Goal: Task Accomplishment & Management: Manage account settings

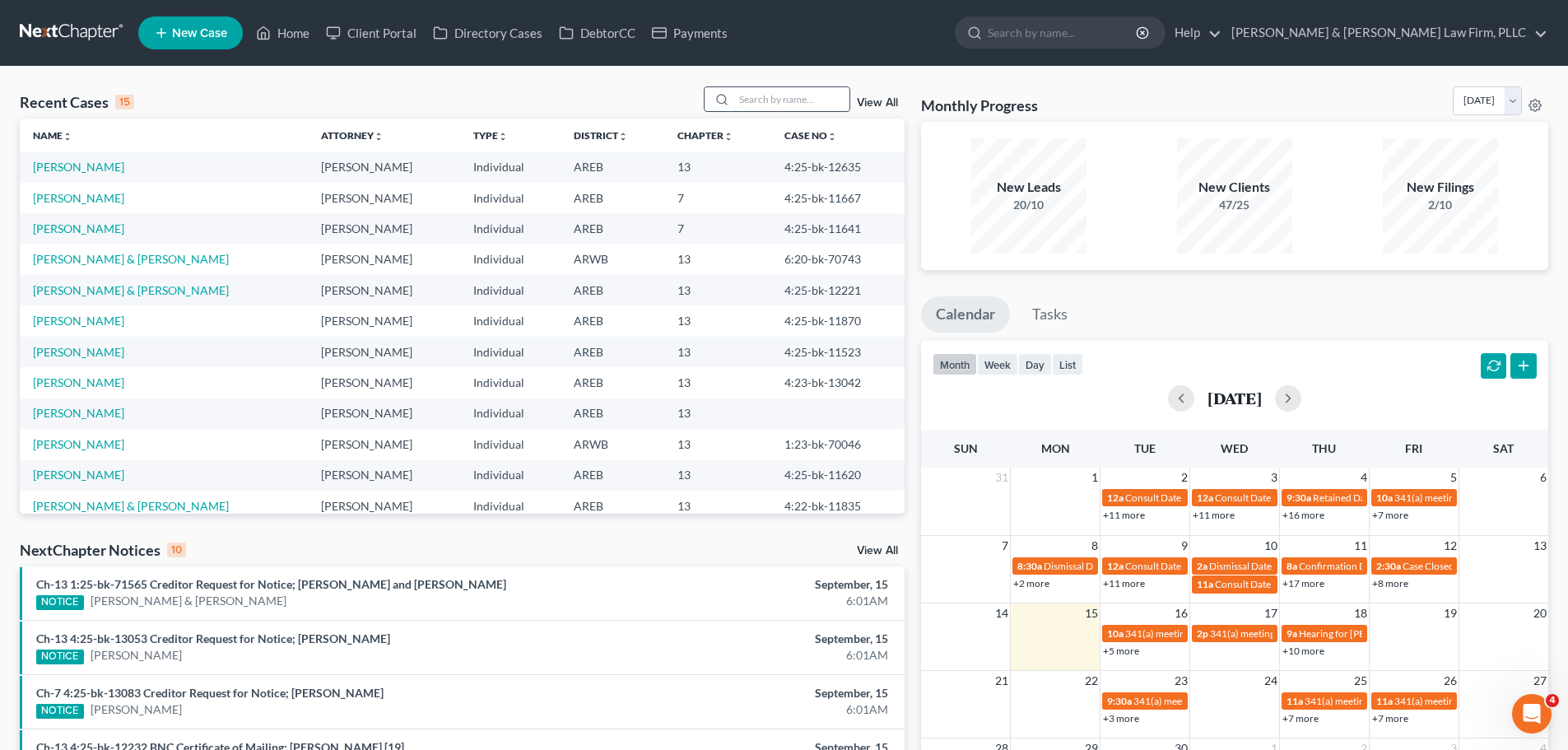
click at [787, 108] on input "search" at bounding box center [791, 99] width 115 height 24
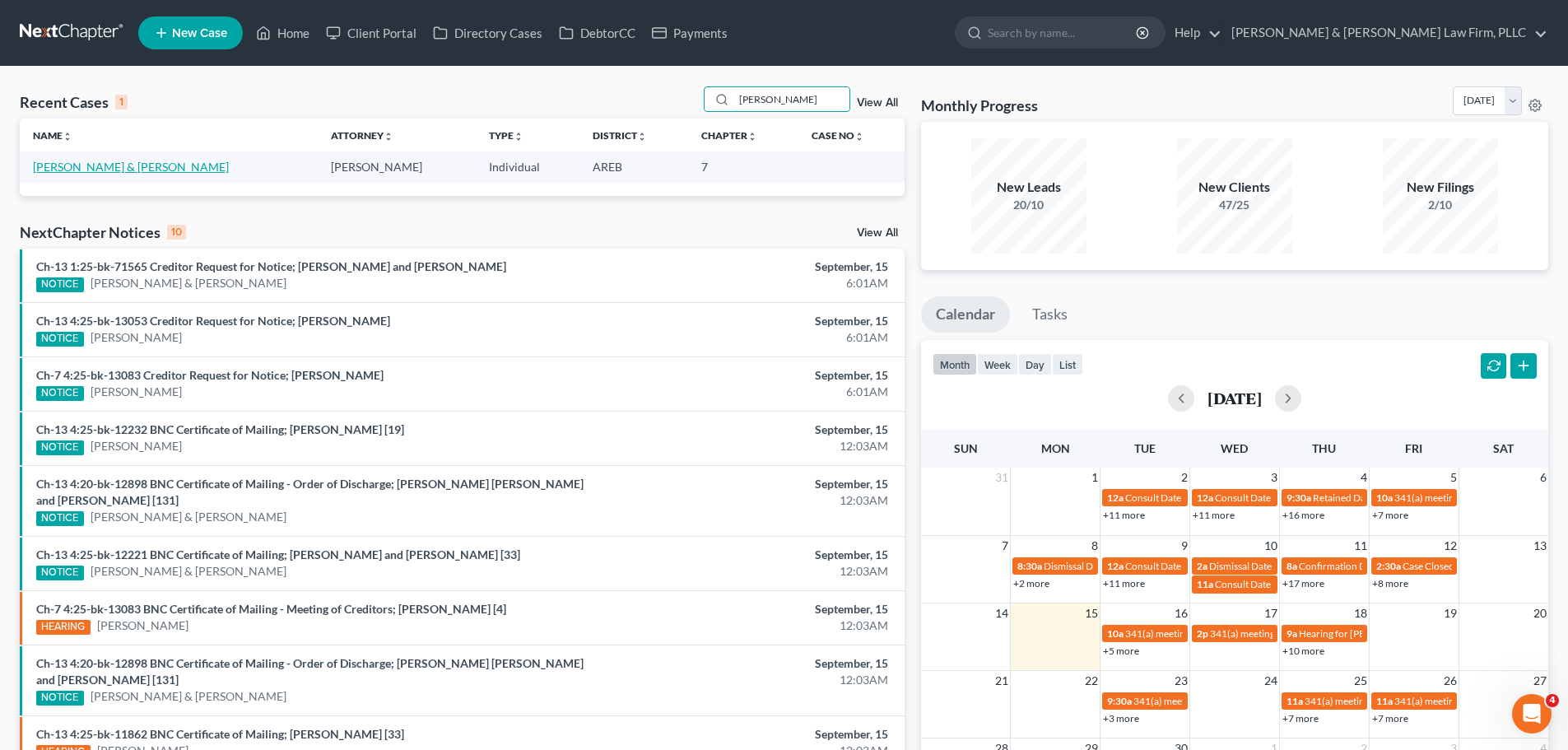
type input "[PERSON_NAME]"
click at [63, 166] on link "[PERSON_NAME] & [PERSON_NAME]" at bounding box center [131, 167] width 196 height 14
select select "4"
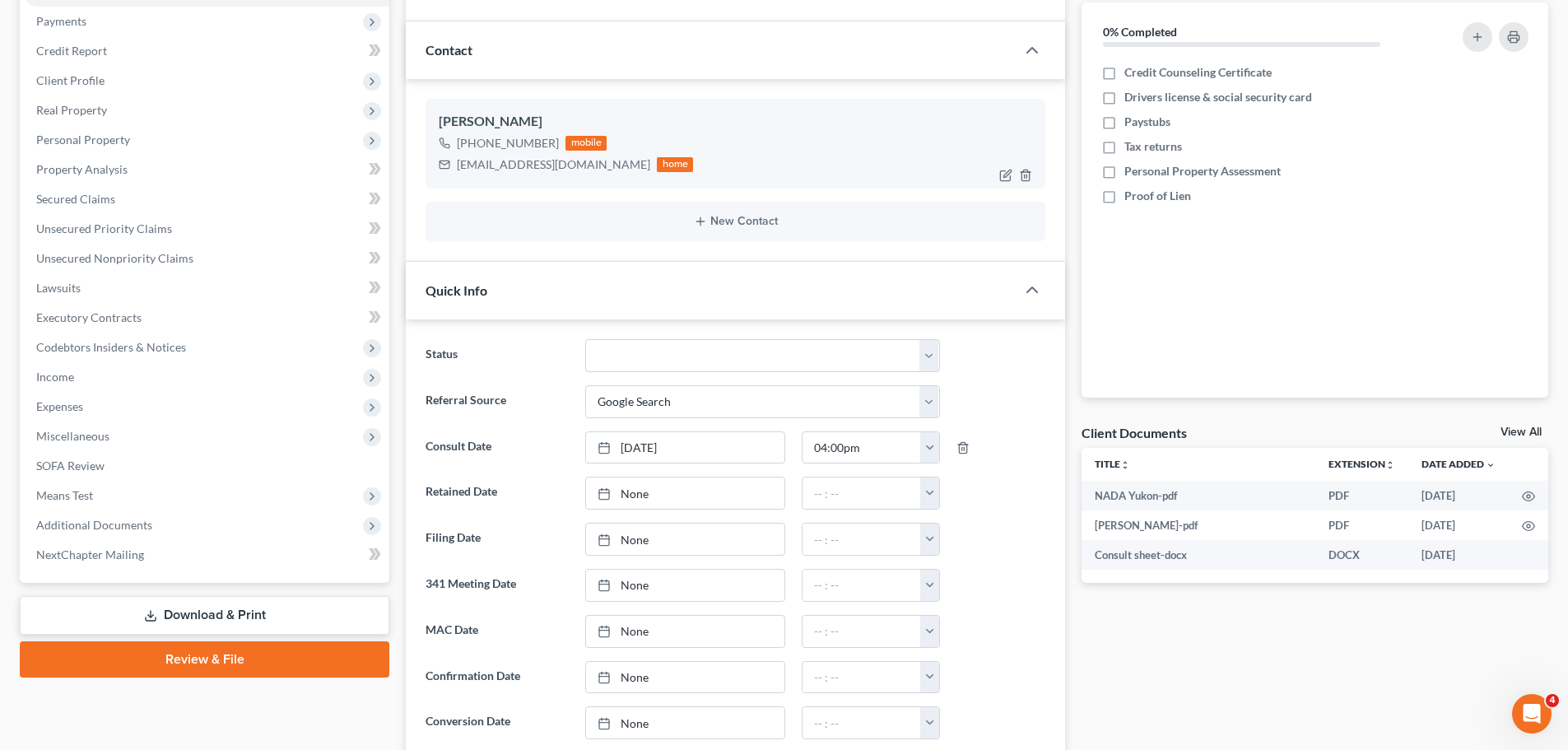
scroll to position [165, 0]
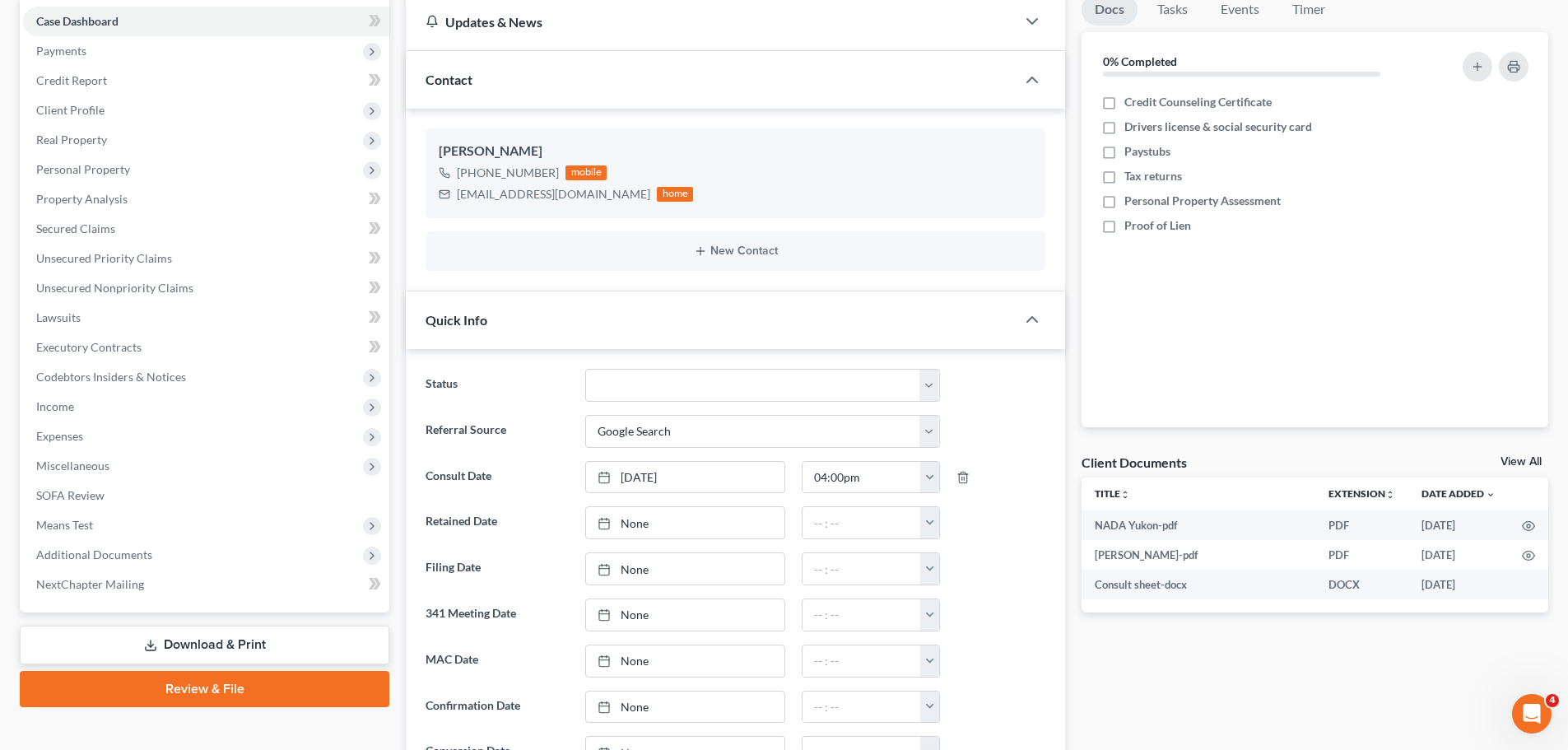
click at [1513, 461] on link "View All" at bounding box center [1520, 462] width 41 height 12
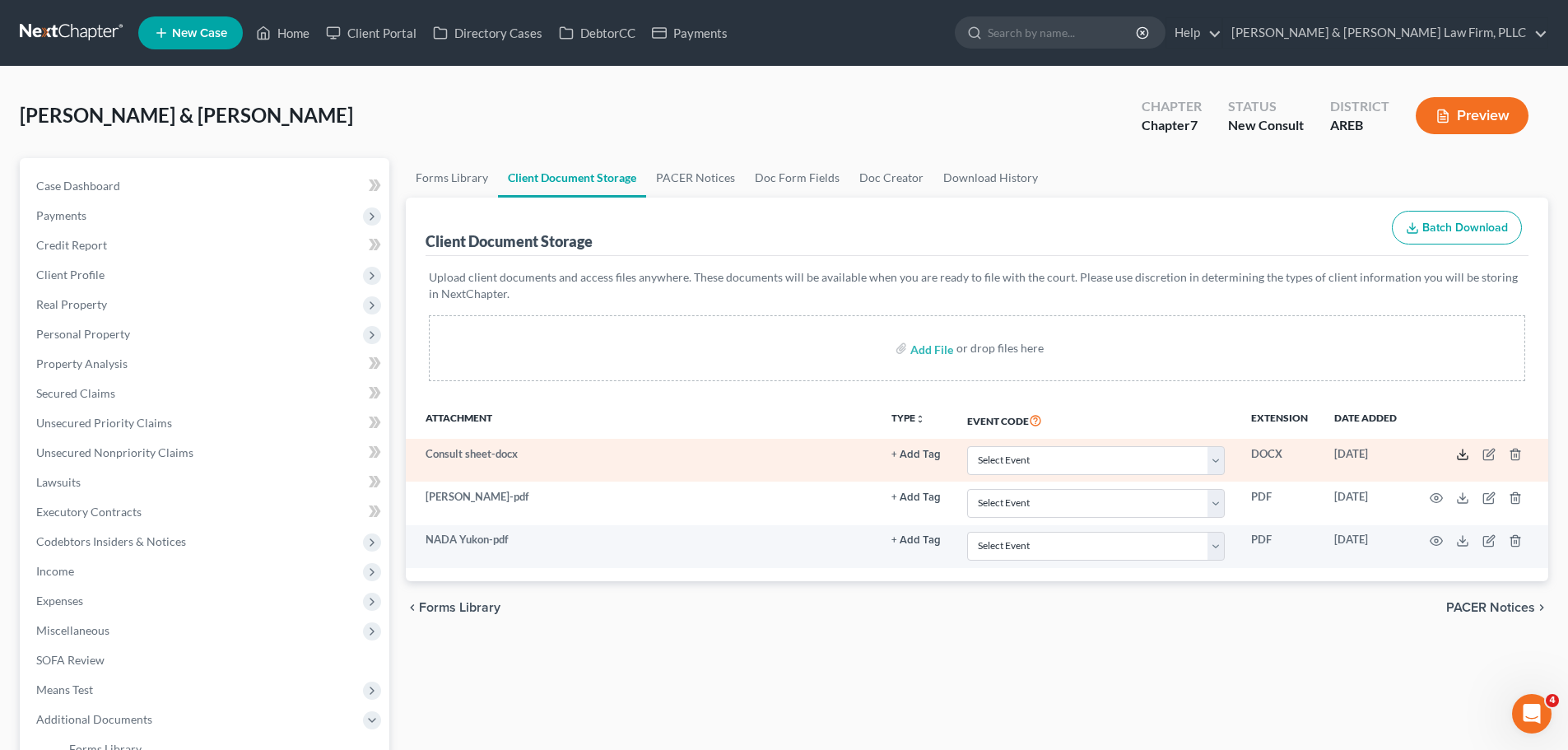
click at [1459, 450] on icon at bounding box center [1462, 455] width 14 height 14
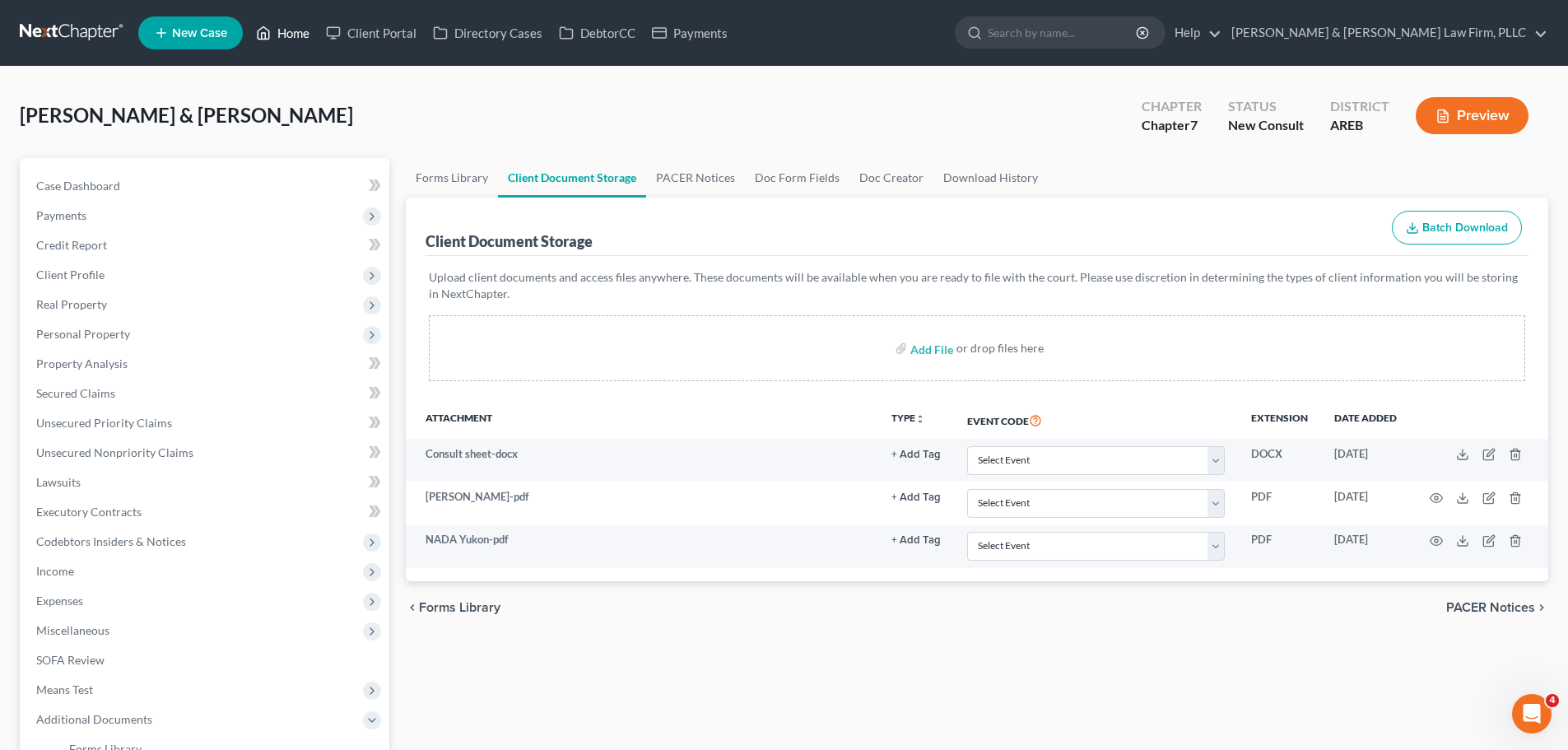
click at [267, 32] on icon at bounding box center [263, 33] width 15 height 19
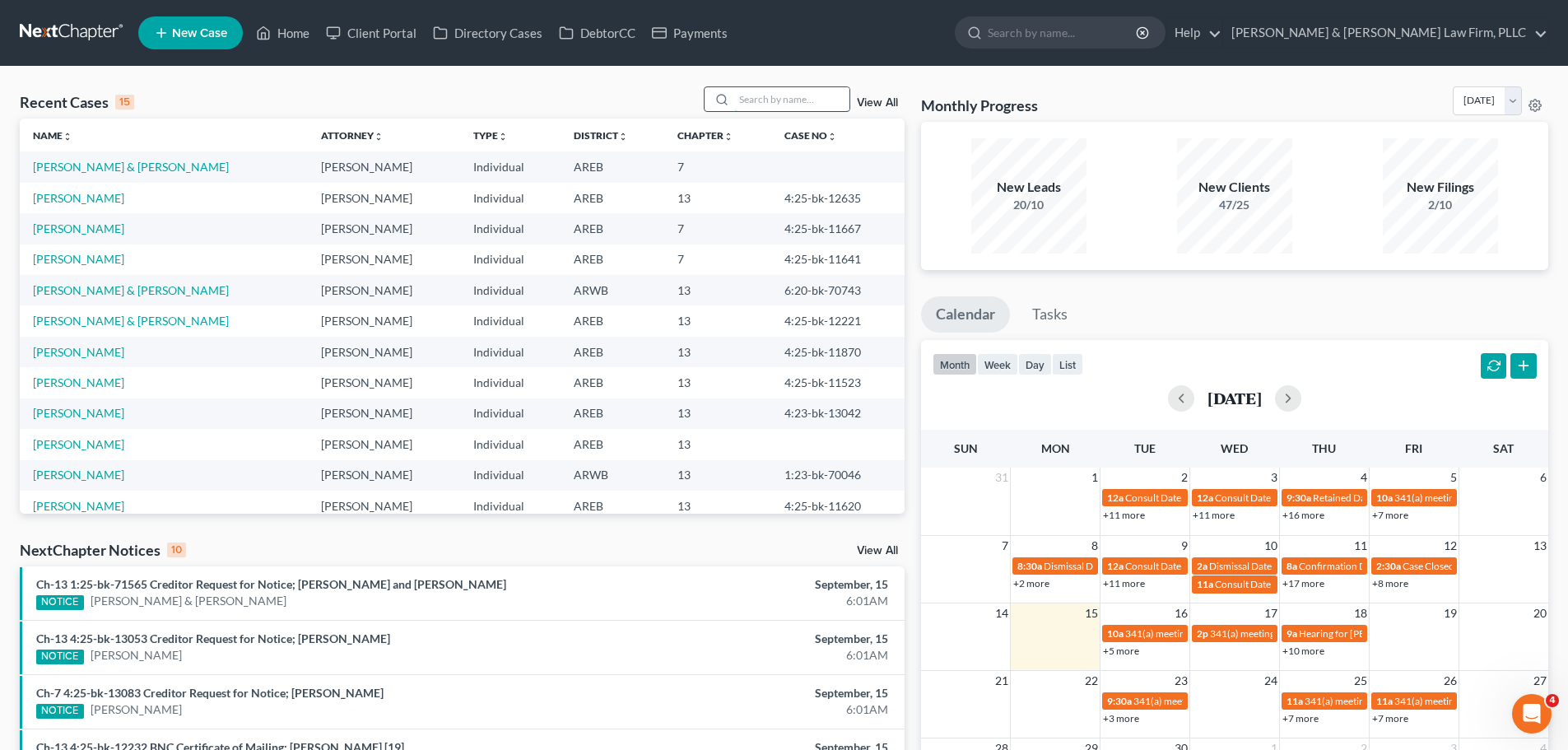
click at [780, 95] on input "search" at bounding box center [791, 99] width 115 height 24
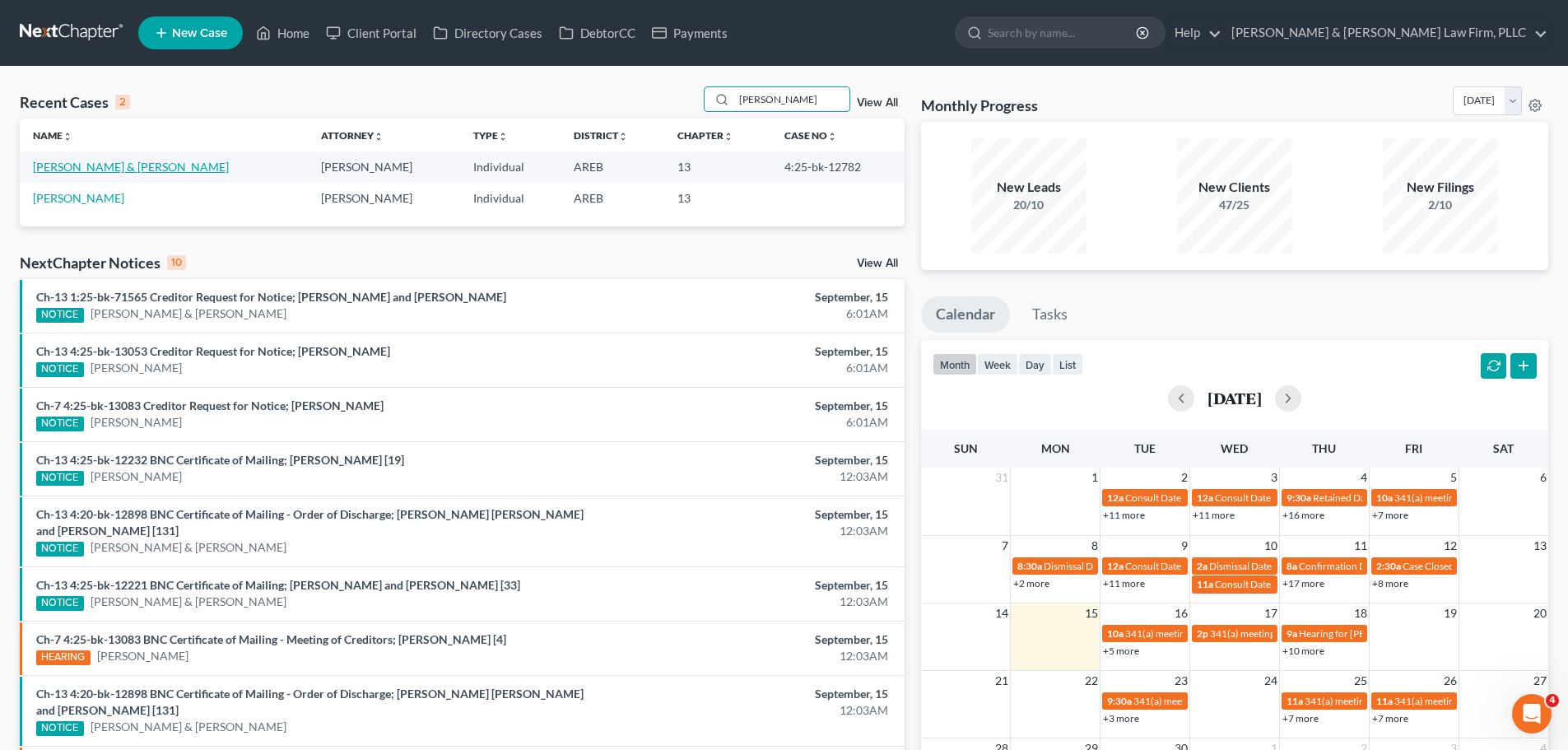
type input "[PERSON_NAME]"
click at [158, 164] on link "[PERSON_NAME] & [PERSON_NAME]" at bounding box center [131, 167] width 196 height 14
select select "2"
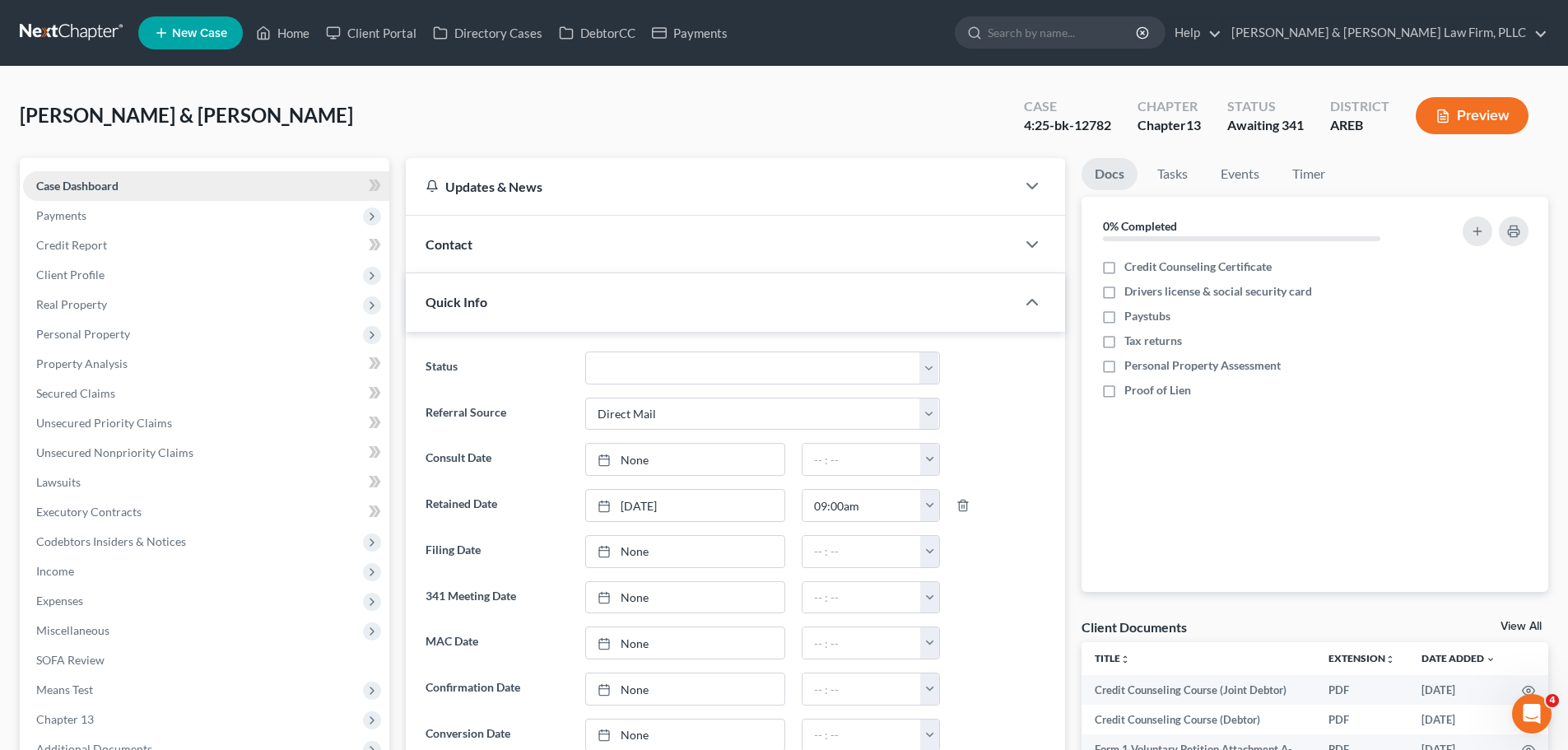
click at [101, 196] on link "Case Dashboard" at bounding box center [207, 186] width 367 height 30
click at [101, 209] on span "Payments" at bounding box center [207, 215] width 367 height 30
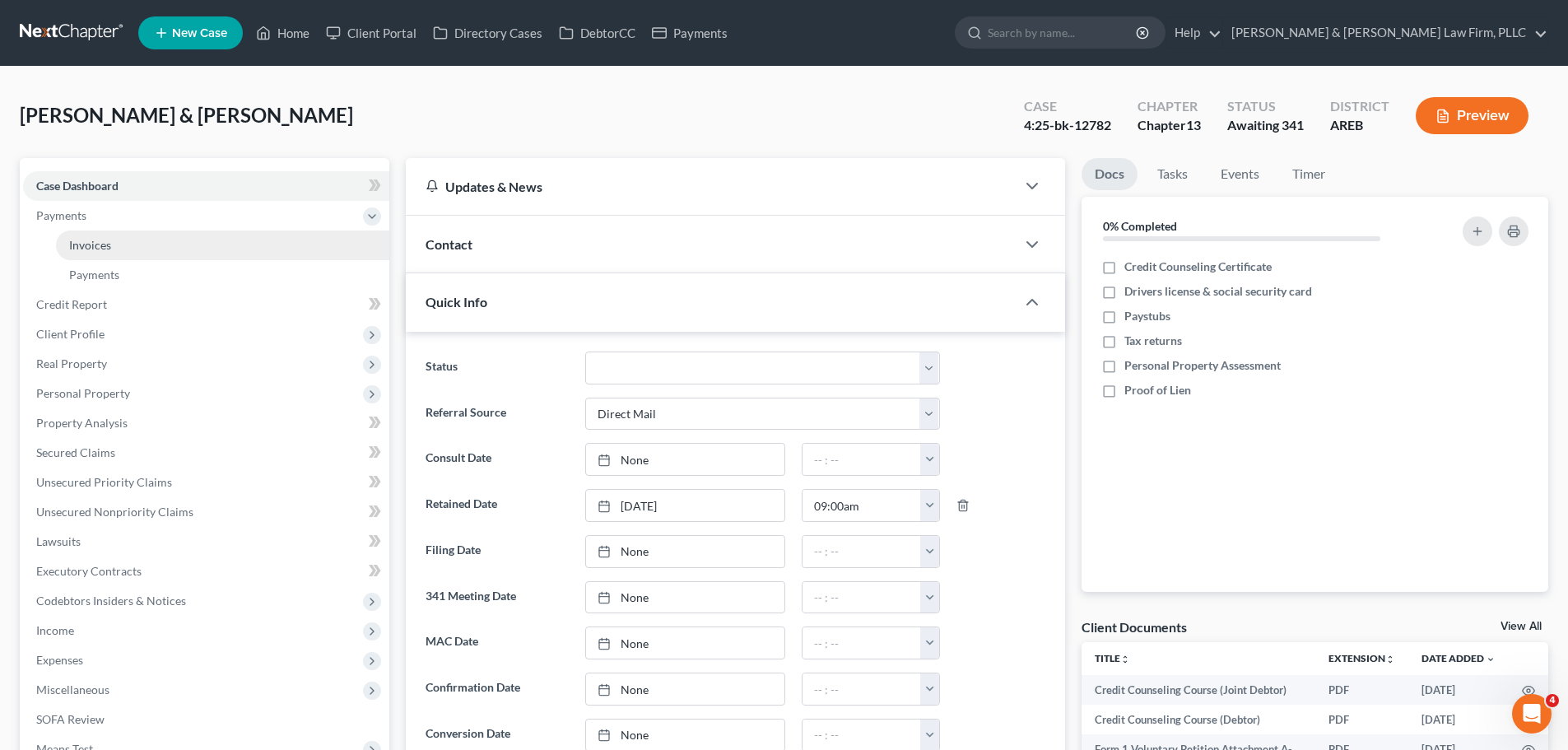
click at [124, 247] on link "Invoices" at bounding box center [223, 245] width 334 height 30
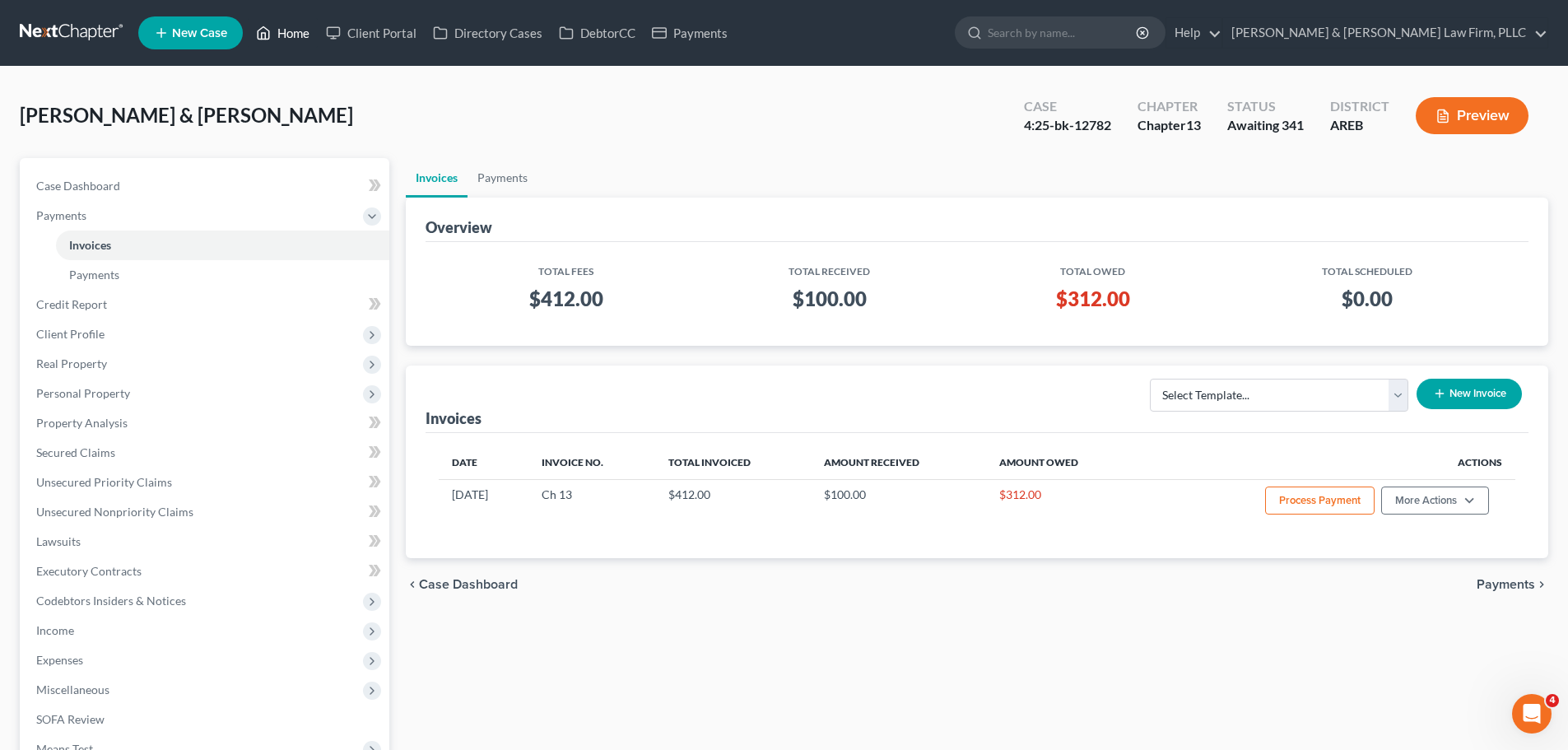
click at [274, 30] on link "Home" at bounding box center [282, 33] width 70 height 30
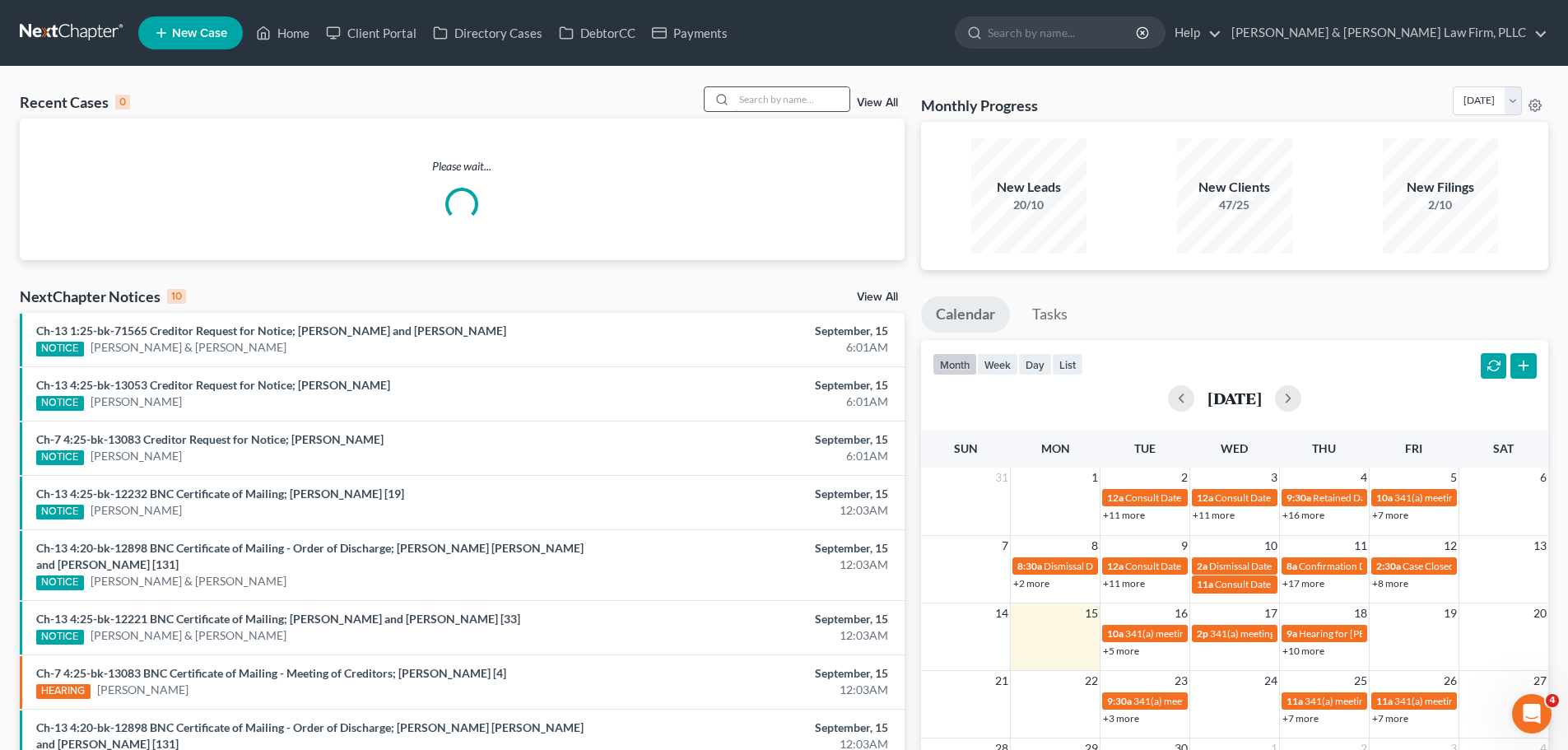
click at [766, 94] on input "search" at bounding box center [791, 99] width 115 height 24
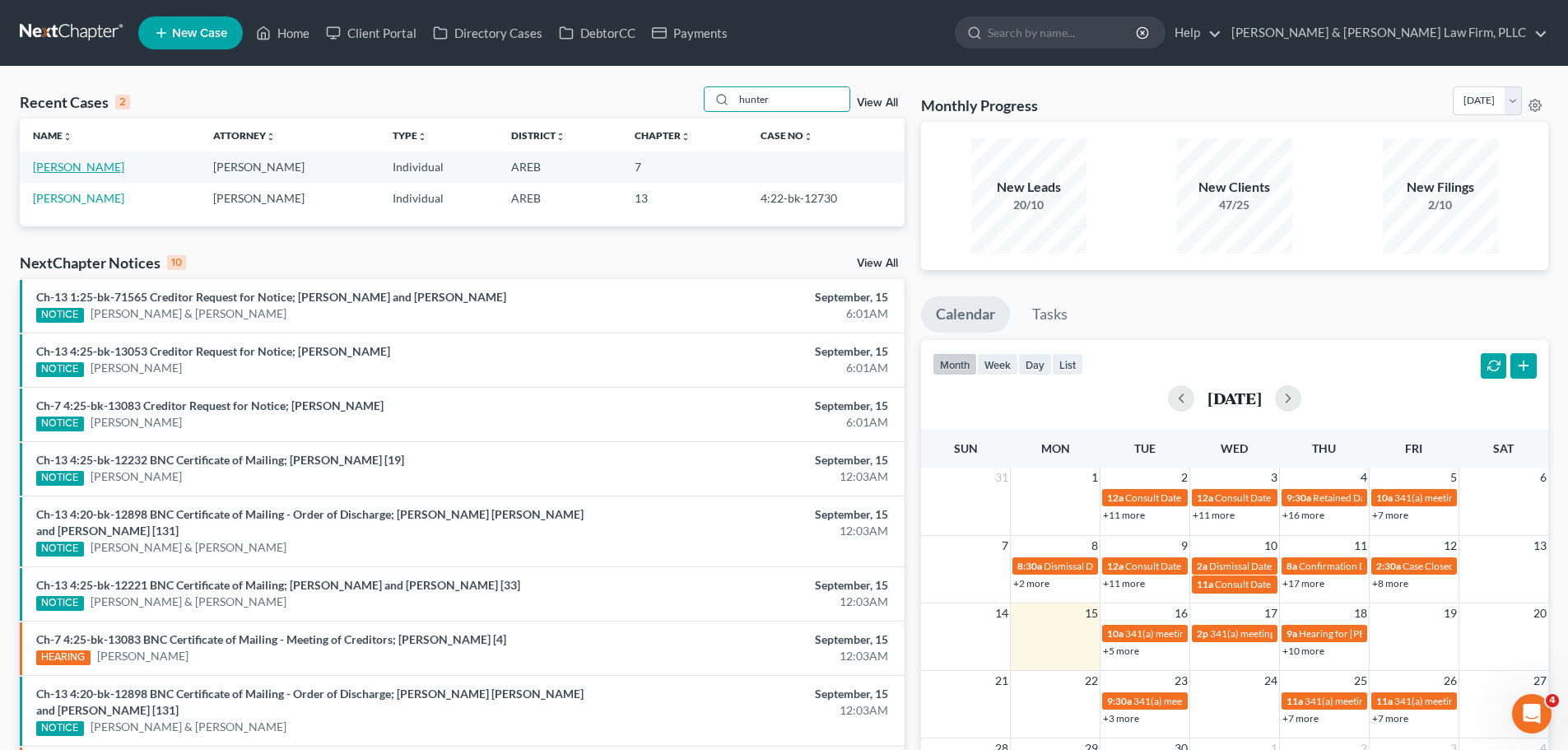
type input "hunter"
click at [94, 170] on link "[PERSON_NAME]" at bounding box center [79, 167] width 91 height 14
select select "1"
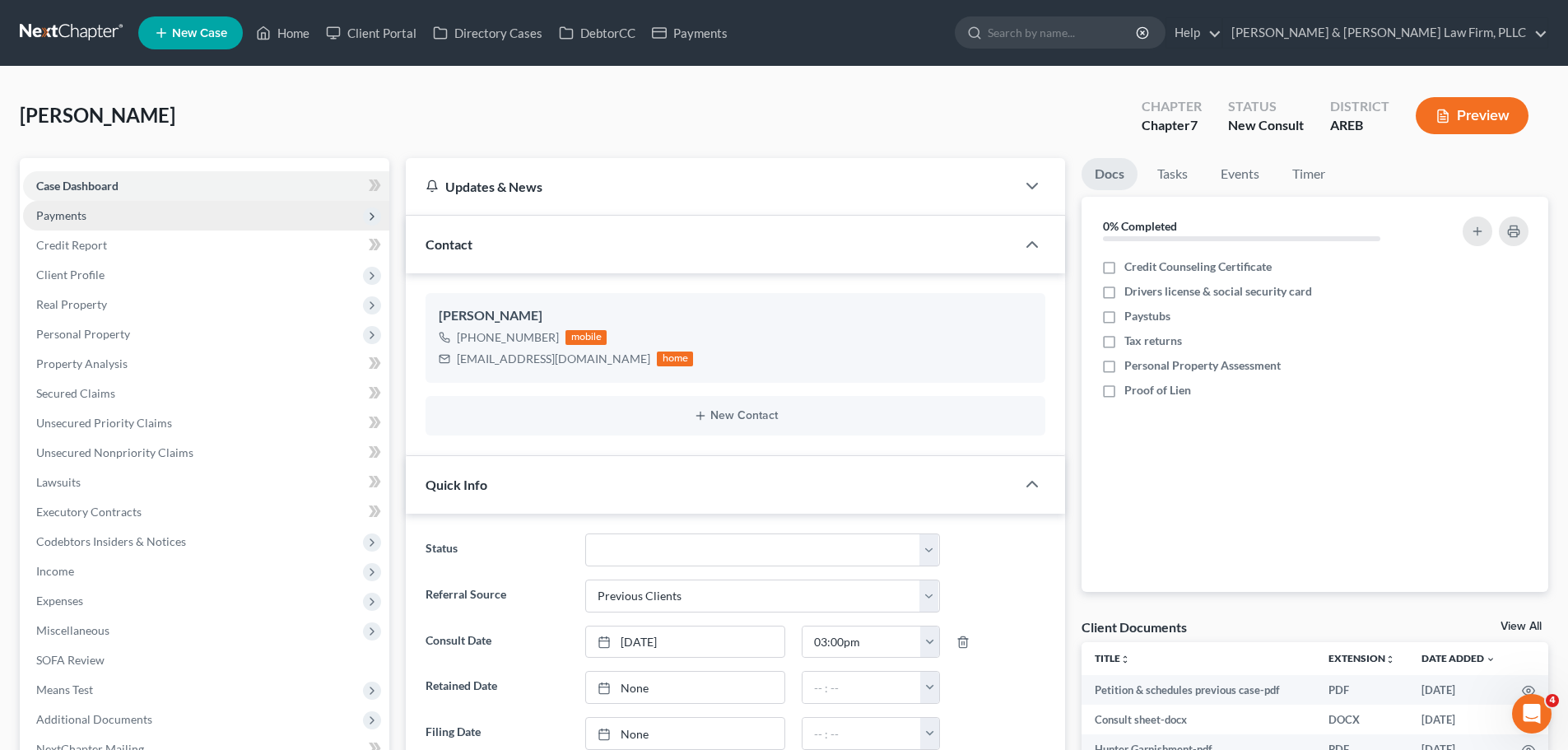
click at [113, 226] on span "Payments" at bounding box center [207, 215] width 367 height 30
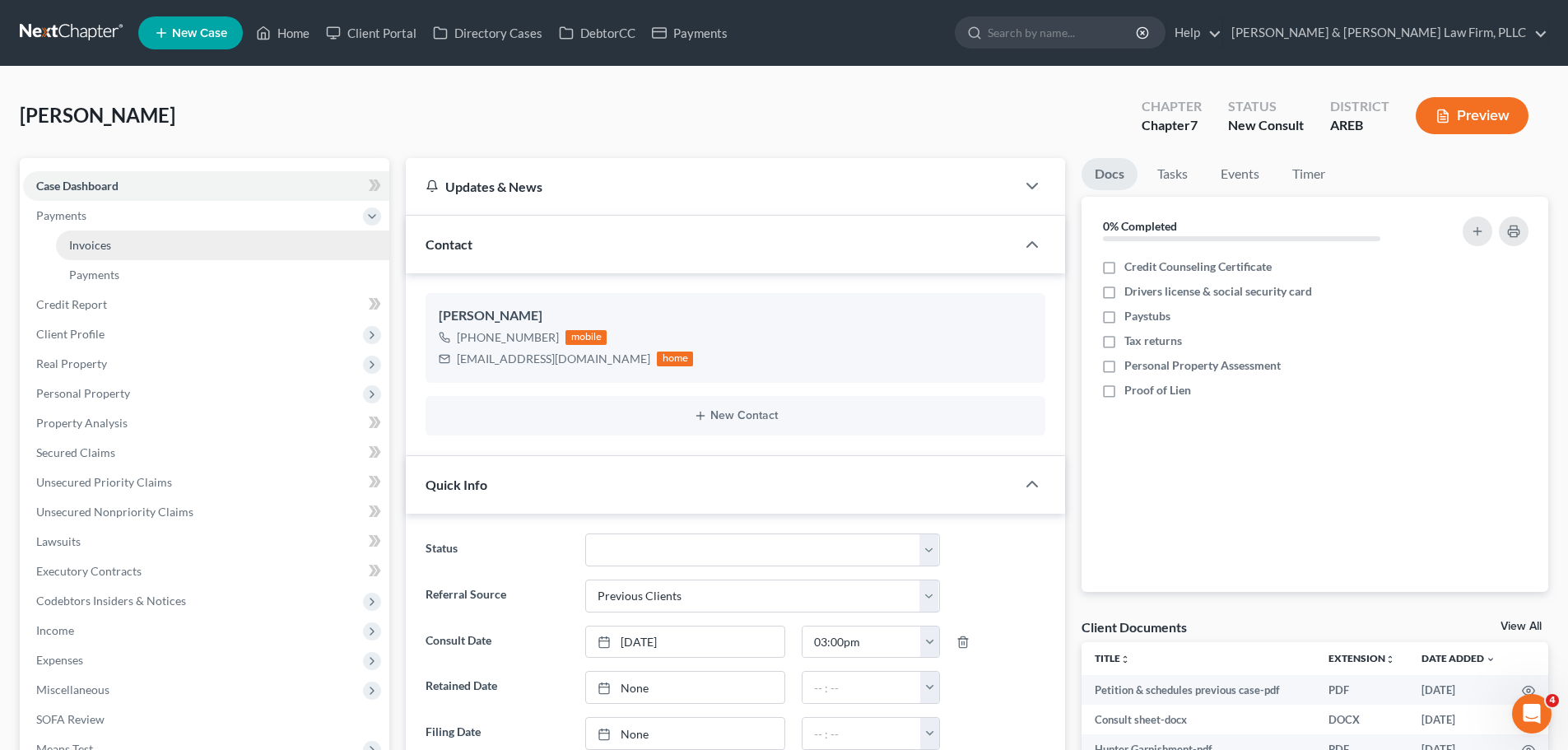
click at [116, 244] on link "Invoices" at bounding box center [223, 245] width 334 height 30
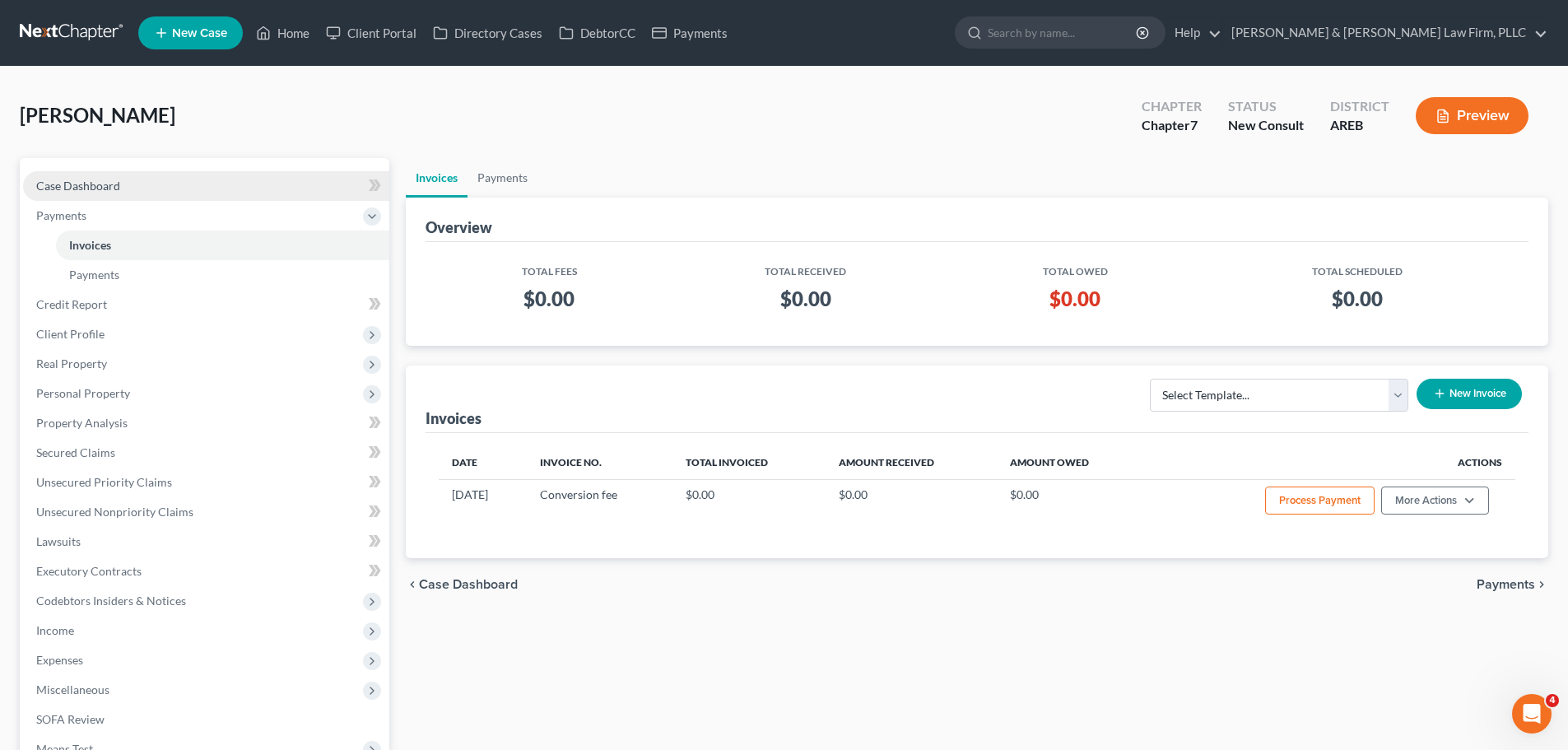
click at [110, 186] on span "Case Dashboard" at bounding box center [78, 185] width 84 height 14
select select "5"
select select "1"
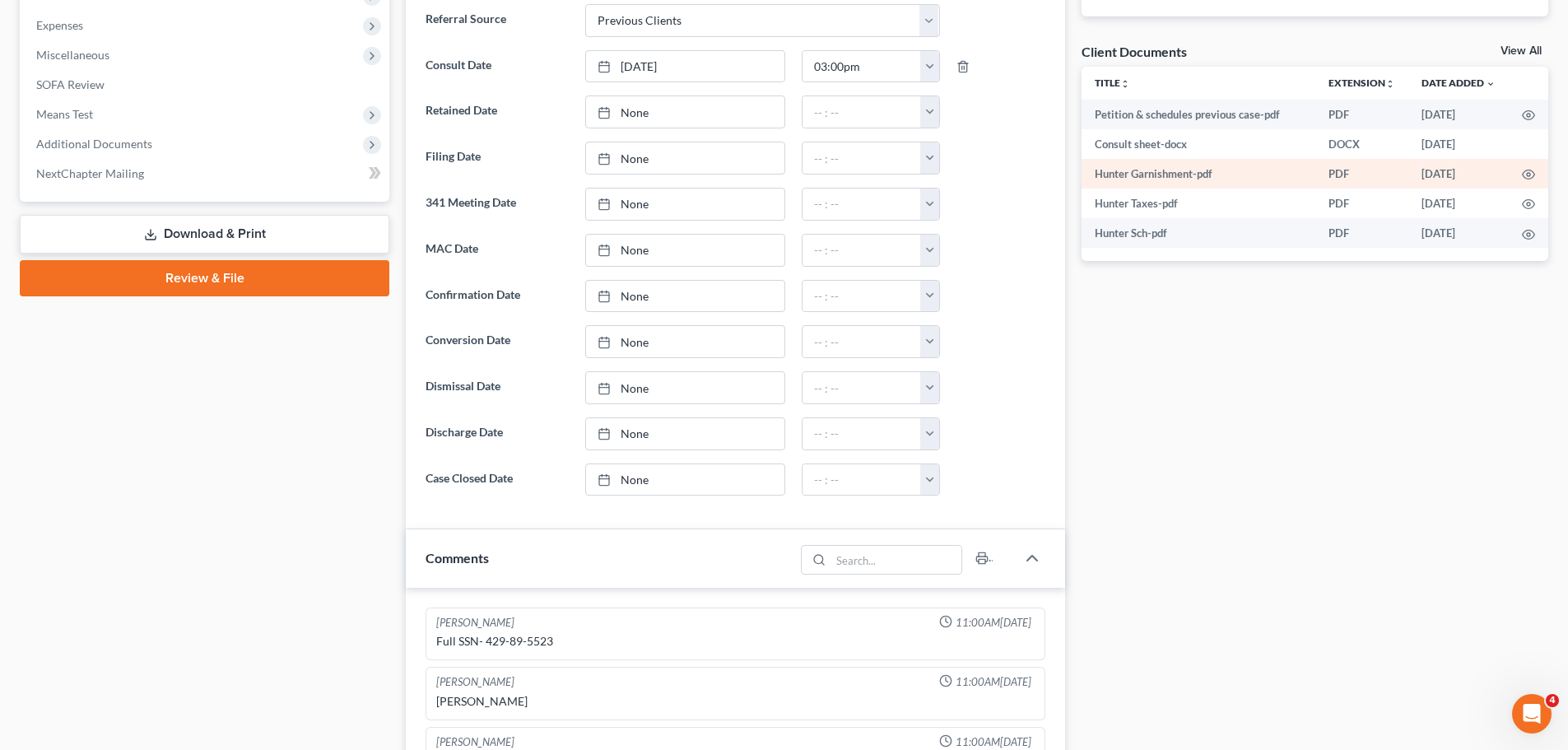
scroll to position [576, 0]
click at [1516, 51] on link "View All" at bounding box center [1520, 50] width 41 height 12
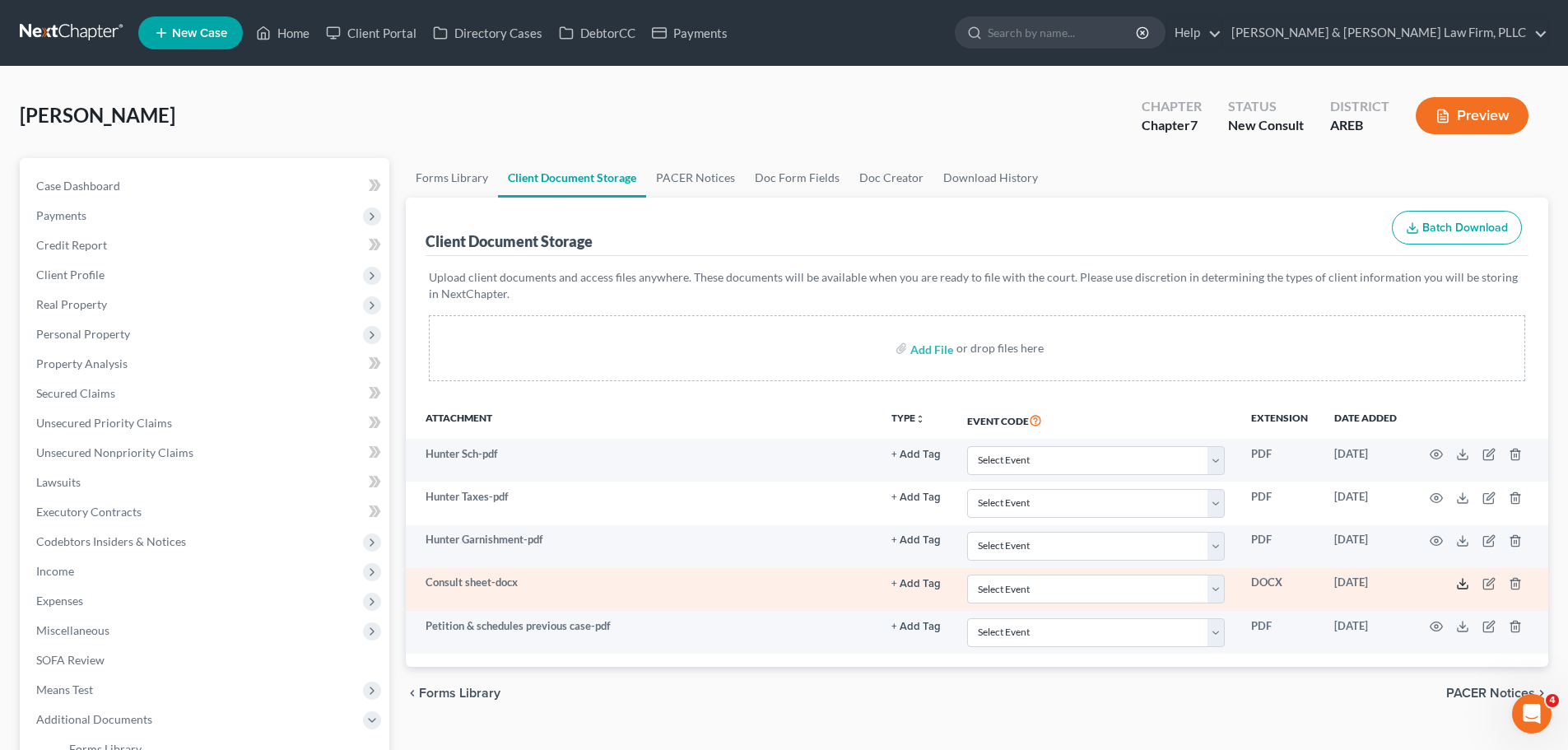
click at [1456, 581] on icon at bounding box center [1462, 584] width 14 height 14
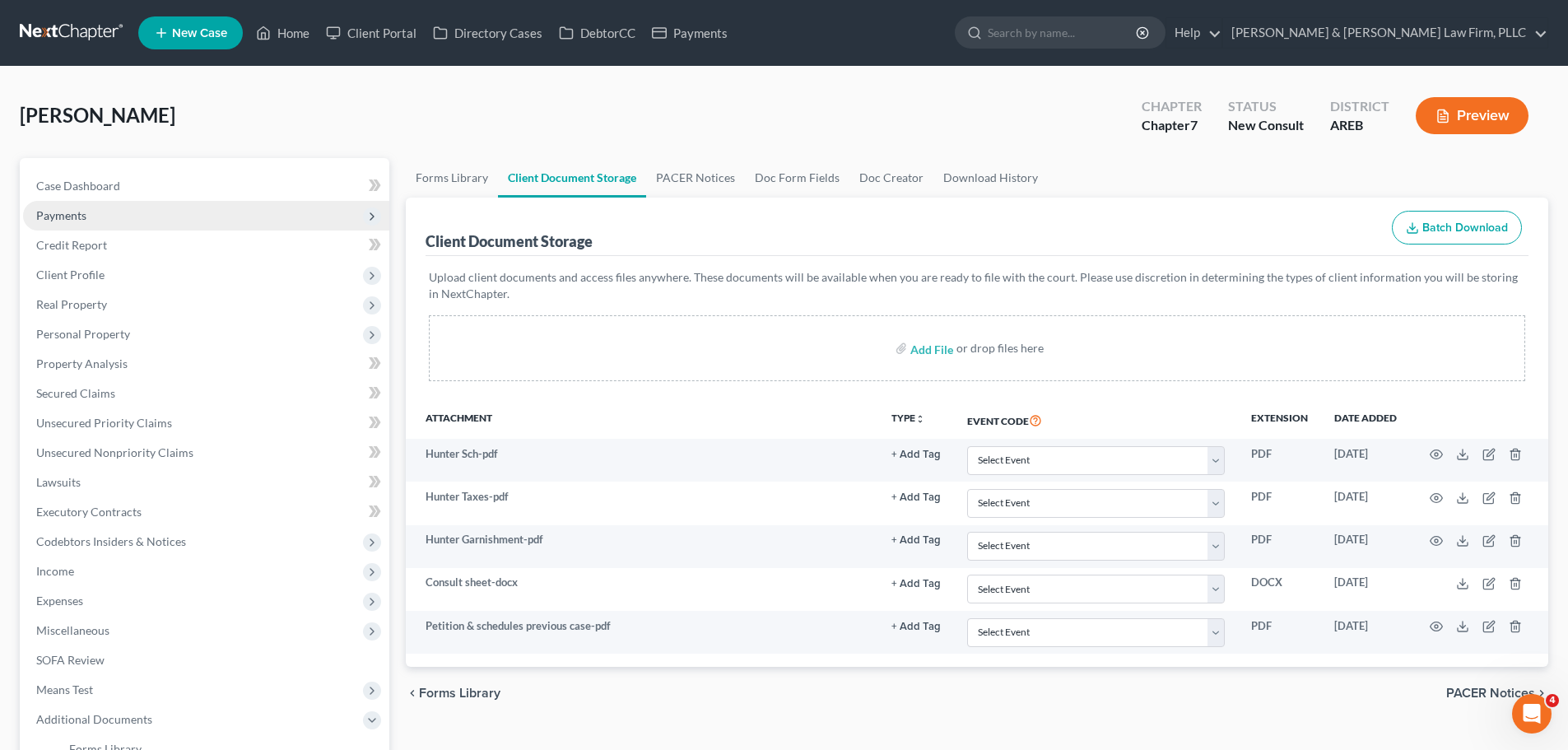
click at [121, 212] on span "Payments" at bounding box center [207, 215] width 367 height 30
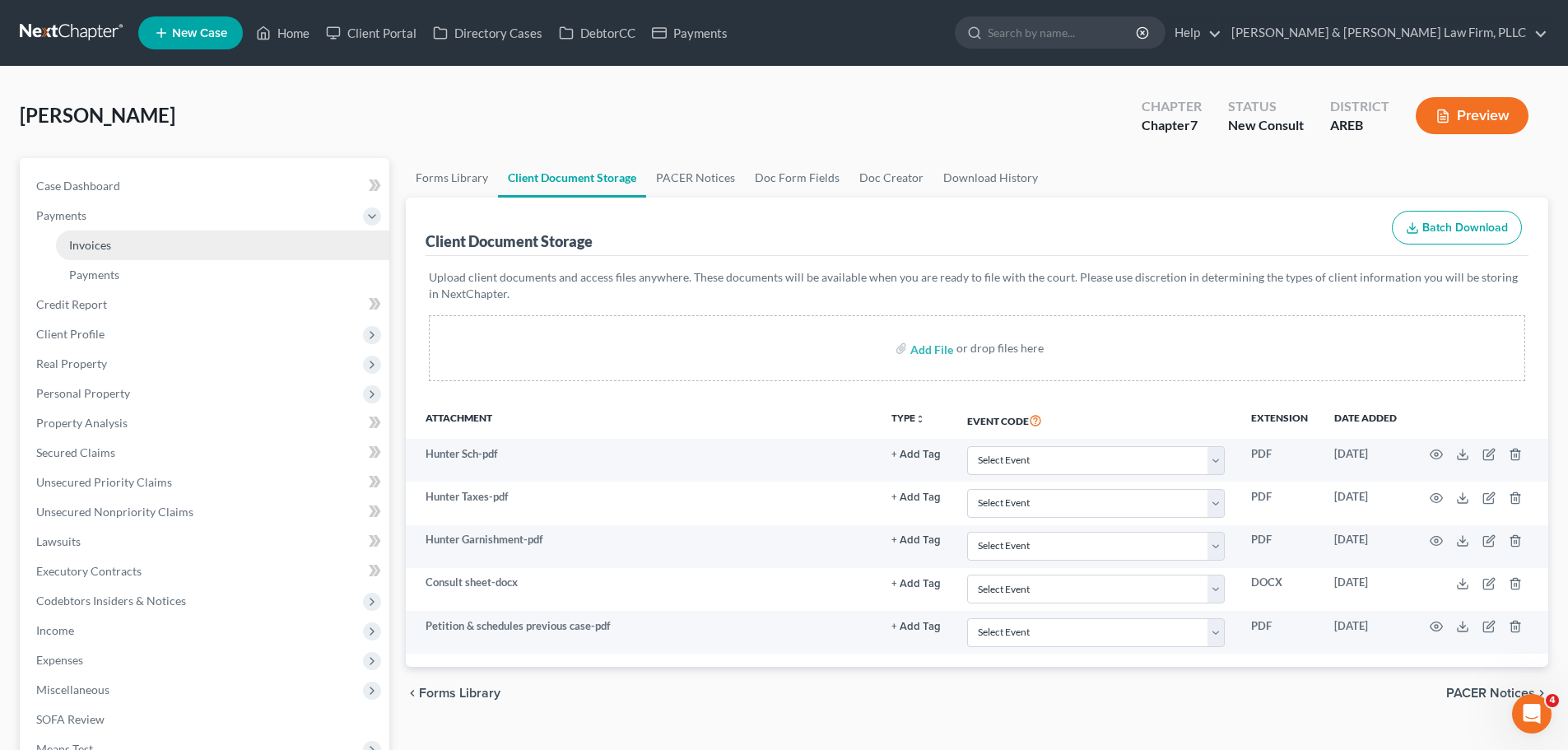
click at [113, 239] on link "Invoices" at bounding box center [223, 245] width 334 height 30
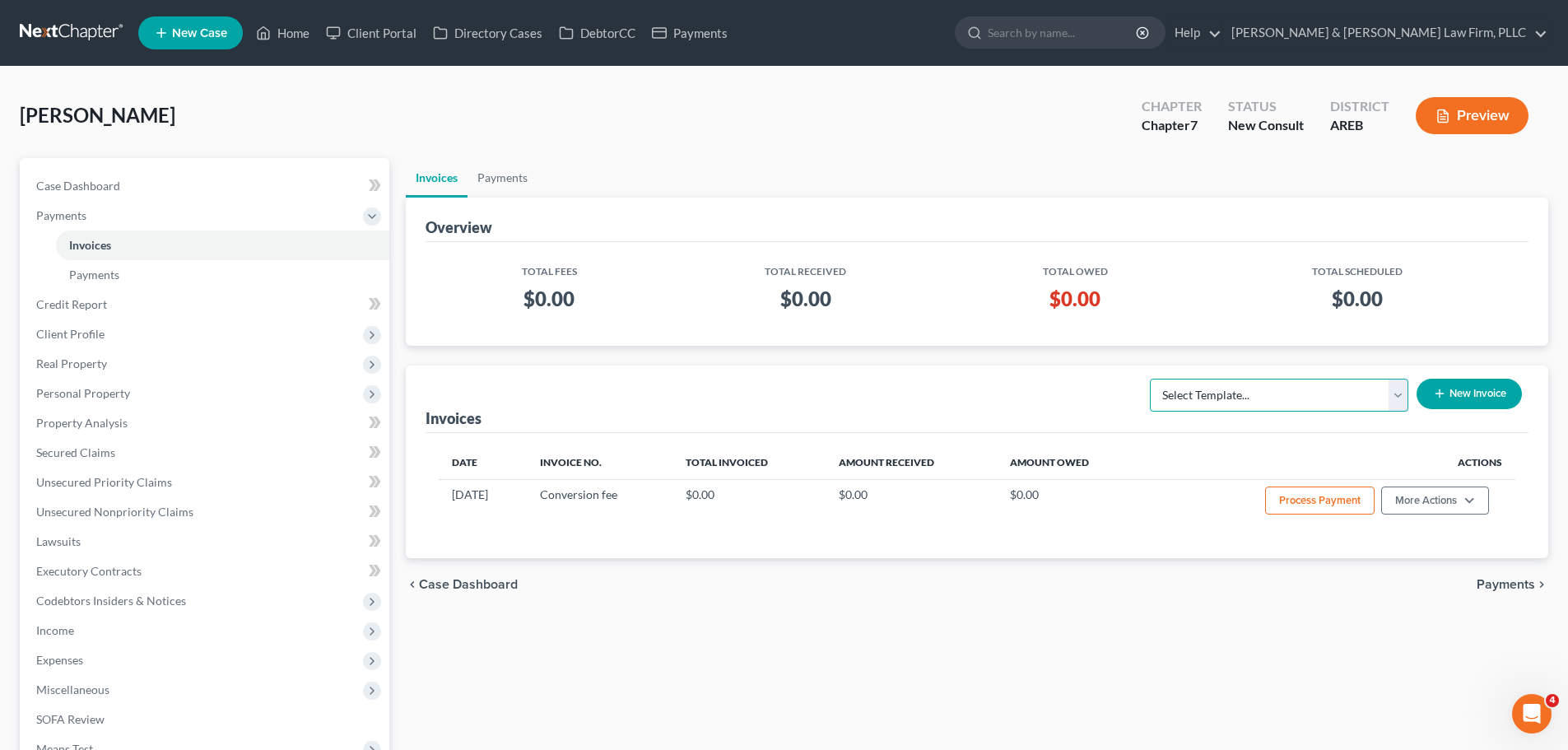
click at [1254, 398] on select "Select Template... Chapter 13 Bankruptcy - Individual Chapter 13 Bankruptcy - J…" at bounding box center [1278, 395] width 258 height 33
click at [1150, 378] on select "Select Template... Chapter 13 Bankruptcy - Individual Chapter 13 Bankruptcy - J…" at bounding box center [1278, 395] width 258 height 33
click at [1428, 395] on button "New Invoice" at bounding box center [1468, 393] width 106 height 30
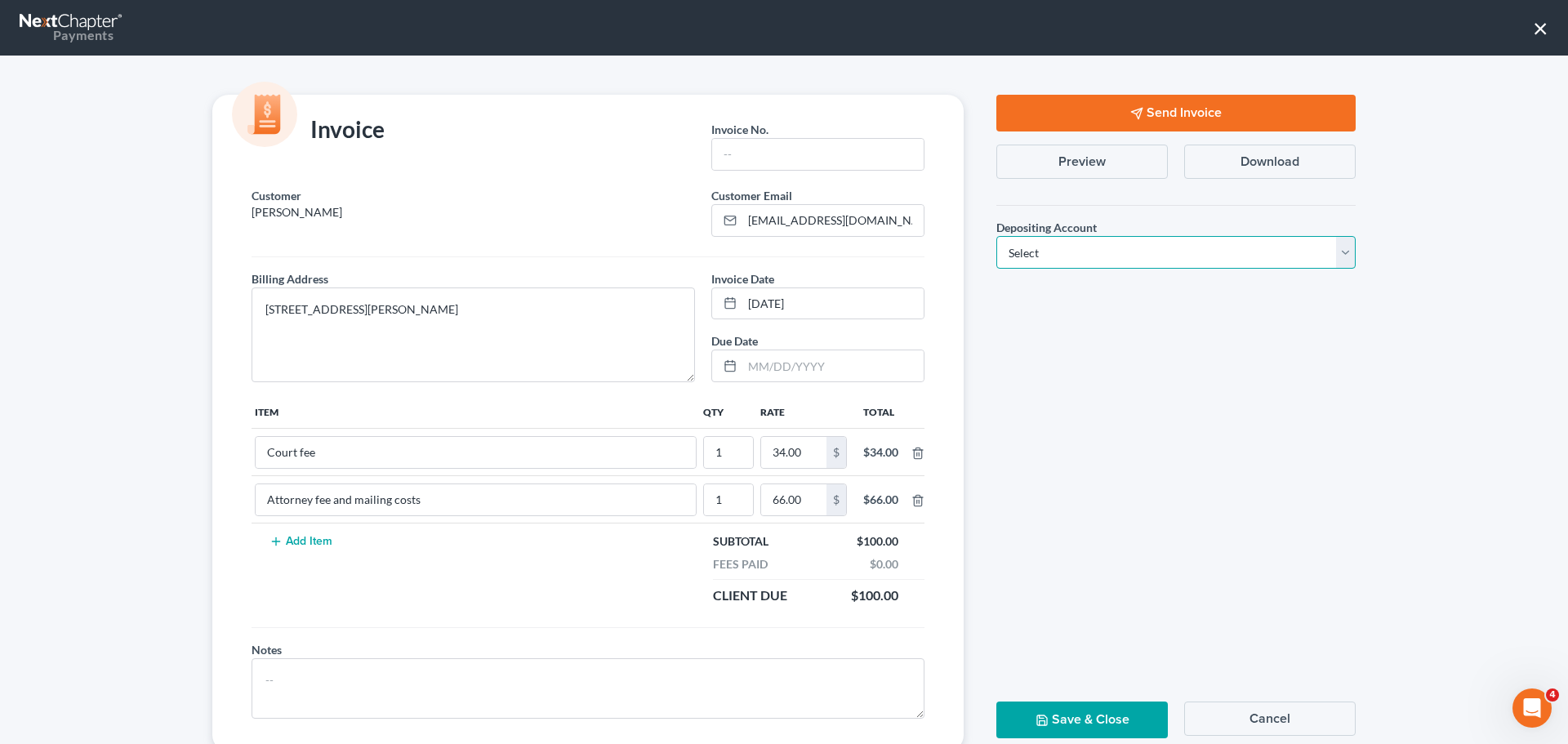
click at [1031, 257] on select "Select Operation Trust" at bounding box center [1175, 252] width 359 height 33
click at [796, 171] on div "Invoice No. *" at bounding box center [818, 151] width 229 height 73
click at [790, 160] on input "text" at bounding box center [818, 154] width 212 height 31
click at [1227, 706] on button "Cancel" at bounding box center [1270, 719] width 171 height 35
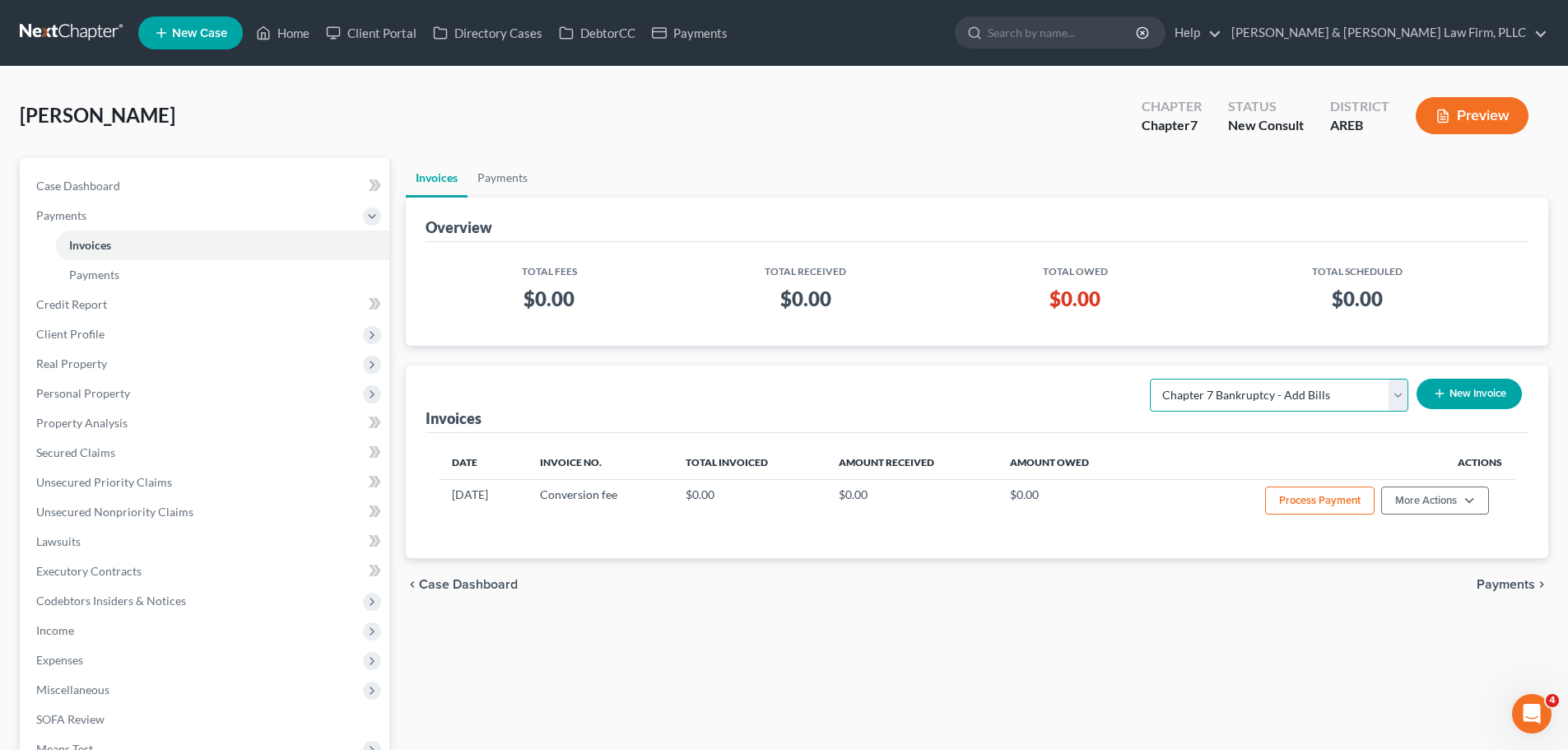
click at [1307, 385] on select "Select Template... Chapter 13 Bankruptcy - Individual Chapter 13 Bankruptcy - J…" at bounding box center [1278, 395] width 258 height 33
select select "6"
click at [1150, 378] on select "Select Template... Chapter 13 Bankruptcy - Individual Chapter 13 Bankruptcy - J…" at bounding box center [1278, 395] width 258 height 33
click at [1469, 381] on button "New Invoice" at bounding box center [1468, 393] width 106 height 30
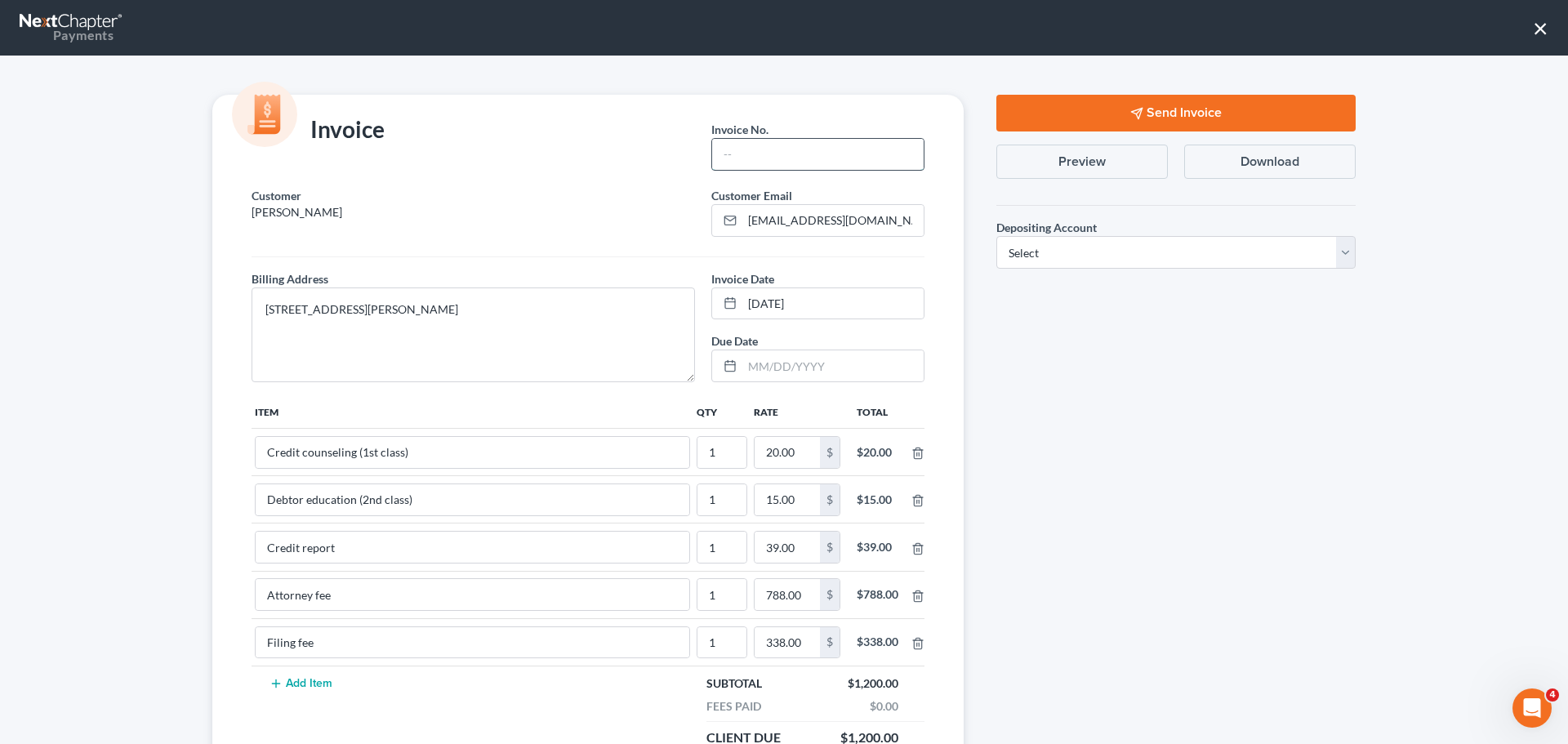
click at [759, 154] on input "text" at bounding box center [818, 154] width 212 height 31
type input "Ch 7"
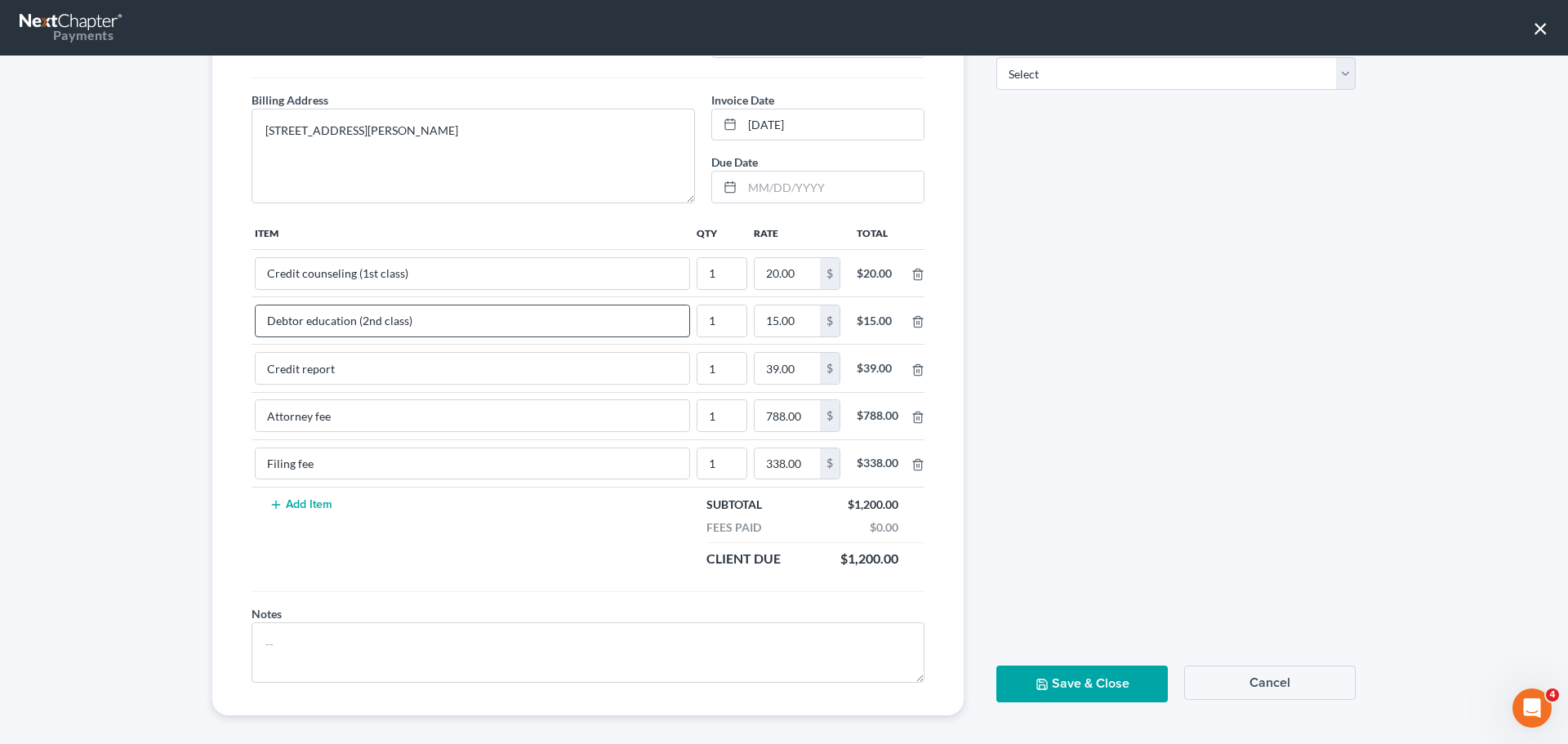
scroll to position [190, 0]
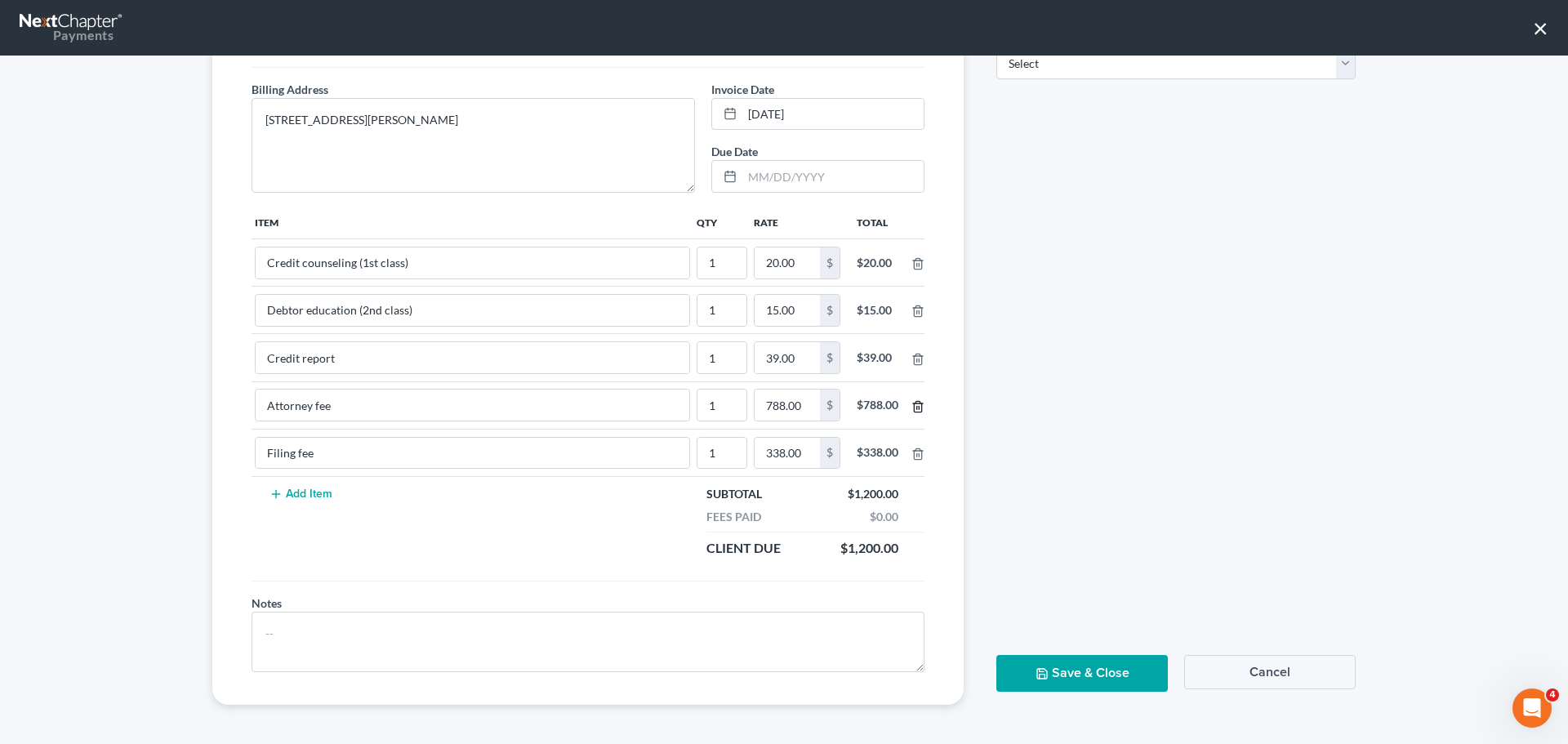
click at [912, 405] on icon "button" at bounding box center [918, 407] width 13 height 13
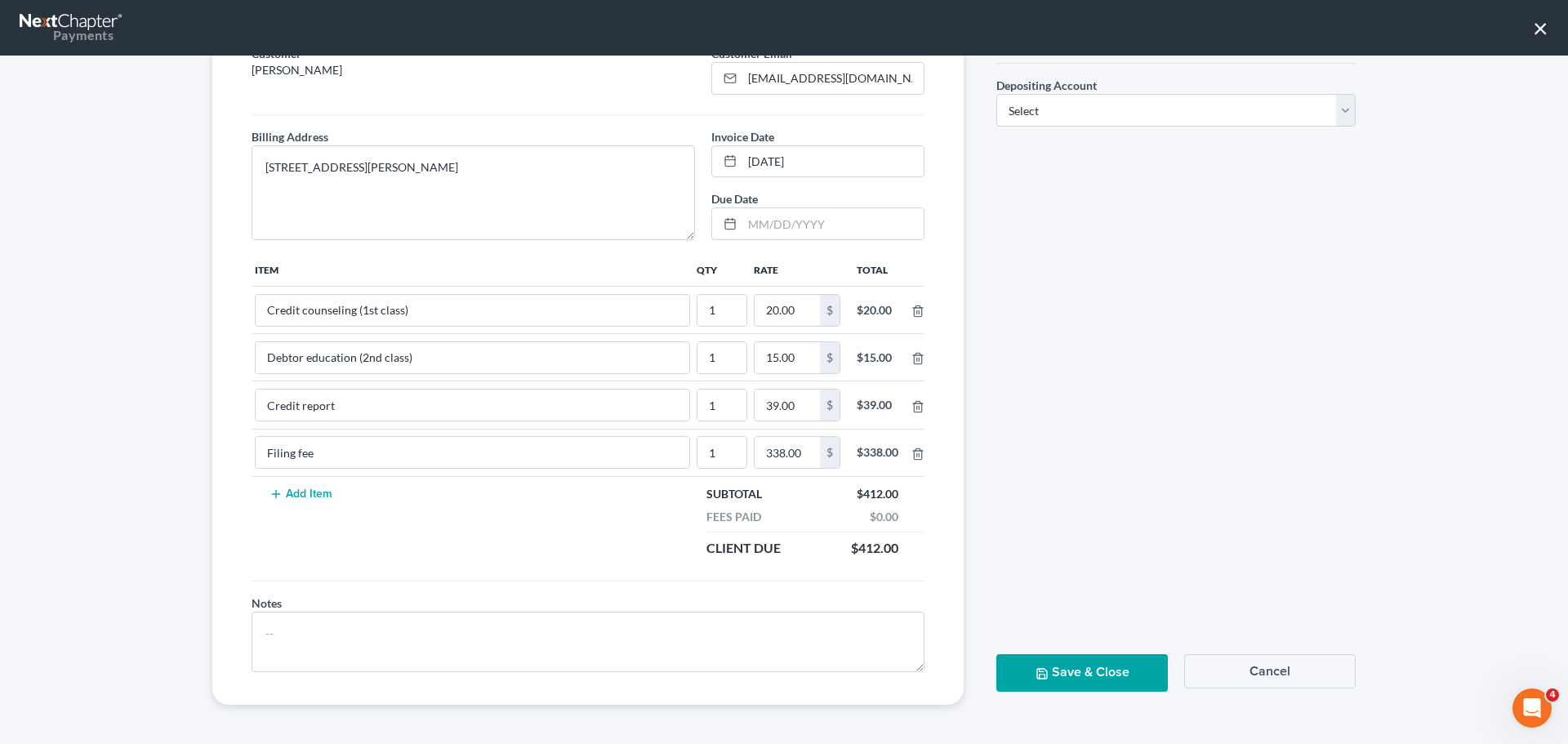
scroll to position [142, 0]
click at [912, 454] on icon "button" at bounding box center [918, 454] width 13 height 13
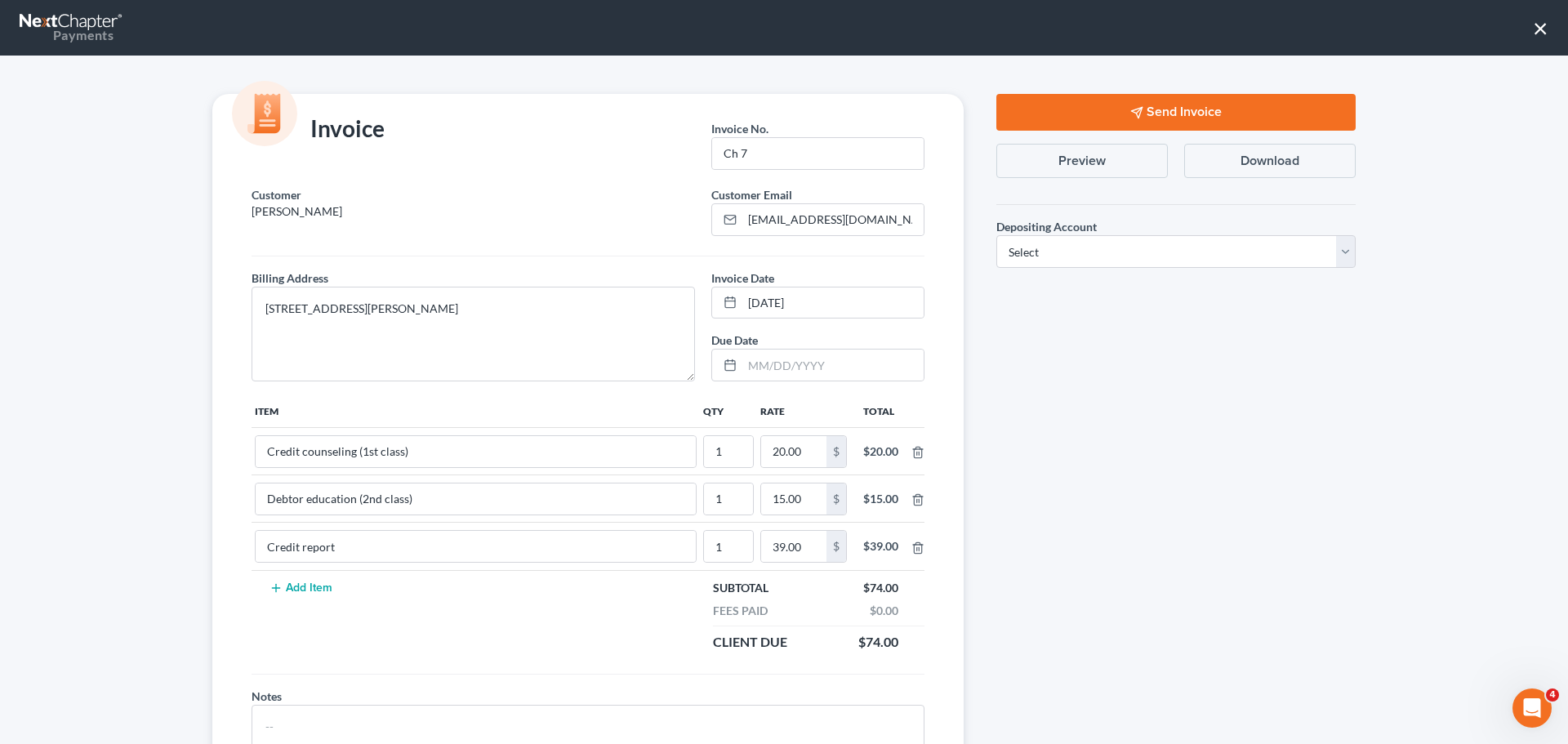
scroll to position [0, 0]
click at [1165, 238] on select "Select Operation Trust" at bounding box center [1175, 252] width 359 height 33
select select "1"
click at [996, 236] on select "Select Operation Trust" at bounding box center [1175, 252] width 359 height 33
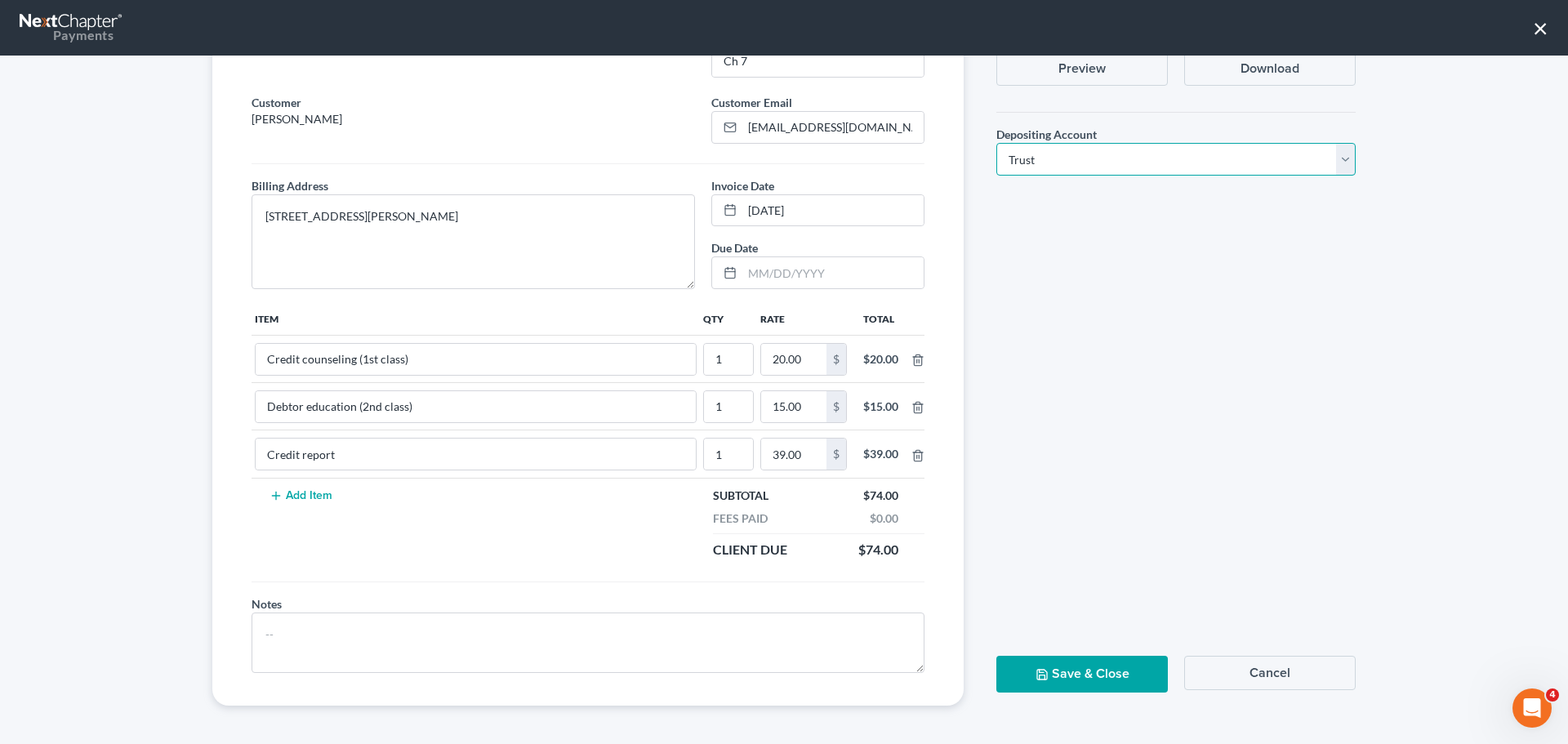
scroll to position [94, 0]
click at [1054, 664] on button "Save & Close" at bounding box center [1082, 674] width 171 height 37
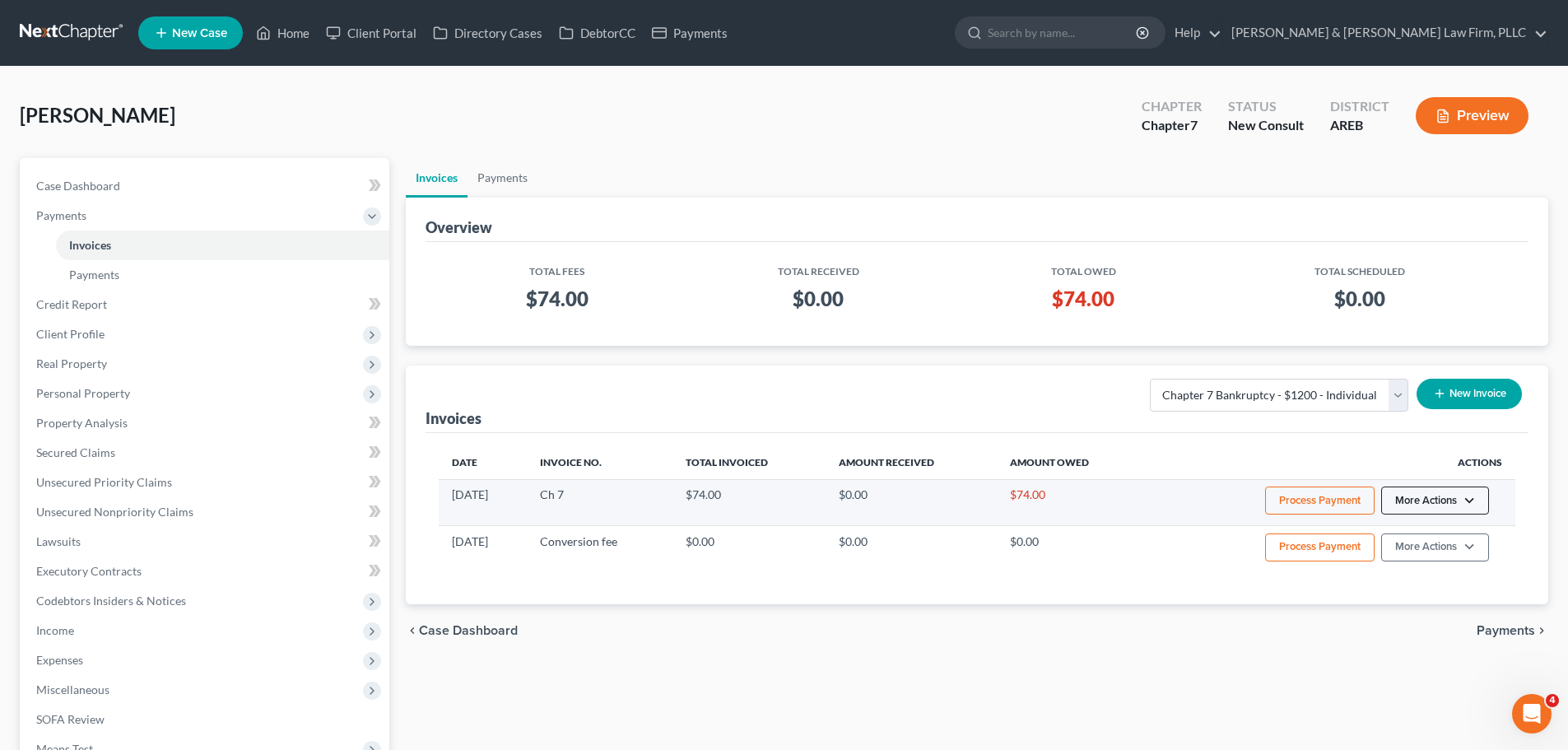
click at [1406, 503] on button "More Actions" at bounding box center [1434, 501] width 108 height 28
click at [1407, 529] on link "View/Edit" at bounding box center [1457, 535] width 193 height 28
select select "1"
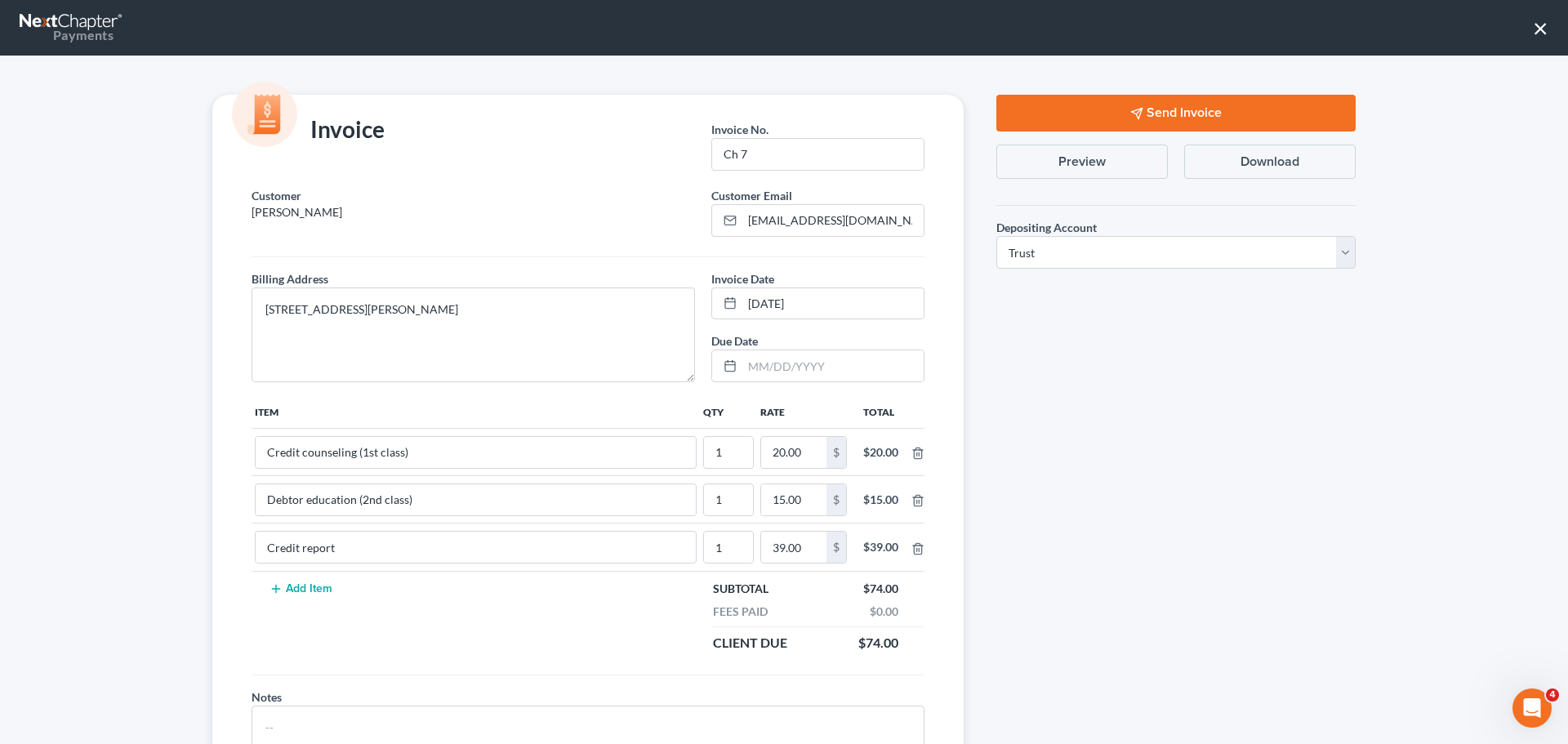
click at [1130, 120] on icon "button" at bounding box center [1137, 114] width 13 height 13
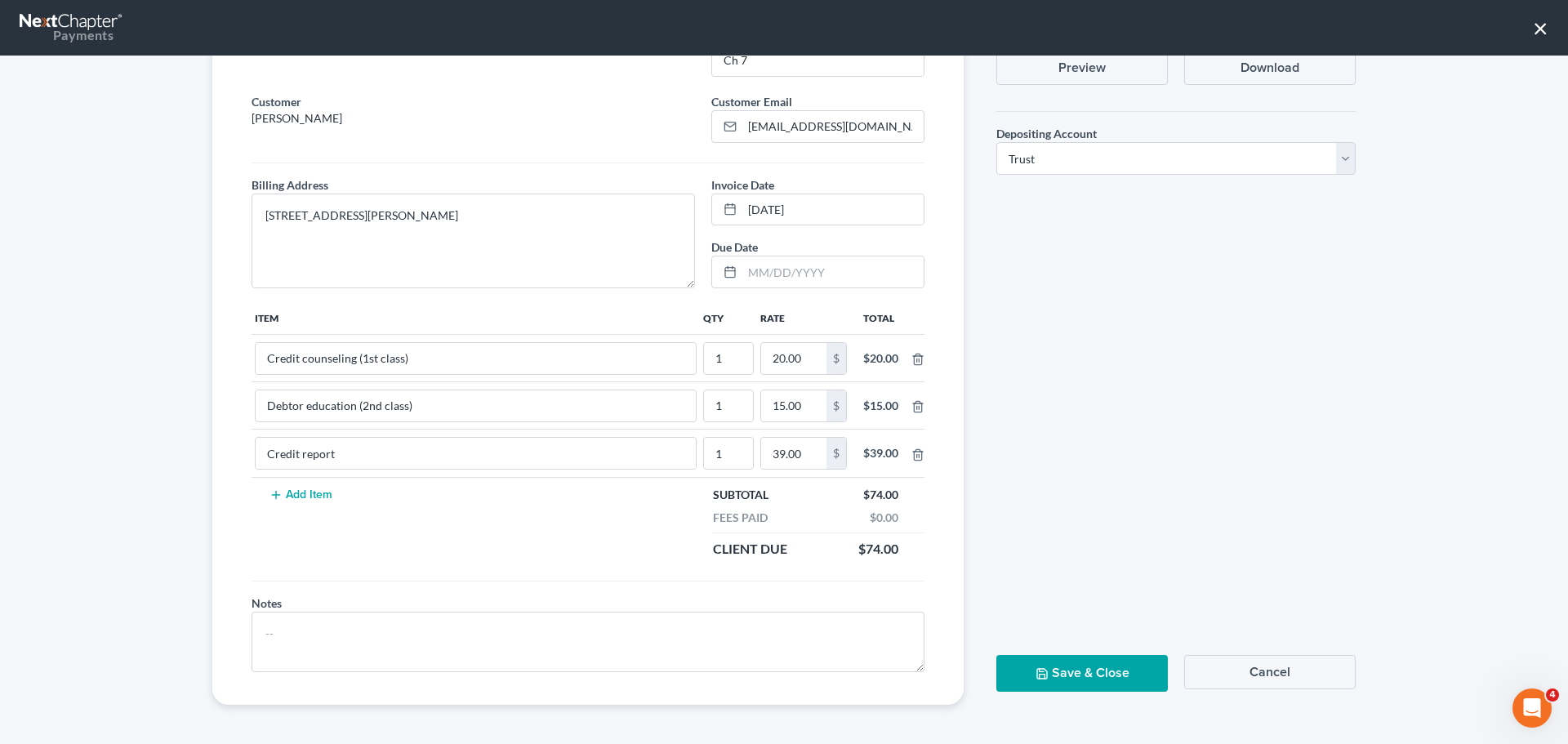
drag, startPoint x: 1123, startPoint y: 673, endPoint x: 1088, endPoint y: 655, distance: 39.4
click at [1119, 675] on button "Save & Close" at bounding box center [1082, 674] width 171 height 37
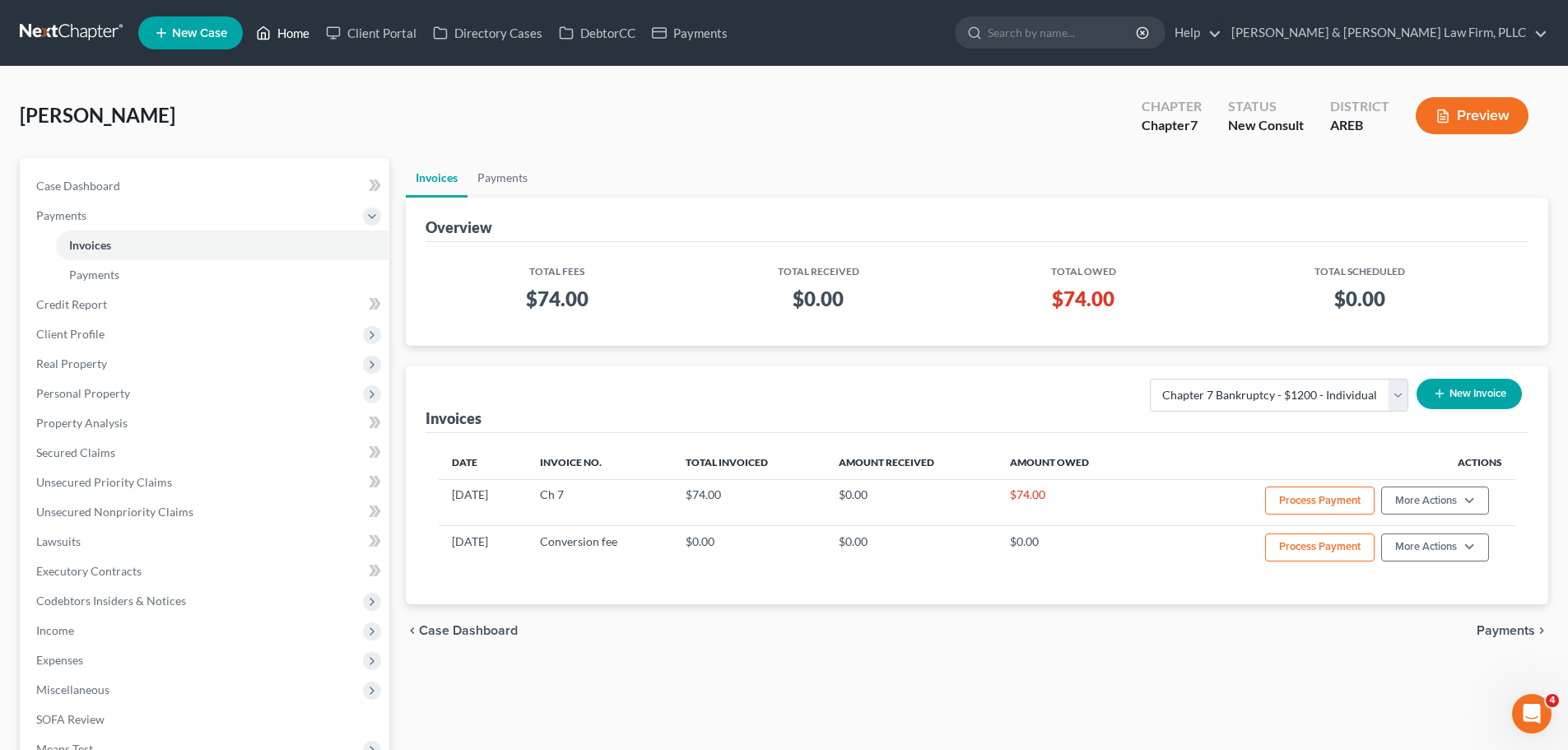
click at [297, 24] on link "Home" at bounding box center [282, 33] width 70 height 30
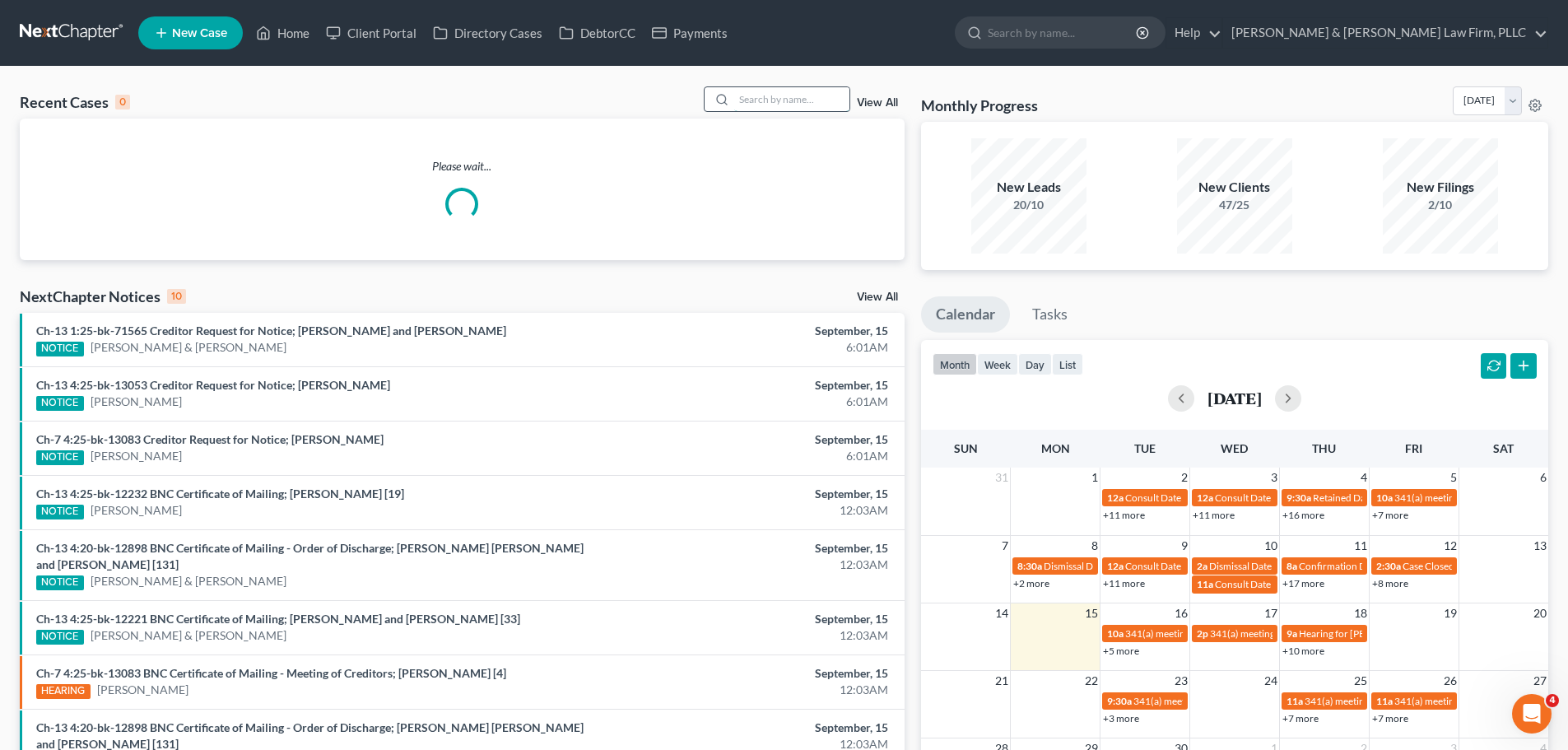
drag, startPoint x: 747, startPoint y: 99, endPoint x: 760, endPoint y: 100, distance: 13.0
click at [747, 100] on input "search" at bounding box center [791, 99] width 115 height 24
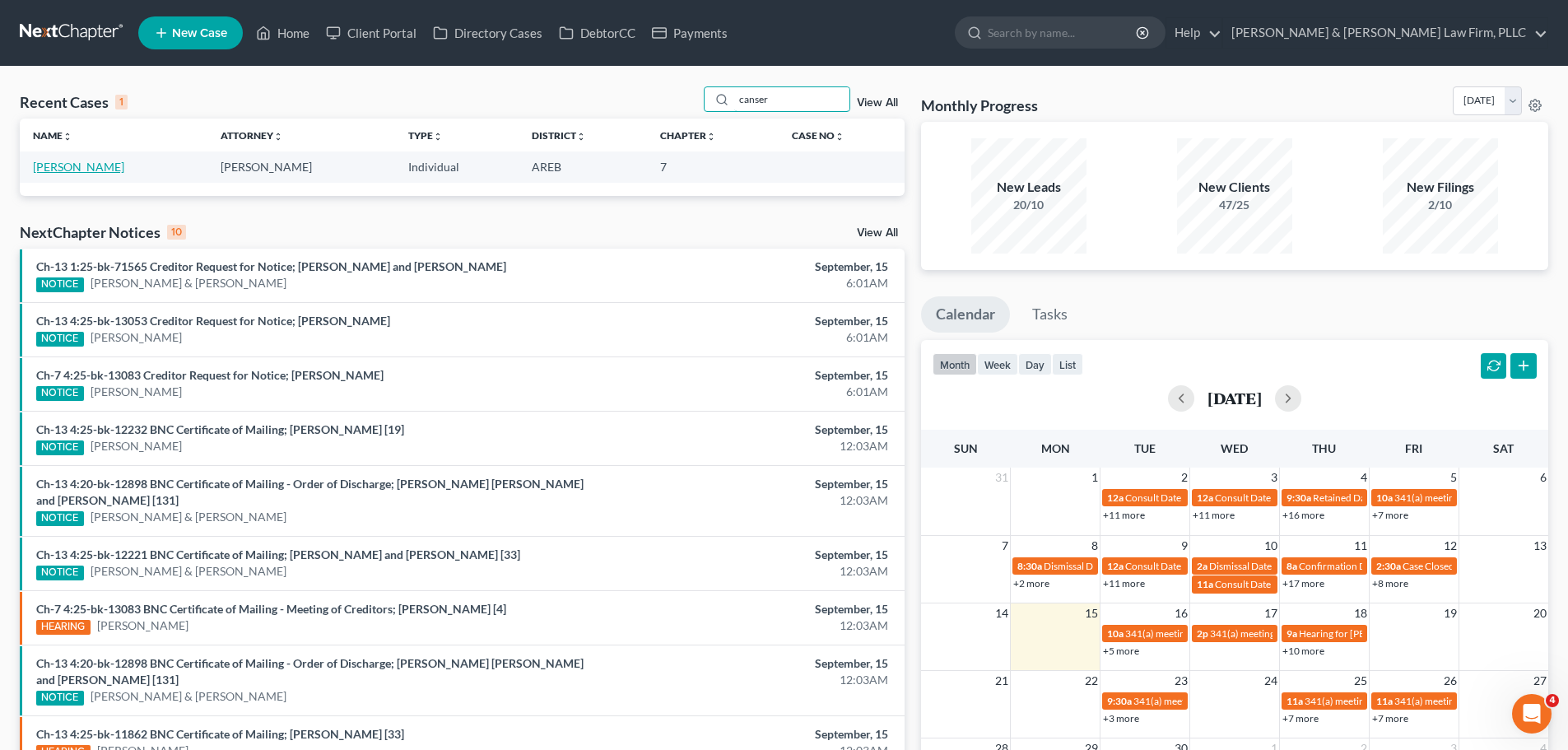
type input "canser"
click at [105, 164] on link "[PERSON_NAME]" at bounding box center [79, 167] width 91 height 14
select select "6"
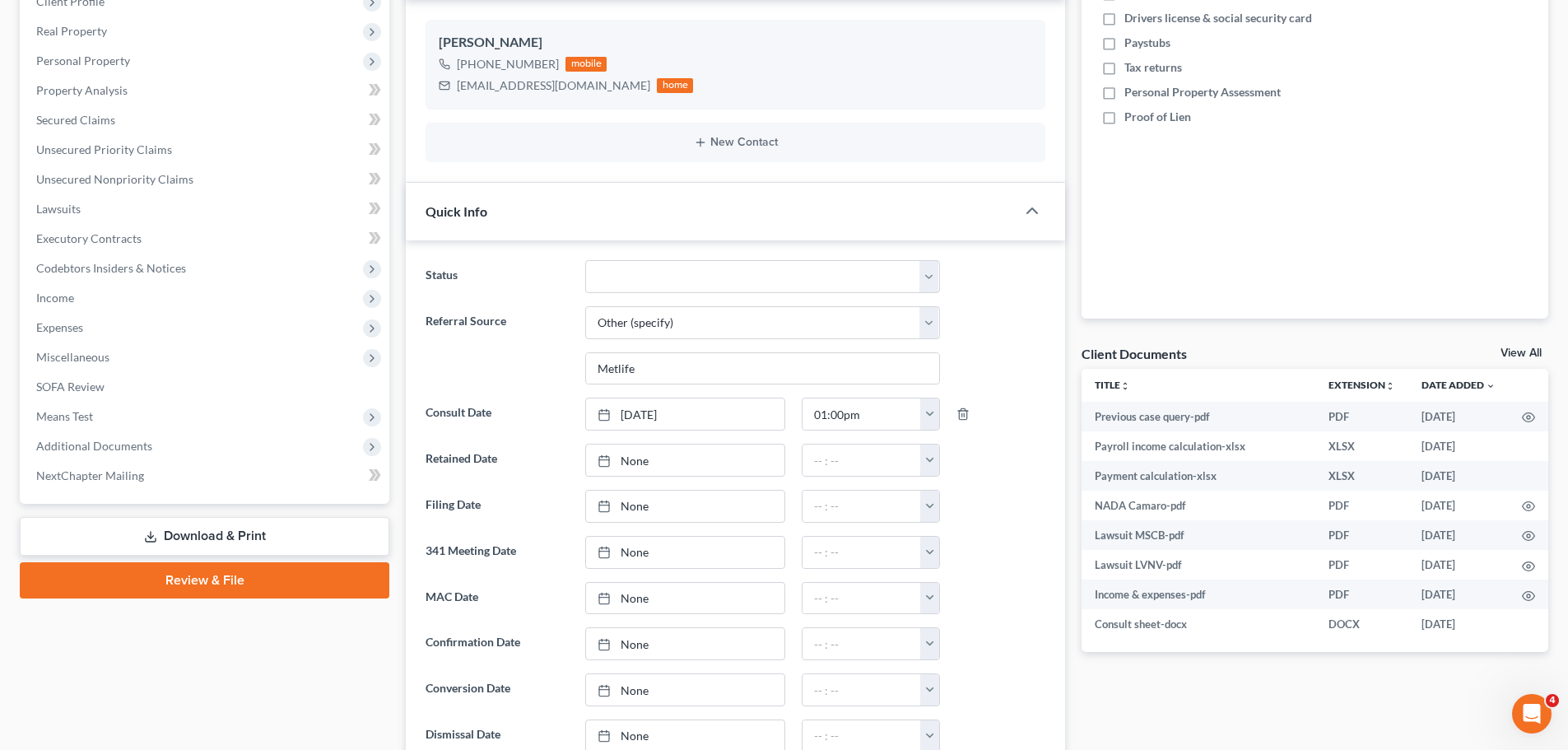
scroll to position [329, 0]
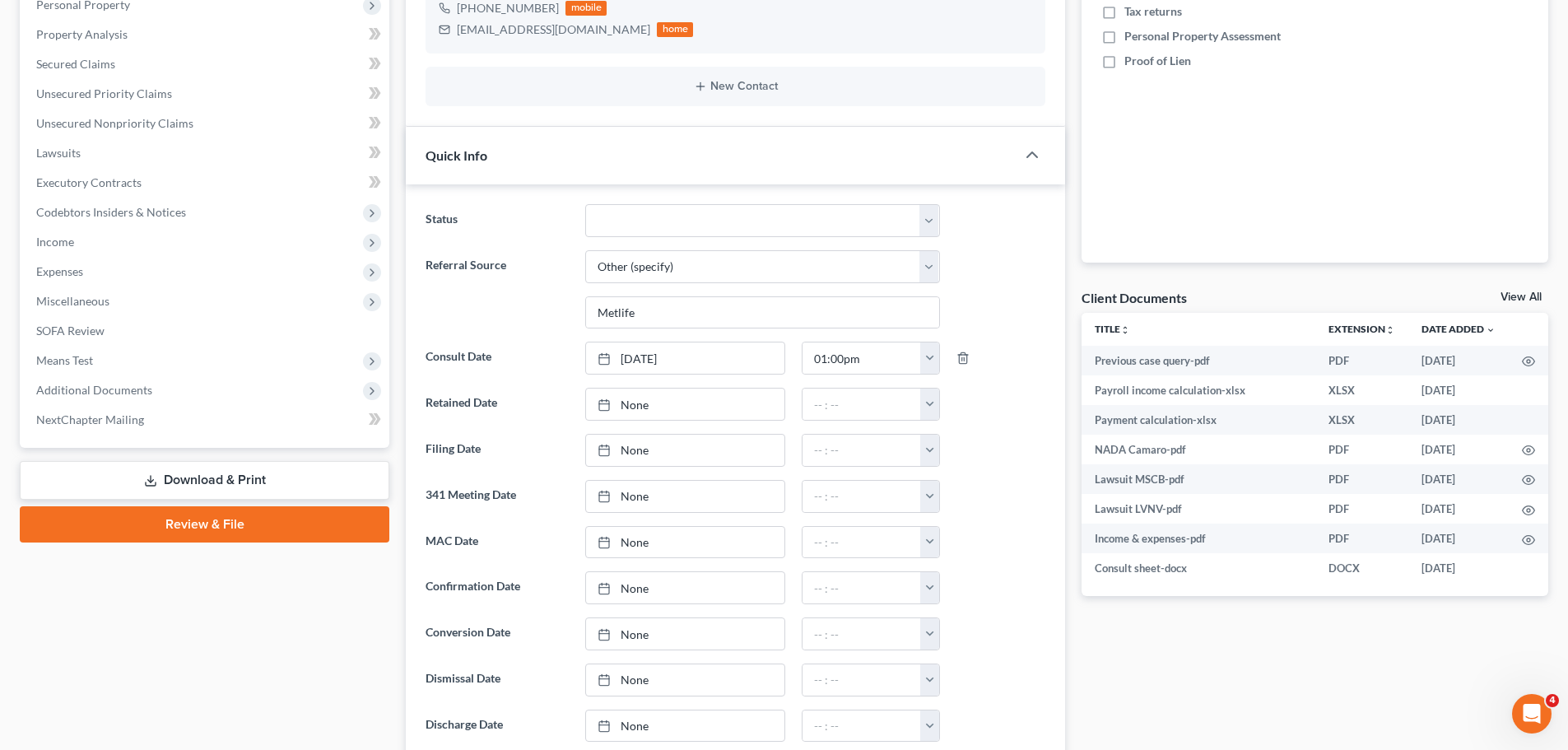
click at [1523, 293] on link "View All" at bounding box center [1520, 297] width 41 height 12
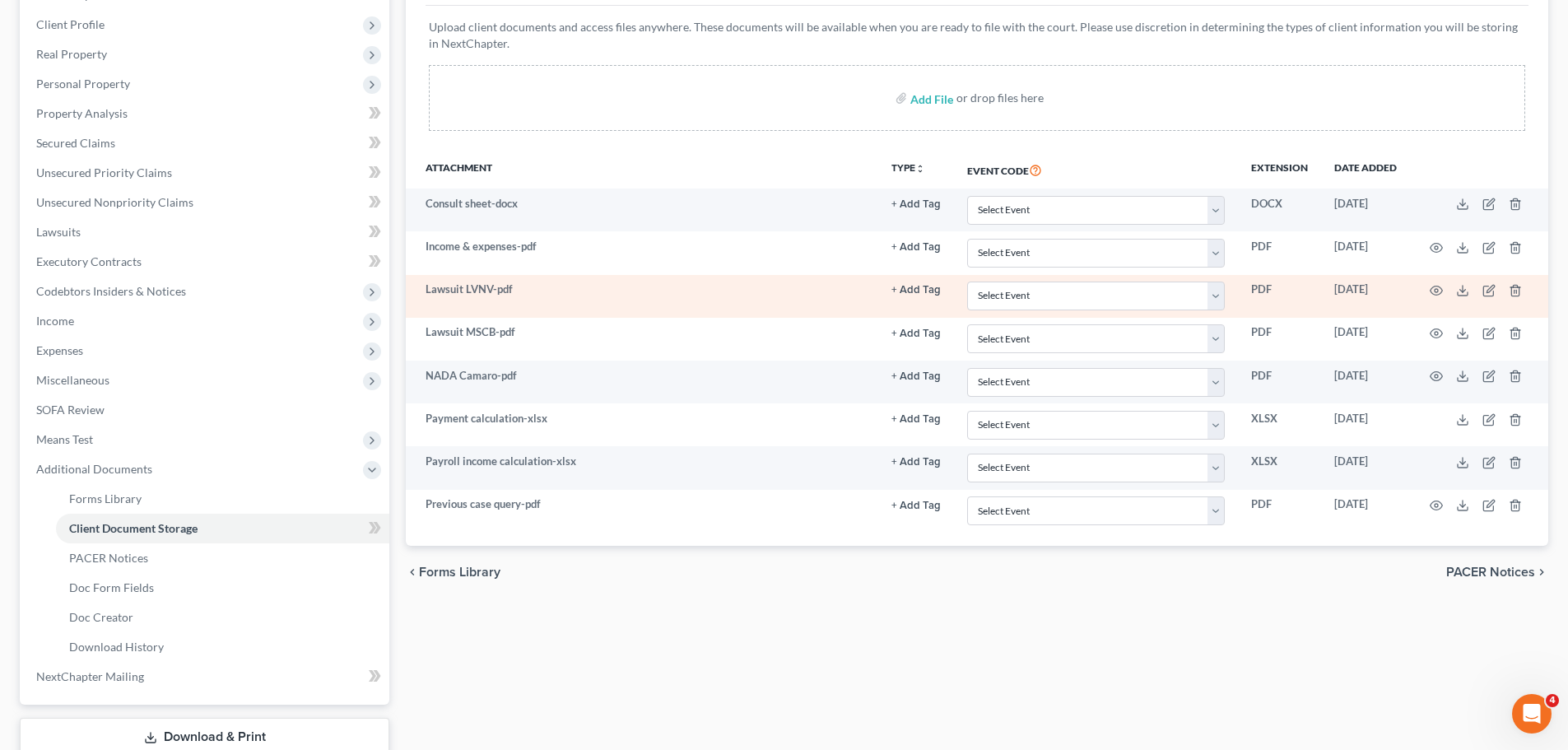
scroll to position [198, 0]
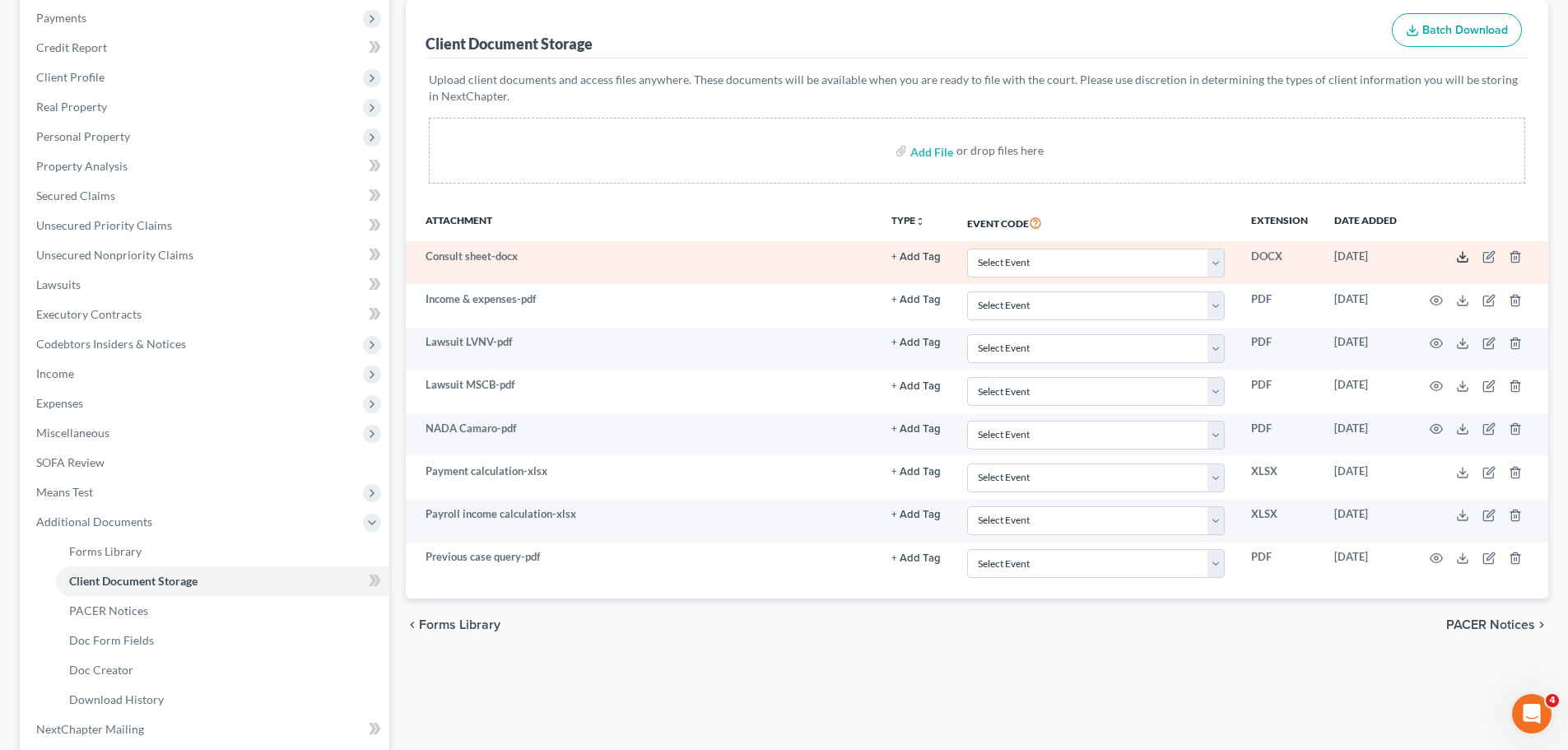
click at [1461, 254] on icon at bounding box center [1462, 257] width 14 height 14
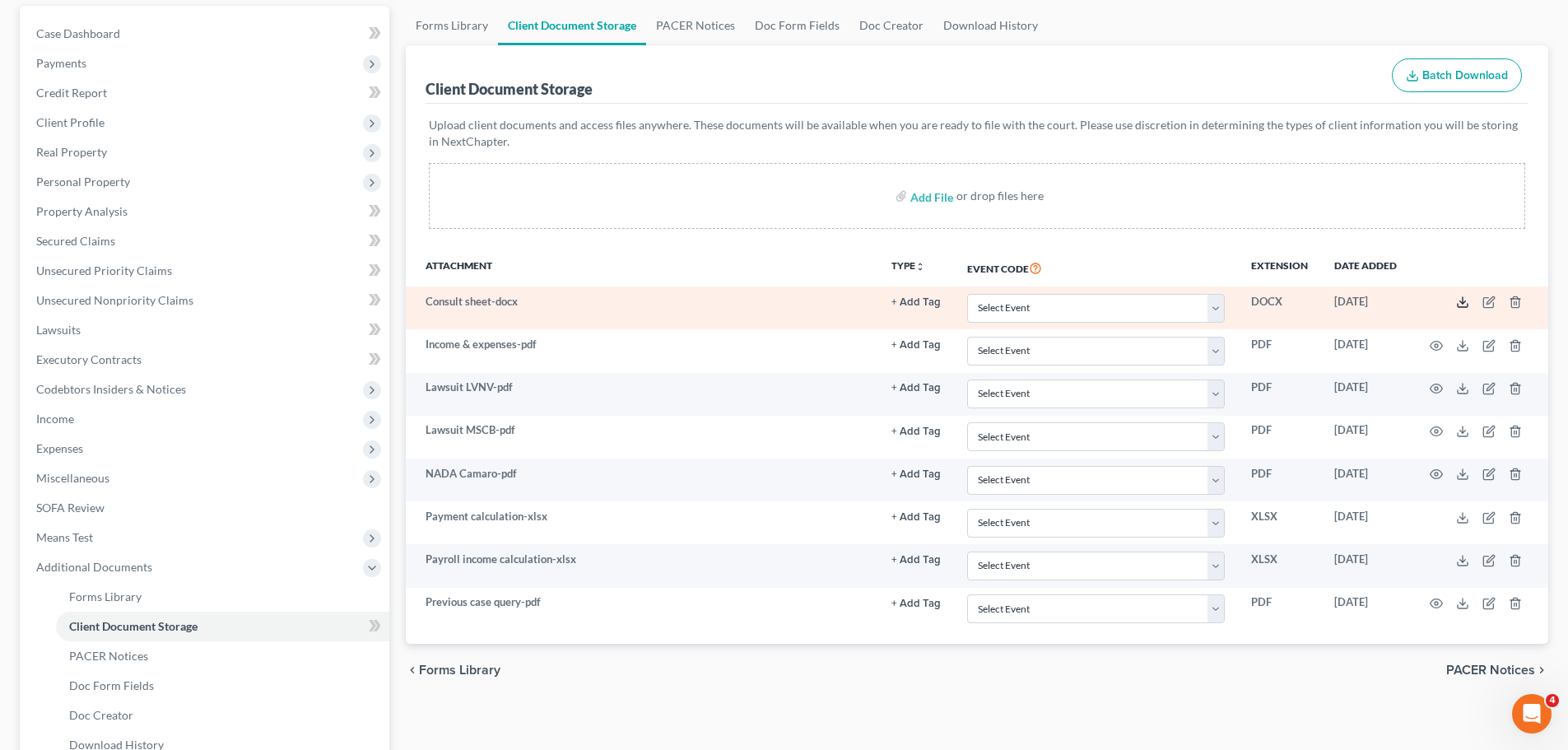
scroll to position [115, 0]
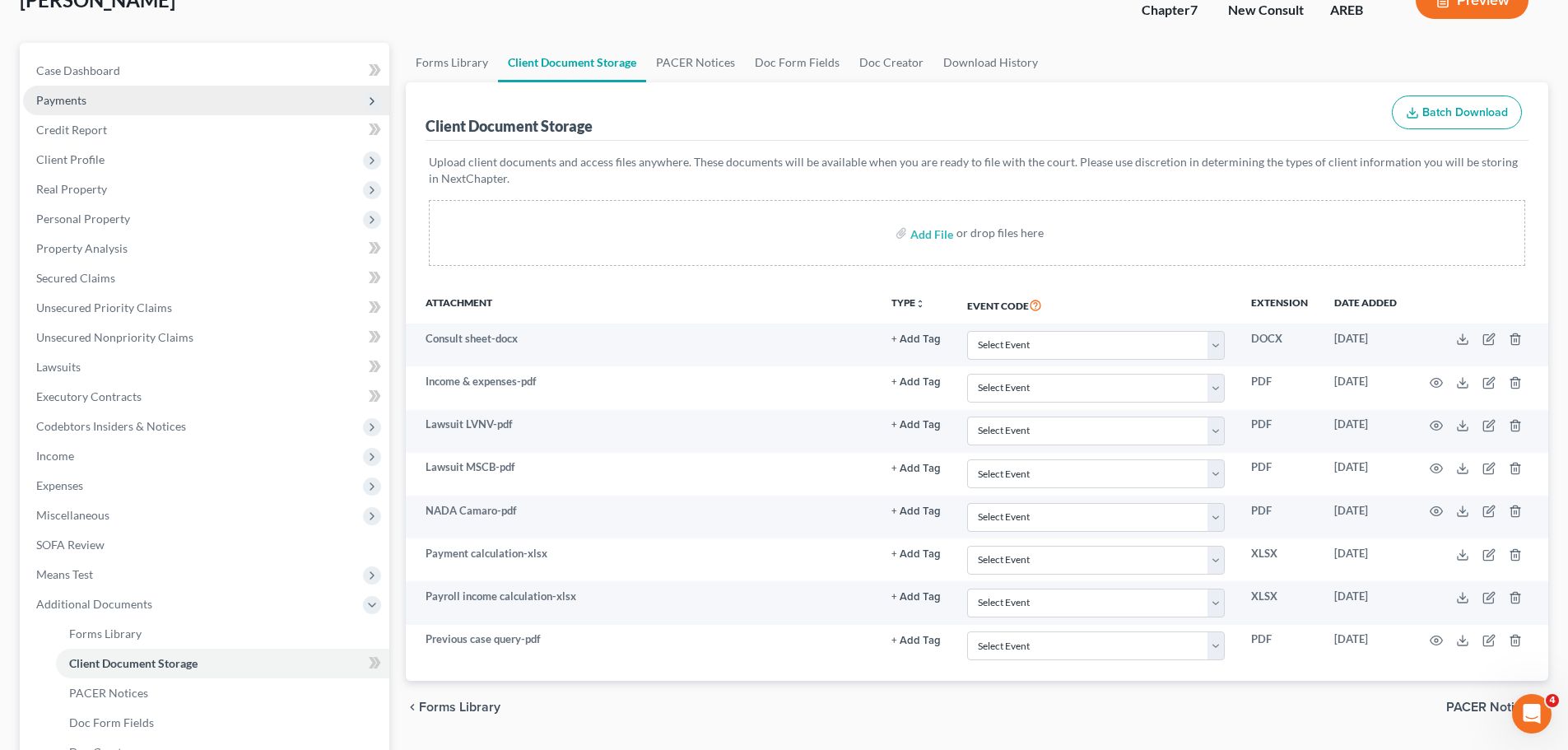
click at [120, 97] on span "Payments" at bounding box center [207, 100] width 367 height 30
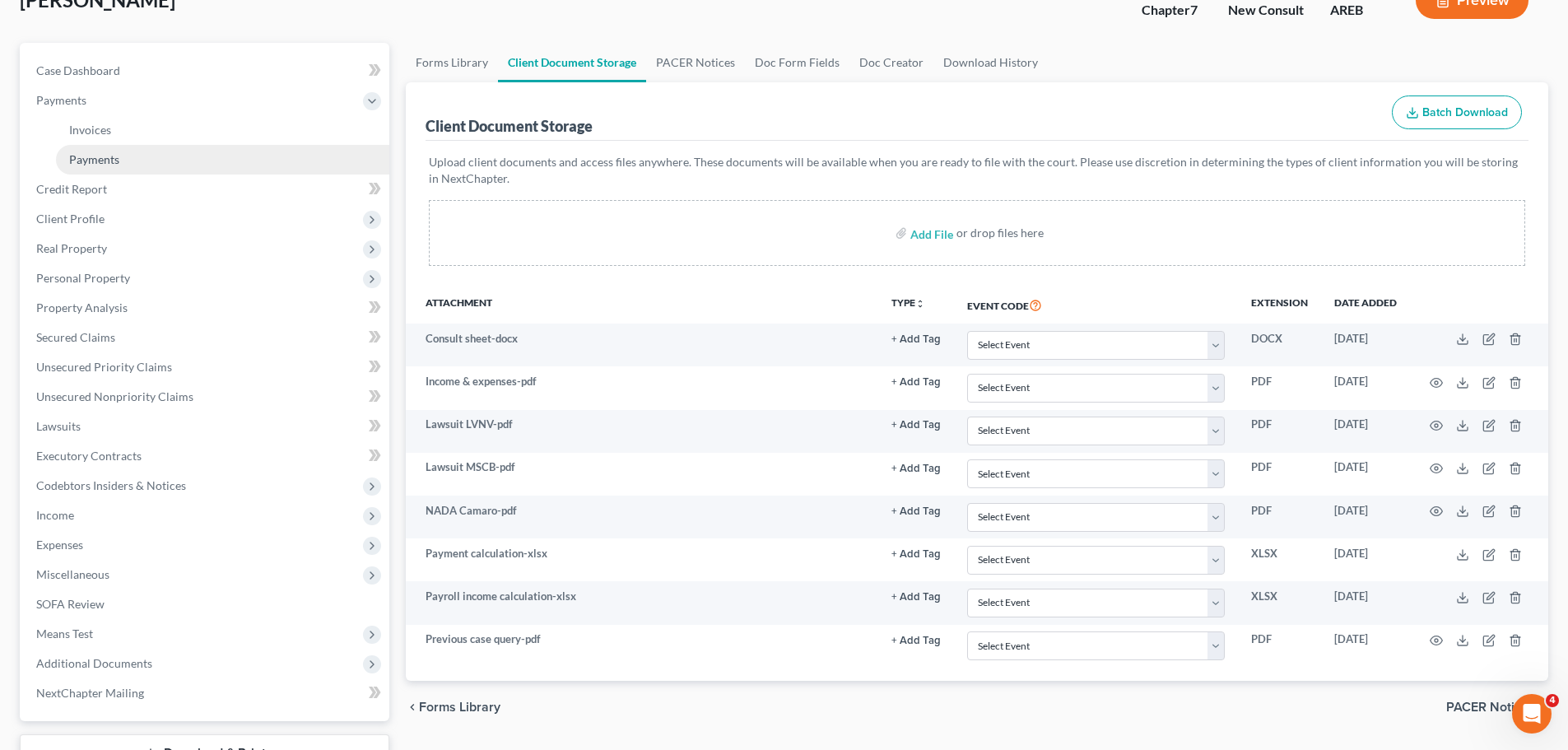
click at [119, 156] on link "Payments" at bounding box center [223, 159] width 334 height 30
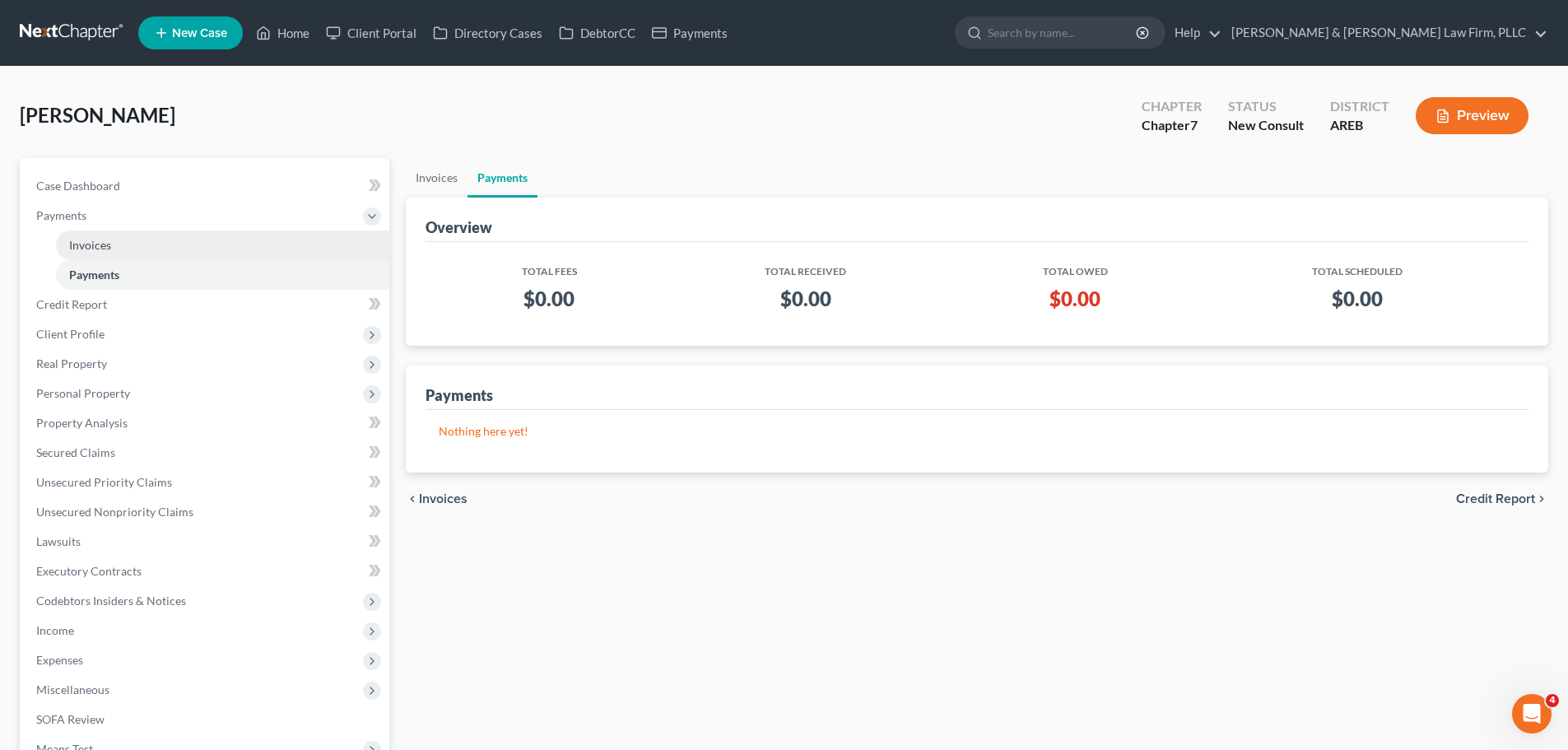
click at [142, 251] on link "Invoices" at bounding box center [223, 245] width 334 height 30
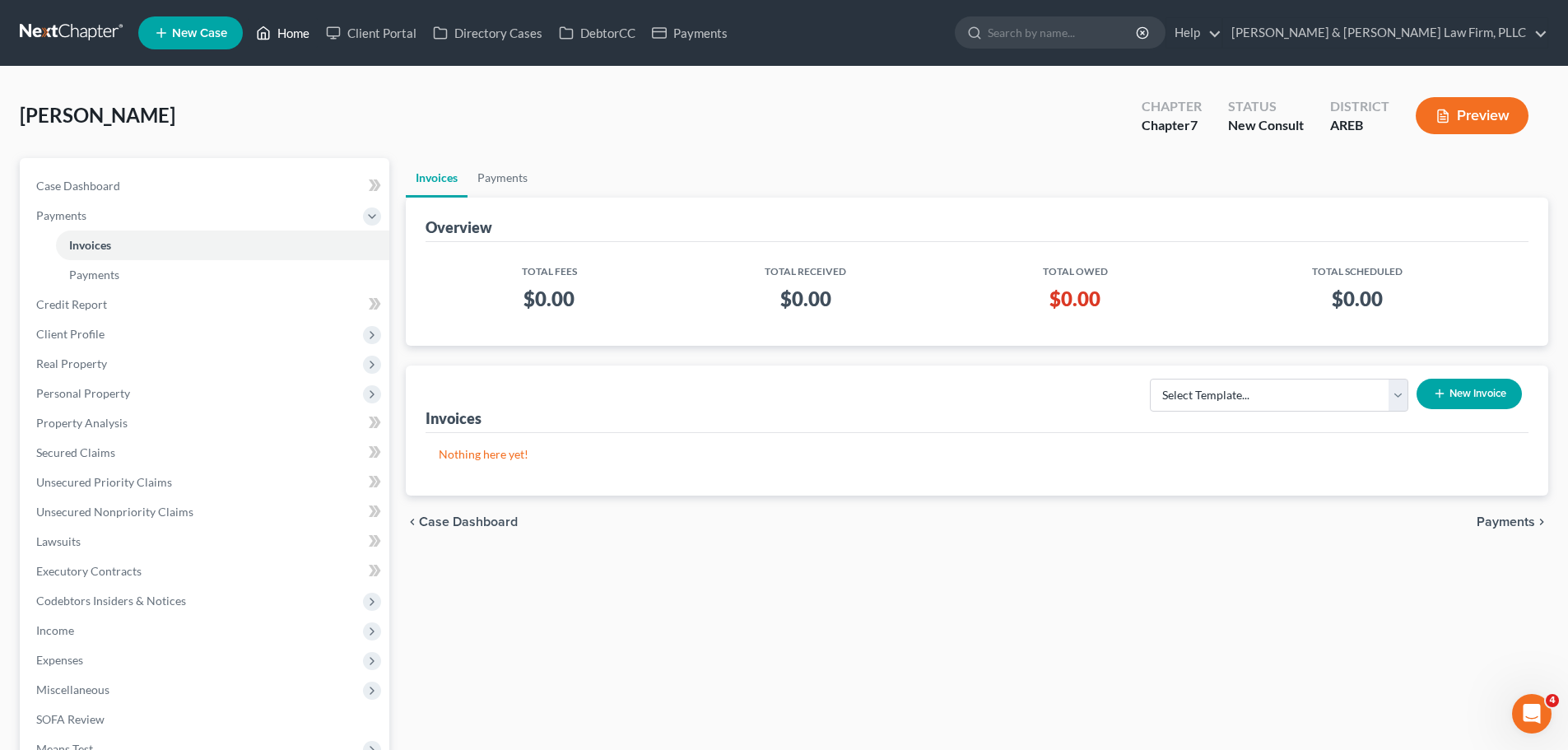
click at [269, 41] on icon at bounding box center [263, 33] width 15 height 19
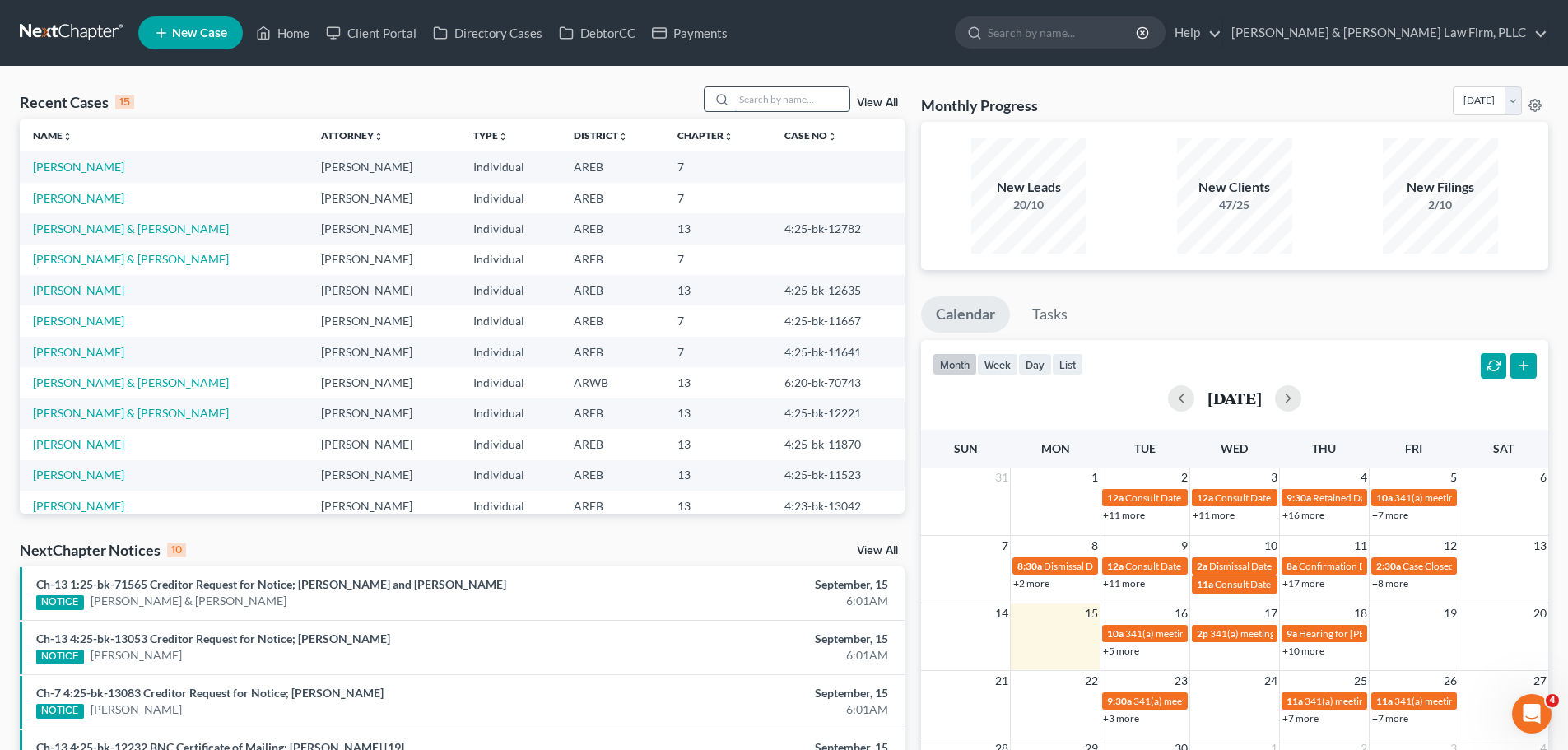
click at [804, 100] on input "search" at bounding box center [791, 99] width 115 height 24
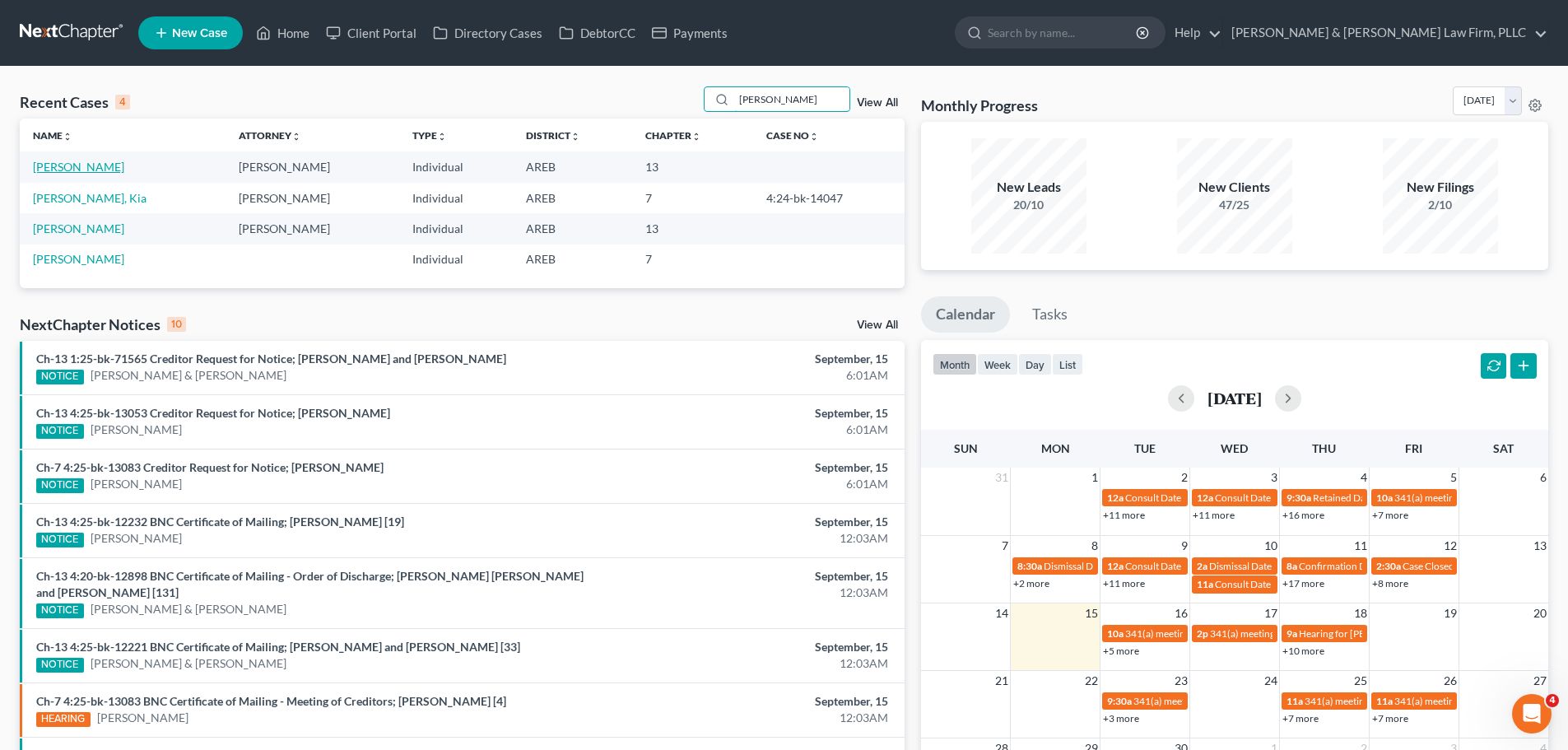
type input "[PERSON_NAME]"
click at [90, 163] on link "[PERSON_NAME]" at bounding box center [79, 167] width 91 height 14
select select "2"
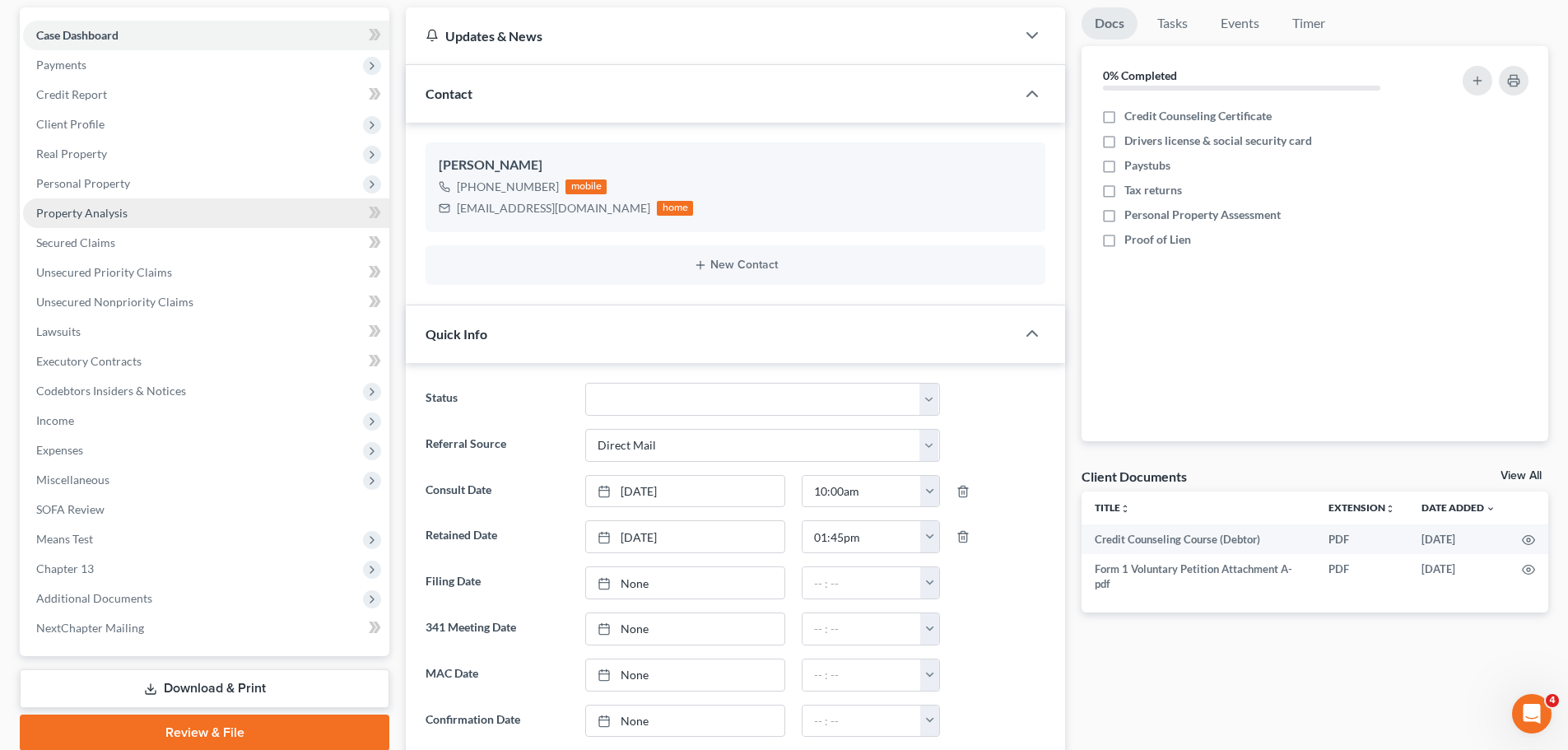
scroll to position [165, 0]
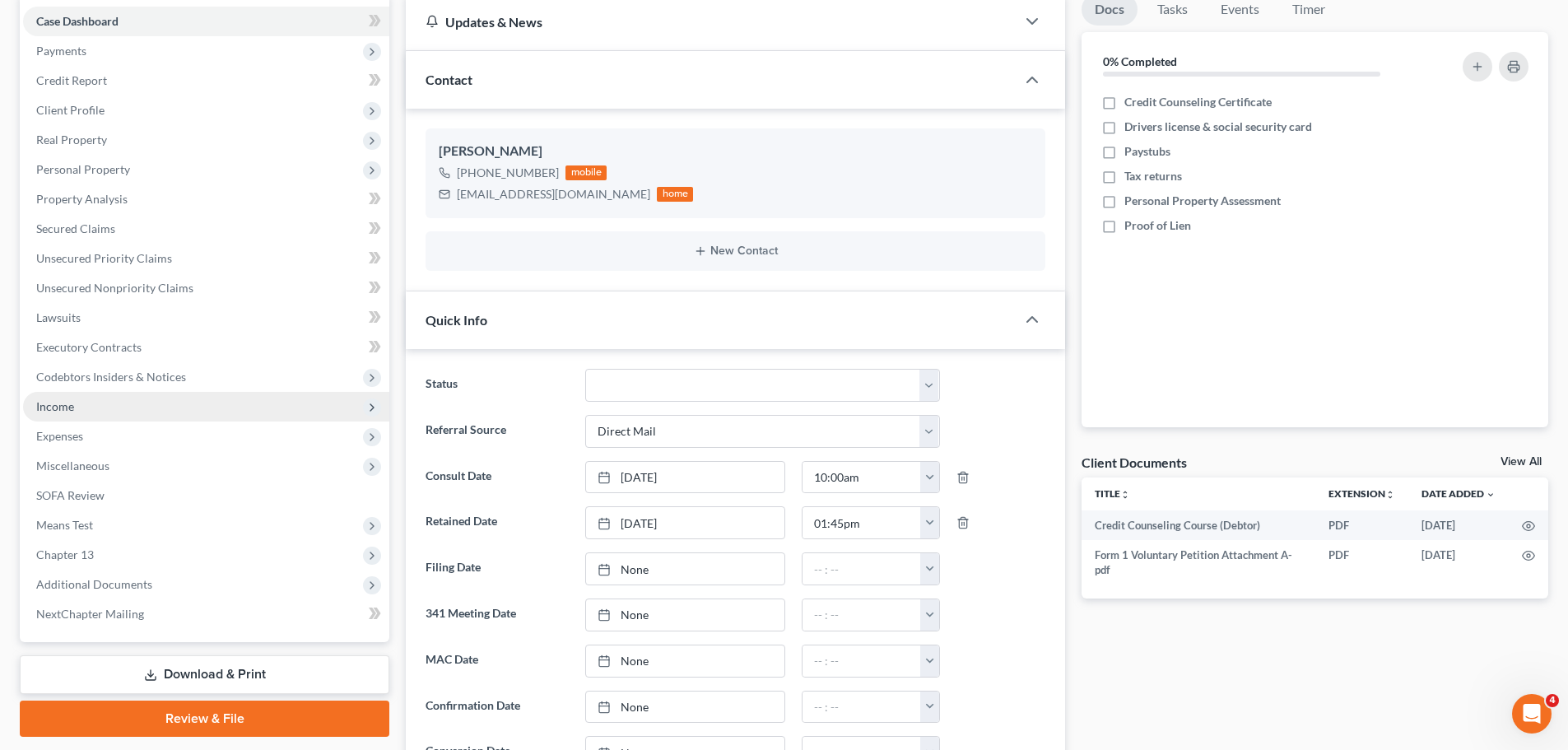
click at [53, 412] on span "Income" at bounding box center [54, 407] width 38 height 14
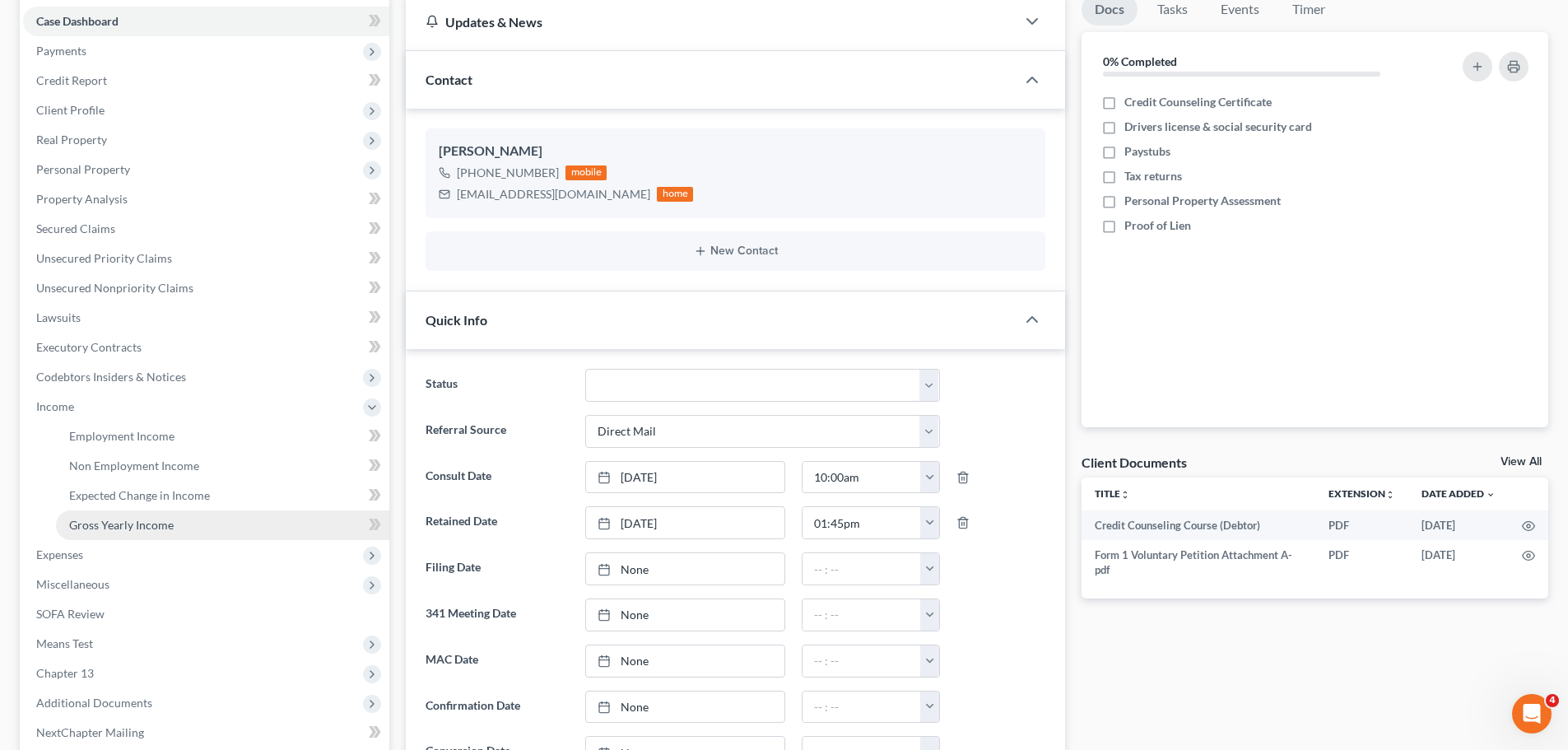
click at [116, 530] on span "Gross Yearly Income" at bounding box center [121, 525] width 105 height 14
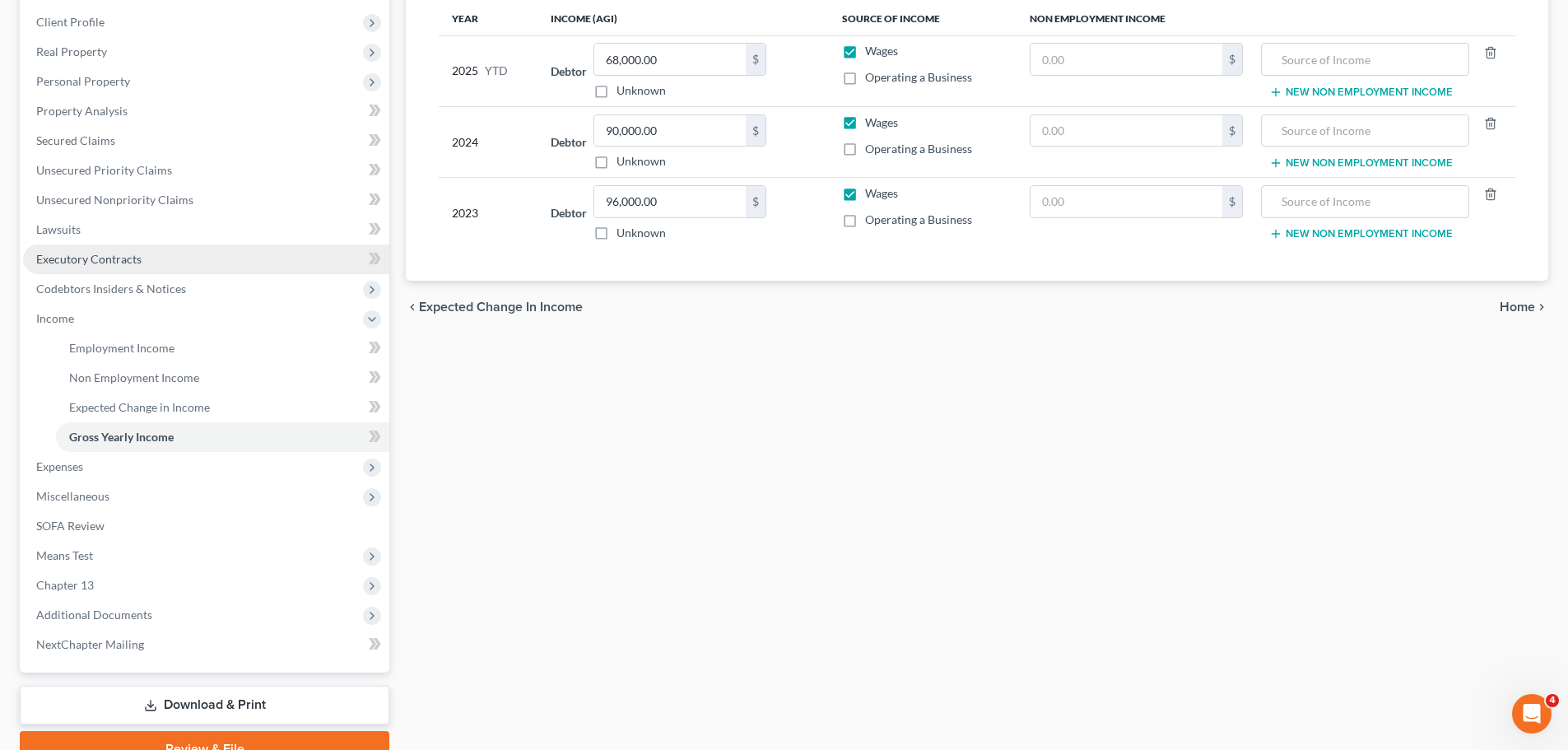
scroll to position [165, 0]
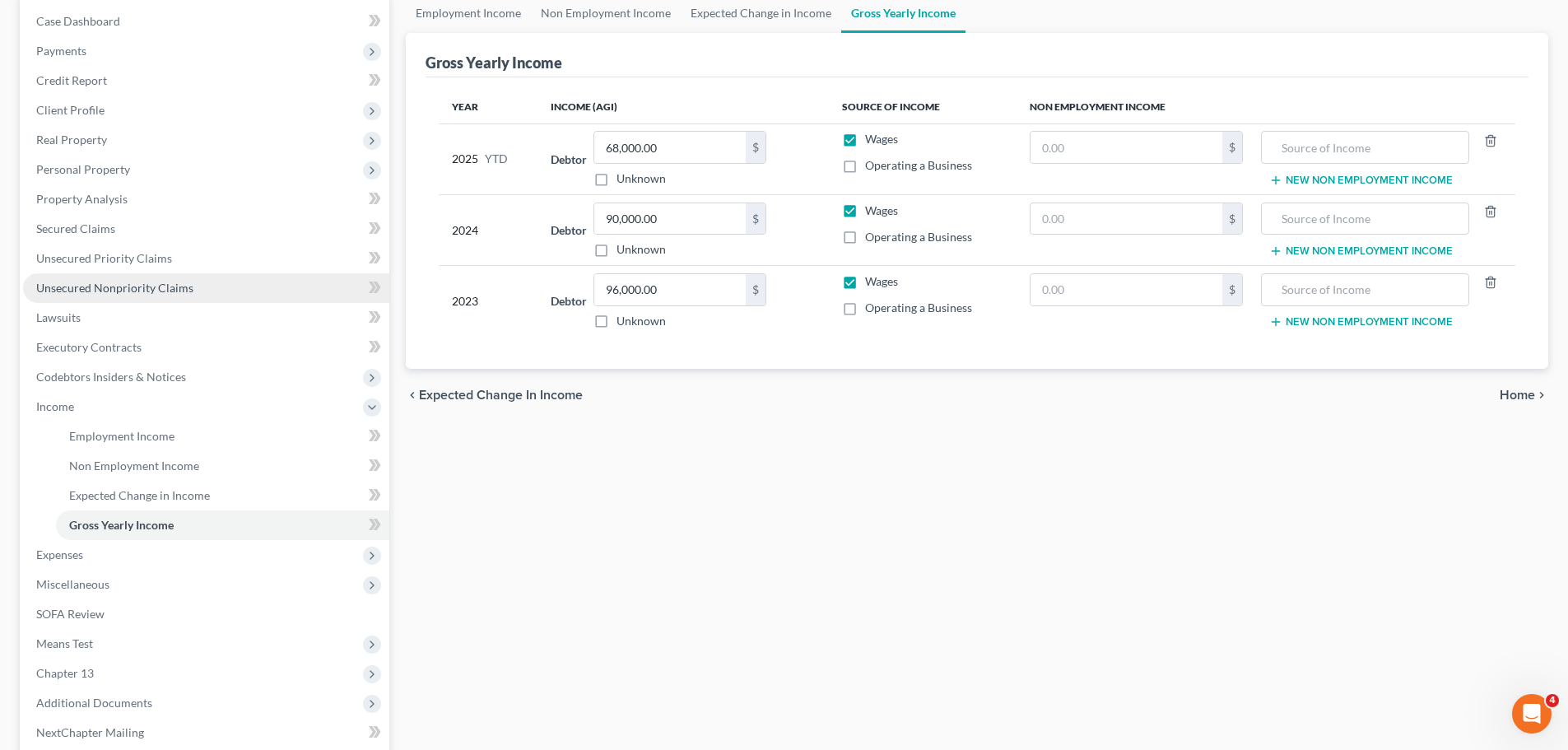
click at [110, 289] on span "Unsecured Nonpriority Claims" at bounding box center [114, 287] width 157 height 14
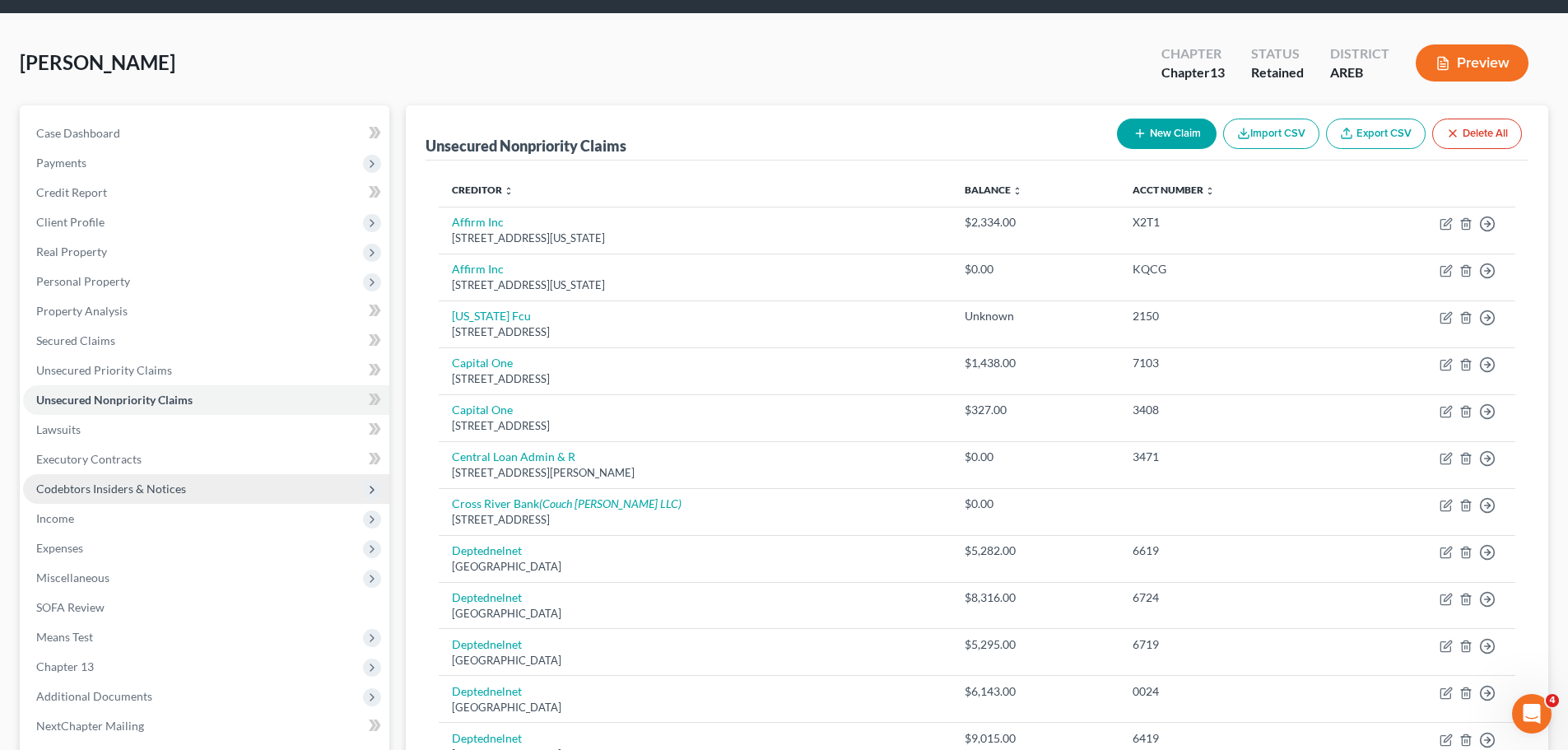
scroll to position [82, 0]
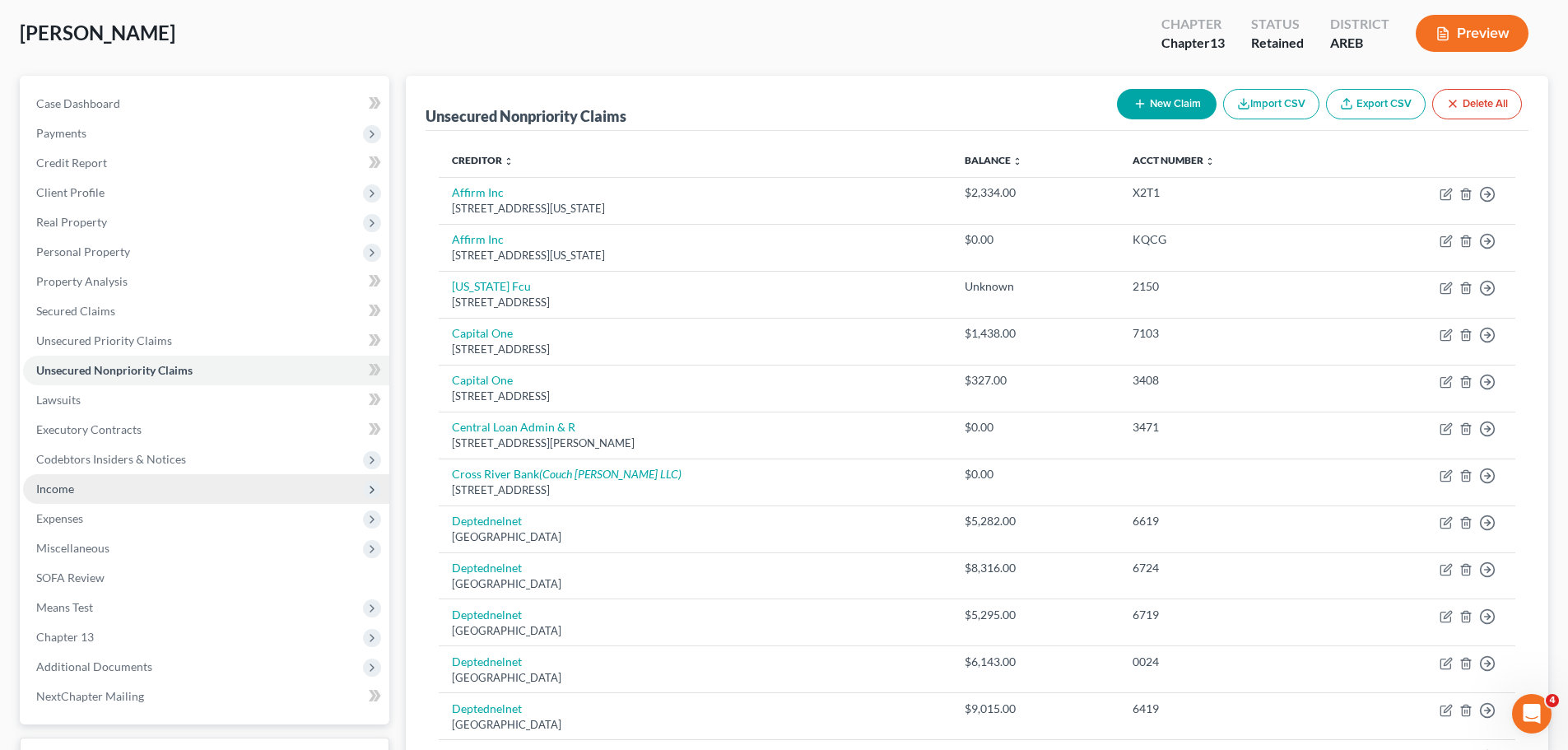
click at [90, 496] on span "Income" at bounding box center [207, 489] width 367 height 30
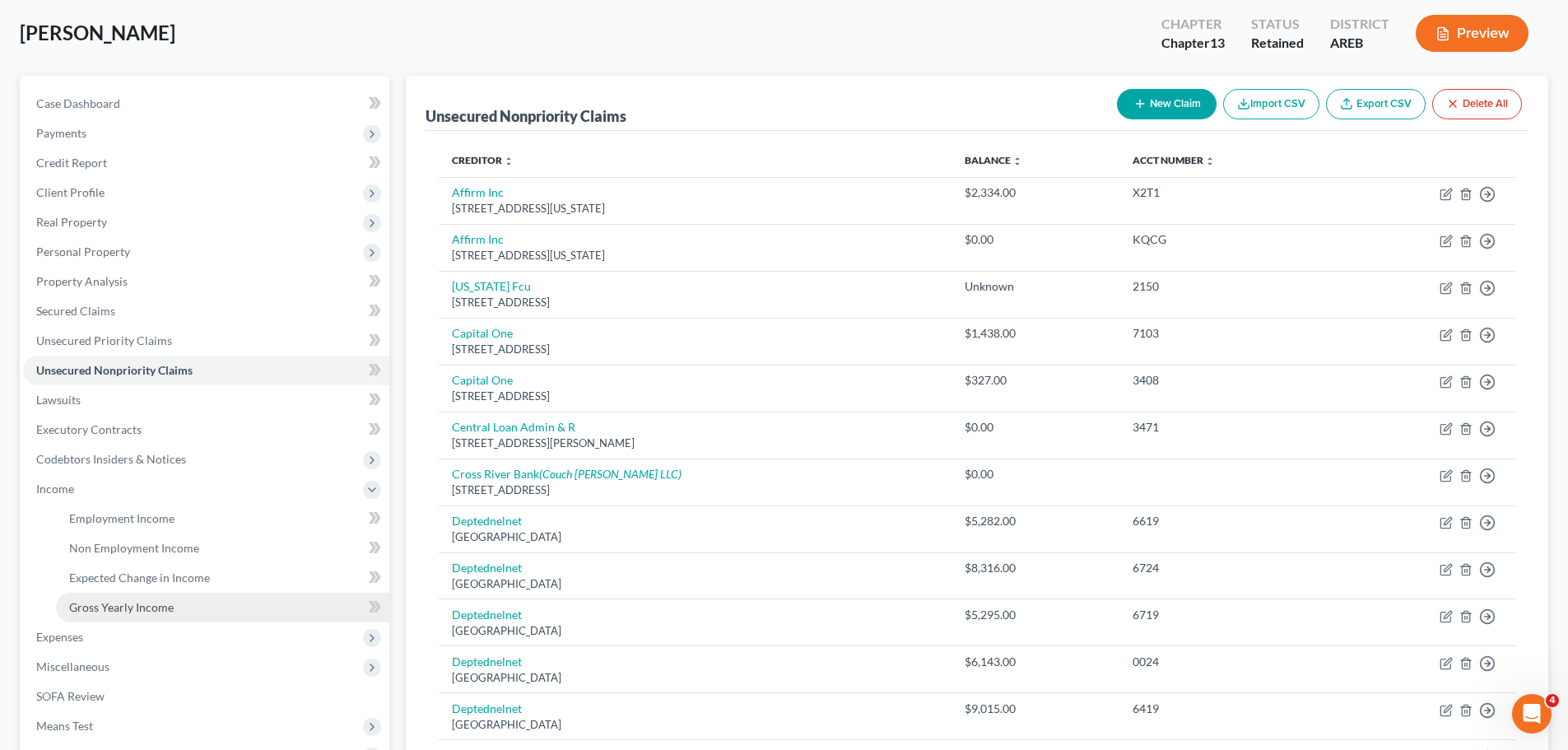
click at [127, 601] on span "Gross Yearly Income" at bounding box center [121, 607] width 105 height 14
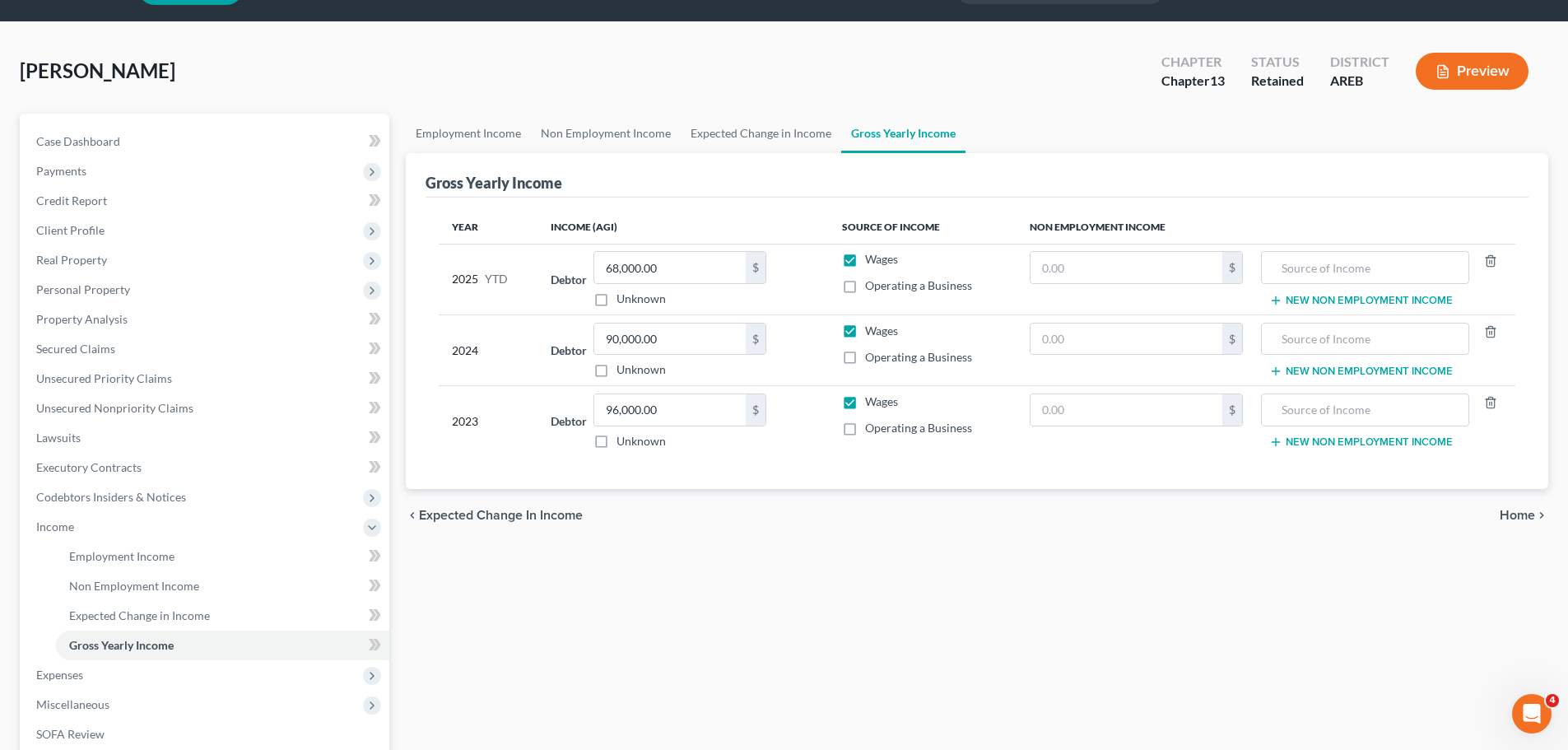
scroll to position [82, 0]
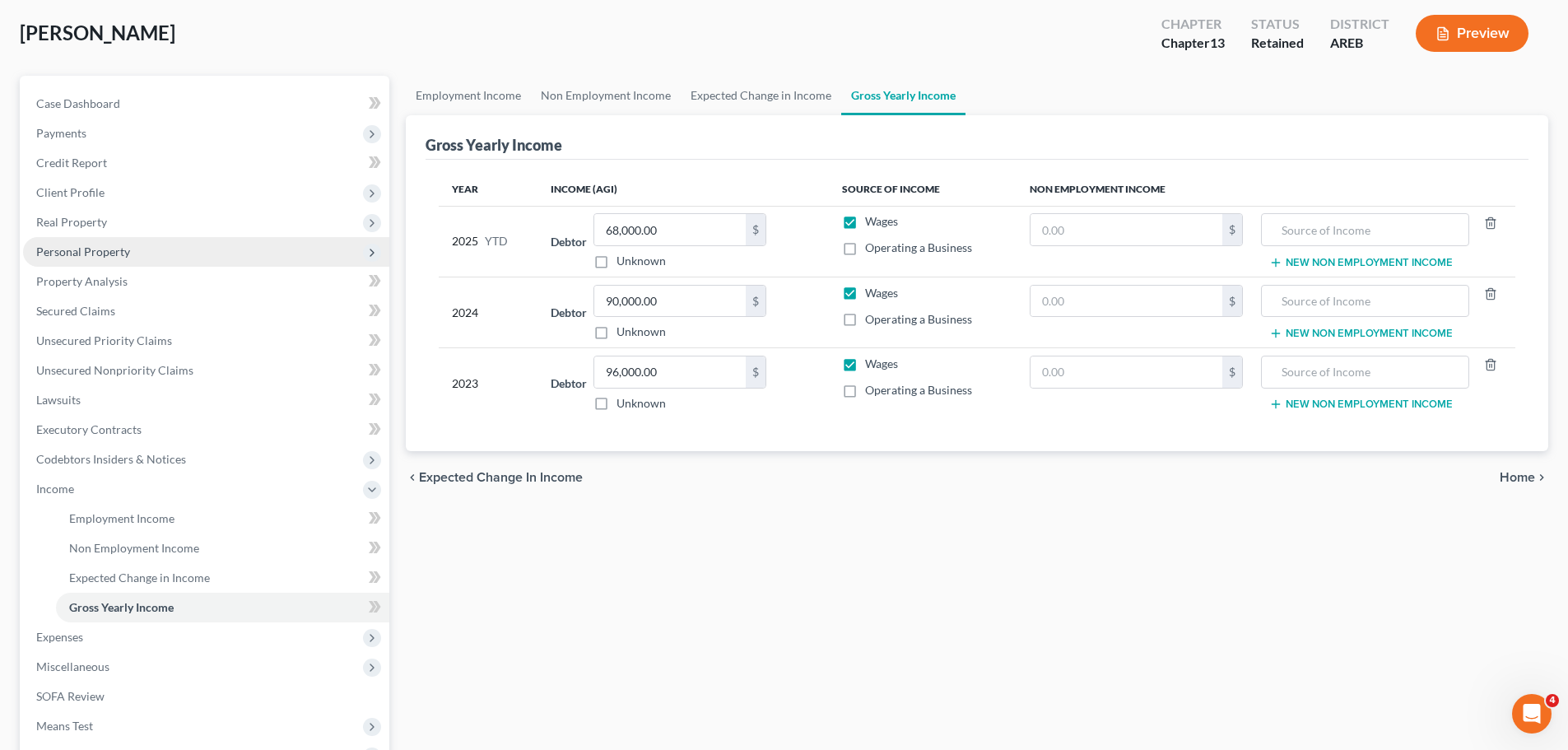
click at [62, 242] on span "Personal Property" at bounding box center [207, 251] width 367 height 30
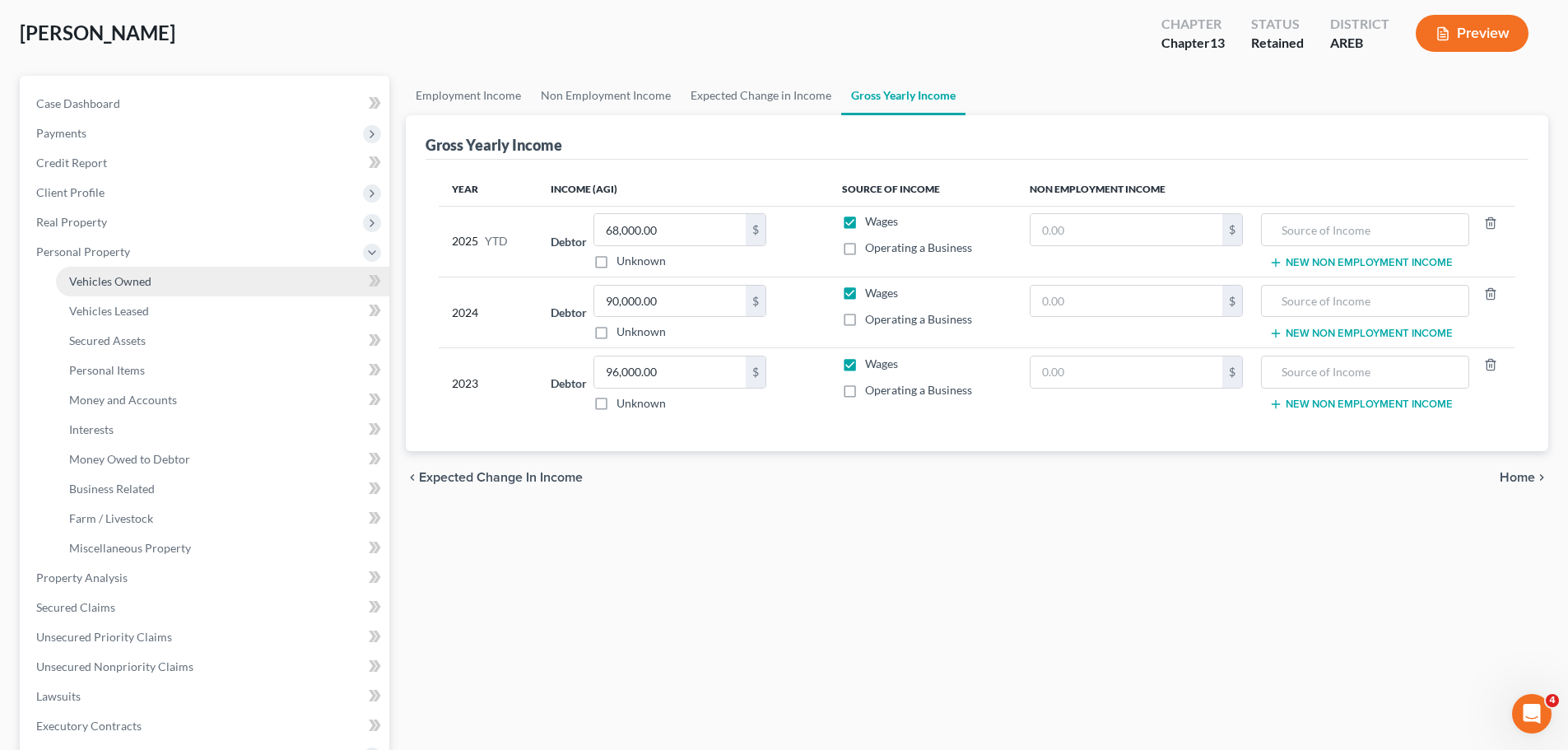
click at [168, 280] on link "Vehicles Owned" at bounding box center [223, 281] width 334 height 30
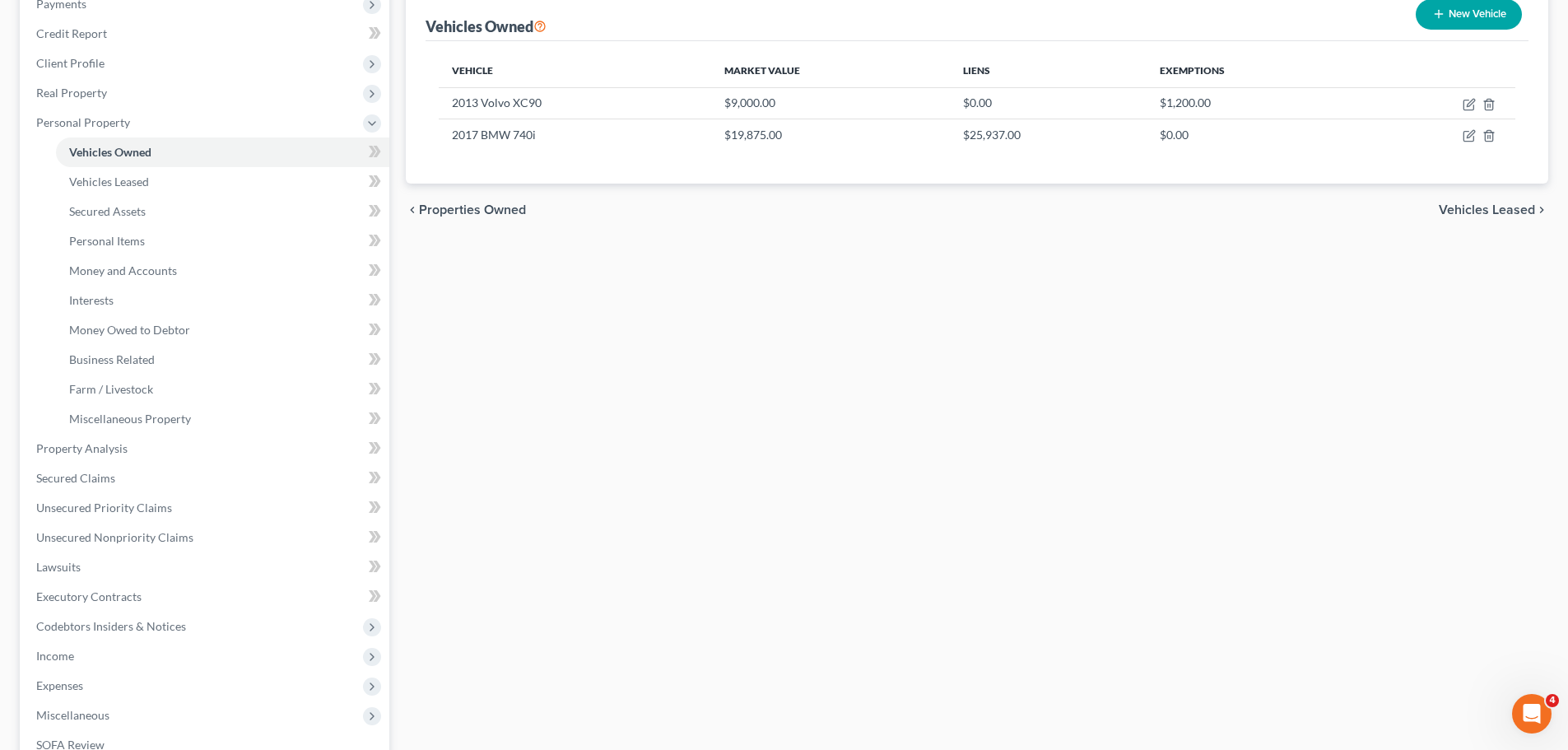
scroll to position [247, 0]
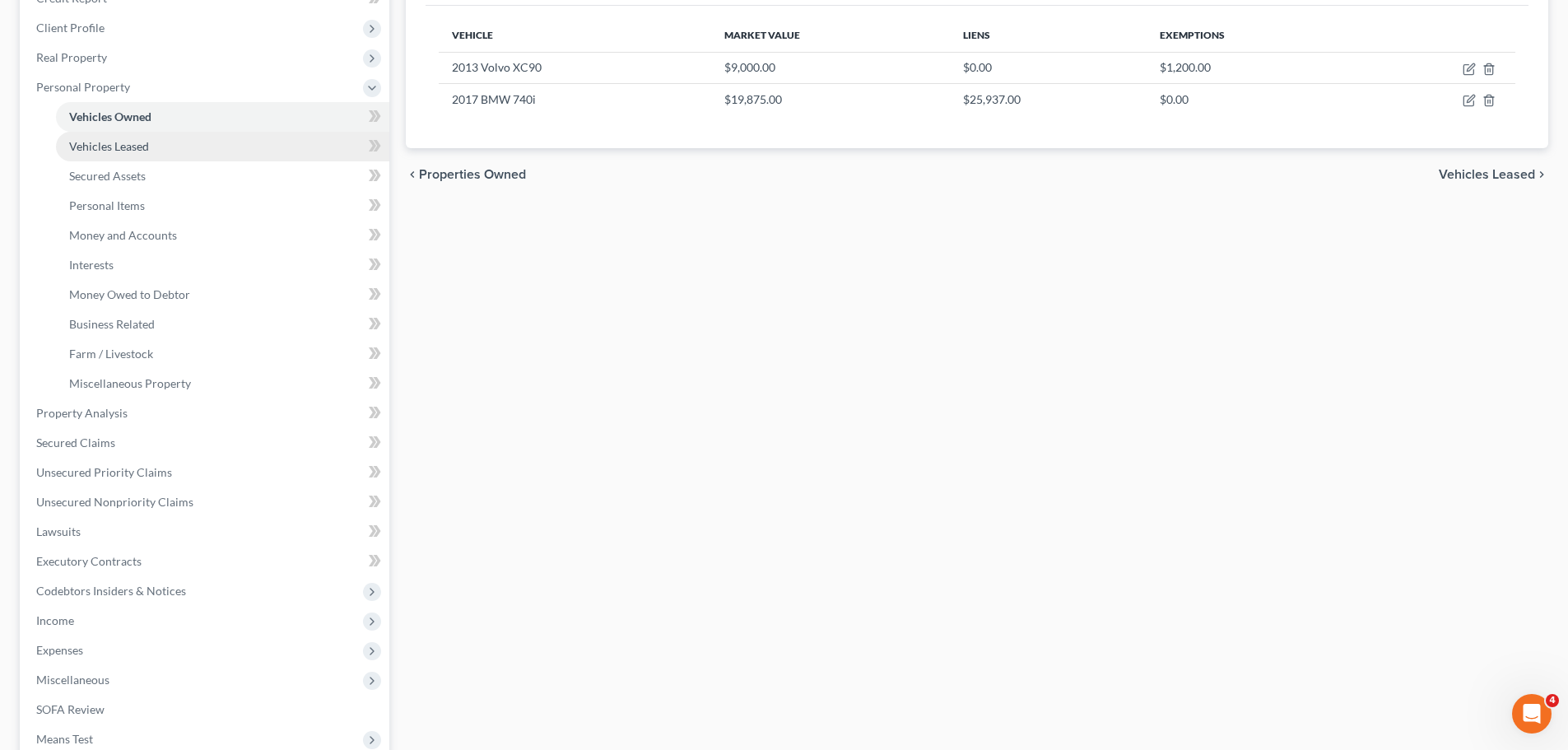
click at [122, 147] on span "Vehicles Leased" at bounding box center [109, 146] width 80 height 14
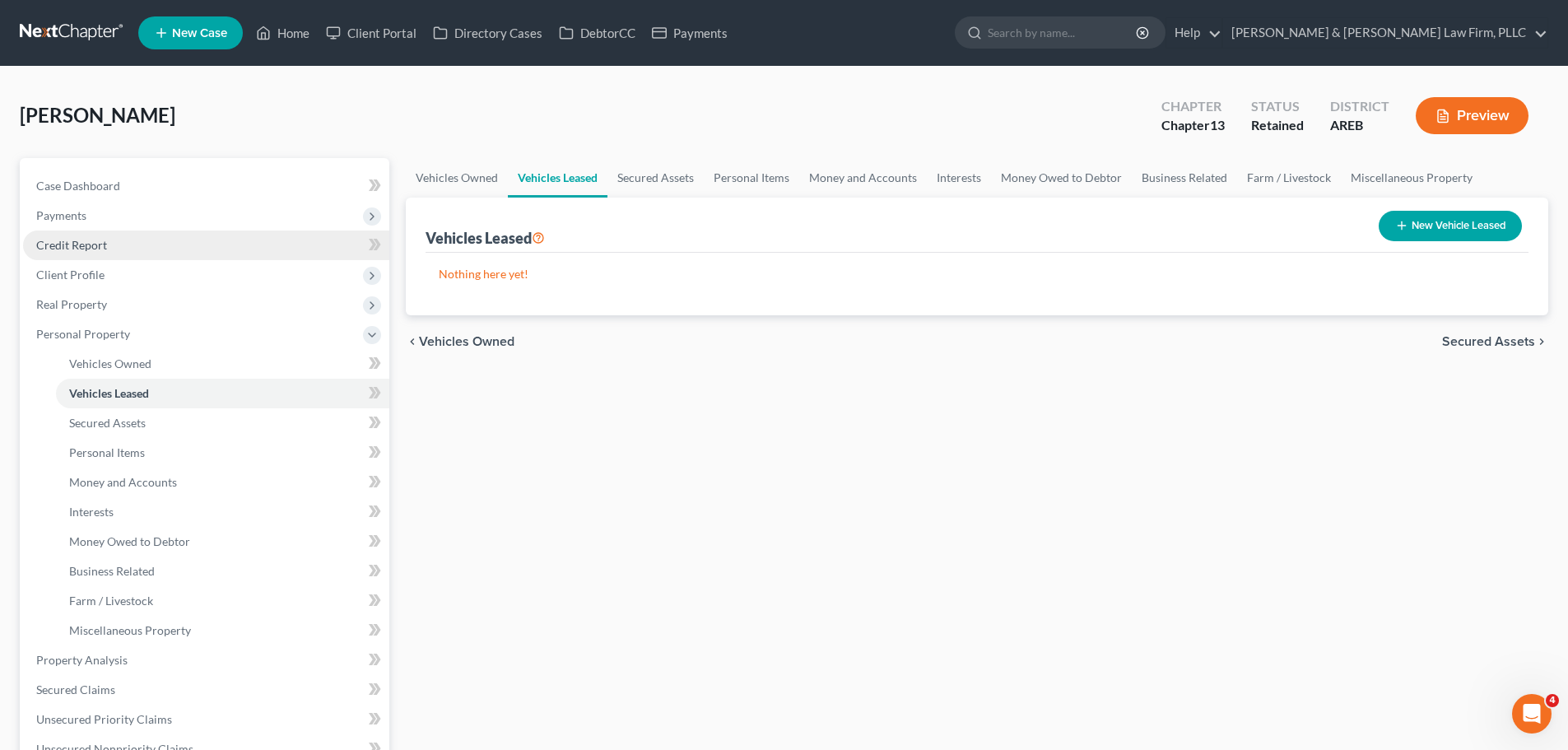
click at [133, 241] on link "Credit Report" at bounding box center [207, 245] width 367 height 30
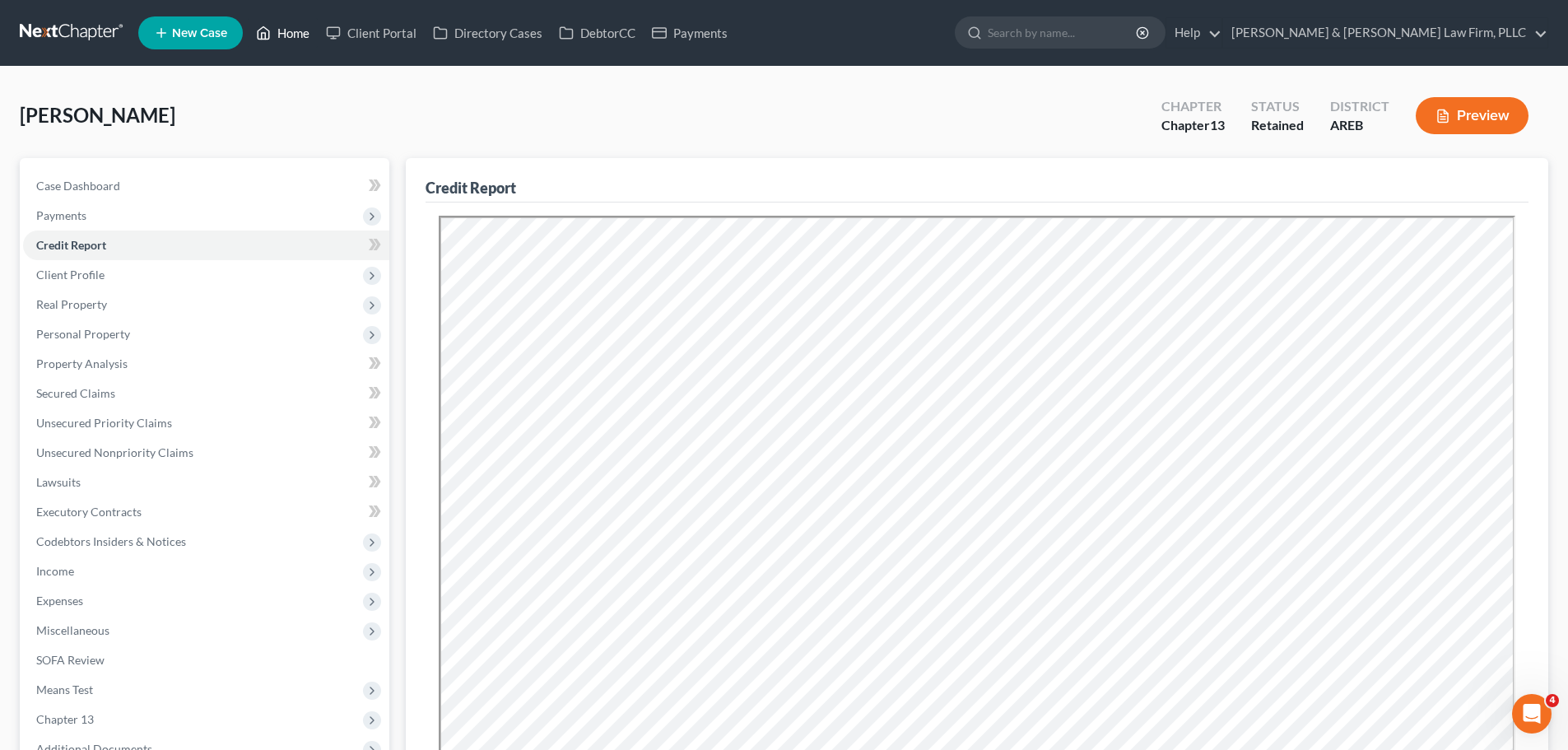
click at [294, 24] on link "Home" at bounding box center [282, 33] width 70 height 30
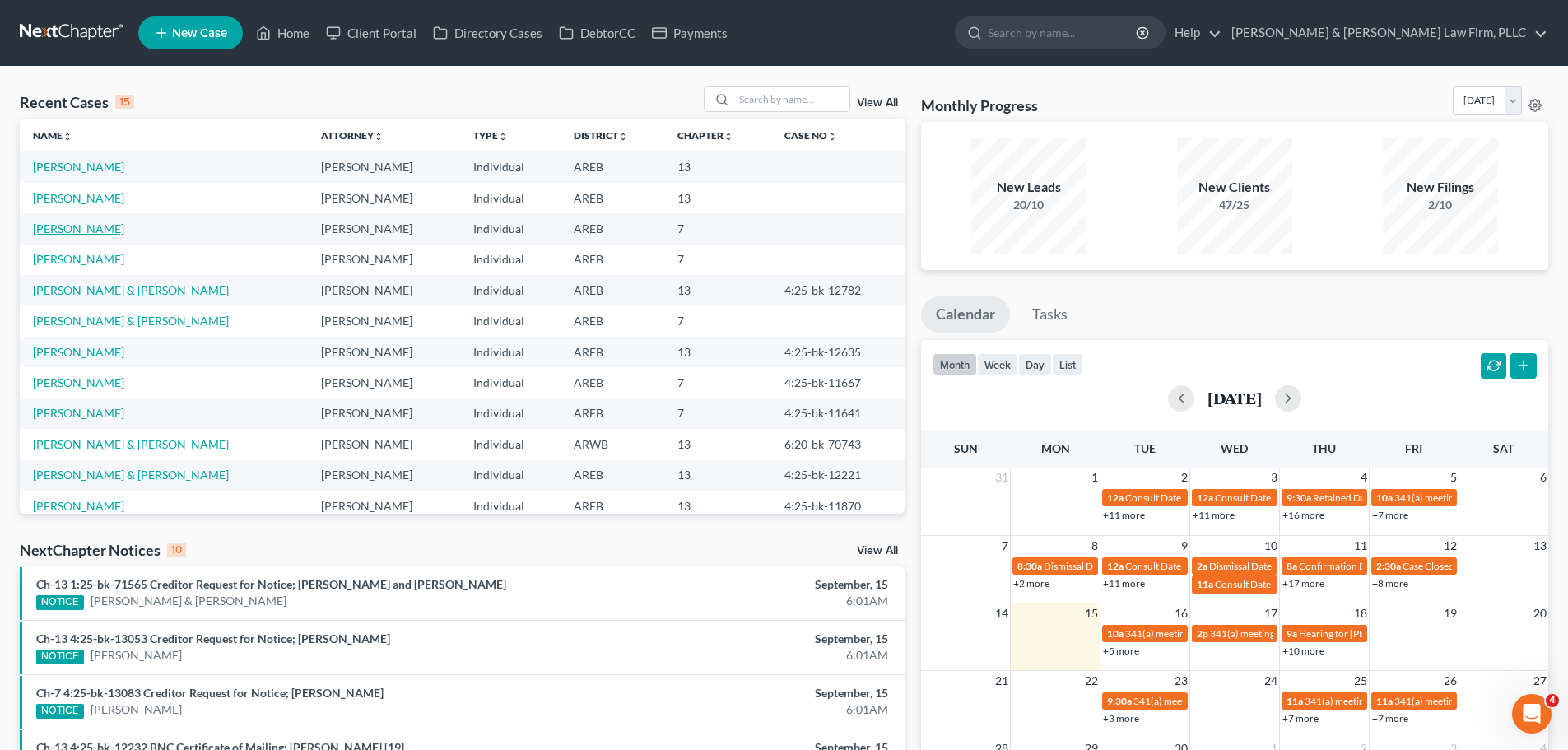
click at [80, 233] on link "[PERSON_NAME]" at bounding box center [79, 228] width 91 height 14
select select "6"
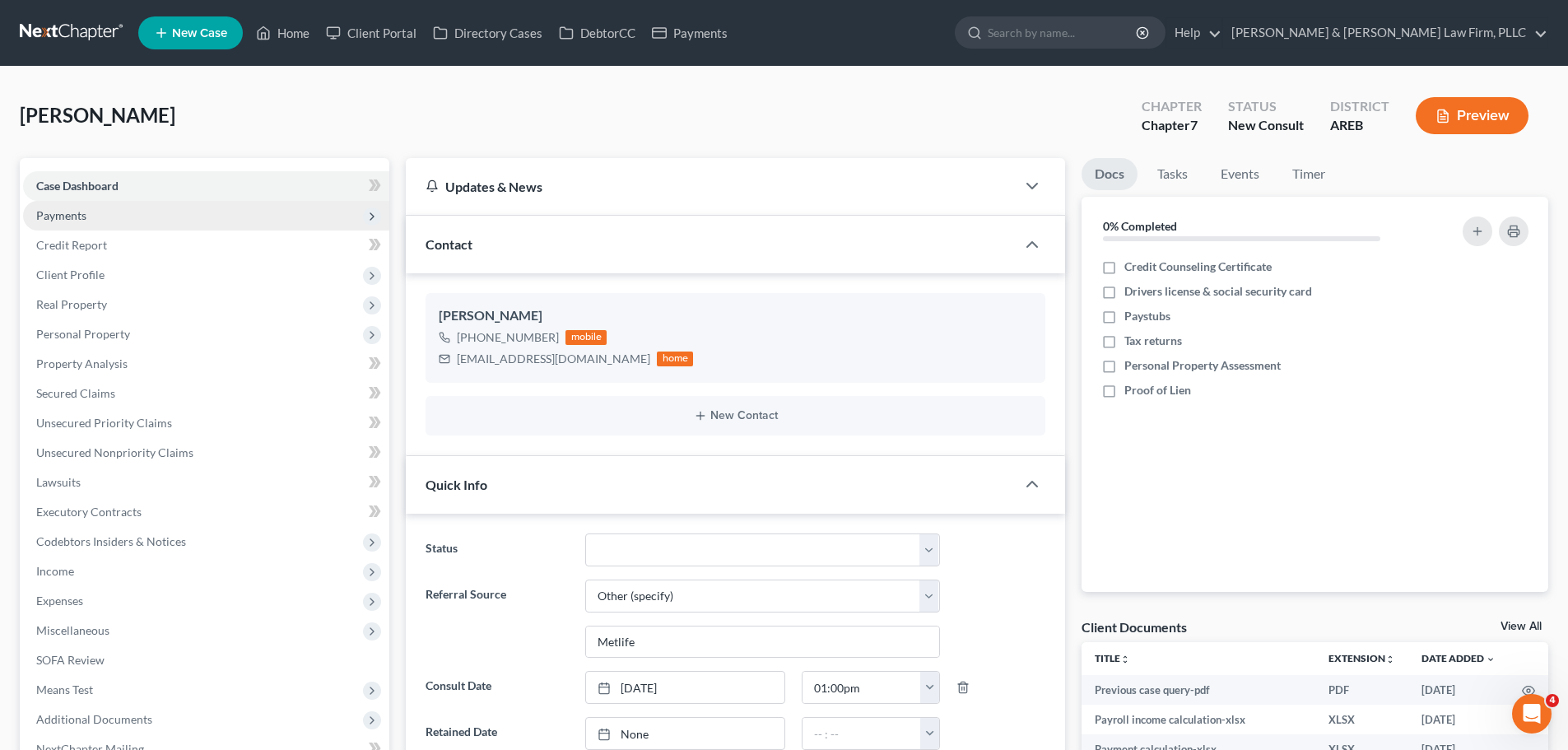
click at [155, 212] on span "Payments" at bounding box center [207, 215] width 367 height 30
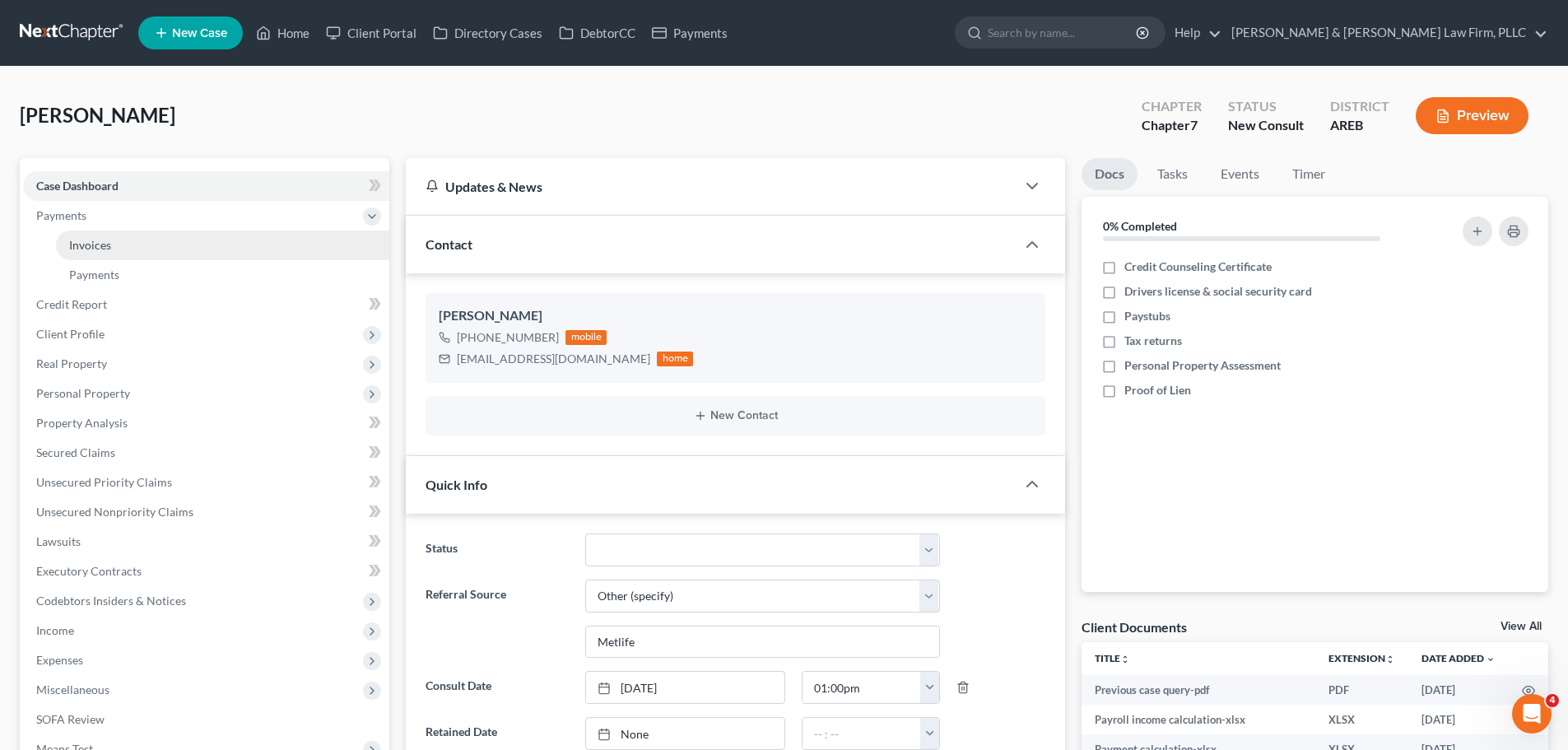
click at [132, 242] on link "Invoices" at bounding box center [223, 245] width 334 height 30
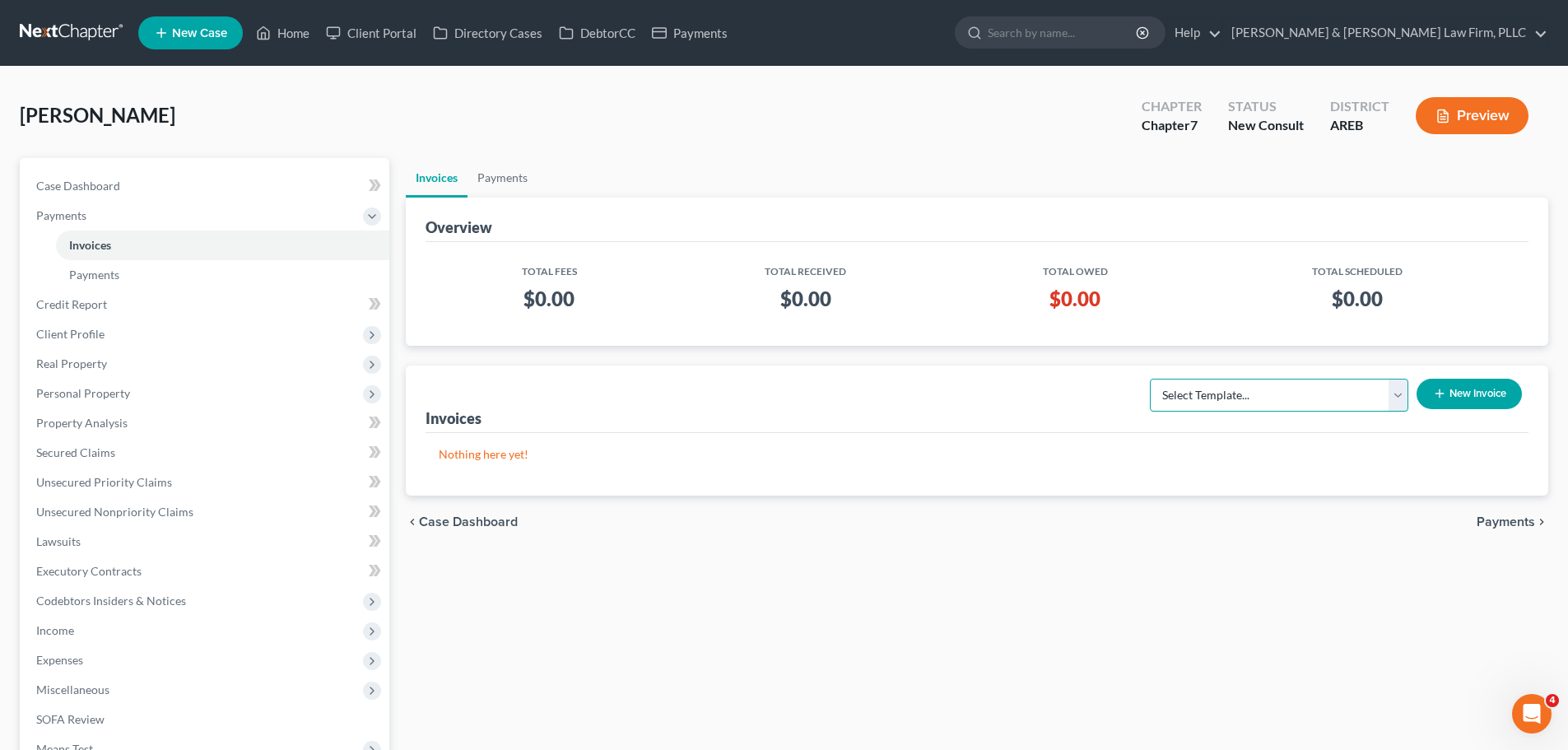
click at [1387, 388] on select "Select Template... Chapter 13 Bankruptcy - Individual Chapter 13 Bankruptcy - J…" at bounding box center [1278, 395] width 258 height 33
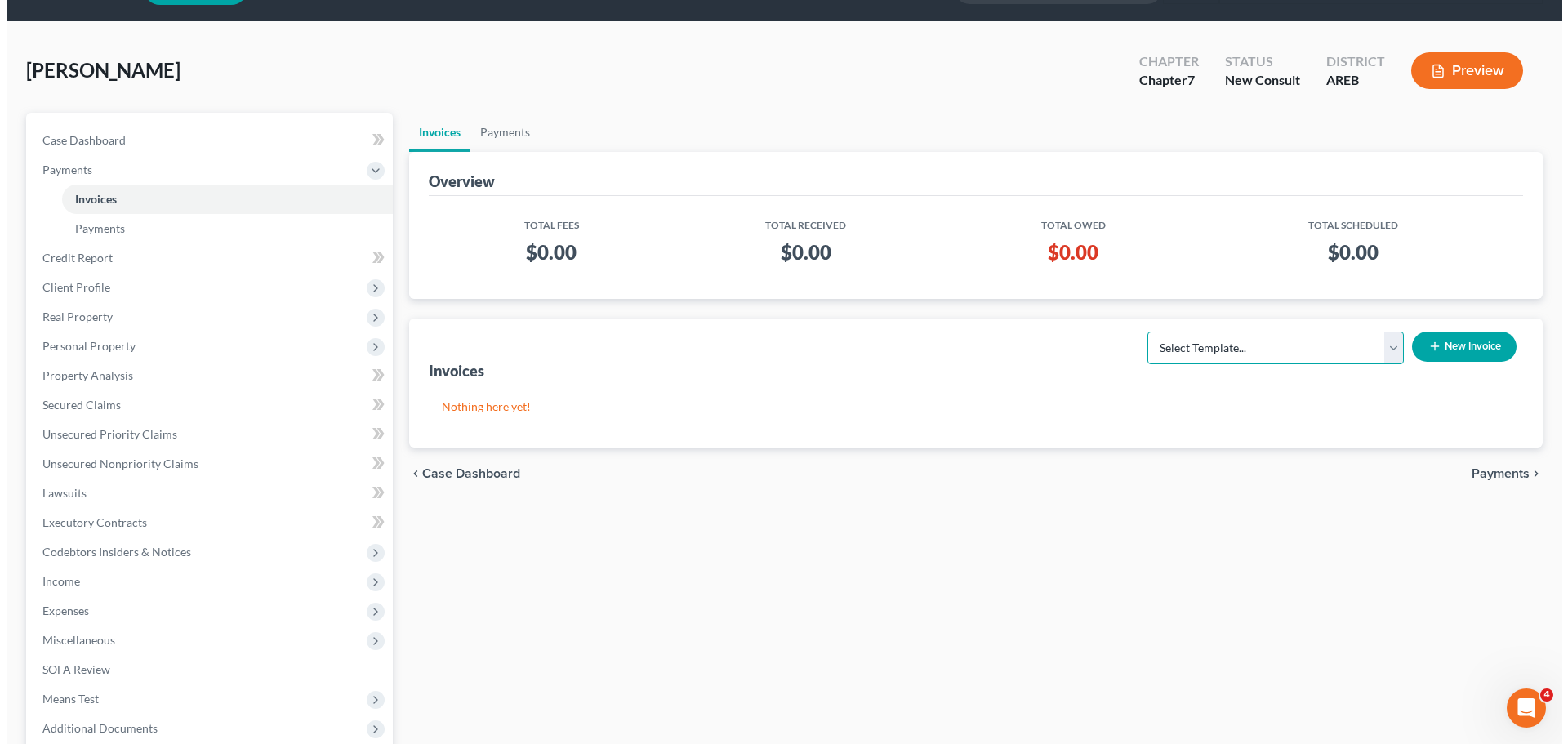
scroll to position [82, 0]
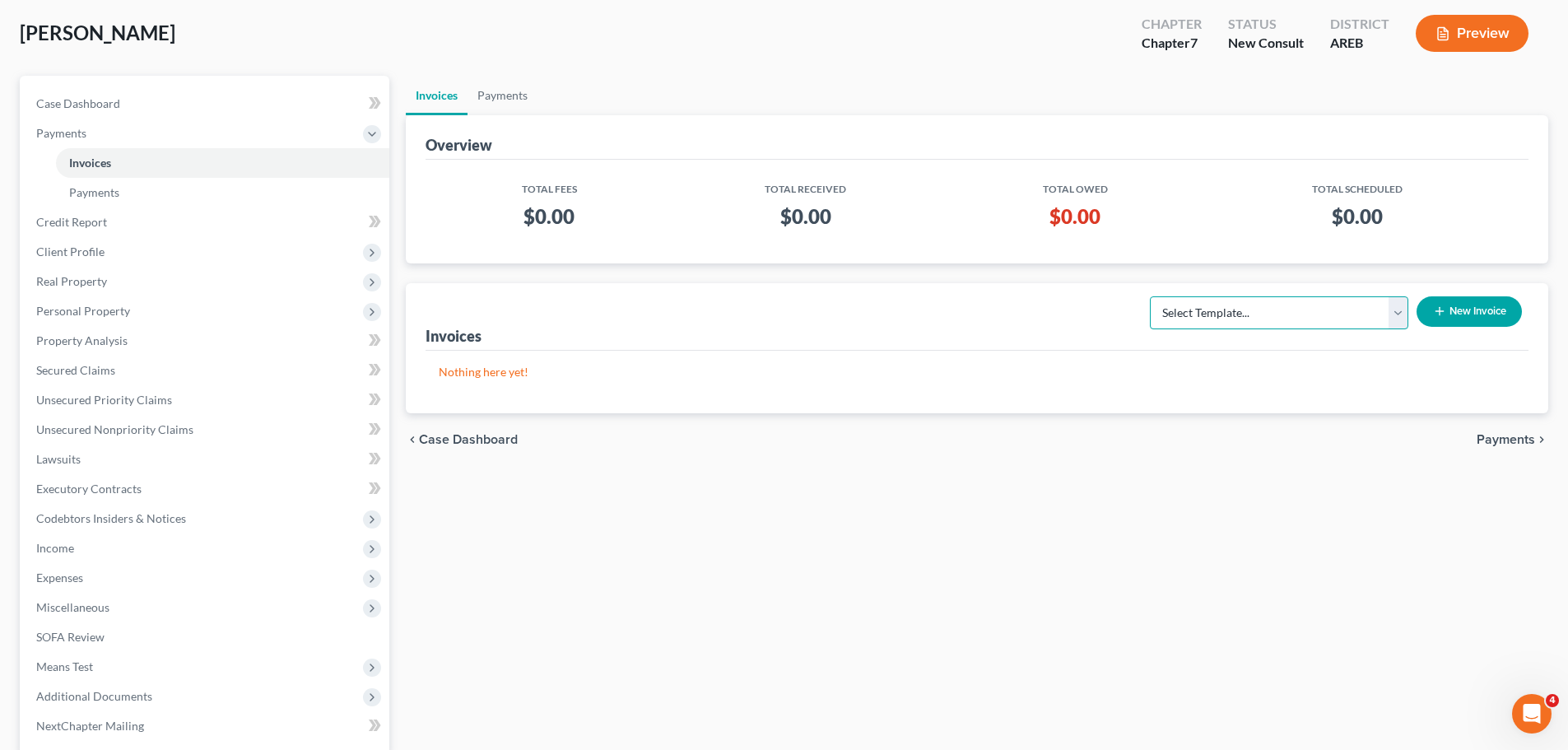
click at [1298, 314] on select "Select Template... Chapter 13 Bankruptcy - Individual Chapter 13 Bankruptcy - J…" at bounding box center [1278, 312] width 258 height 33
select select "0"
click at [1150, 296] on select "Select Template... Chapter 13 Bankruptcy - Individual Chapter 13 Bankruptcy - J…" at bounding box center [1278, 312] width 258 height 33
click at [1447, 306] on button "New Invoice" at bounding box center [1468, 310] width 106 height 30
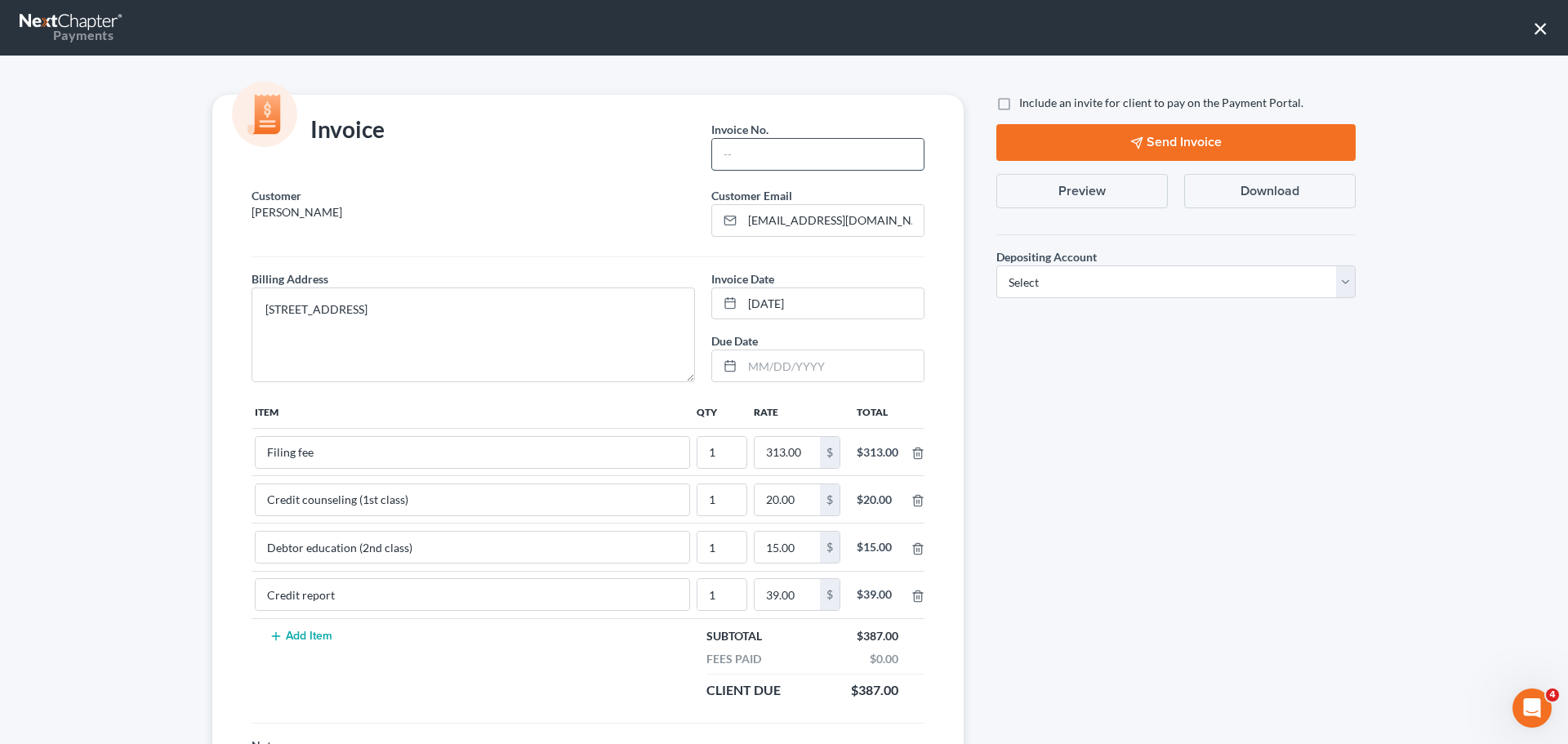
click at [809, 144] on input "text" at bounding box center [818, 154] width 212 height 31
type input "Ch 13"
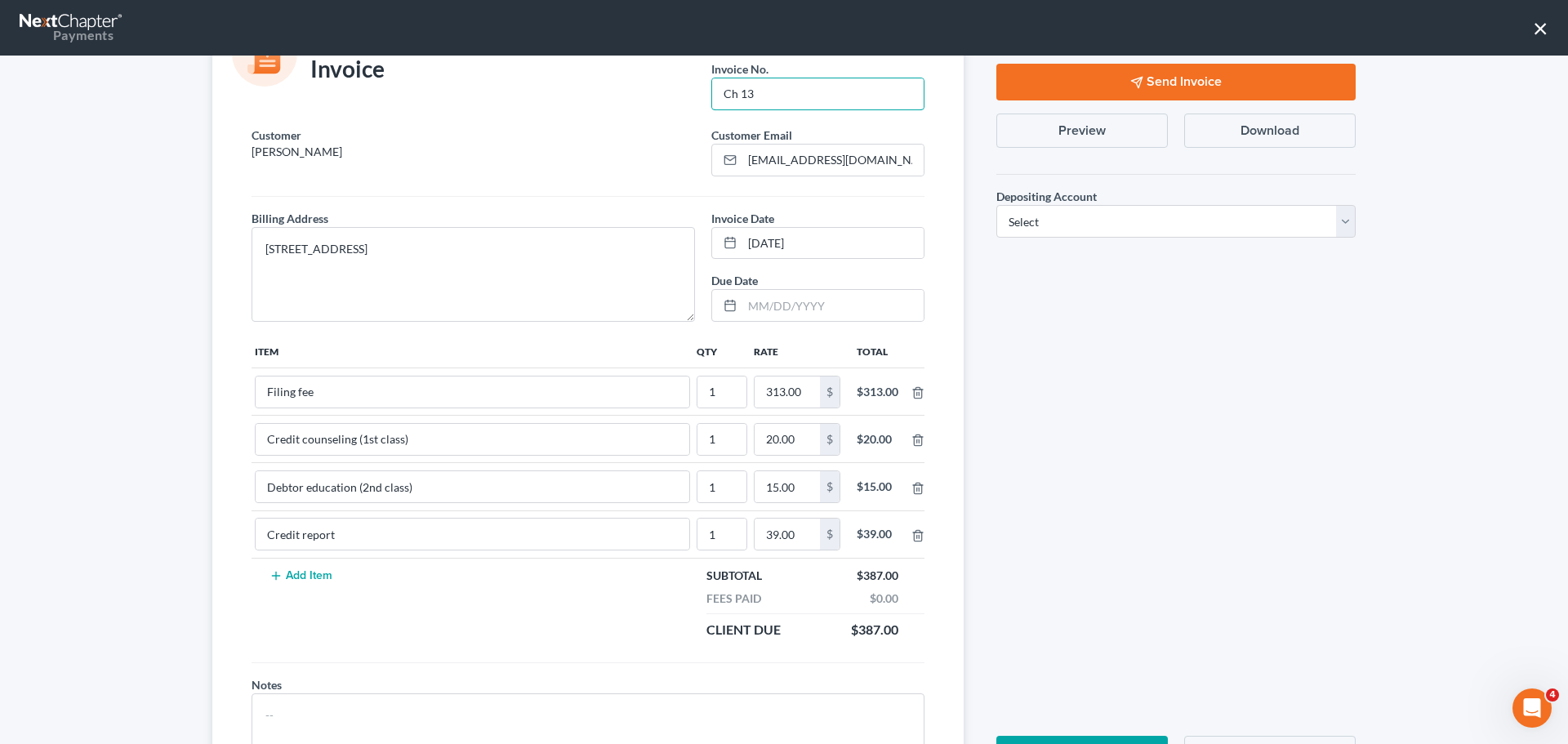
scroll to position [142, 0]
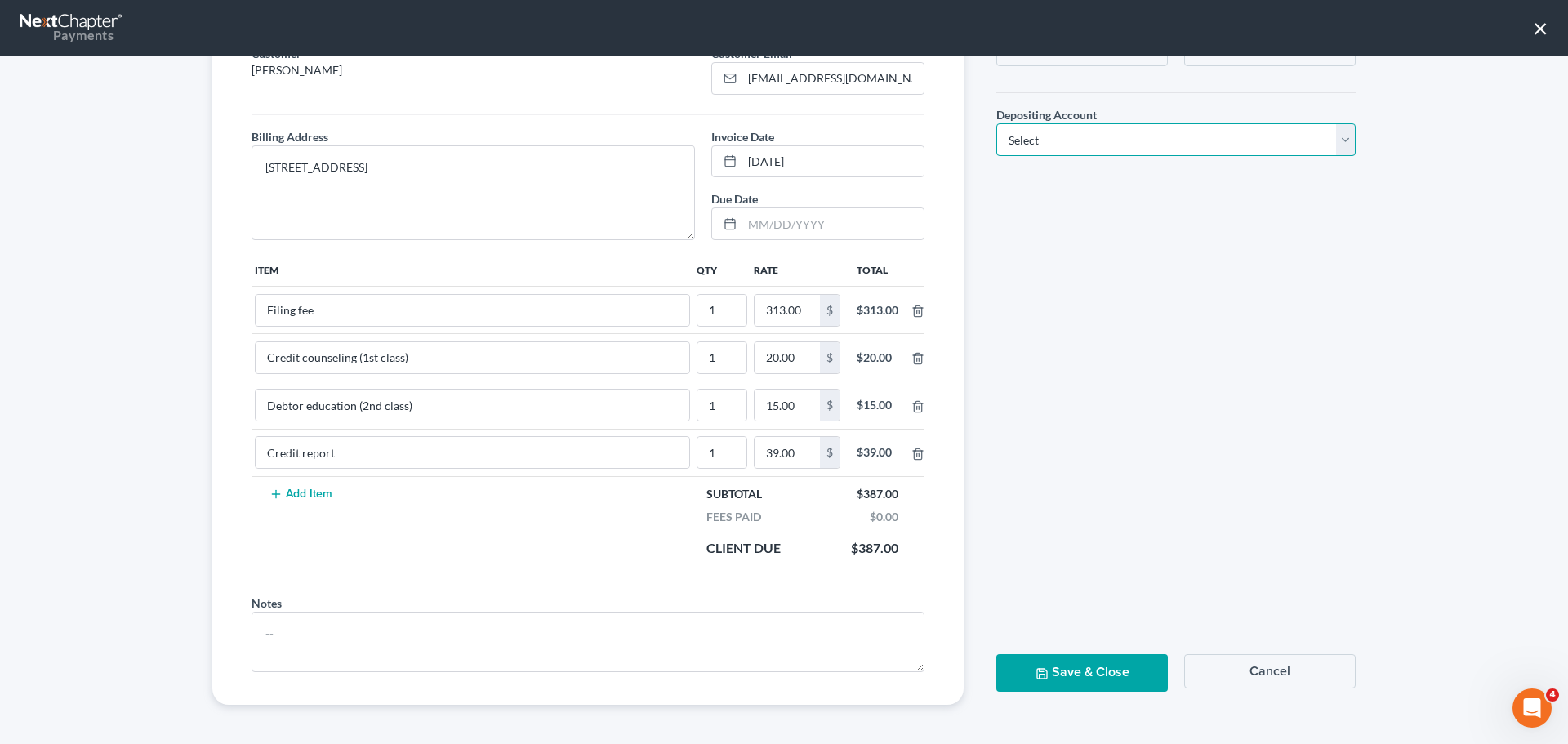
click at [1056, 145] on select "Select Operation Trust" at bounding box center [1175, 140] width 359 height 33
select select "1"
click at [996, 123] on select "Select Operation Trust" at bounding box center [1175, 140] width 359 height 33
click at [1051, 665] on button "Save & Close" at bounding box center [1082, 673] width 171 height 37
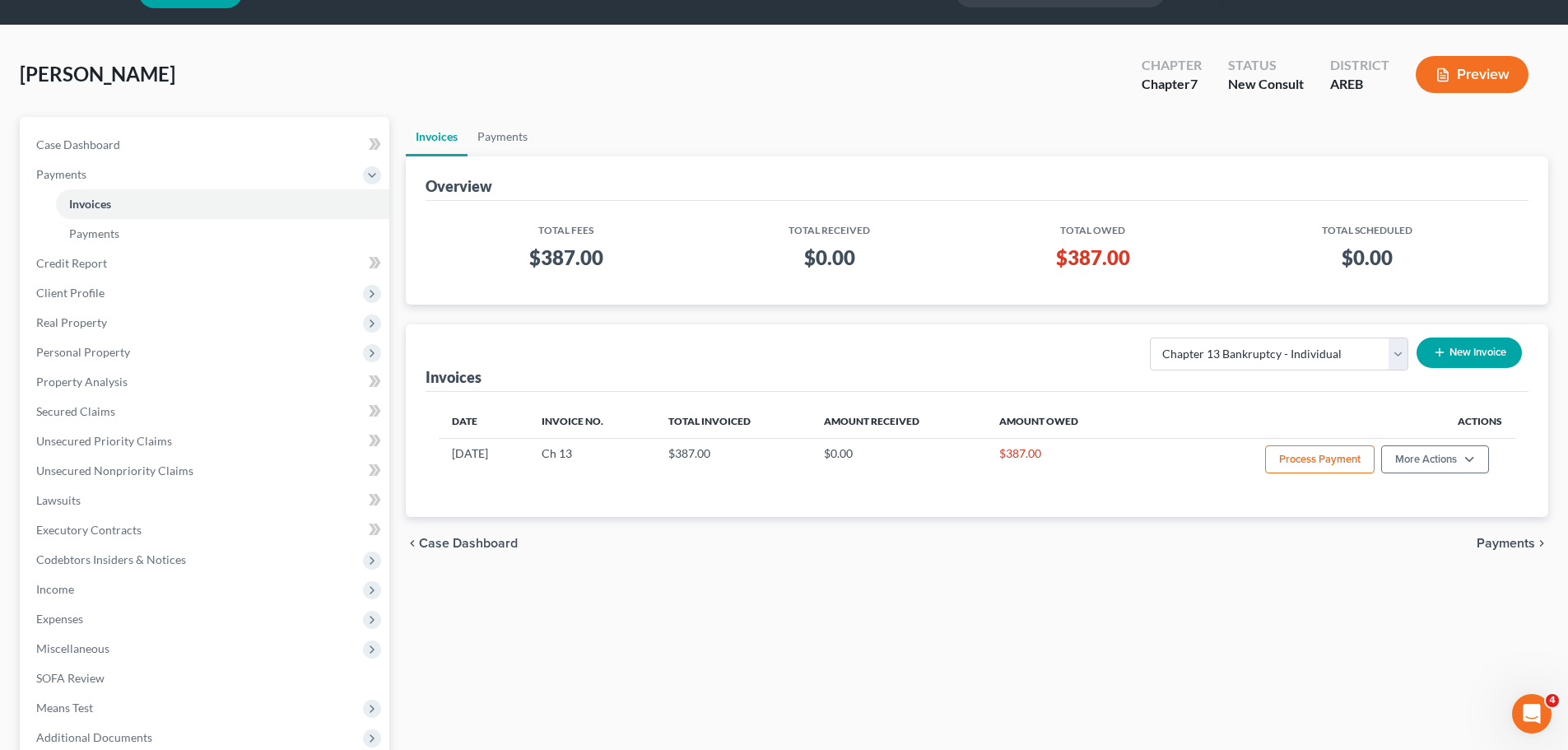
scroll to position [0, 0]
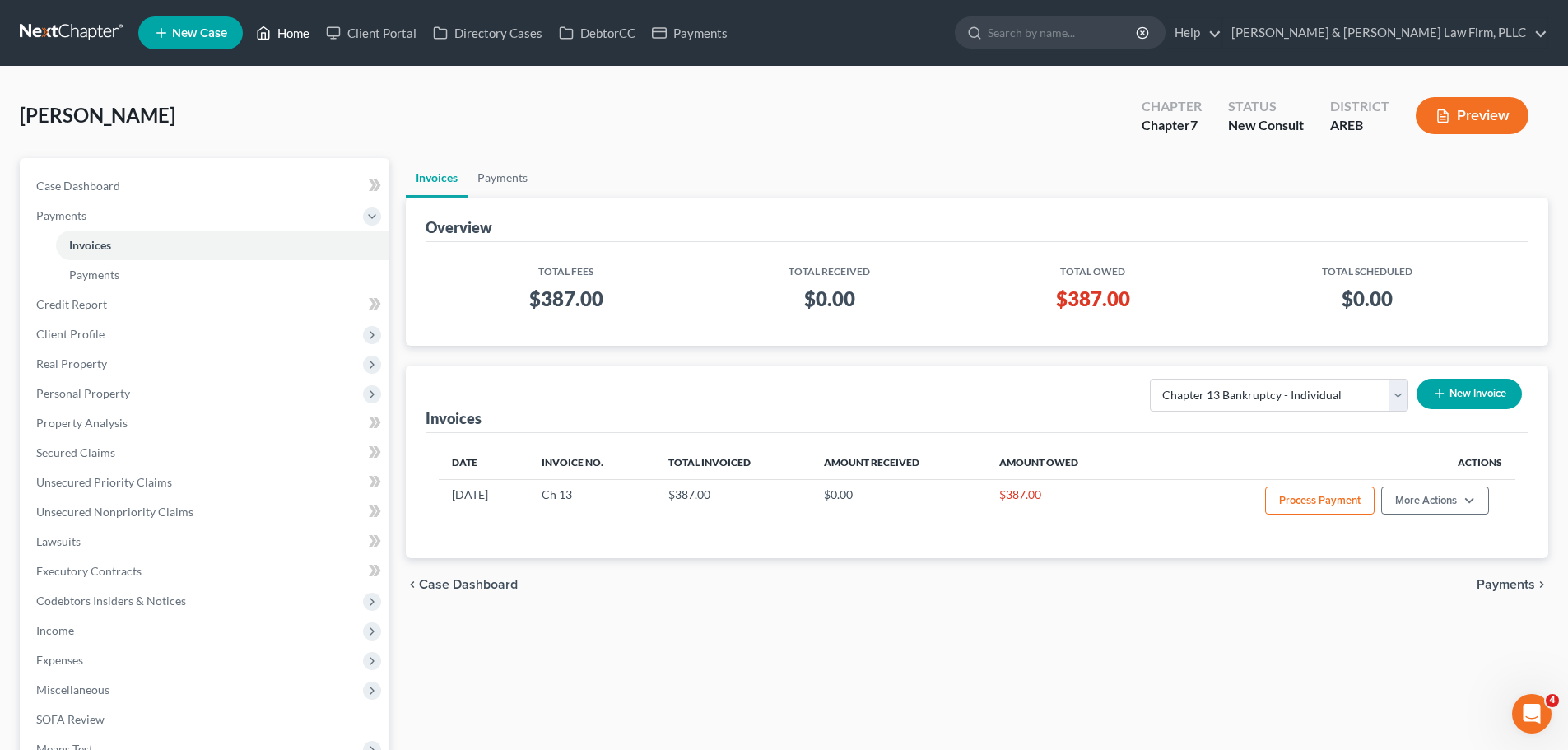
click at [254, 27] on link "Home" at bounding box center [282, 33] width 70 height 30
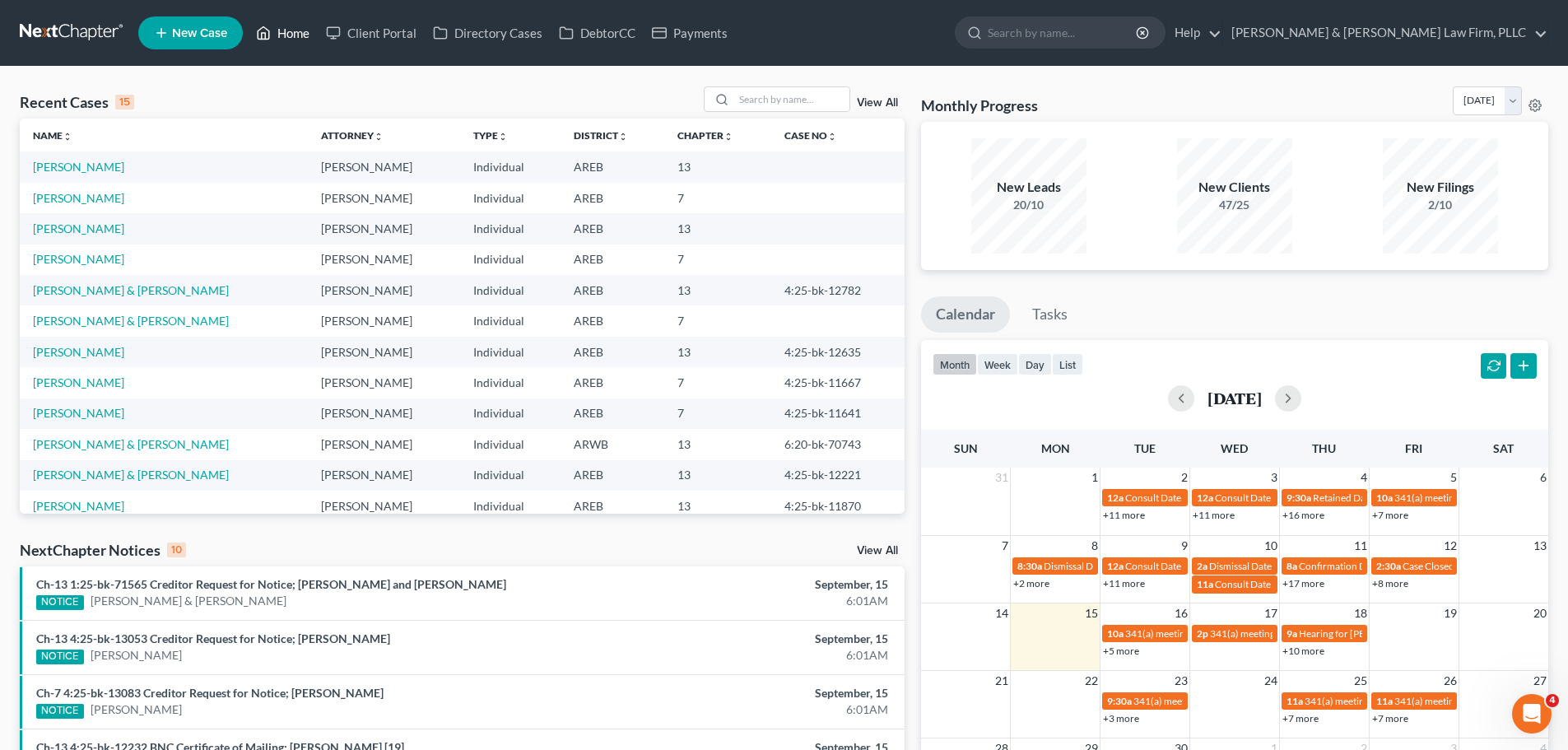
click at [305, 31] on link "Home" at bounding box center [282, 33] width 70 height 30
click at [803, 96] on input "search" at bounding box center [791, 99] width 115 height 24
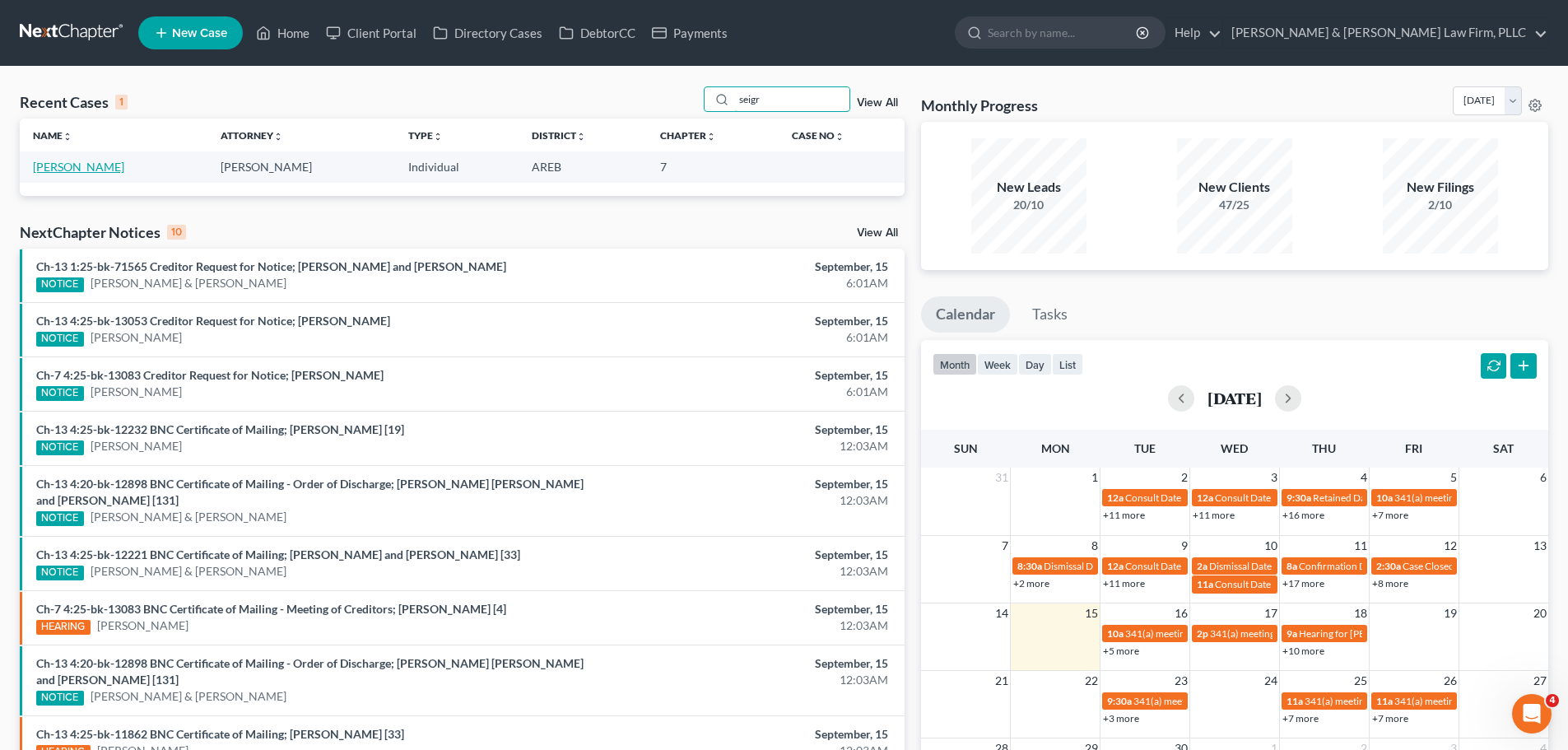
type input "seigr"
drag, startPoint x: 90, startPoint y: 168, endPoint x: 108, endPoint y: 173, distance: 18.7
click at [89, 168] on link "[PERSON_NAME]" at bounding box center [79, 167] width 91 height 14
select select "2"
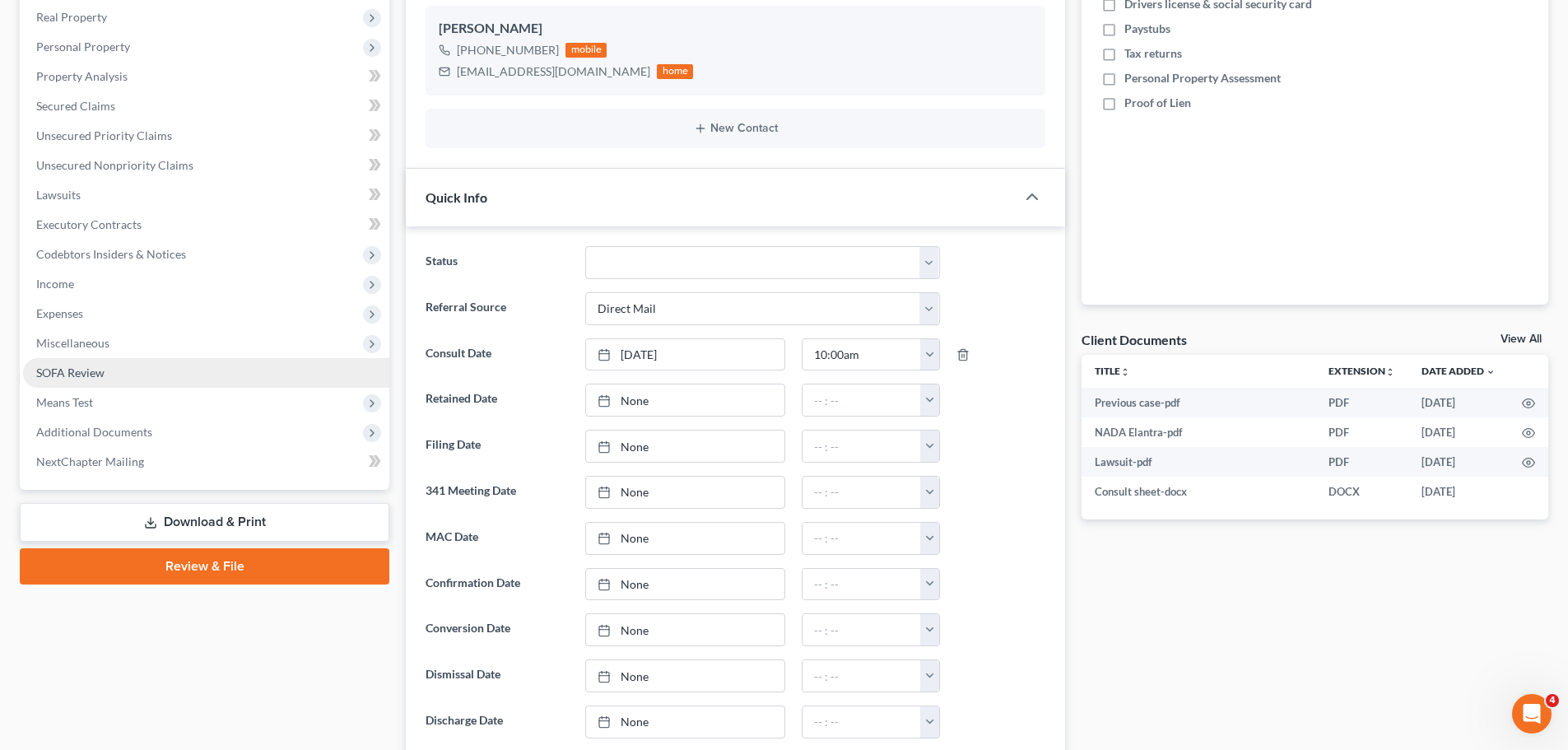
scroll to position [329, 0]
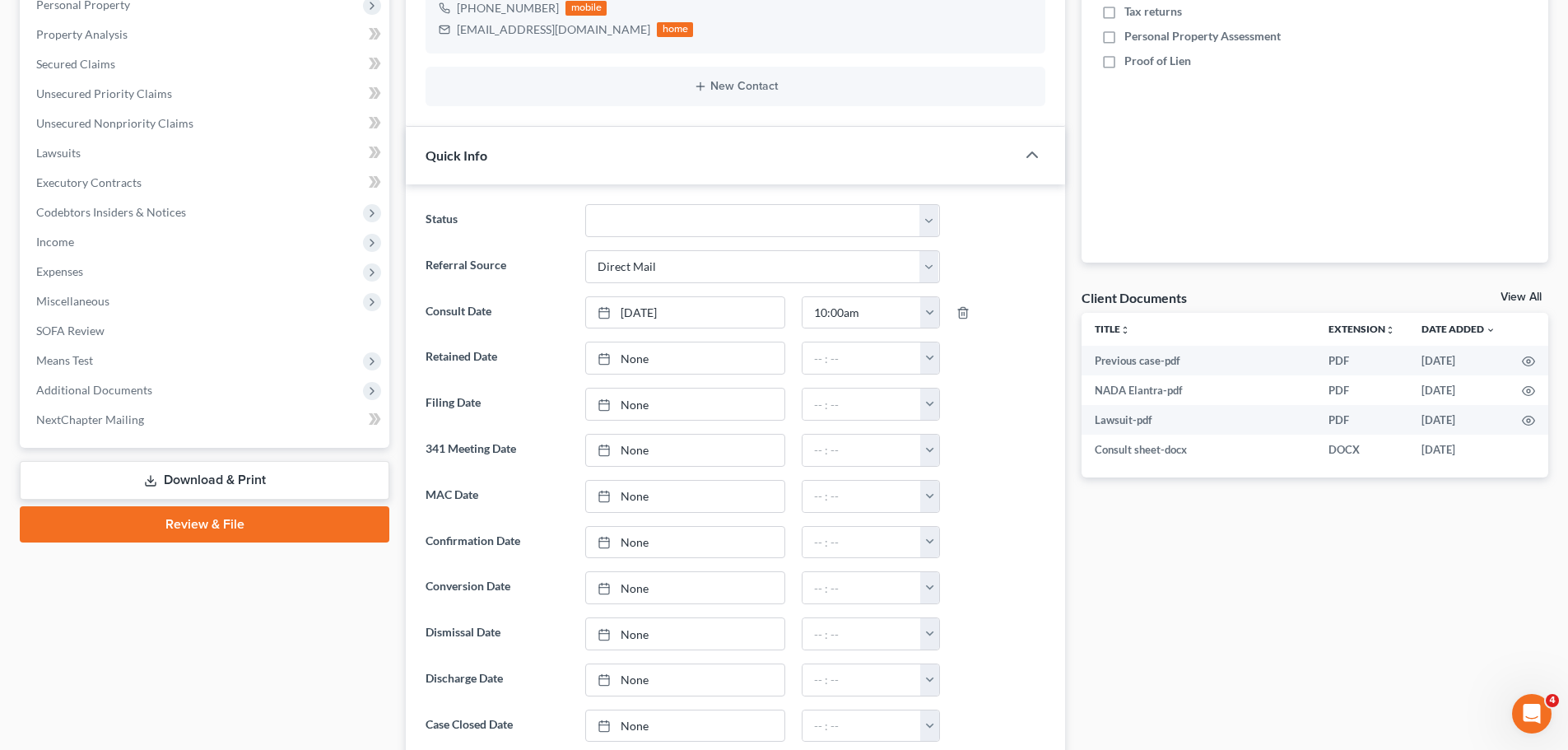
click at [1525, 294] on link "View All" at bounding box center [1520, 297] width 41 height 12
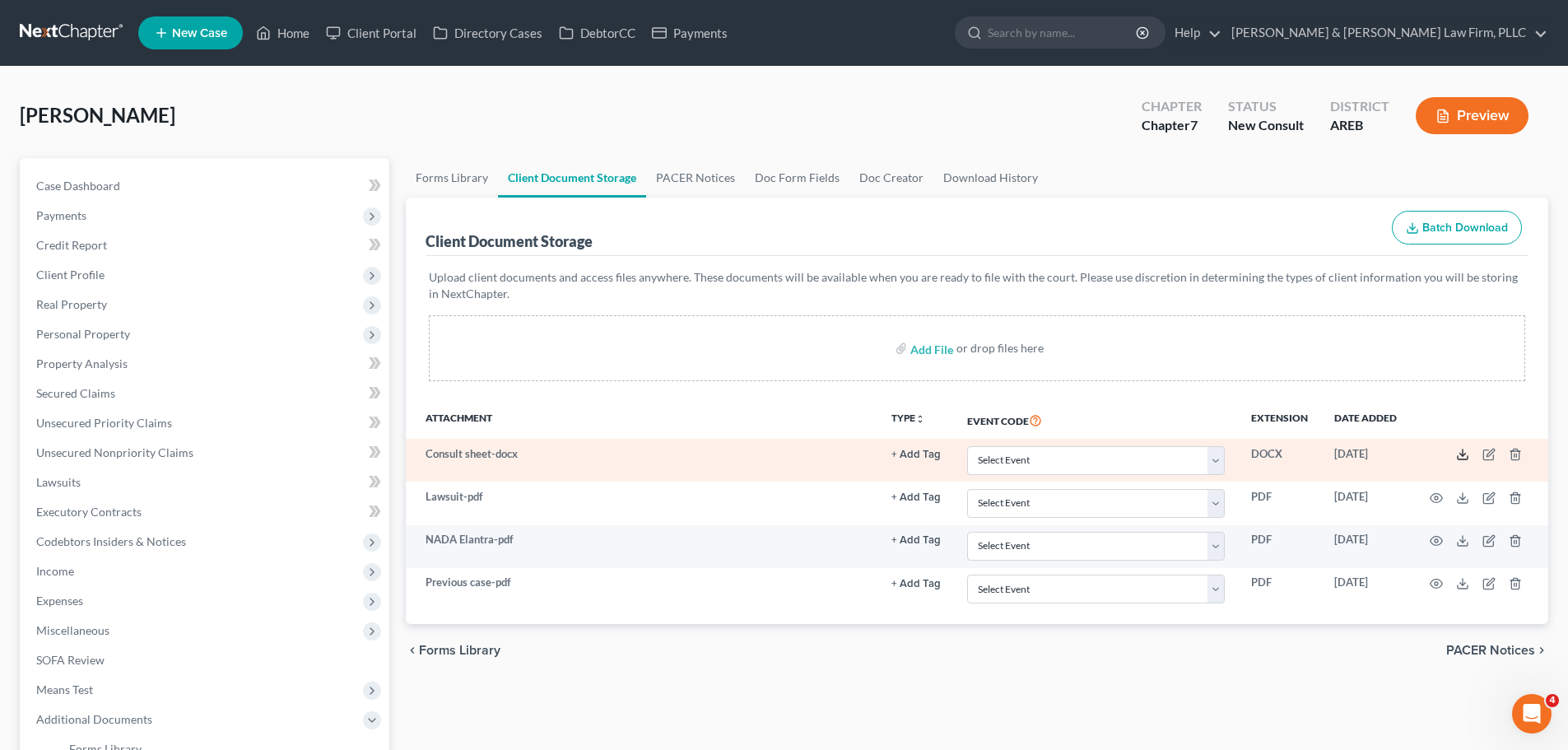
click at [1465, 456] on icon at bounding box center [1462, 455] width 14 height 14
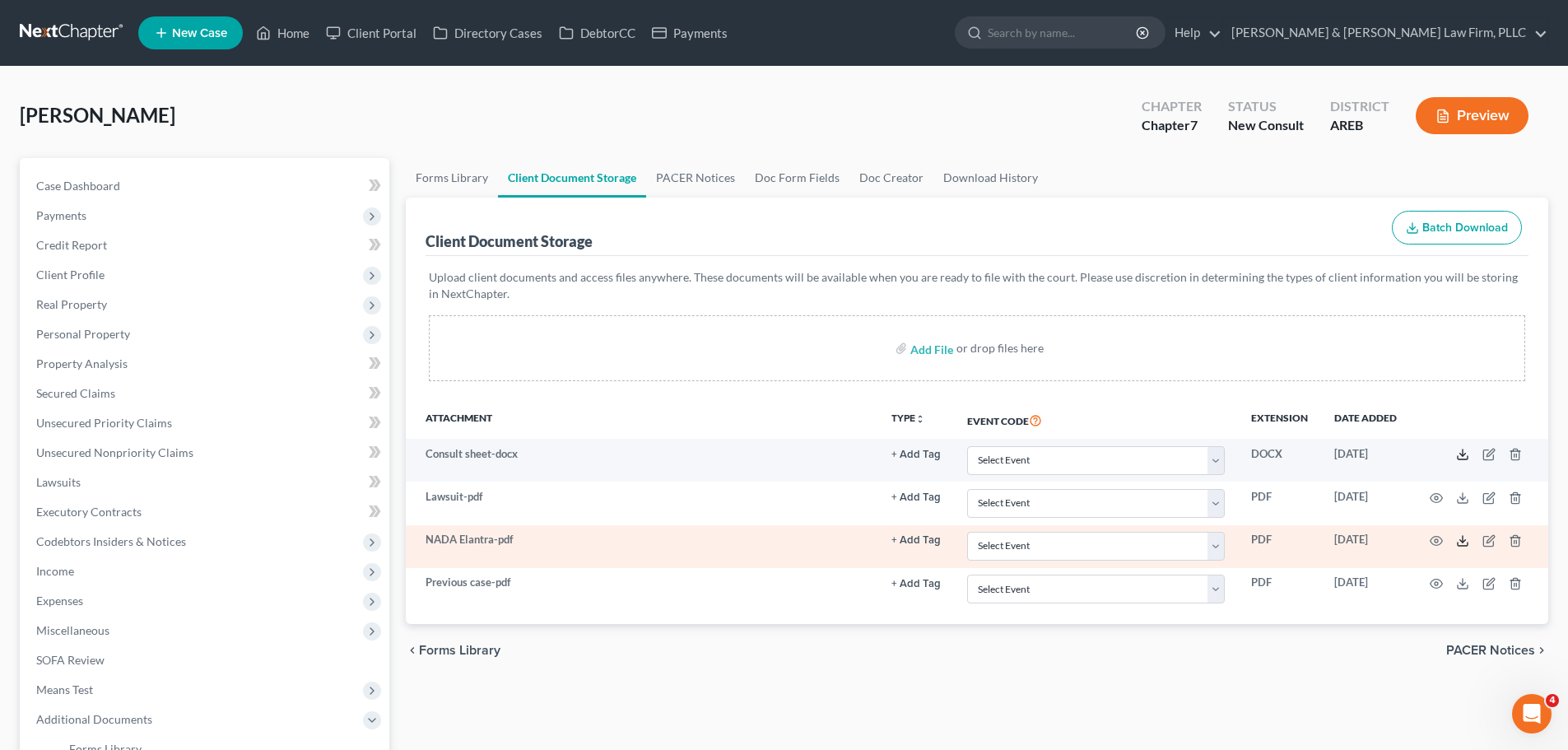
scroll to position [82, 0]
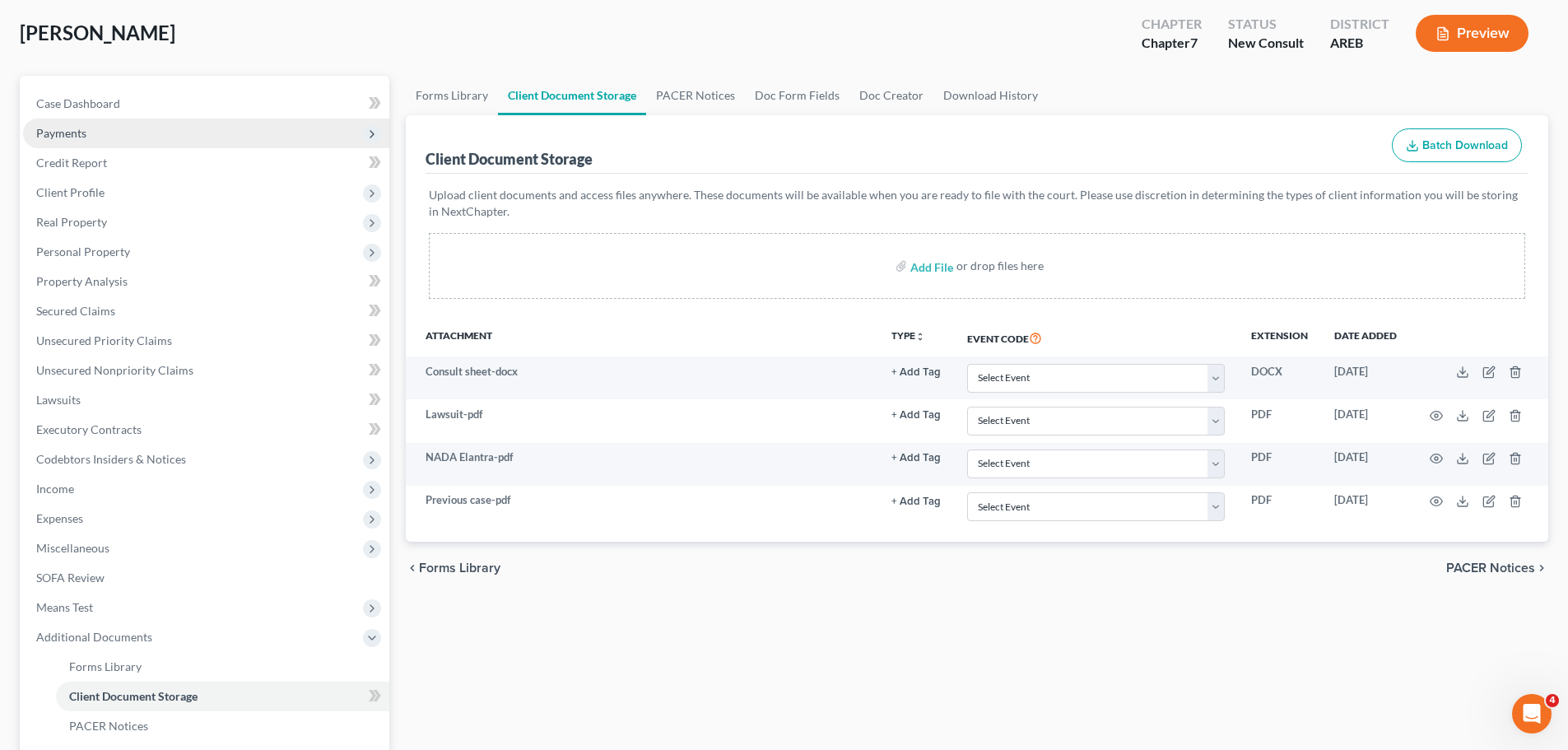
click at [131, 130] on span "Payments" at bounding box center [207, 133] width 367 height 30
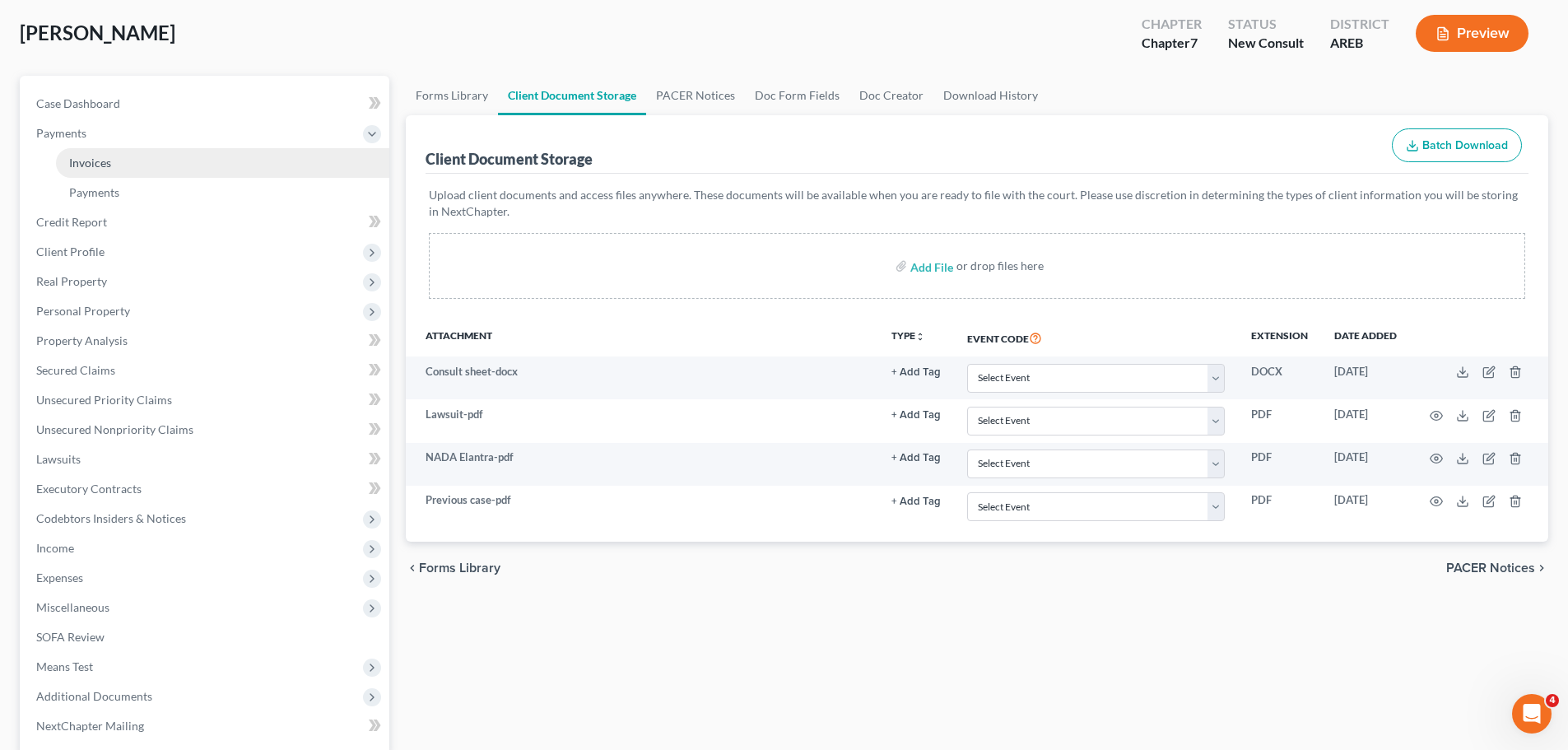
click at [176, 156] on link "Invoices" at bounding box center [223, 163] width 334 height 30
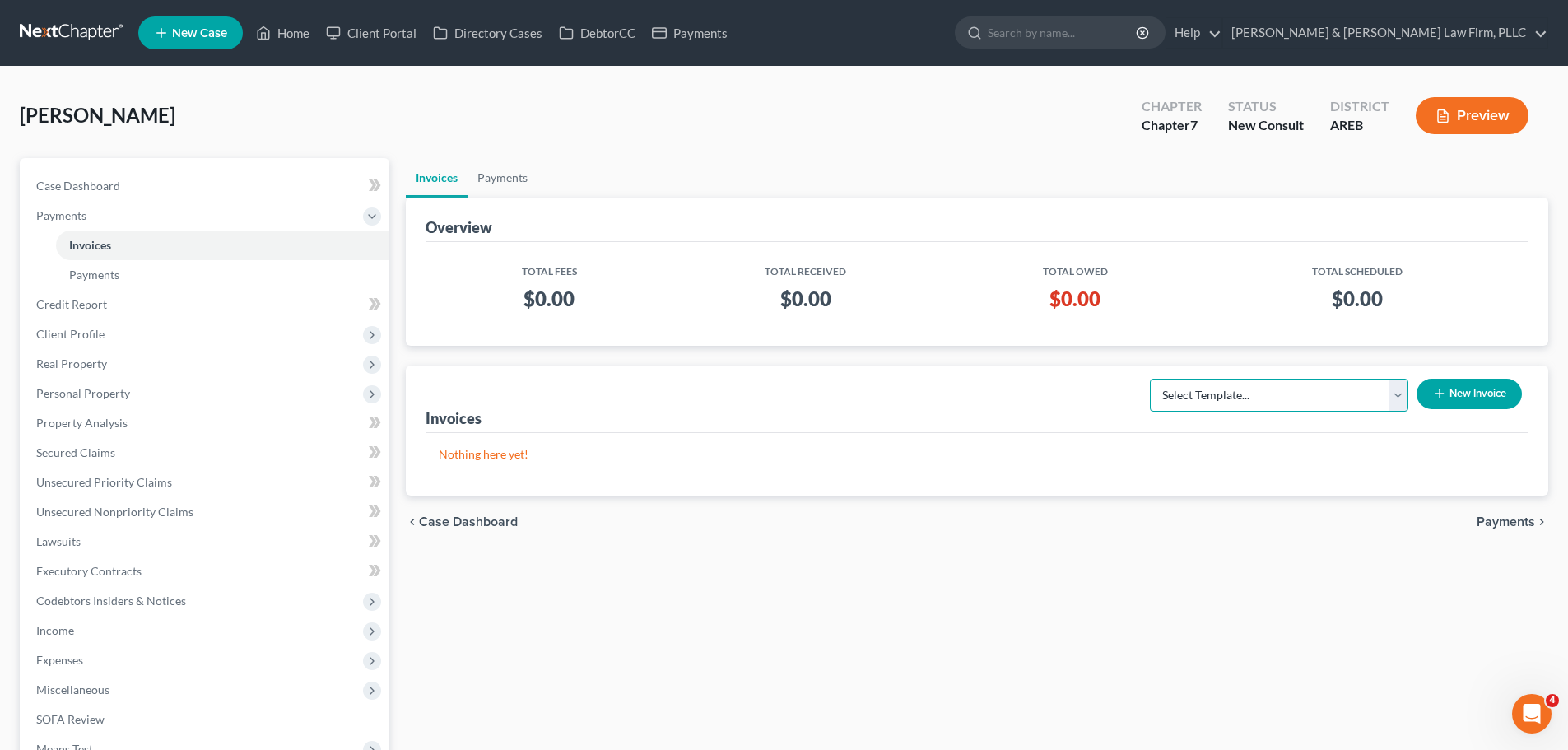
click at [1318, 385] on select "Select Template... Chapter 13 Bankruptcy - Individual Chapter 13 Bankruptcy - J…" at bounding box center [1278, 395] width 258 height 33
select select "6"
click at [1150, 378] on select "Select Template... Chapter 13 Bankruptcy - Individual Chapter 13 Bankruptcy - J…" at bounding box center [1278, 395] width 258 height 33
click at [1449, 398] on button "New Invoice" at bounding box center [1468, 393] width 106 height 30
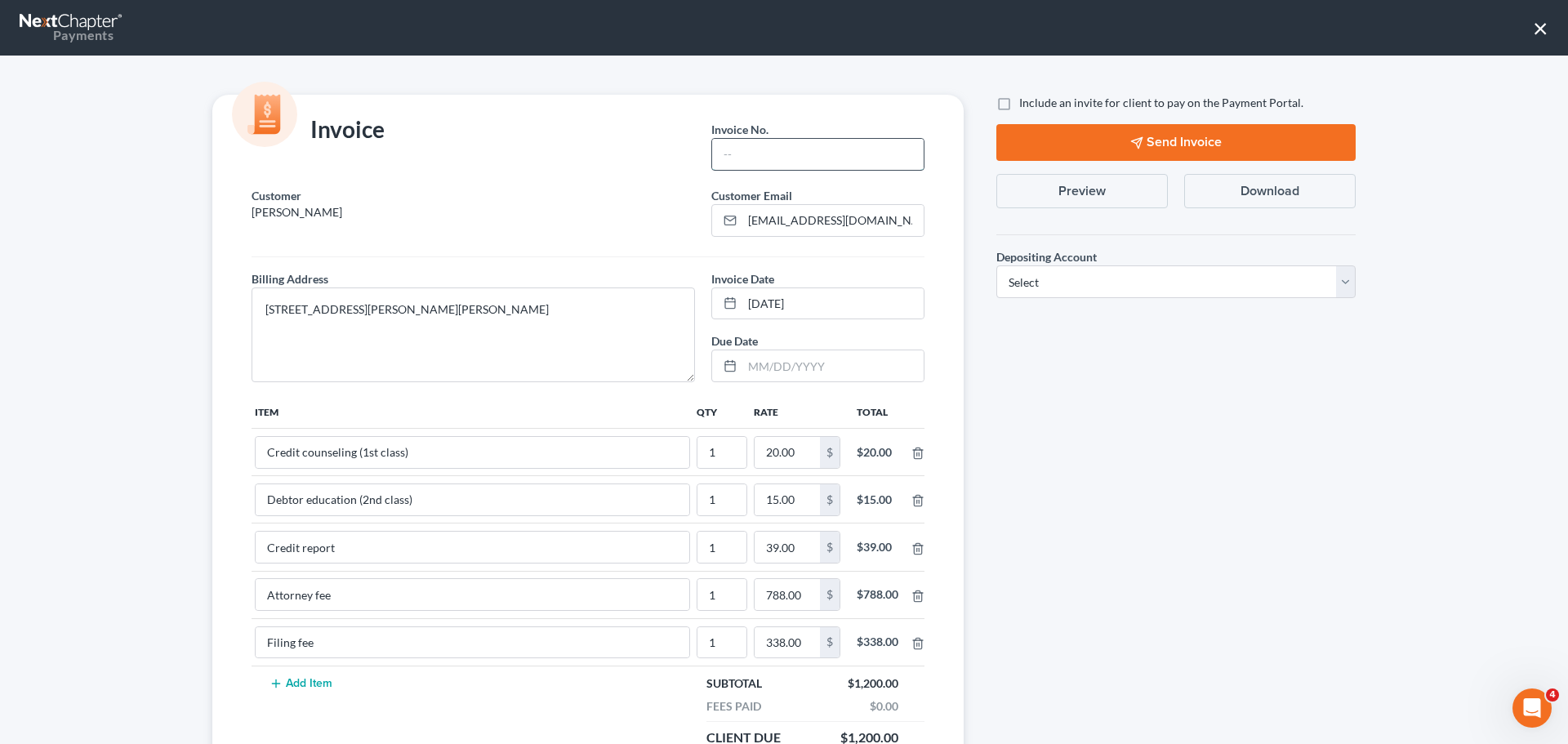
click at [770, 157] on input "text" at bounding box center [818, 154] width 212 height 31
type input "Ch 7"
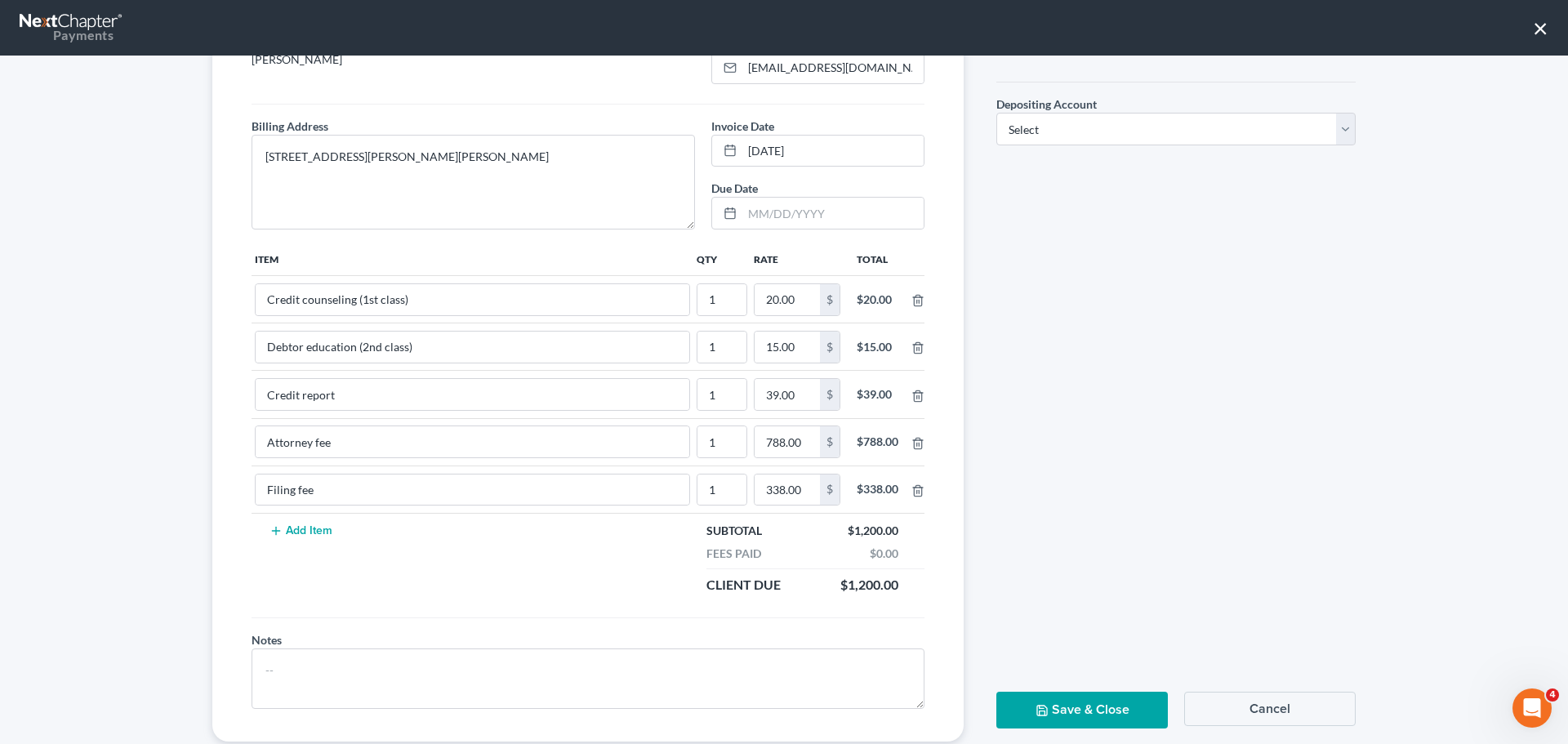
scroll to position [164, 0]
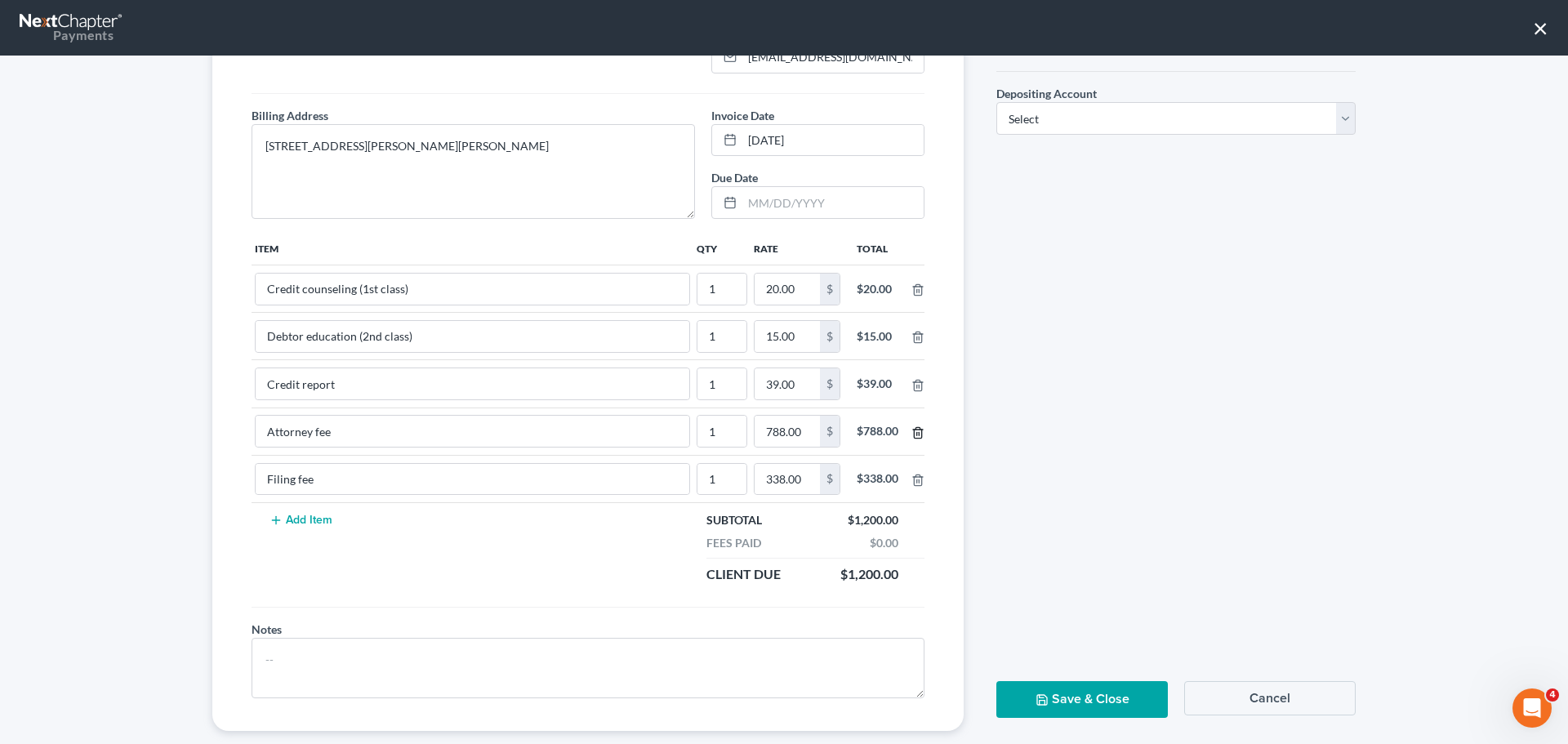
click at [912, 434] on icon "button" at bounding box center [918, 433] width 13 height 13
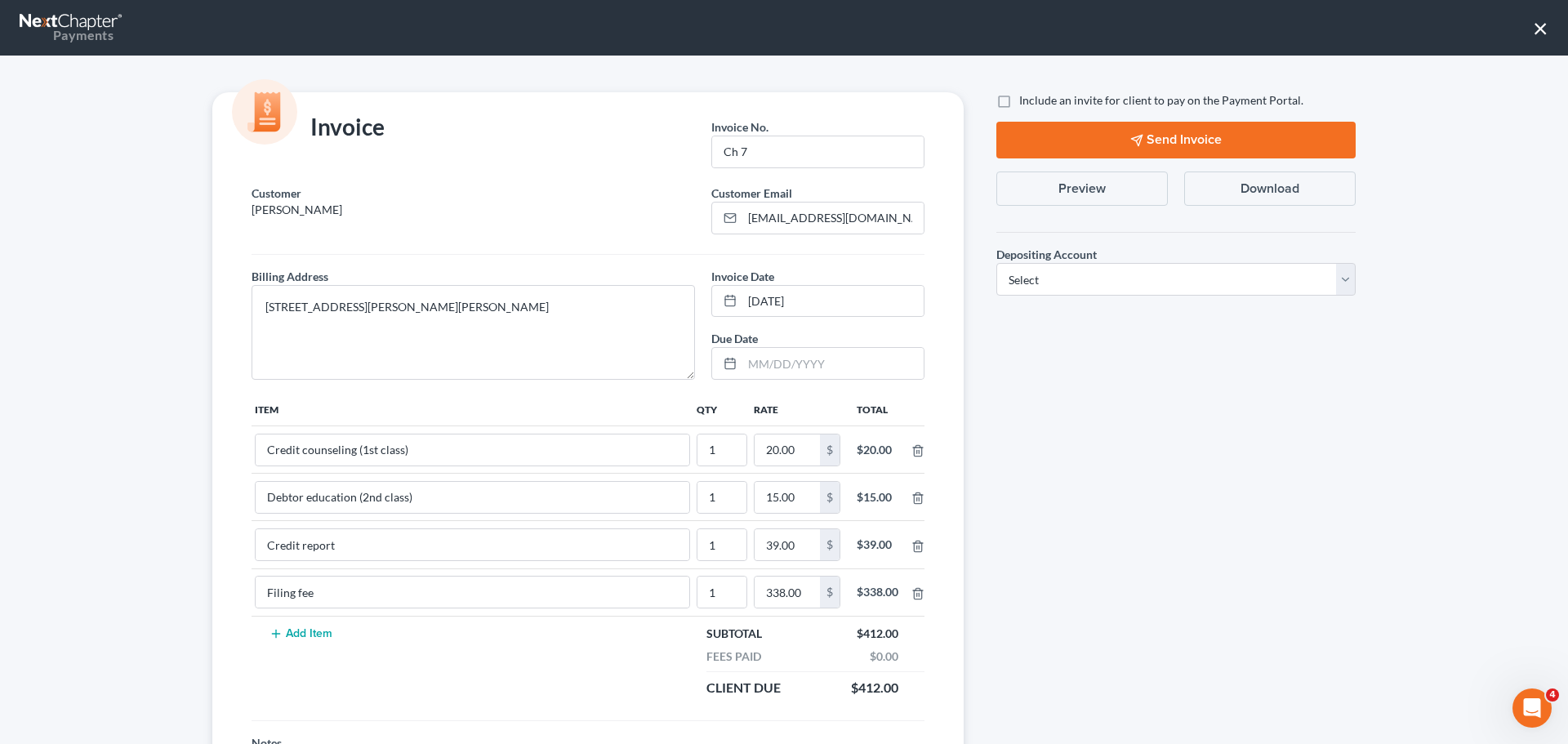
scroll to position [0, 0]
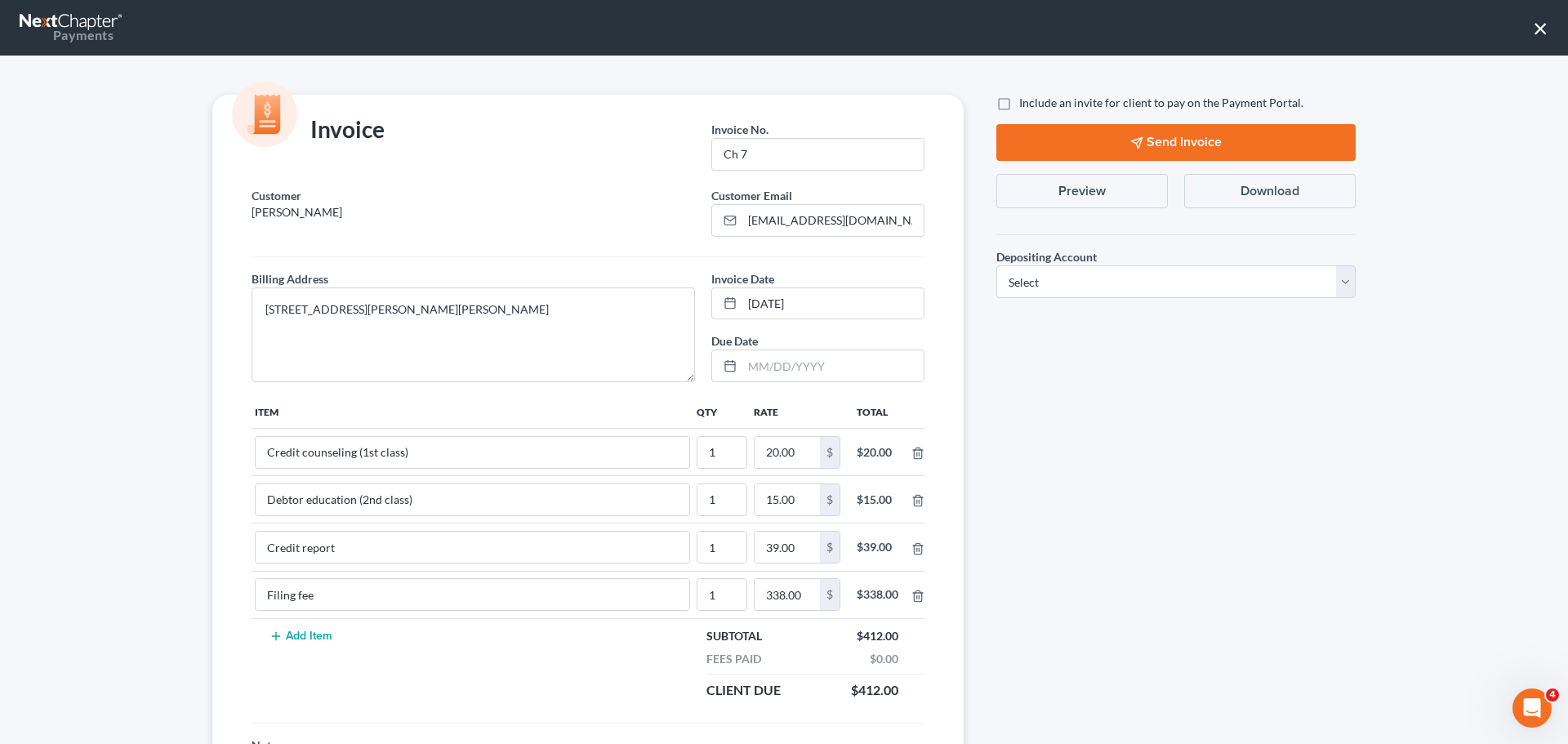
click at [1039, 300] on div "Depositing Account * Select Operation Trust" at bounding box center [1176, 266] width 375 height 90
click at [1038, 289] on select "Select Operation Trust" at bounding box center [1175, 282] width 359 height 33
select select "1"
click at [996, 266] on select "Select Operation Trust" at bounding box center [1175, 282] width 359 height 33
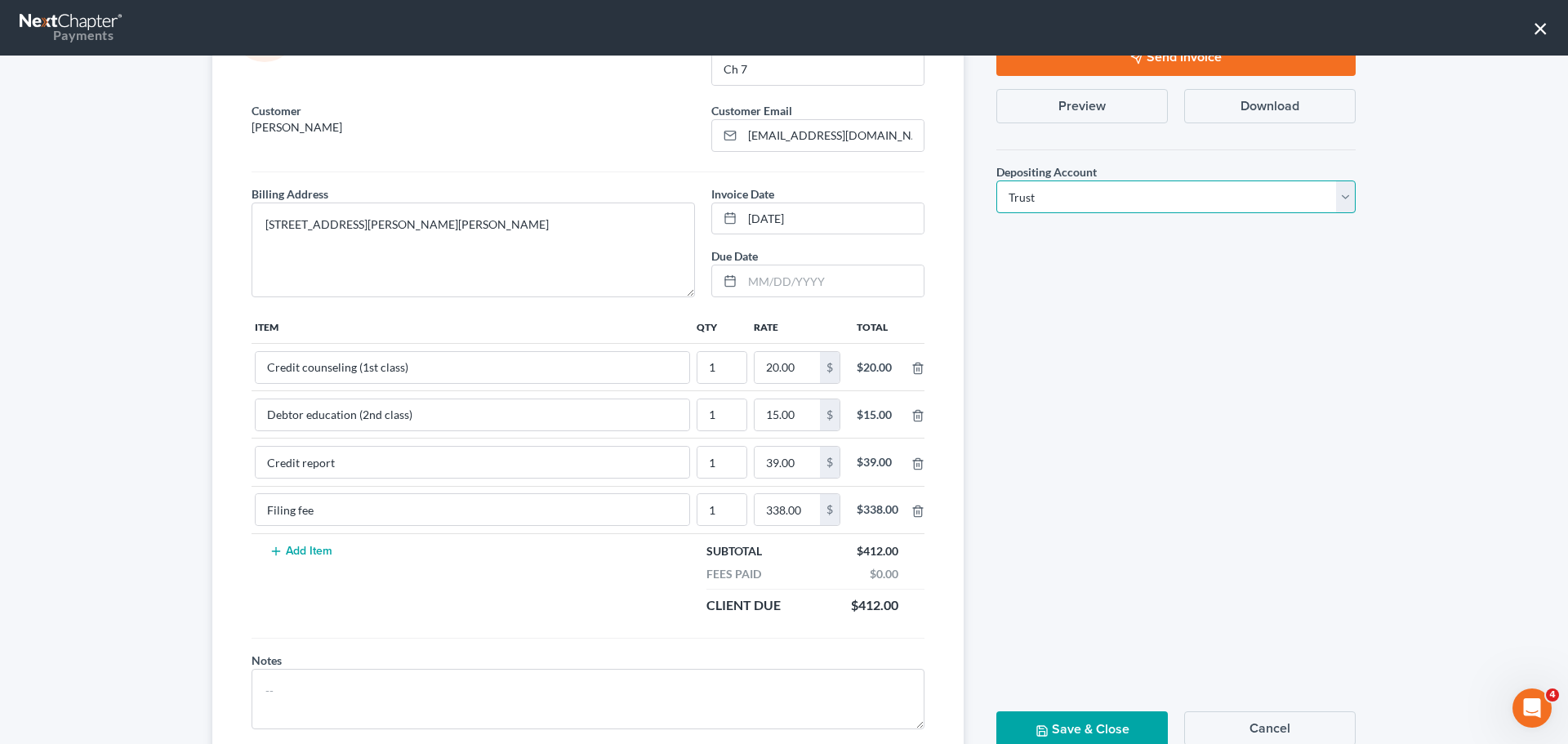
scroll to position [142, 0]
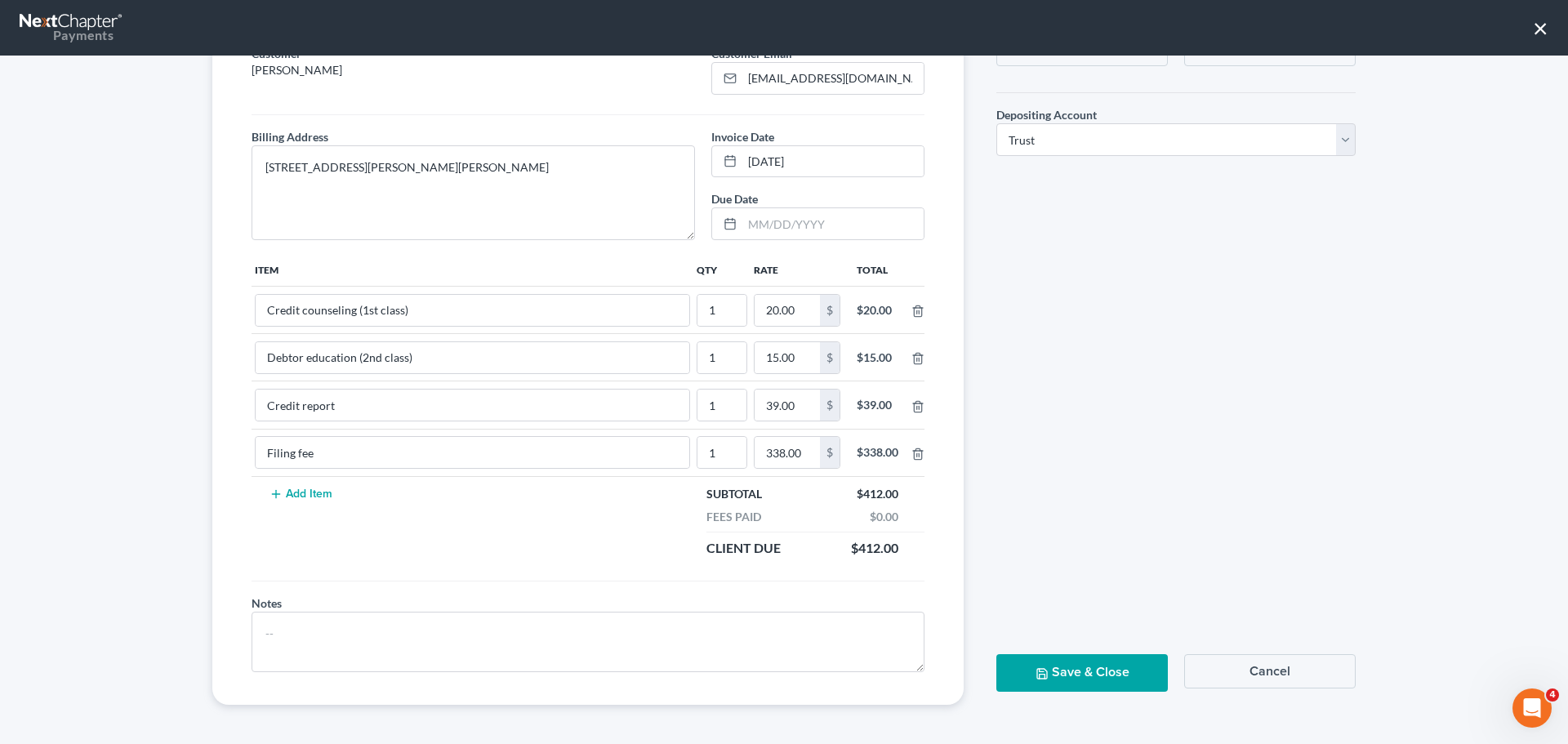
drag, startPoint x: 1076, startPoint y: 664, endPoint x: 1049, endPoint y: 647, distance: 31.9
click at [1074, 664] on button "Save & Close" at bounding box center [1082, 673] width 171 height 37
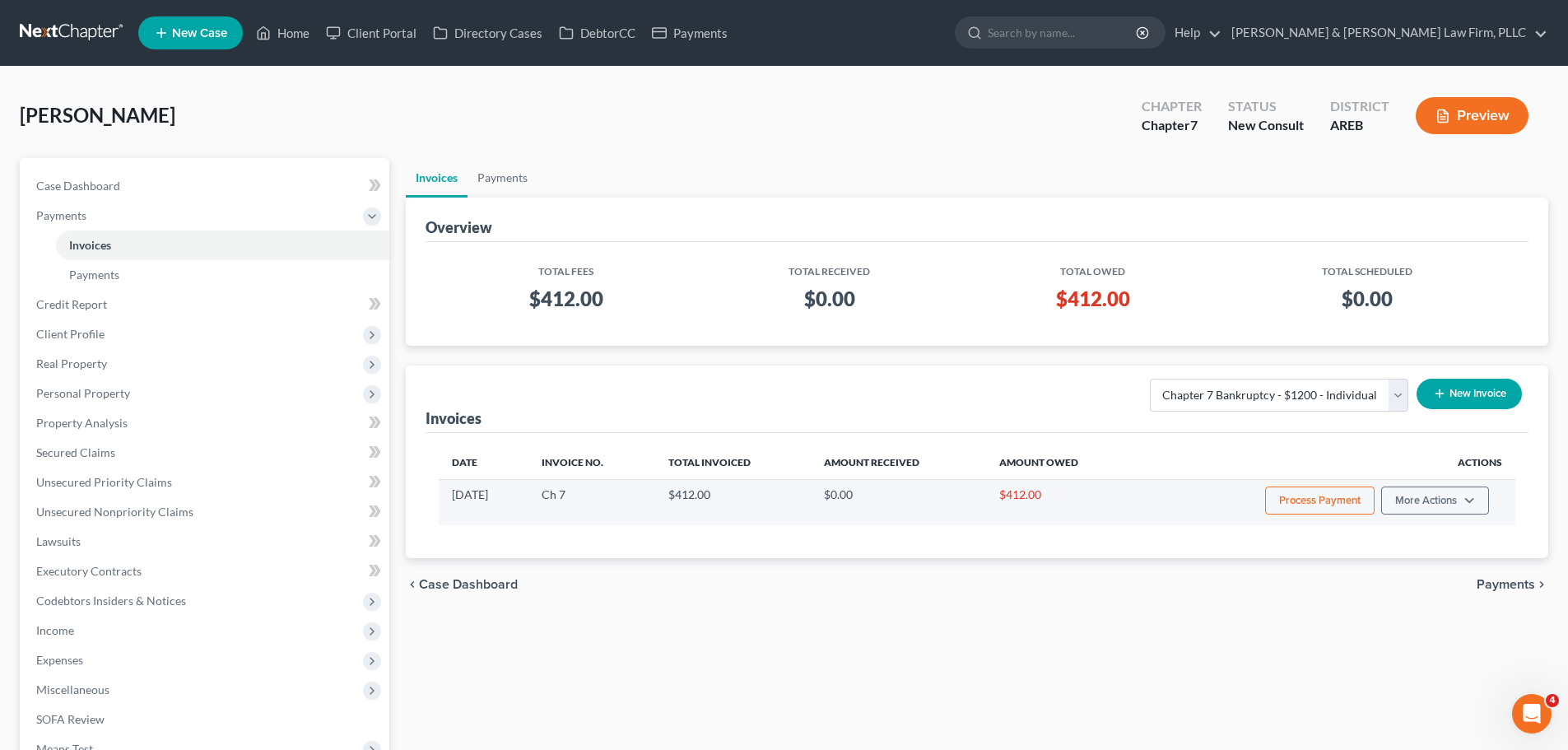
click at [1356, 495] on button "Process Payment" at bounding box center [1319, 501] width 110 height 28
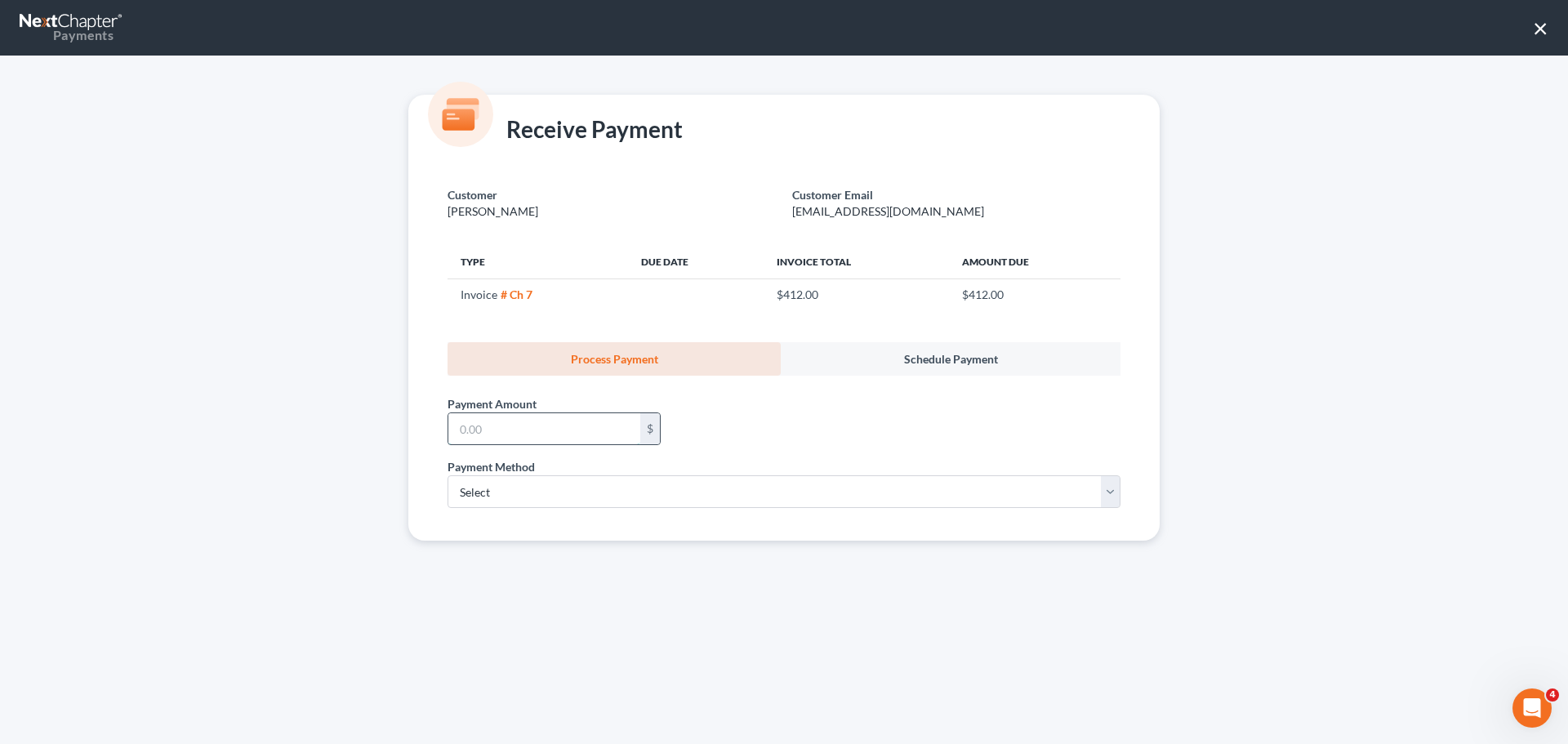
click at [530, 422] on input "text" at bounding box center [544, 428] width 192 height 31
type input "412.00"
click at [669, 498] on select "Select ACH Credit Card" at bounding box center [784, 492] width 673 height 33
select select "1"
click at [448, 475] on select "Select ACH Credit Card" at bounding box center [784, 492] width 673 height 33
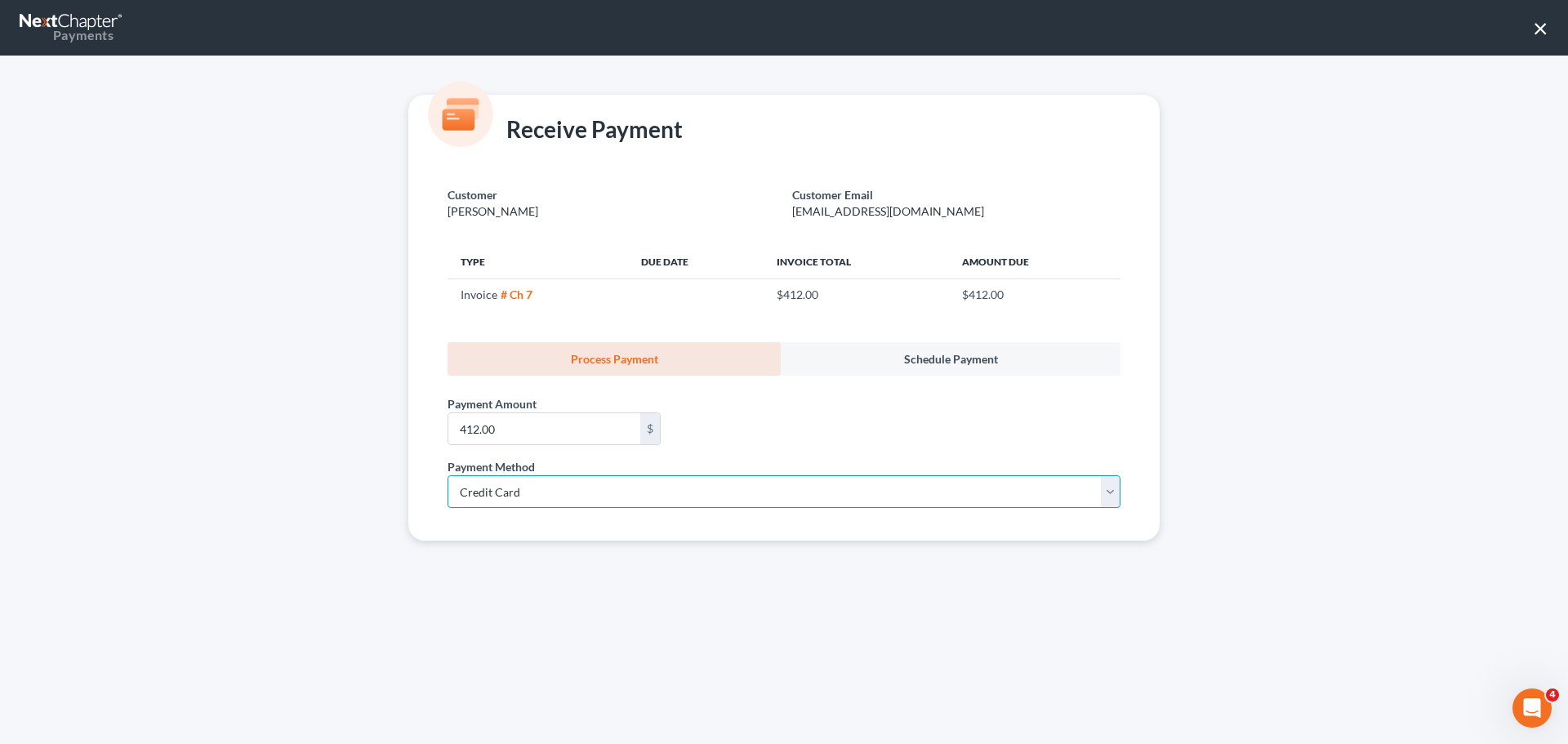
select select "2"
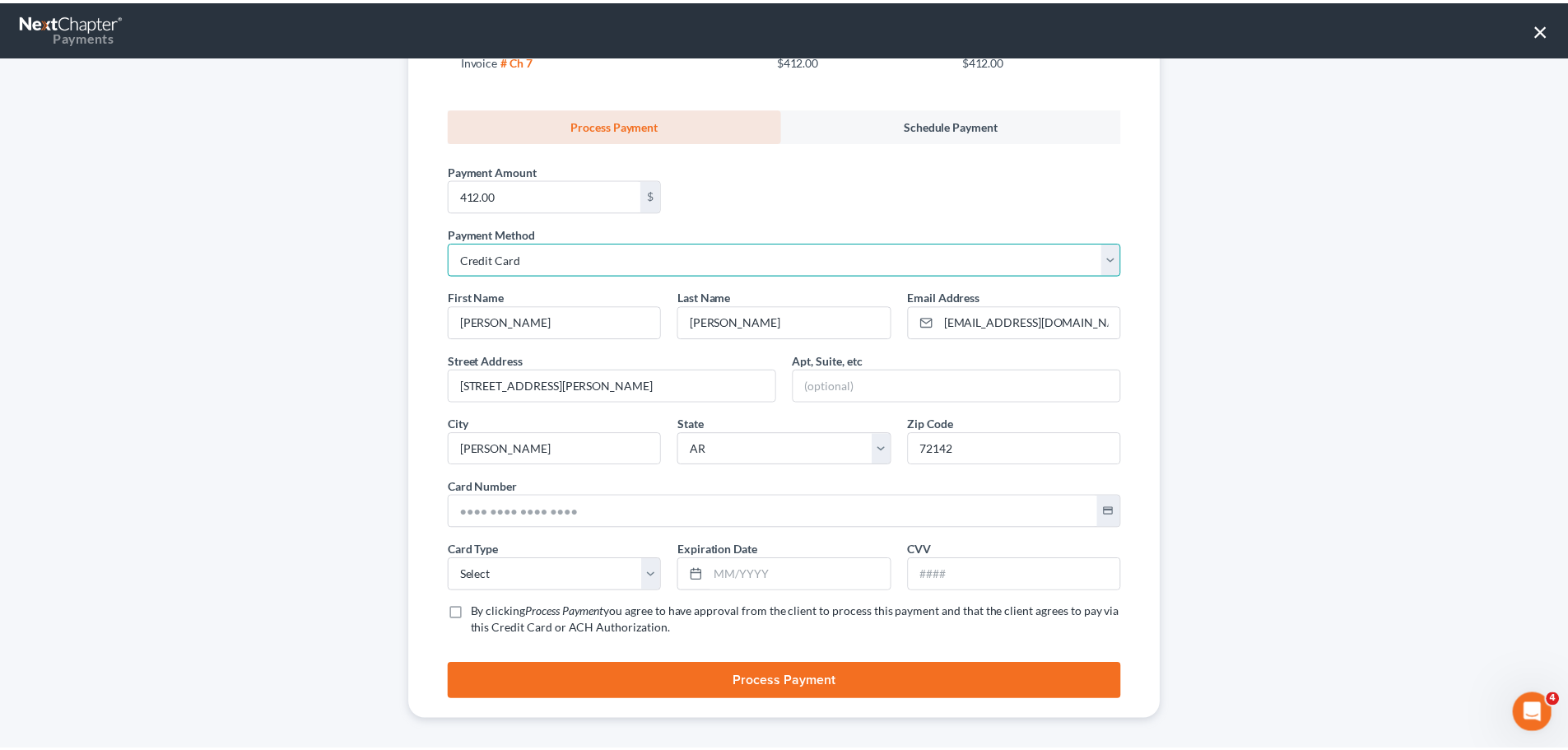
scroll to position [246, 0]
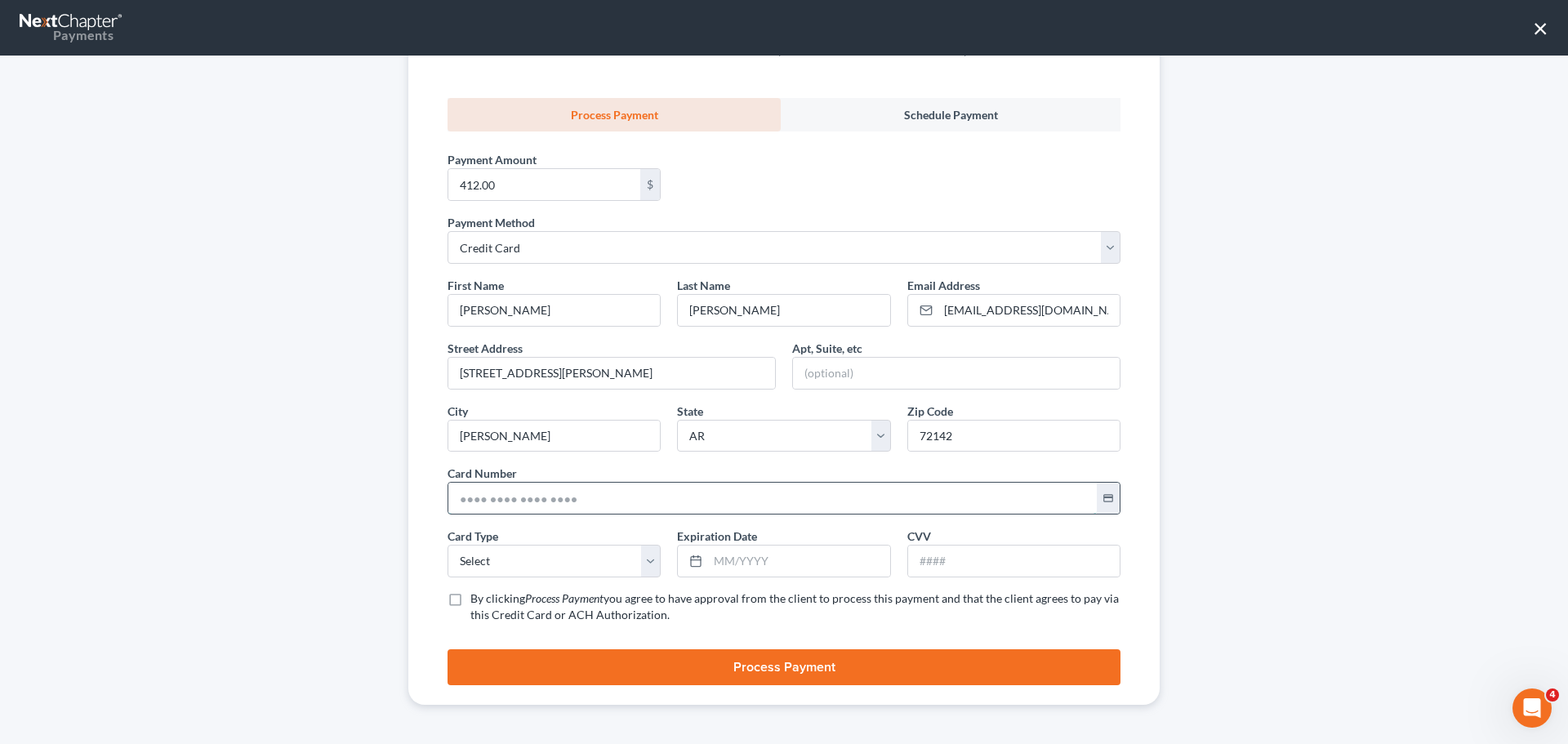
click at [491, 483] on input "text" at bounding box center [773, 499] width 649 height 31
type input "[CREDIT_CARD_NUMBER]"
click at [502, 555] on select "Select Visa MasterCard Discover American Express" at bounding box center [553, 561] width 213 height 33
select select "0"
click at [448, 545] on select "Select Visa MasterCard Discover American Express" at bounding box center [553, 561] width 213 height 33
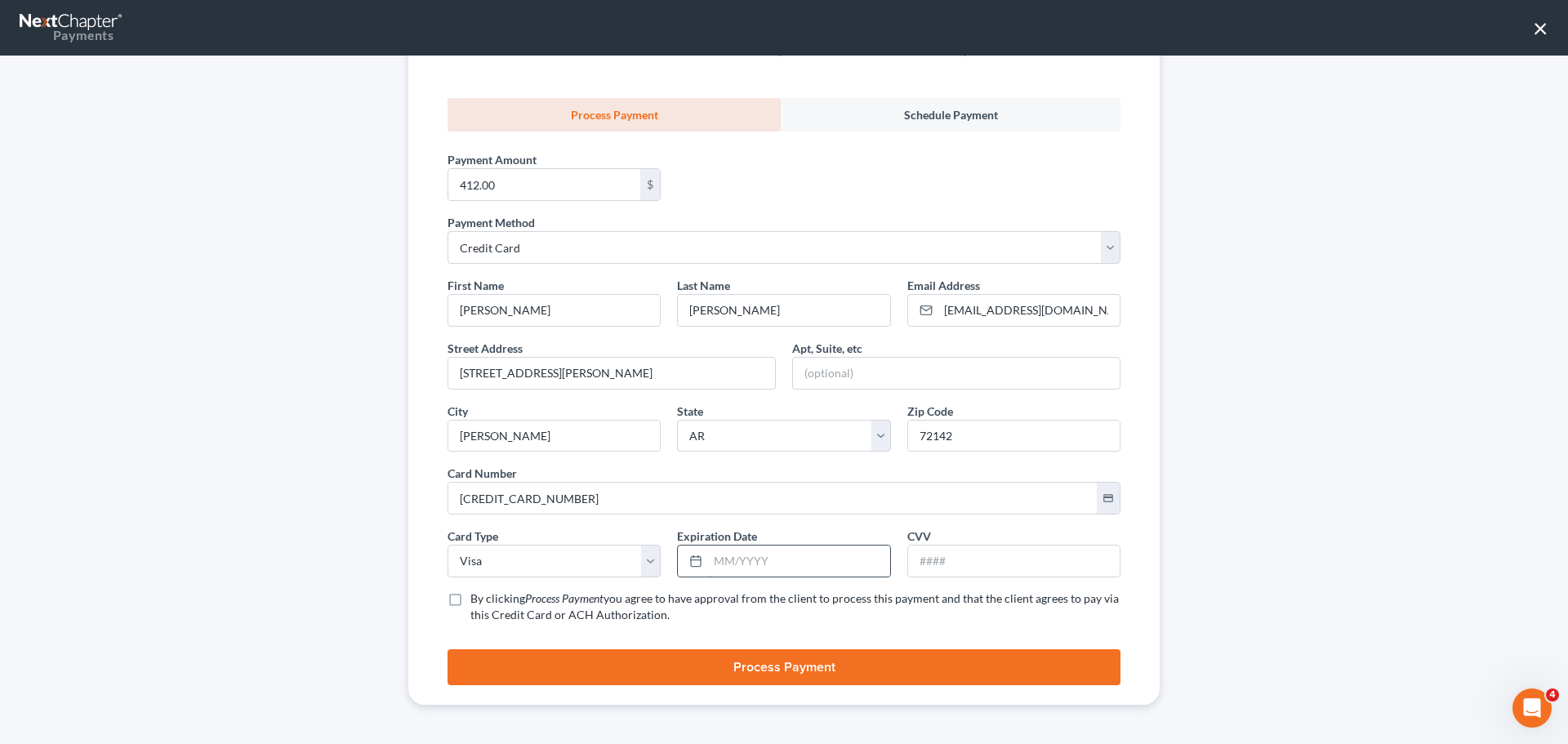
click at [718, 570] on input "text" at bounding box center [799, 561] width 181 height 31
type input "05/2028"
click at [977, 569] on input "text" at bounding box center [1015, 561] width 212 height 31
type input "088"
click at [471, 602] on label "By clicking Process Payment you agree to have approval from the client to proce…" at bounding box center [795, 607] width 650 height 33
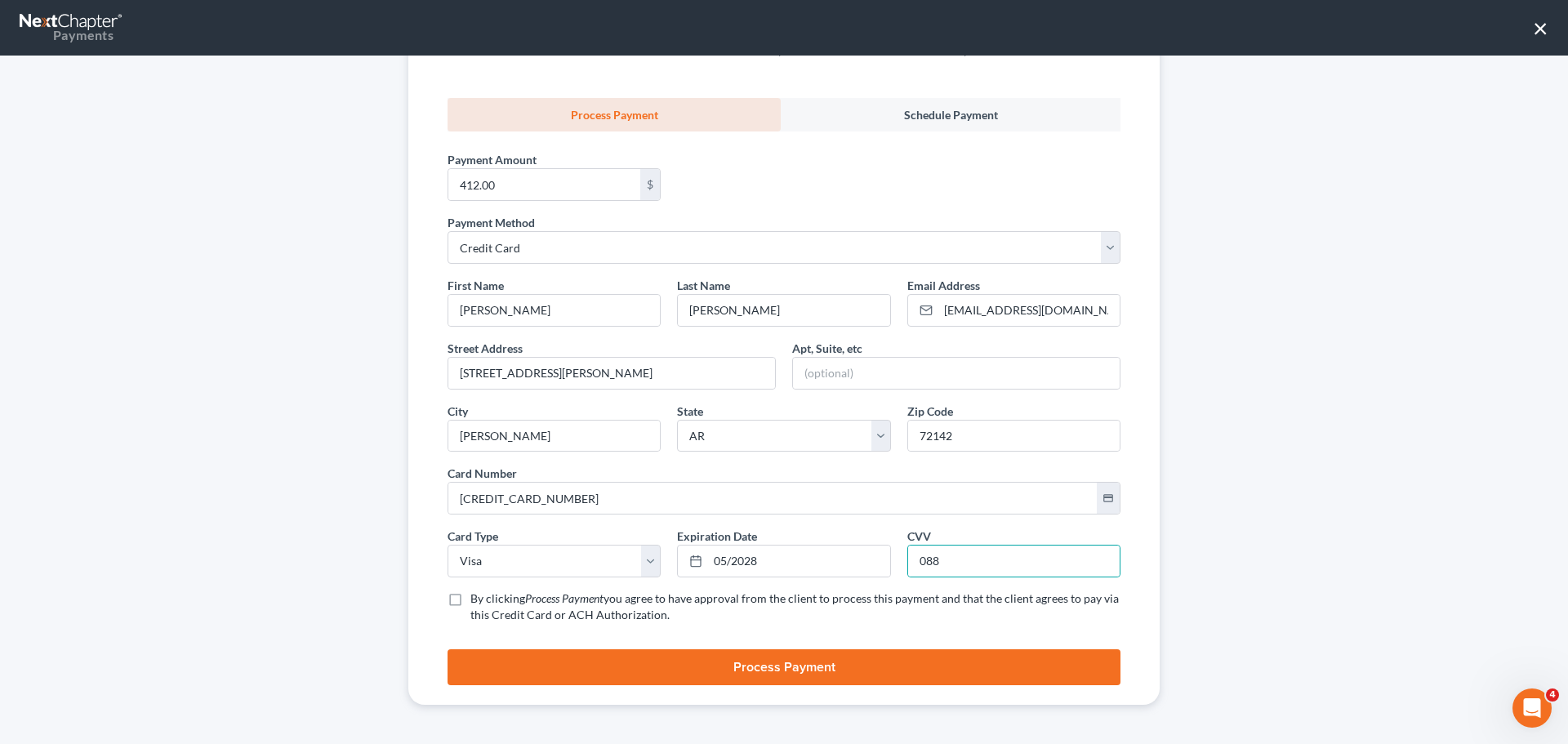
click at [477, 602] on input "By clicking Process Payment you agree to have approval from the client to proce…" at bounding box center [482, 596] width 11 height 11
checkbox input "true"
click at [499, 668] on button "Process Payment" at bounding box center [784, 667] width 673 height 36
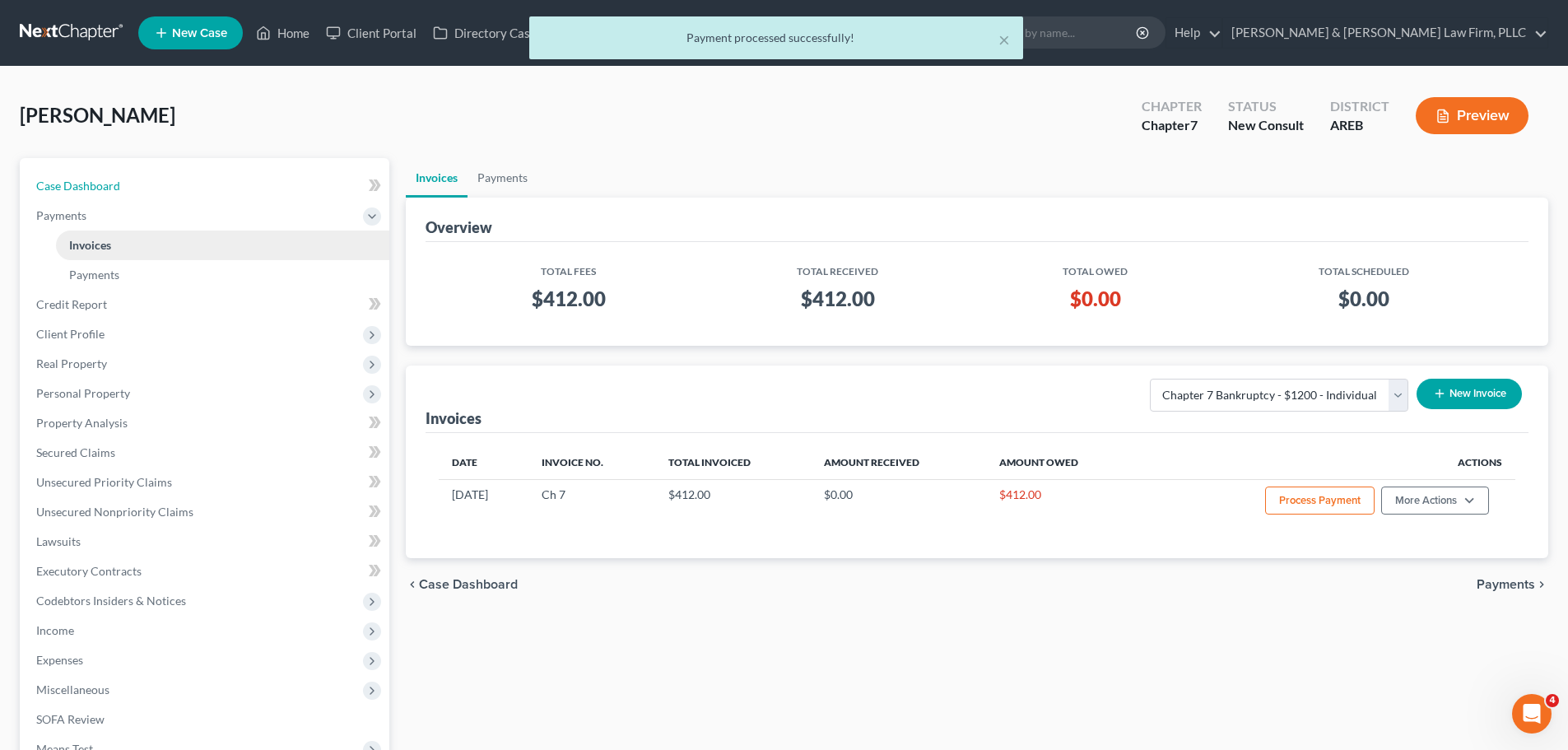
drag, startPoint x: 92, startPoint y: 185, endPoint x: 325, endPoint y: 239, distance: 239.2
click at [92, 183] on span "Case Dashboard" at bounding box center [78, 185] width 84 height 14
select select "2"
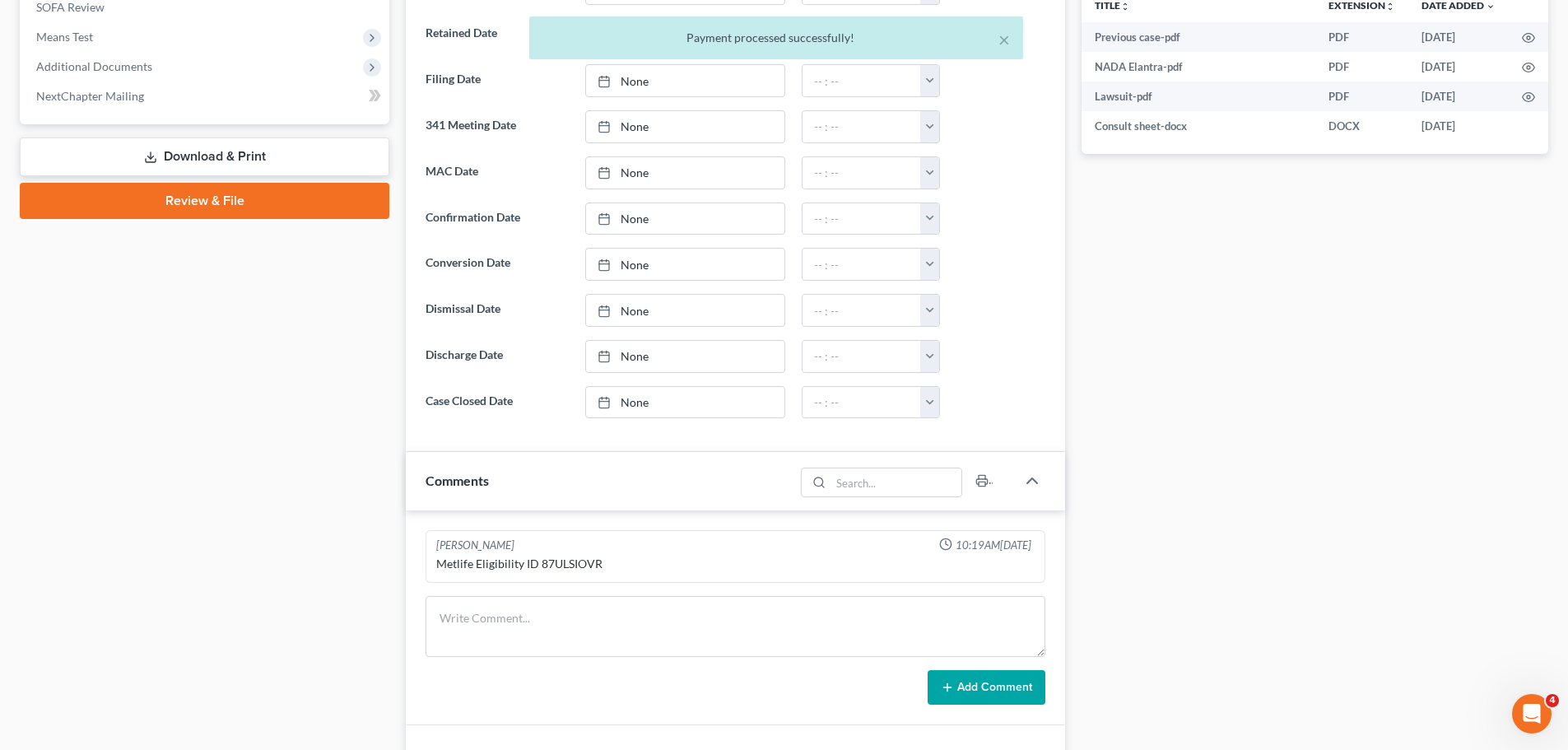
scroll to position [741, 0]
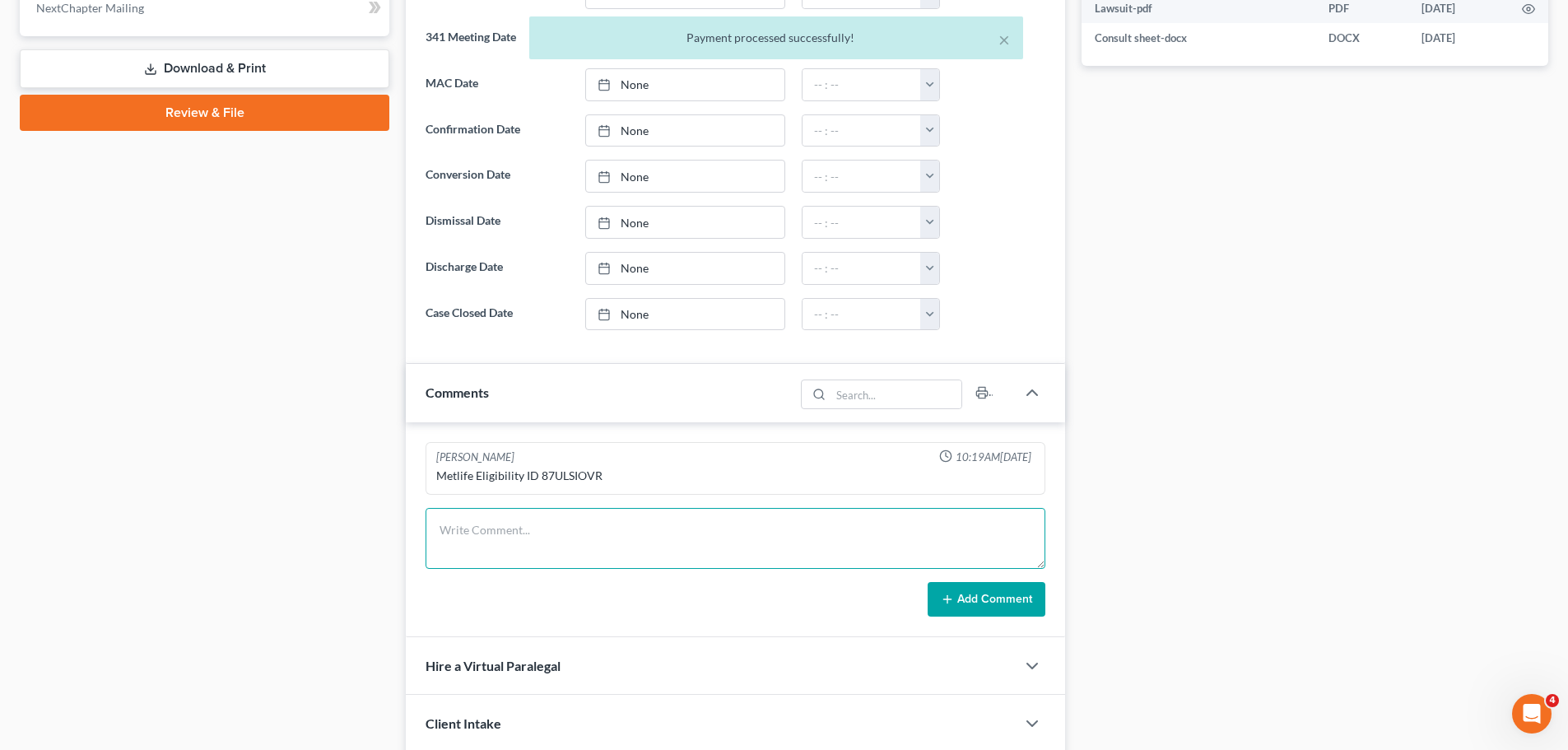
click at [501, 550] on textarea at bounding box center [735, 538] width 620 height 61
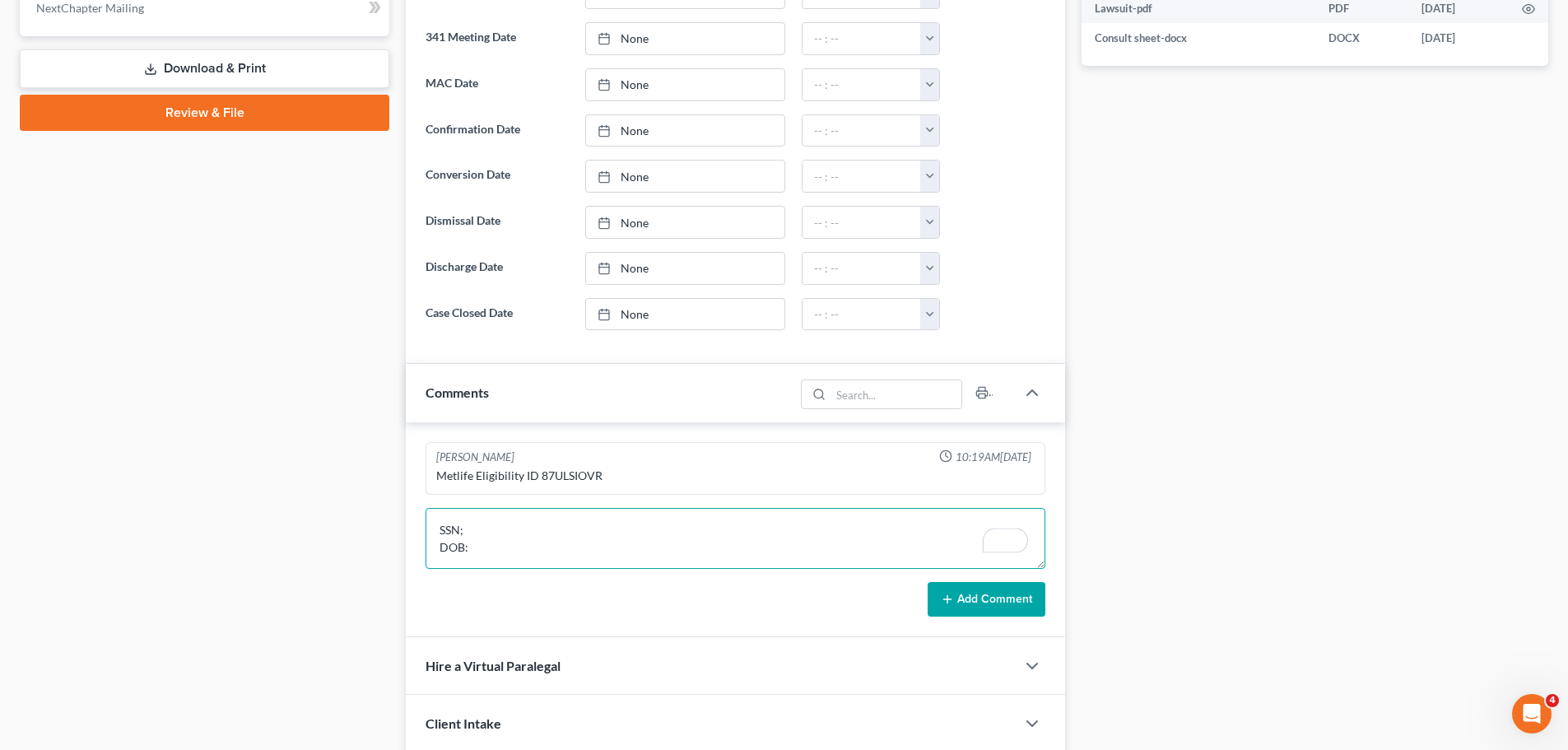
click at [482, 536] on textarea "SSN; DOB:" at bounding box center [735, 538] width 620 height 61
click at [481, 542] on textarea "SSN: 430-69-5009 DOB:" at bounding box center [735, 538] width 620 height 61
type textarea "SSN: 430-69-5009 DOB: [DEMOGRAPHIC_DATA]"
click at [946, 601] on icon at bounding box center [947, 600] width 14 height 14
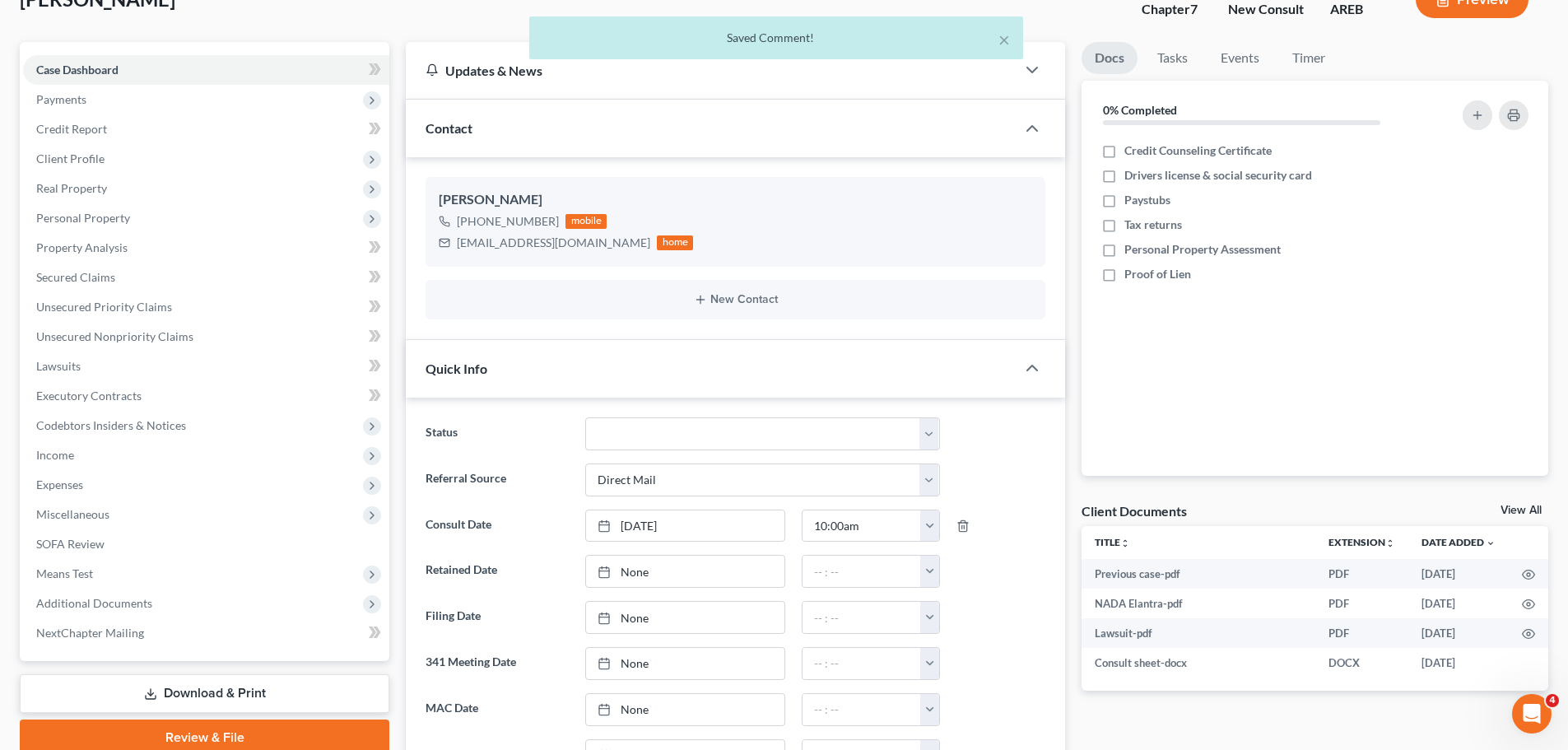
scroll to position [0, 0]
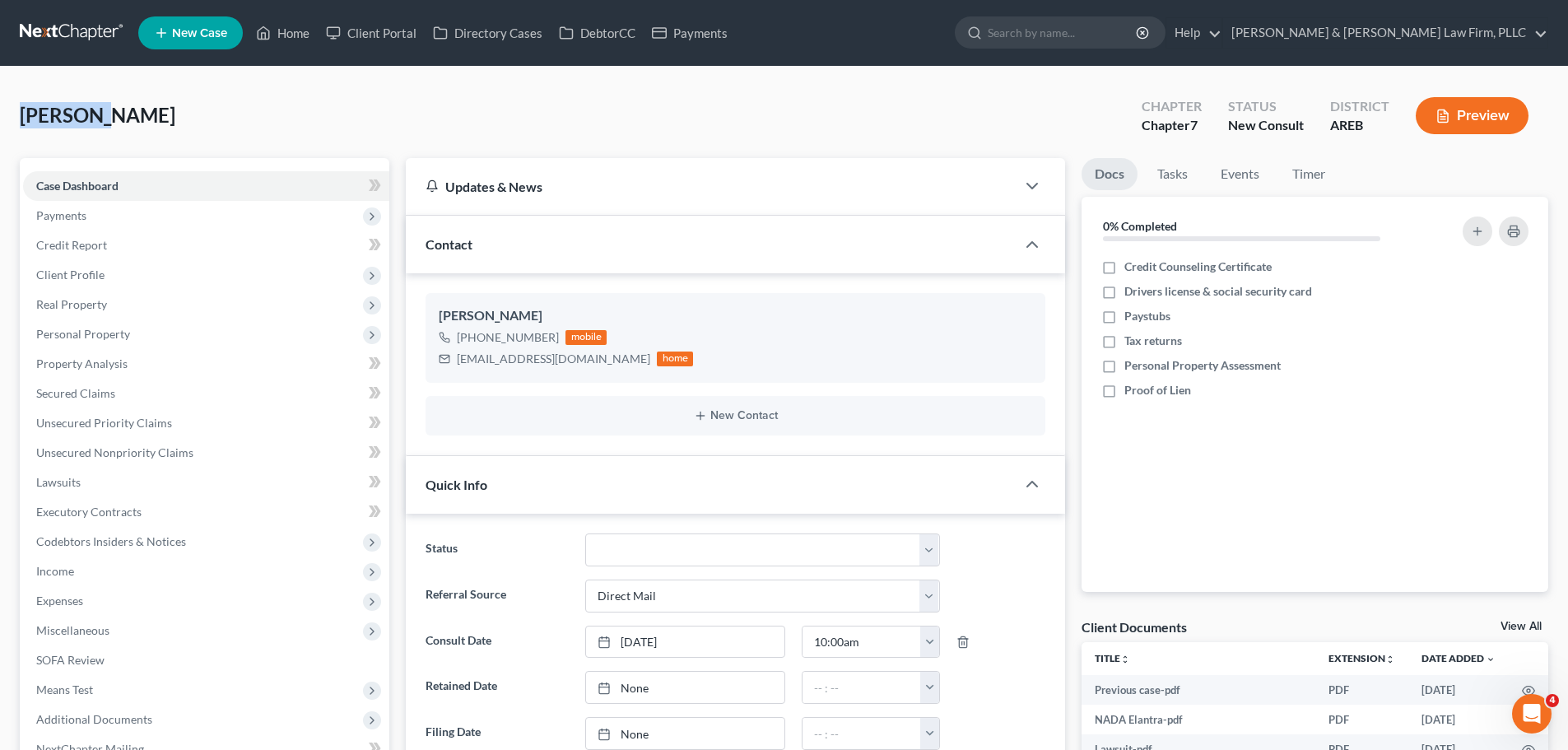
drag, startPoint x: 84, startPoint y: 115, endPoint x: 26, endPoint y: 112, distance: 58.1
copy span "[PERSON_NAME]"
drag, startPoint x: 291, startPoint y: 28, endPoint x: 331, endPoint y: 61, distance: 51.9
click at [291, 28] on link "Home" at bounding box center [282, 33] width 70 height 30
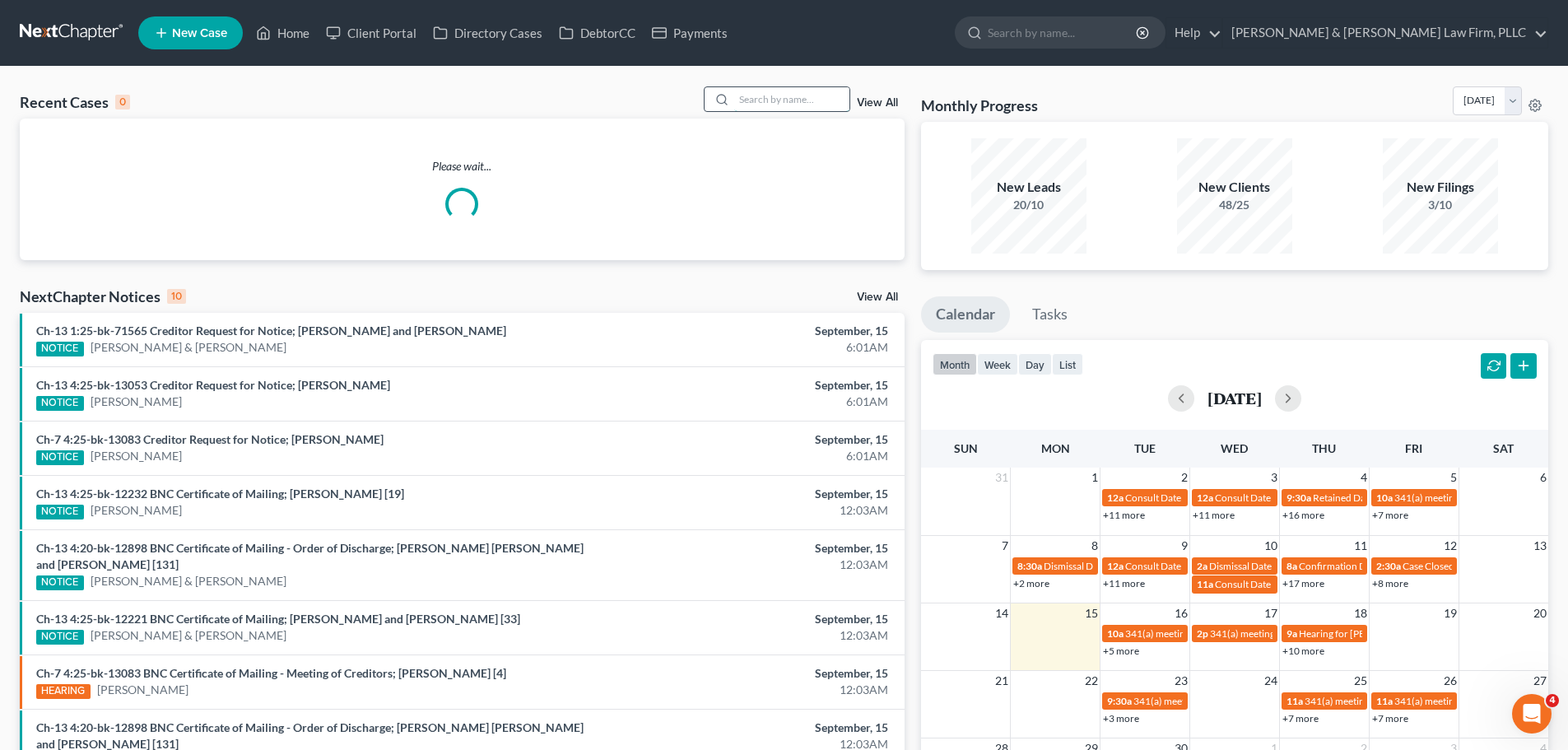
click at [759, 110] on input "search" at bounding box center [791, 99] width 115 height 24
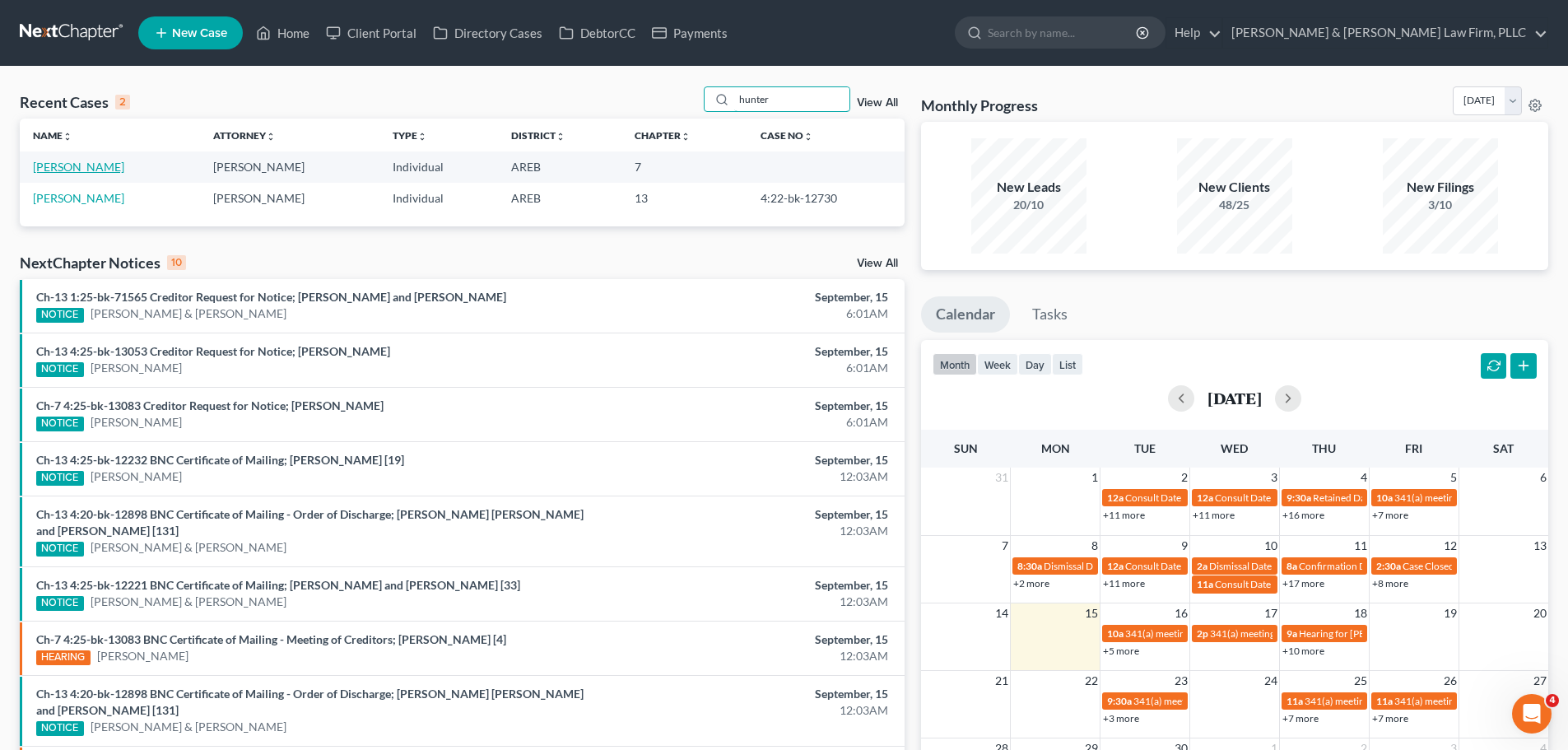
type input "hunter"
click at [83, 160] on link "[PERSON_NAME]" at bounding box center [79, 167] width 91 height 14
select select "5"
select select "1"
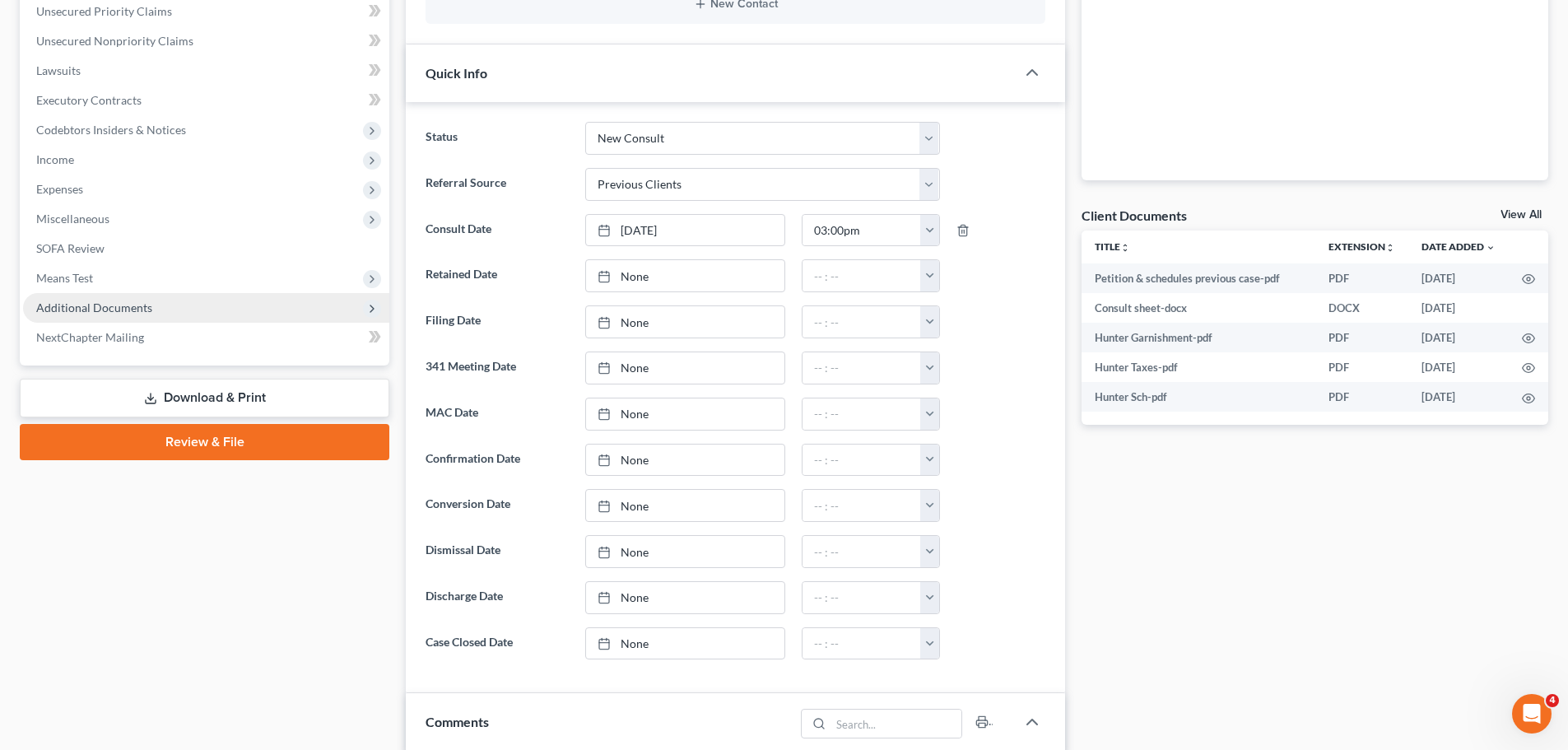
scroll to position [82, 0]
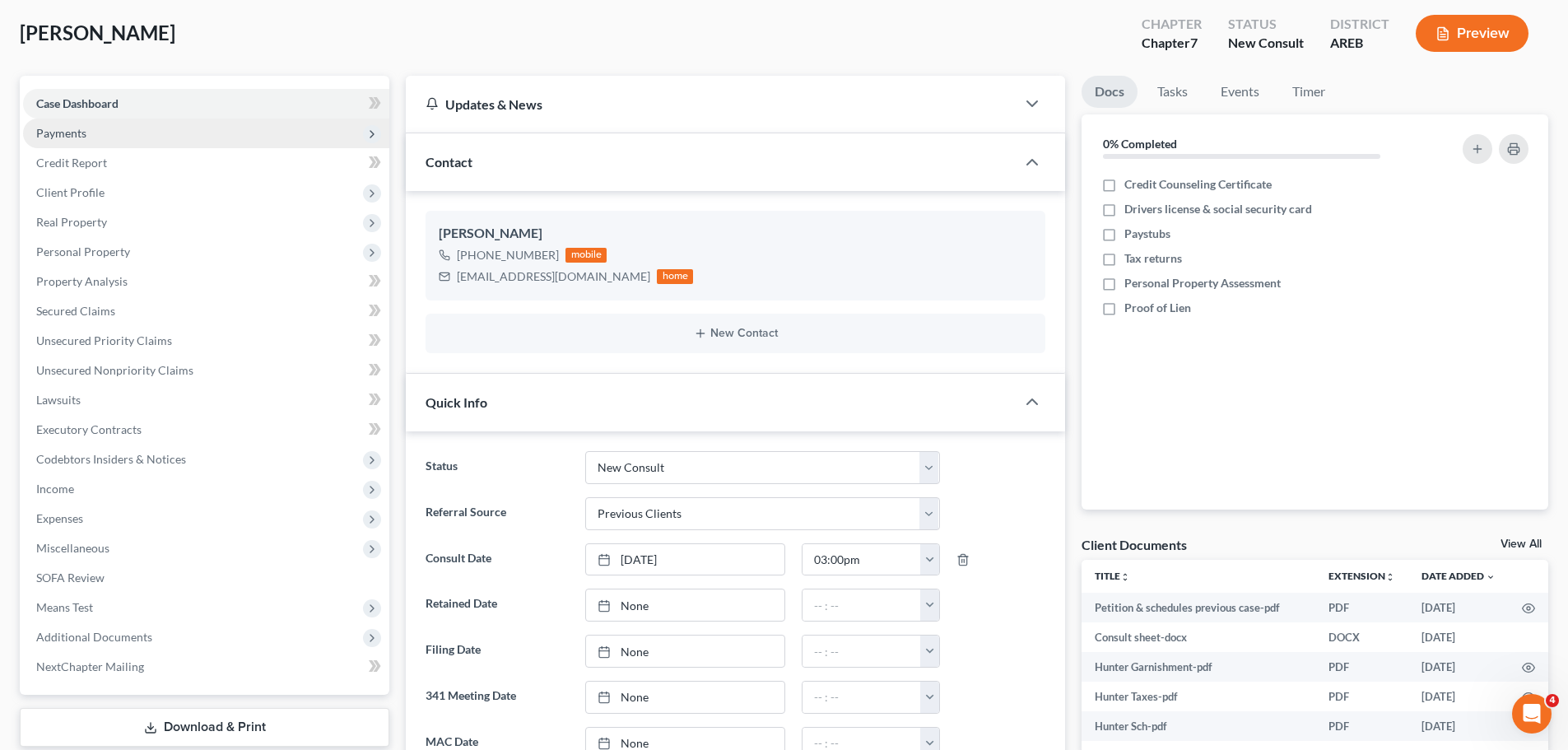
click at [114, 139] on span "Payments" at bounding box center [207, 133] width 367 height 30
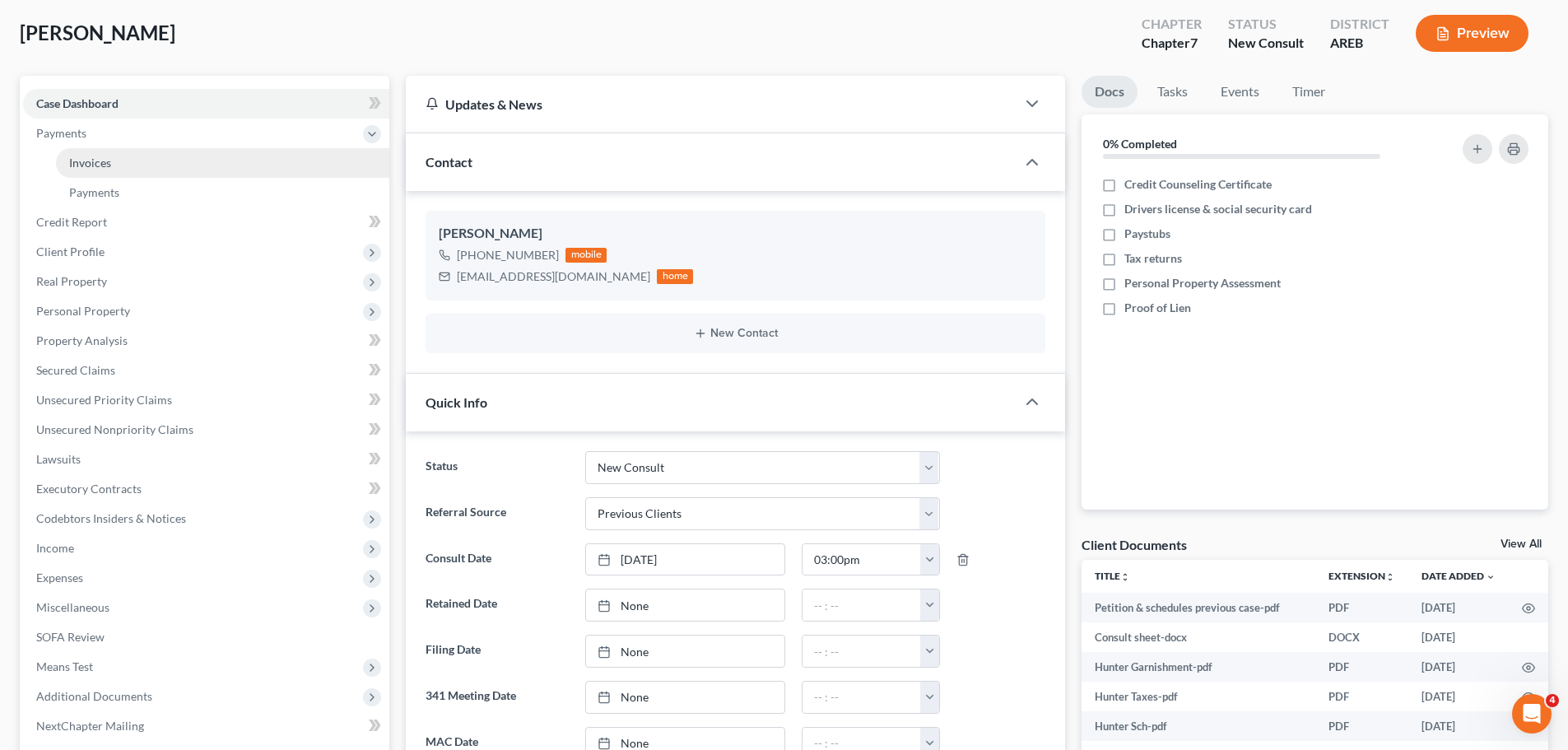
click at [115, 155] on link "Invoices" at bounding box center [223, 163] width 334 height 30
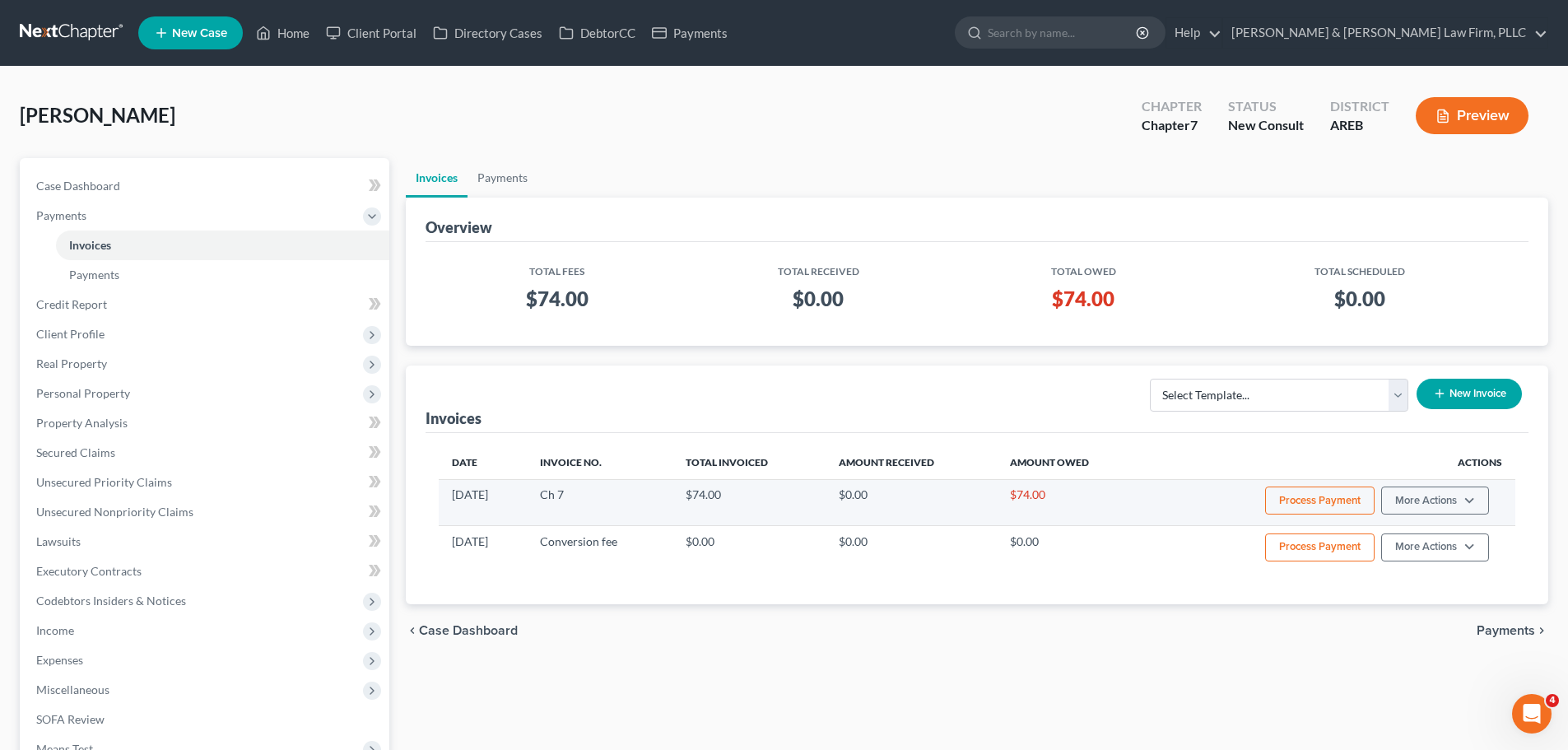
click at [1308, 503] on button "Process Payment" at bounding box center [1319, 501] width 110 height 28
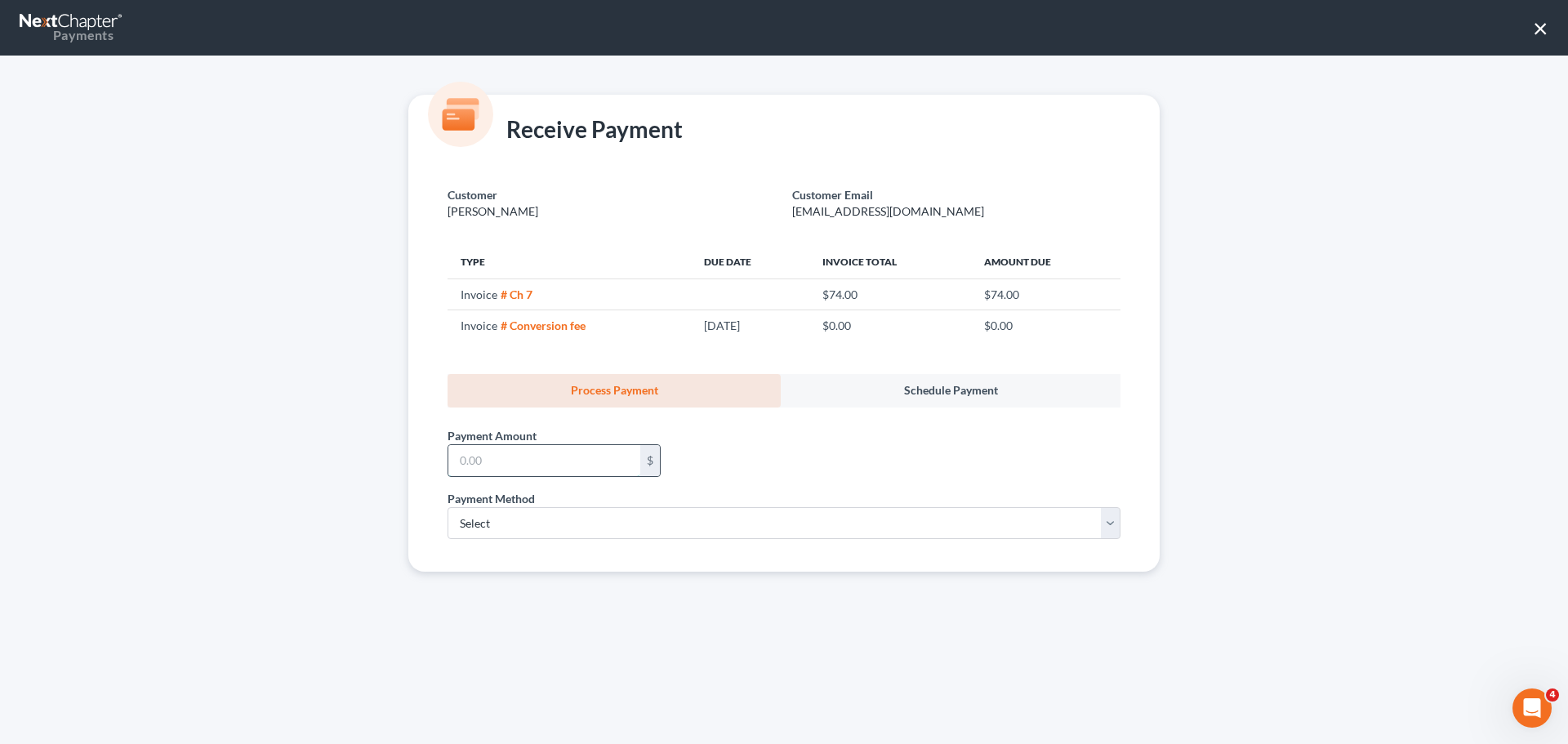
click at [516, 459] on input "text" at bounding box center [544, 460] width 192 height 31
click at [1543, 32] on button "×" at bounding box center [1541, 27] width 15 height 26
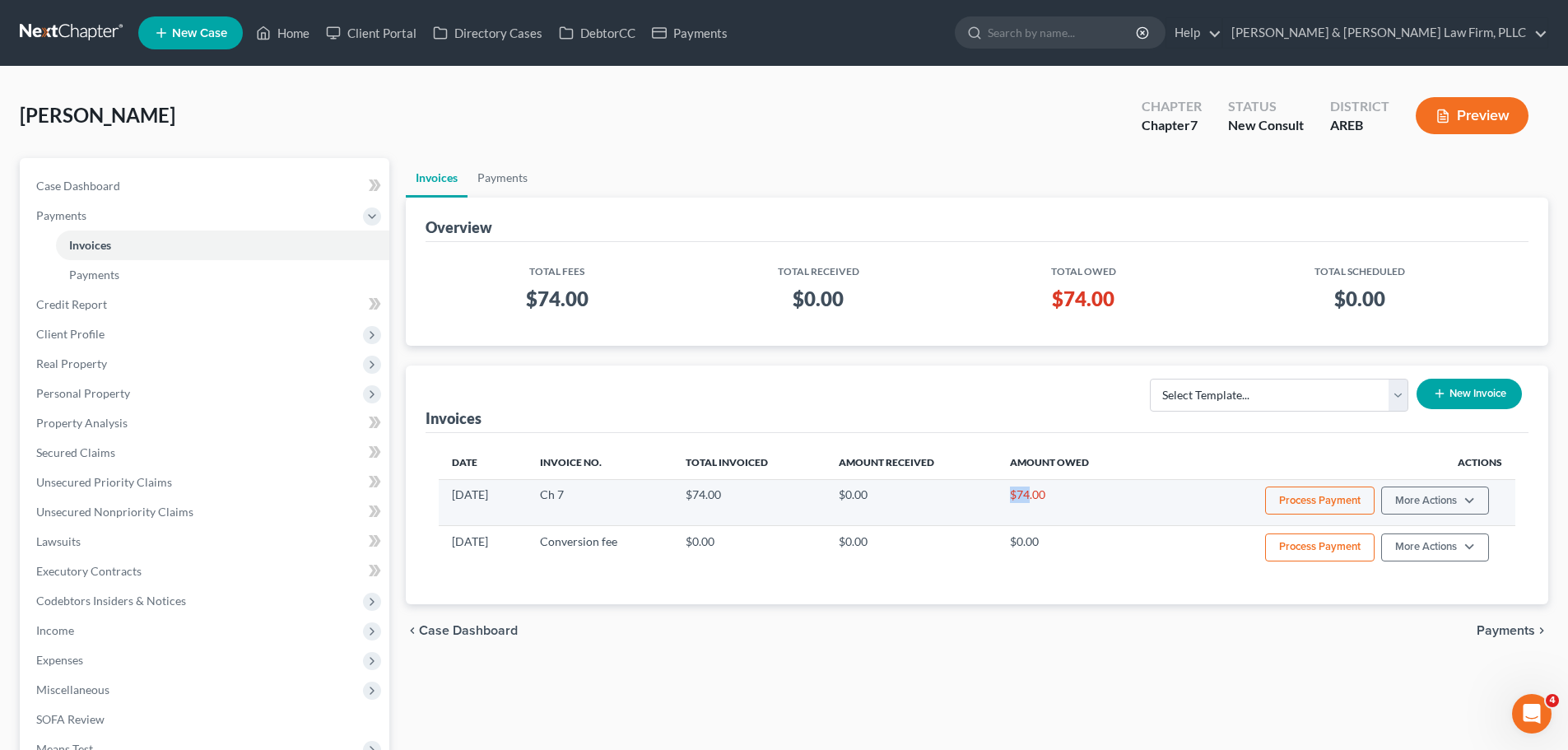
drag, startPoint x: 1040, startPoint y: 495, endPoint x: 1024, endPoint y: 496, distance: 16.0
click at [1024, 496] on td "$74.00" at bounding box center [1071, 503] width 148 height 47
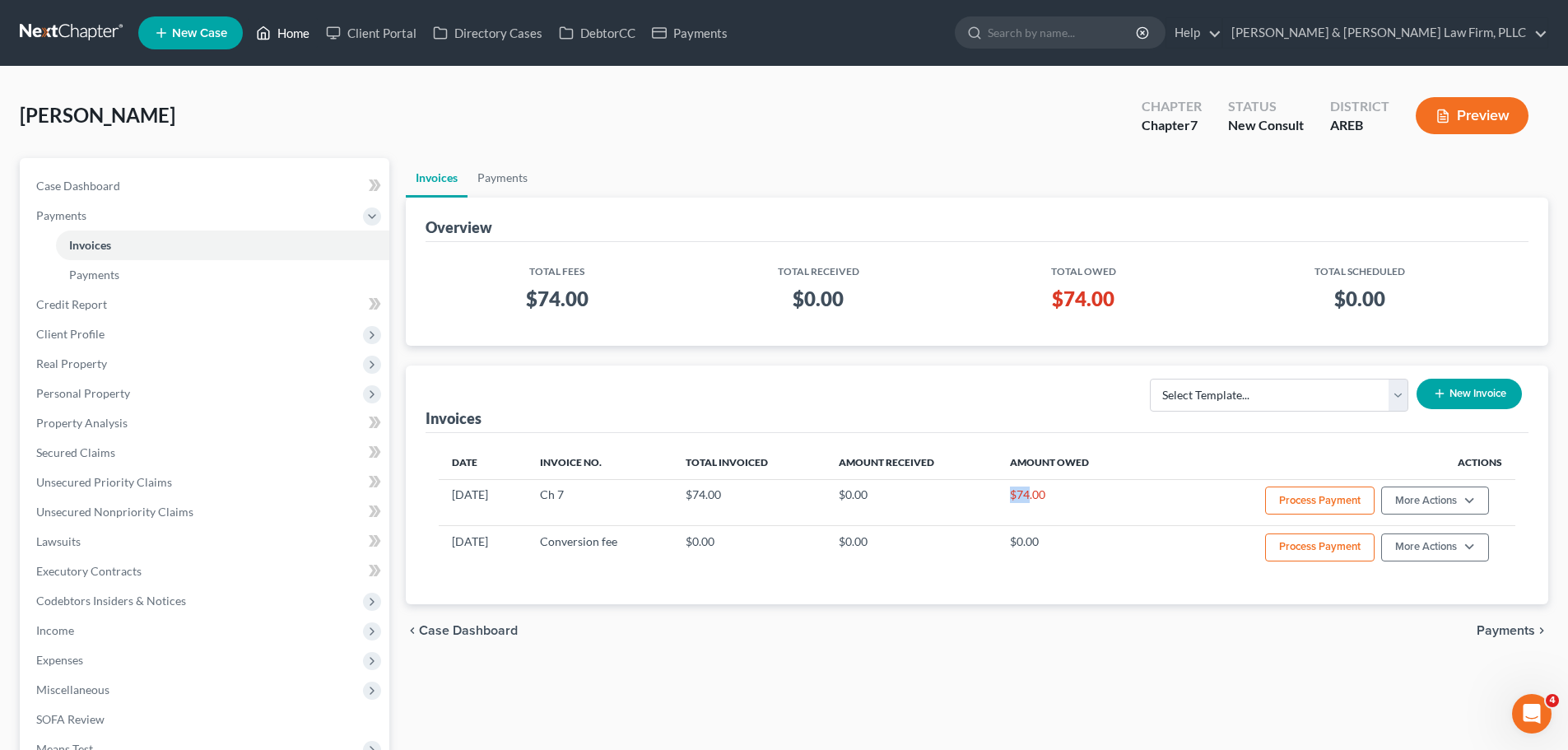
drag, startPoint x: 272, startPoint y: 41, endPoint x: 283, endPoint y: 40, distance: 11.0
click at [272, 41] on link "Home" at bounding box center [282, 33] width 70 height 30
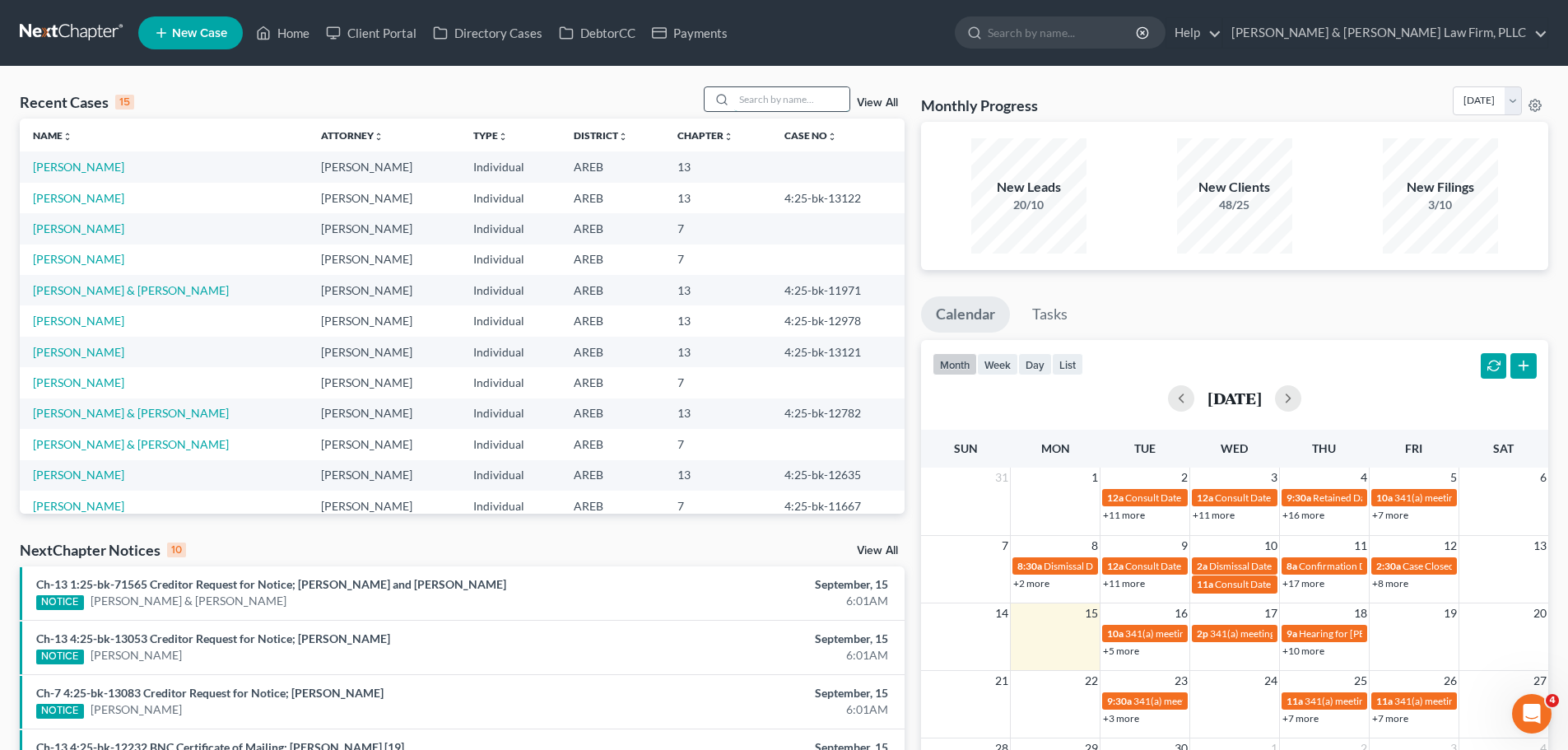
click at [761, 99] on input "search" at bounding box center [791, 99] width 115 height 24
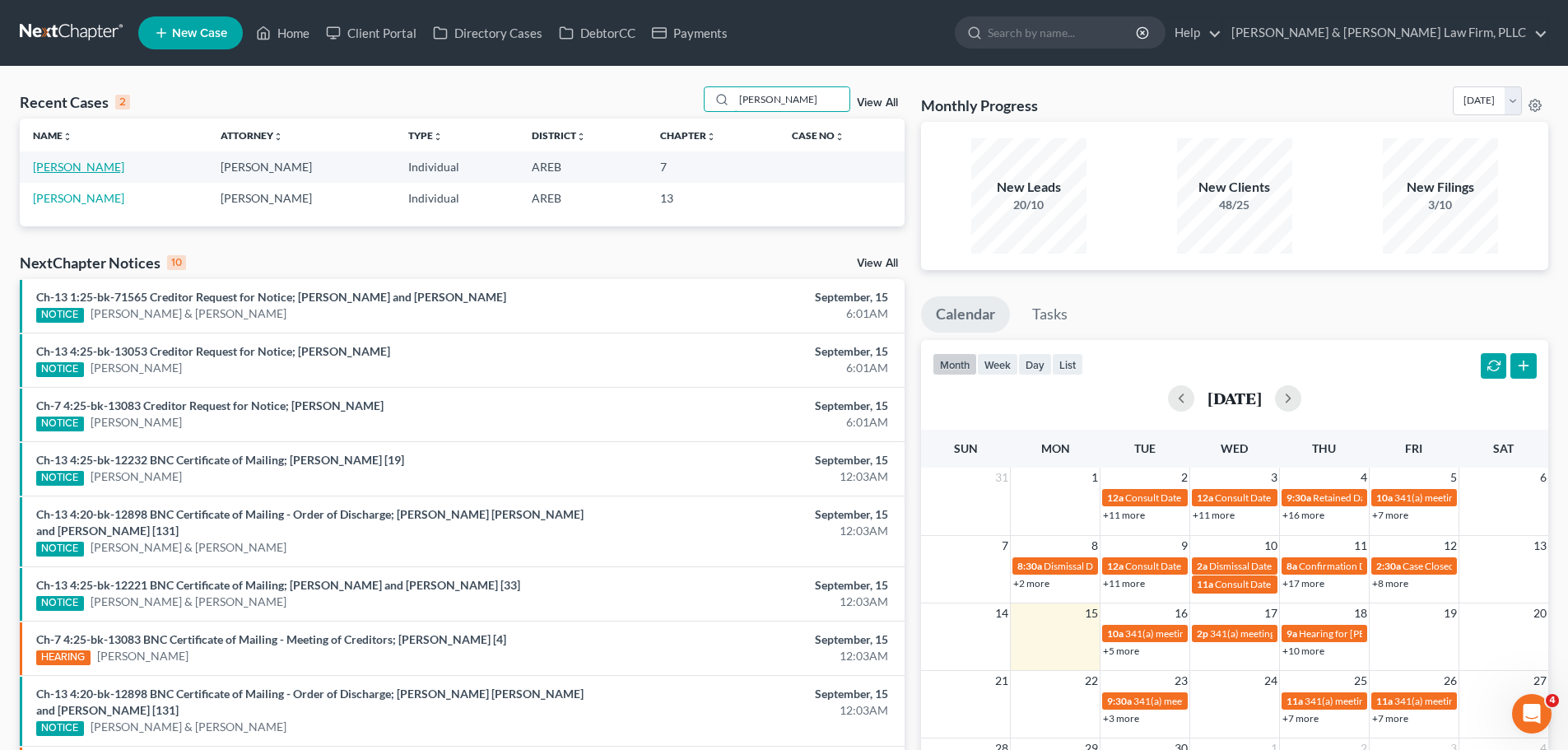
type input "[PERSON_NAME]"
click at [45, 172] on link "[PERSON_NAME]" at bounding box center [79, 167] width 91 height 14
select select "4"
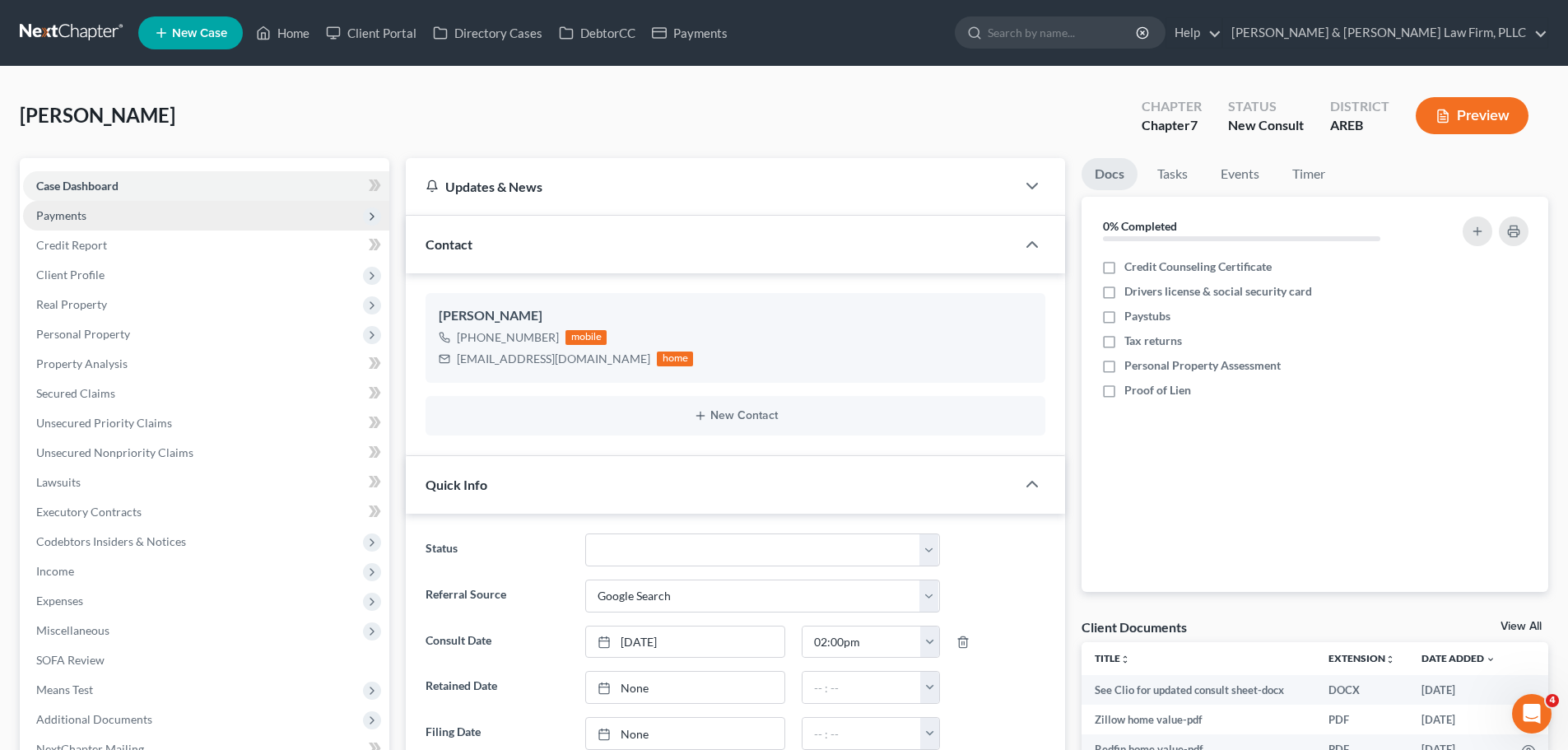
click at [84, 209] on span "Payments" at bounding box center [61, 215] width 50 height 14
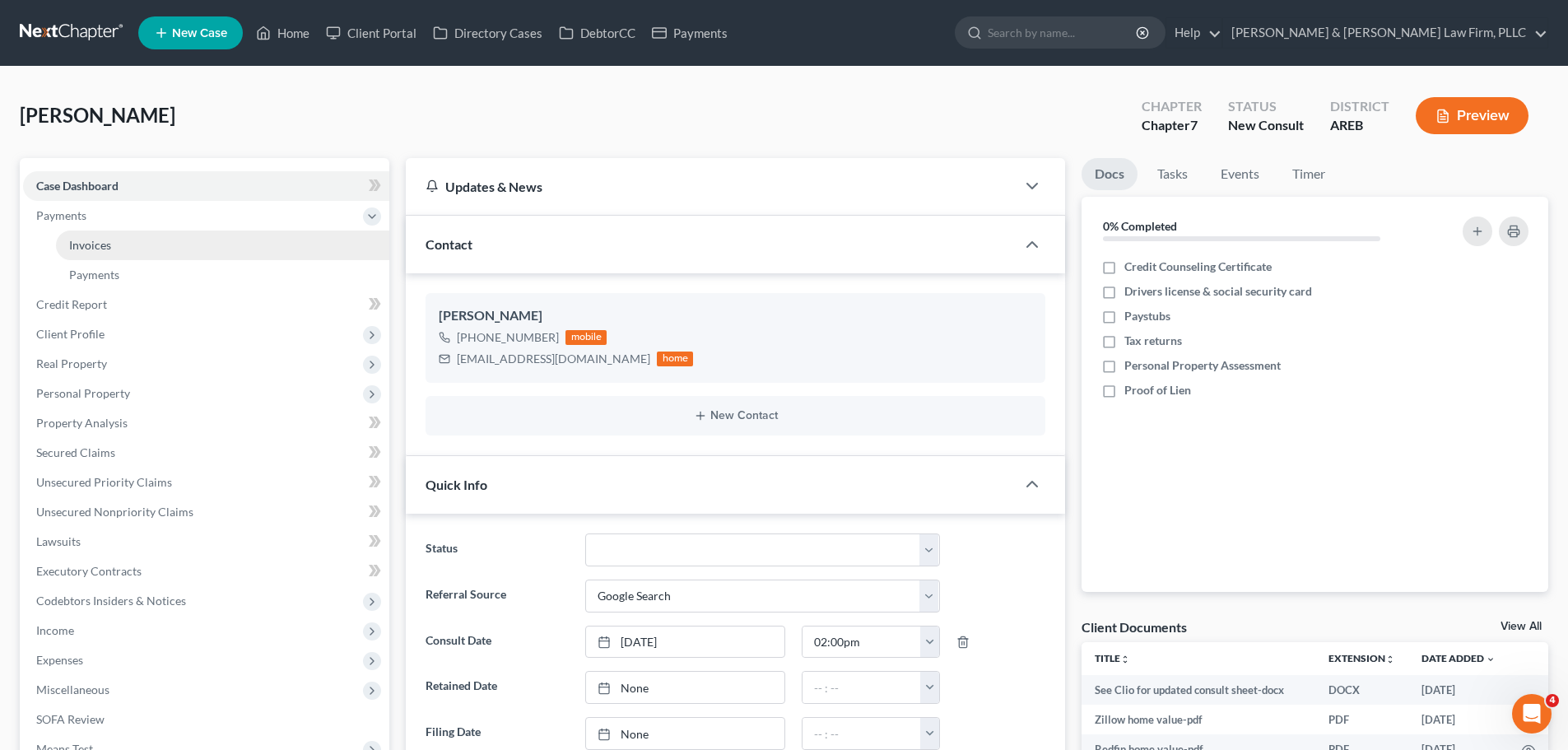
scroll to position [9, 0]
click at [101, 256] on link "Invoices" at bounding box center [223, 245] width 334 height 30
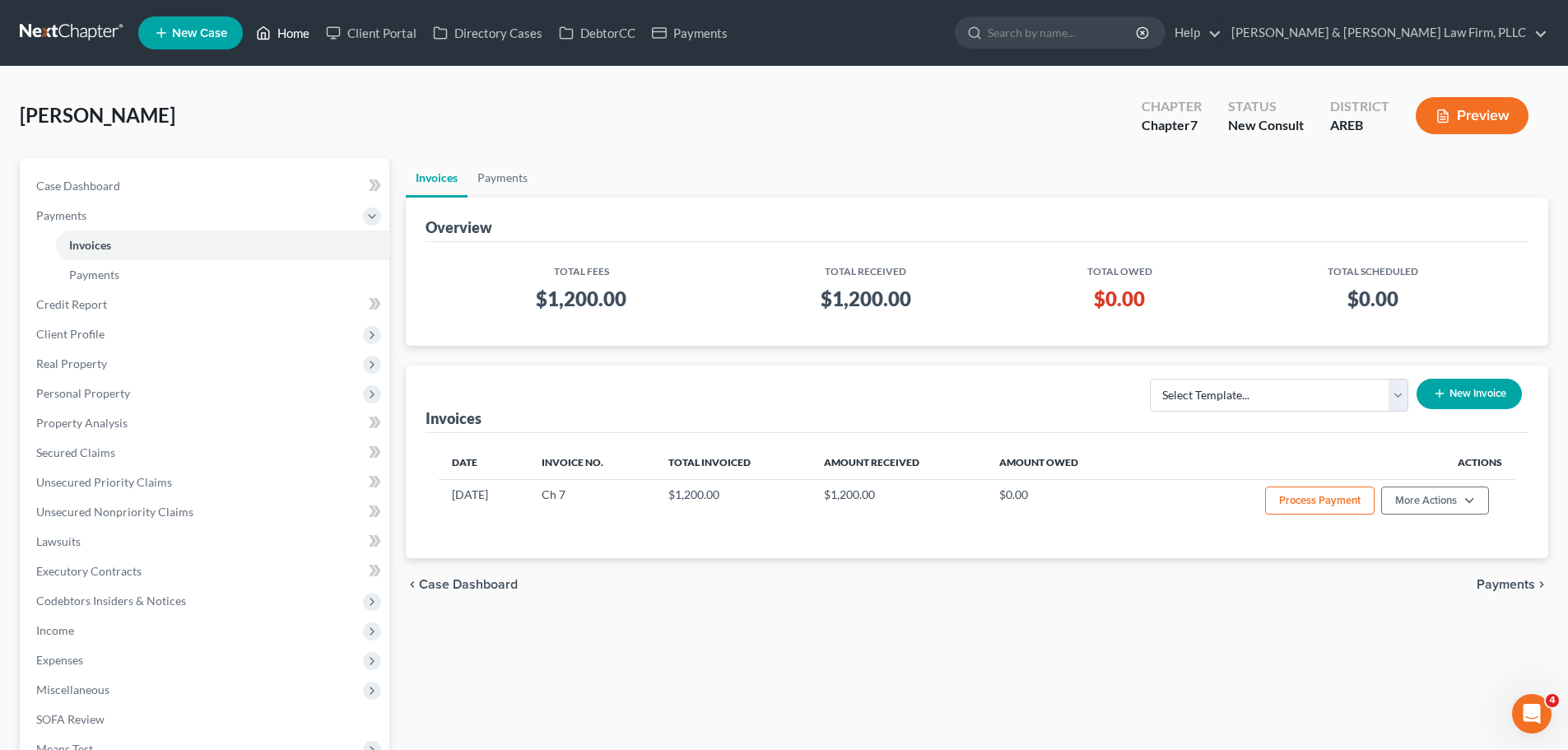
click at [291, 21] on link "Home" at bounding box center [282, 33] width 70 height 30
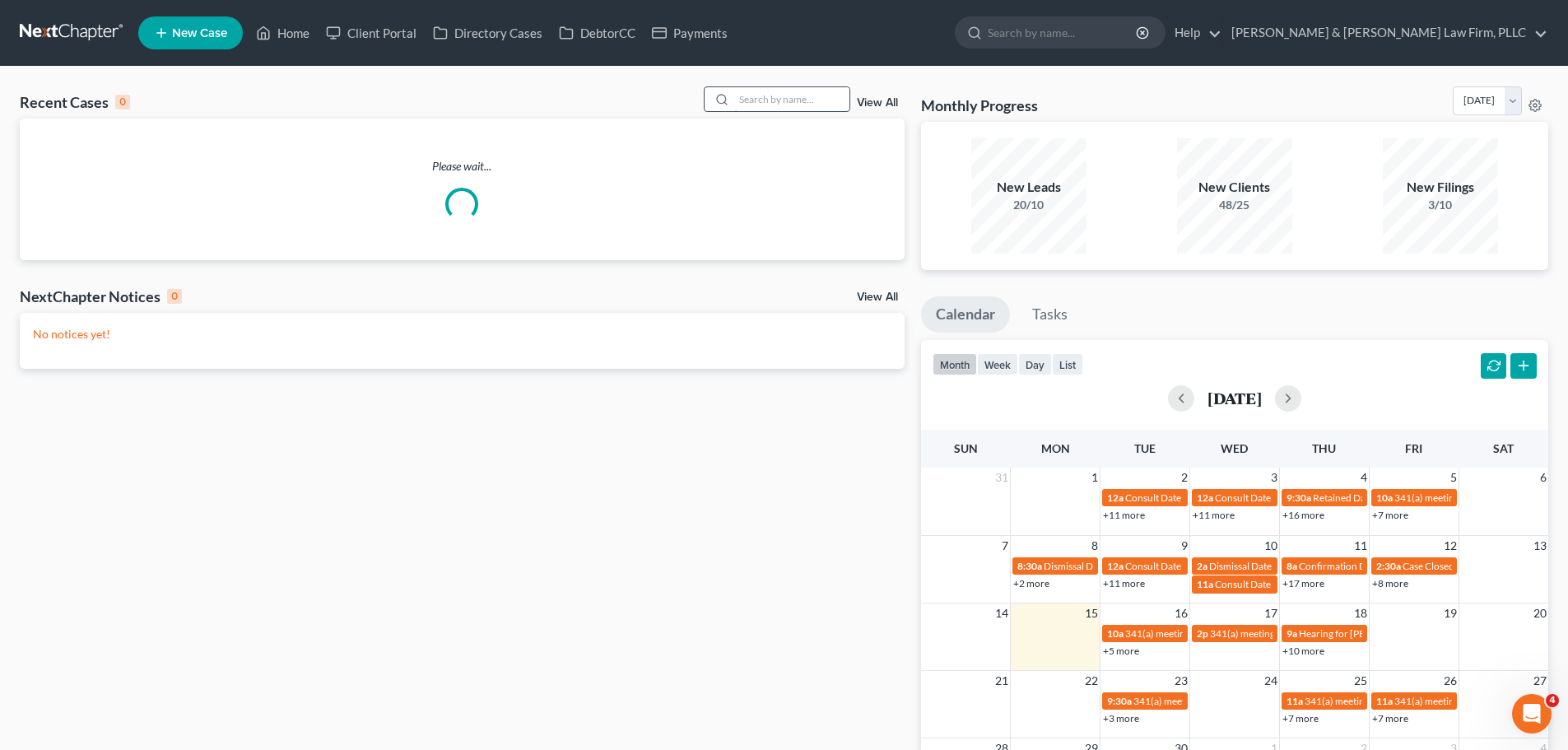
click at [810, 103] on input "search" at bounding box center [791, 99] width 115 height 24
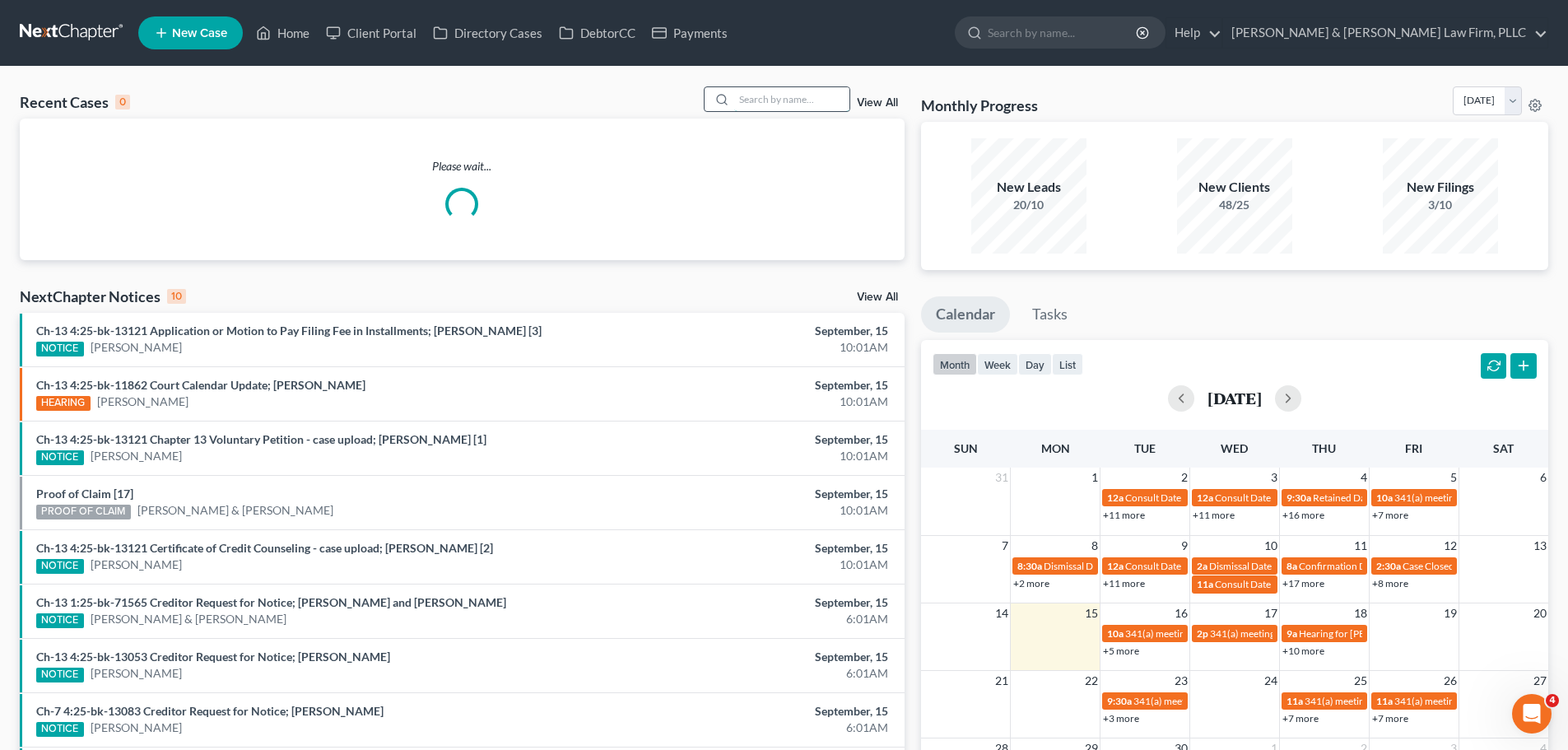
type input "v"
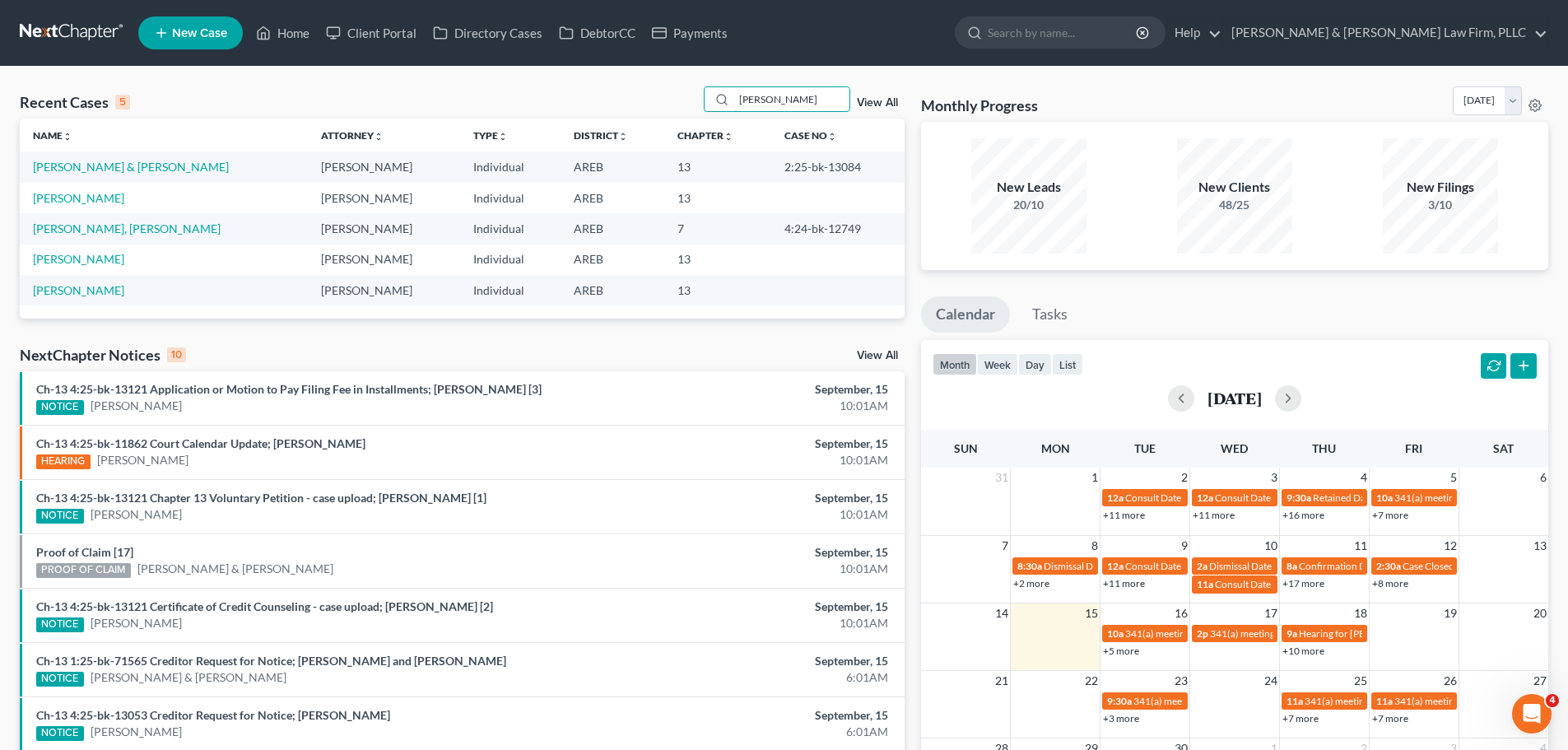
type input "[PERSON_NAME]"
click at [122, 158] on td "[PERSON_NAME] & [PERSON_NAME]" at bounding box center [163, 166] width 288 height 30
click at [120, 161] on link "[PERSON_NAME] & [PERSON_NAME]" at bounding box center [131, 167] width 196 height 14
select select "0"
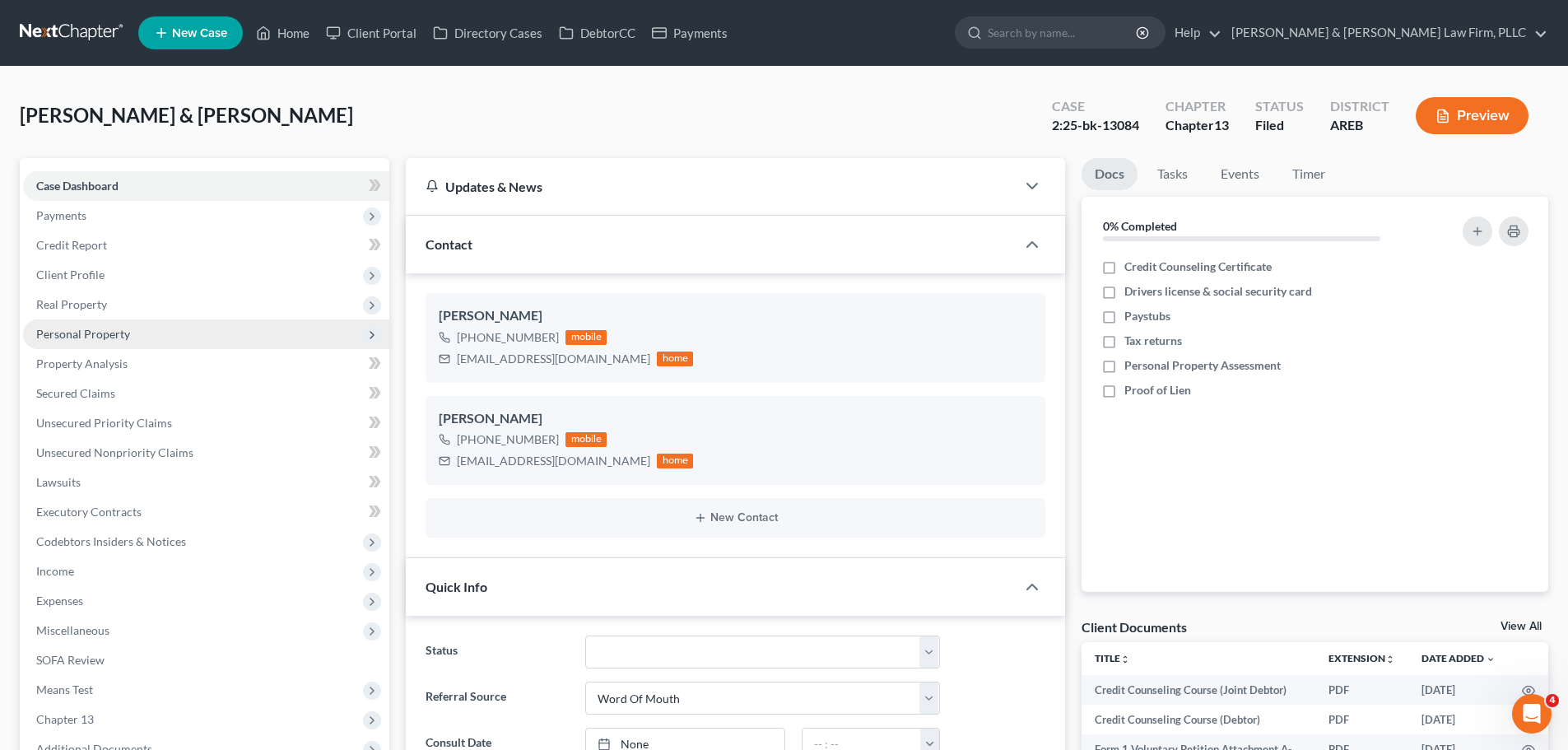
drag, startPoint x: 110, startPoint y: 325, endPoint x: 74, endPoint y: 332, distance: 36.7
click at [110, 325] on span "Personal Property" at bounding box center [207, 334] width 367 height 30
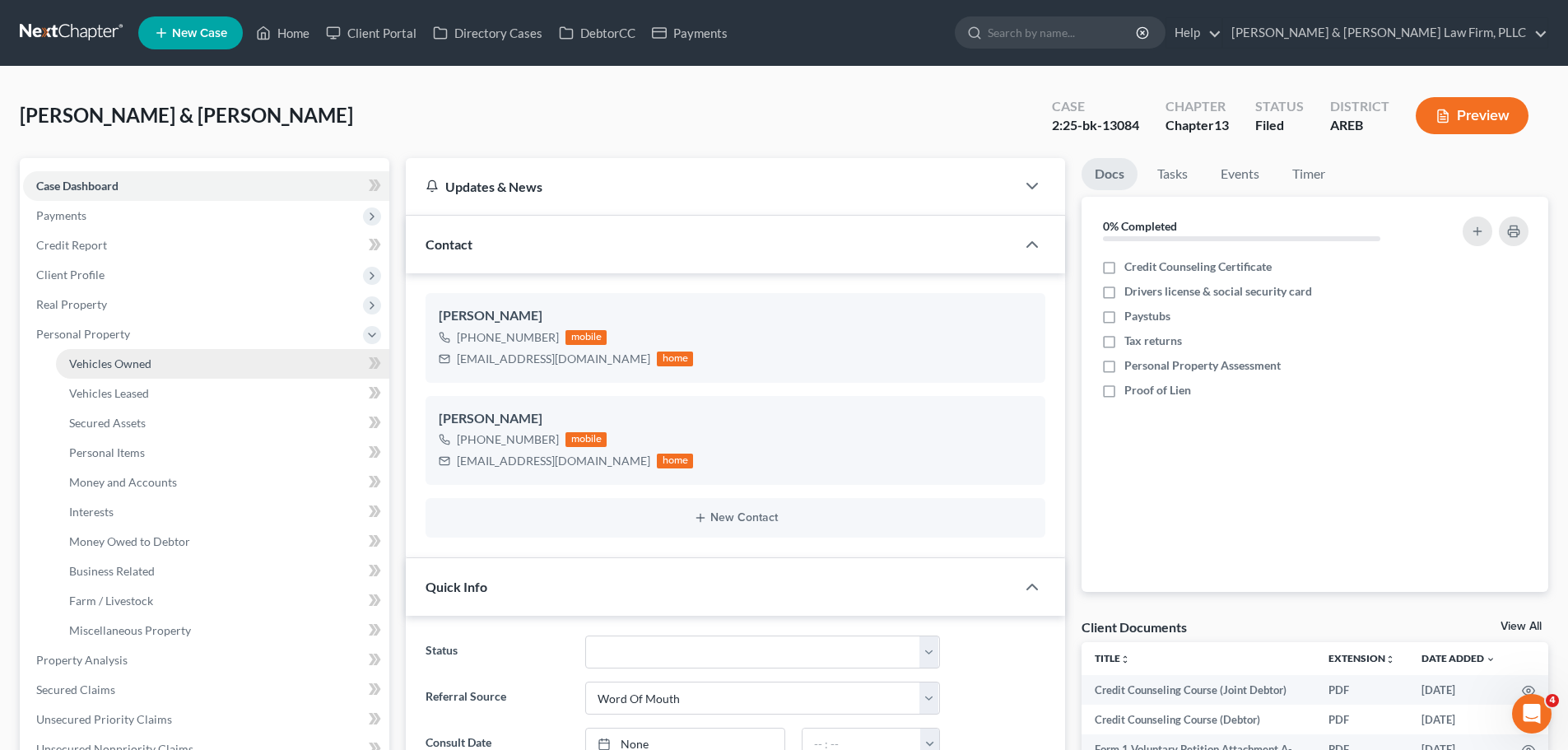
click at [87, 362] on span "Vehicles Owned" at bounding box center [110, 363] width 82 height 14
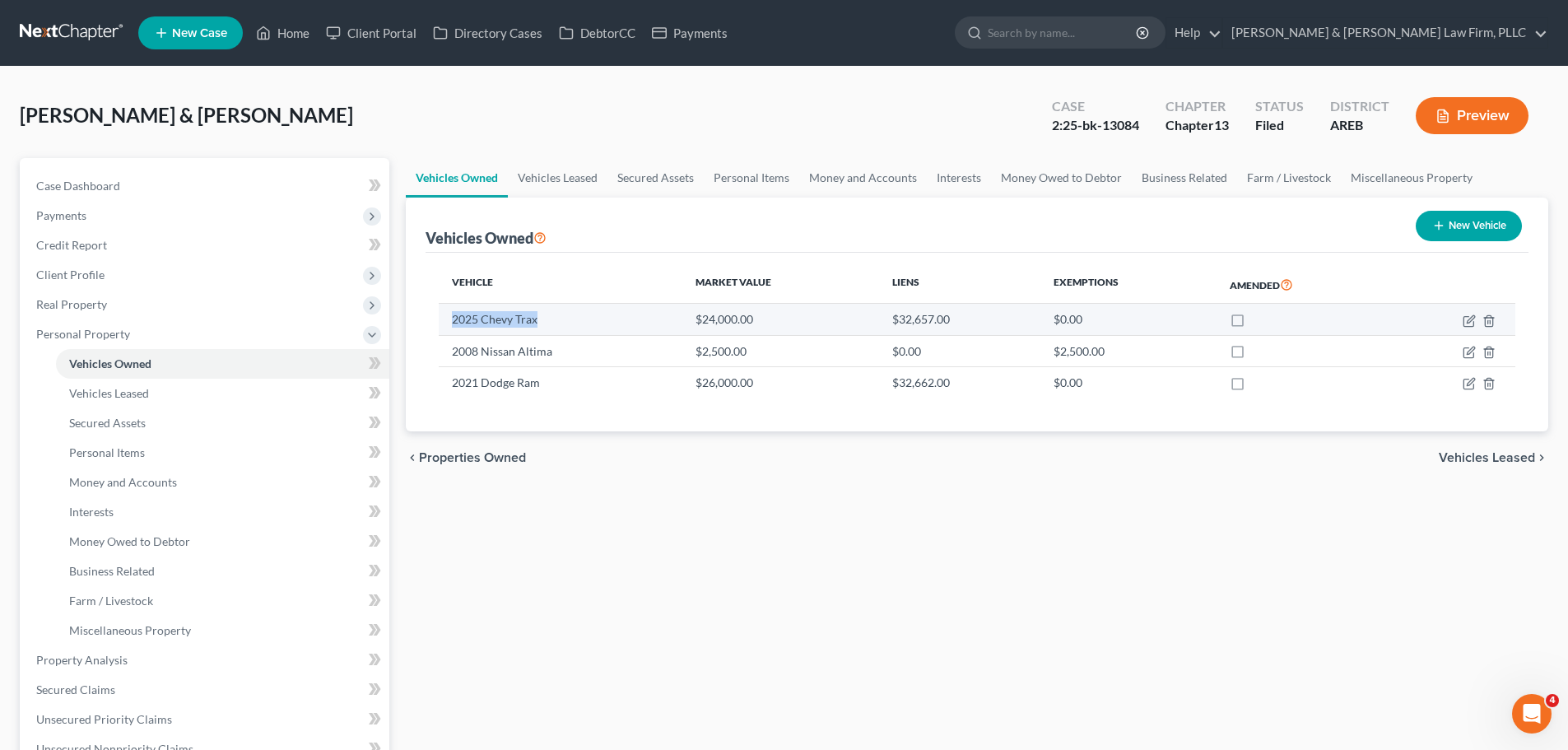
drag, startPoint x: 541, startPoint y: 322, endPoint x: 451, endPoint y: 323, distance: 90.0
click at [451, 323] on td "2025 Chevy Trax" at bounding box center [560, 319] width 243 height 31
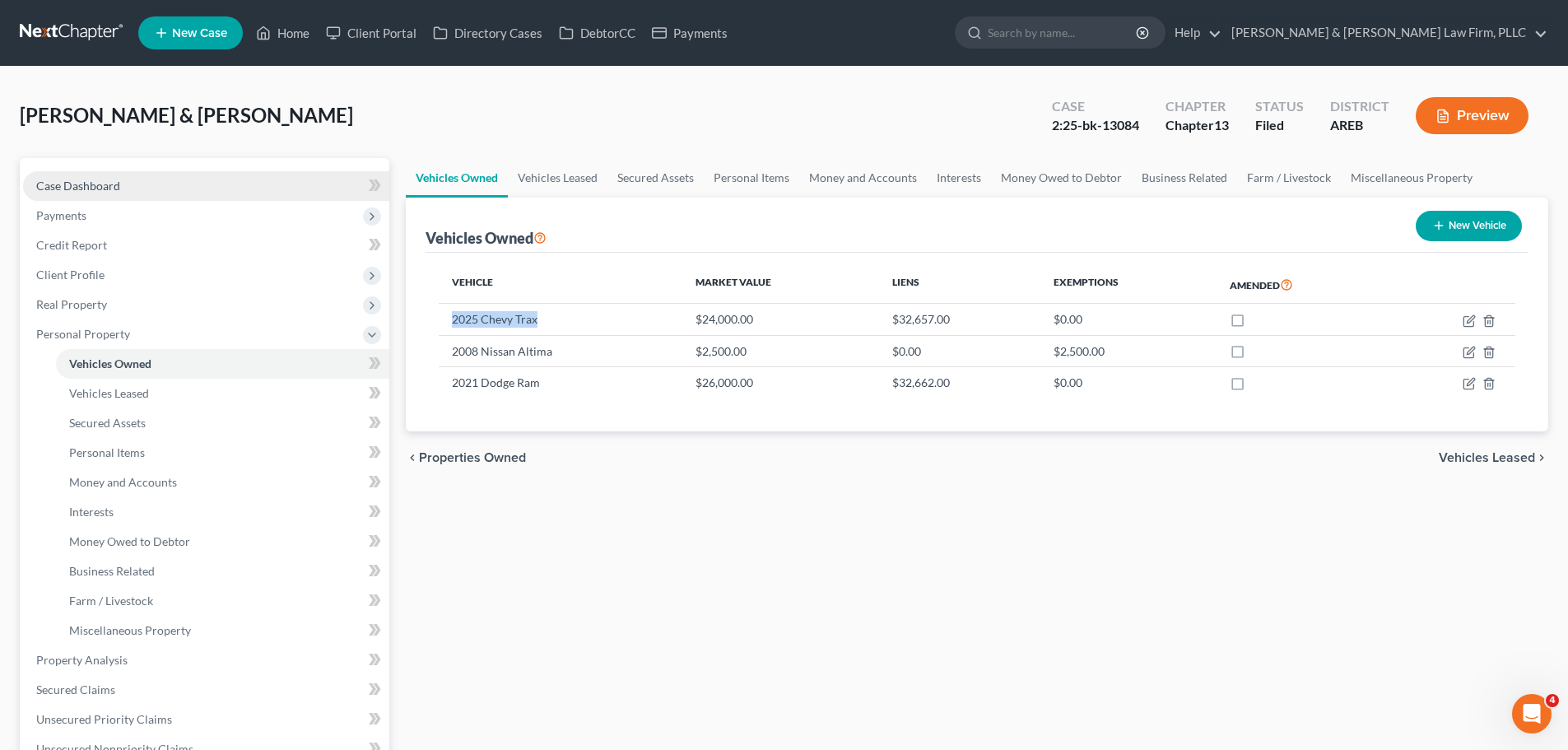
click at [133, 189] on link "Case Dashboard" at bounding box center [207, 186] width 367 height 30
select select "0"
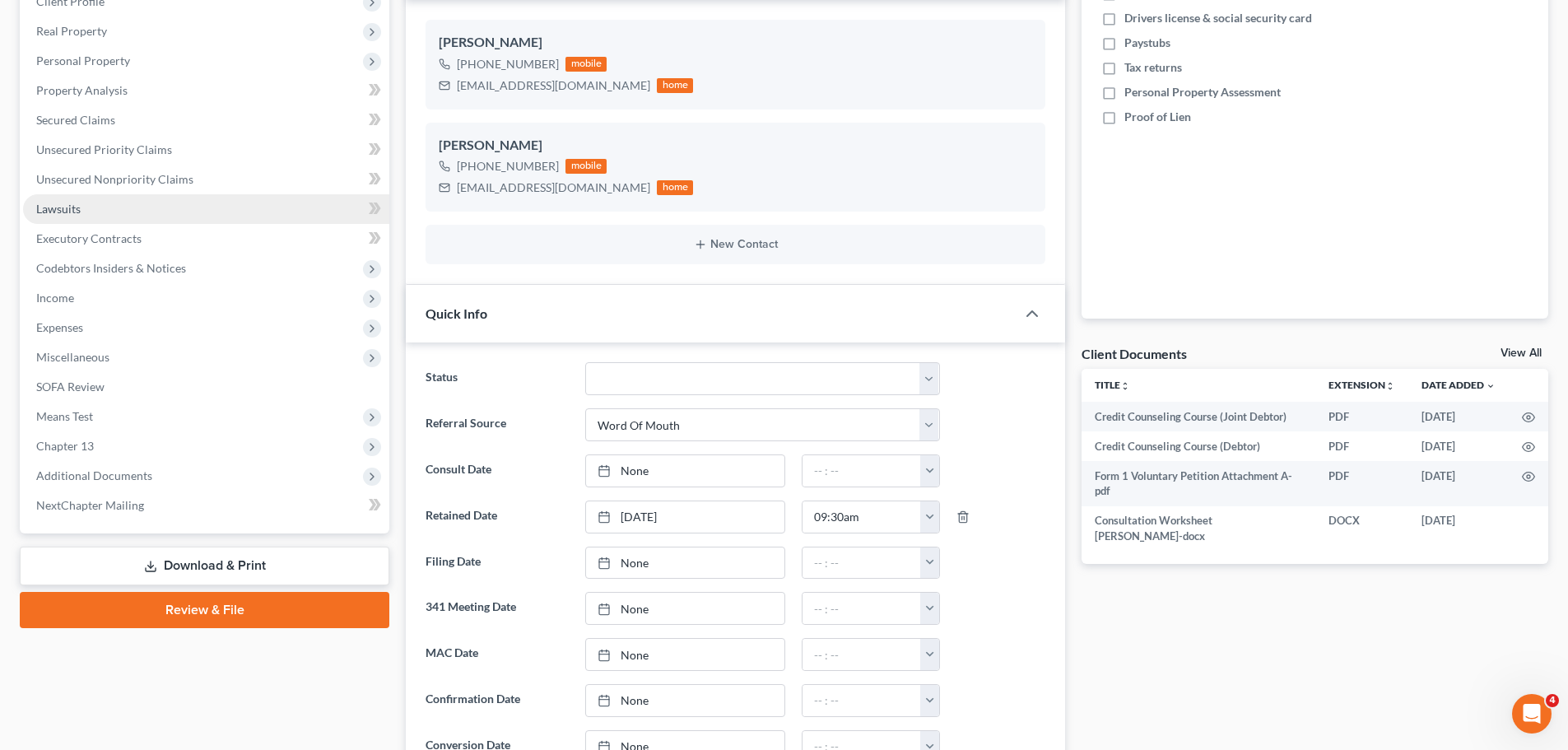
scroll to position [411, 0]
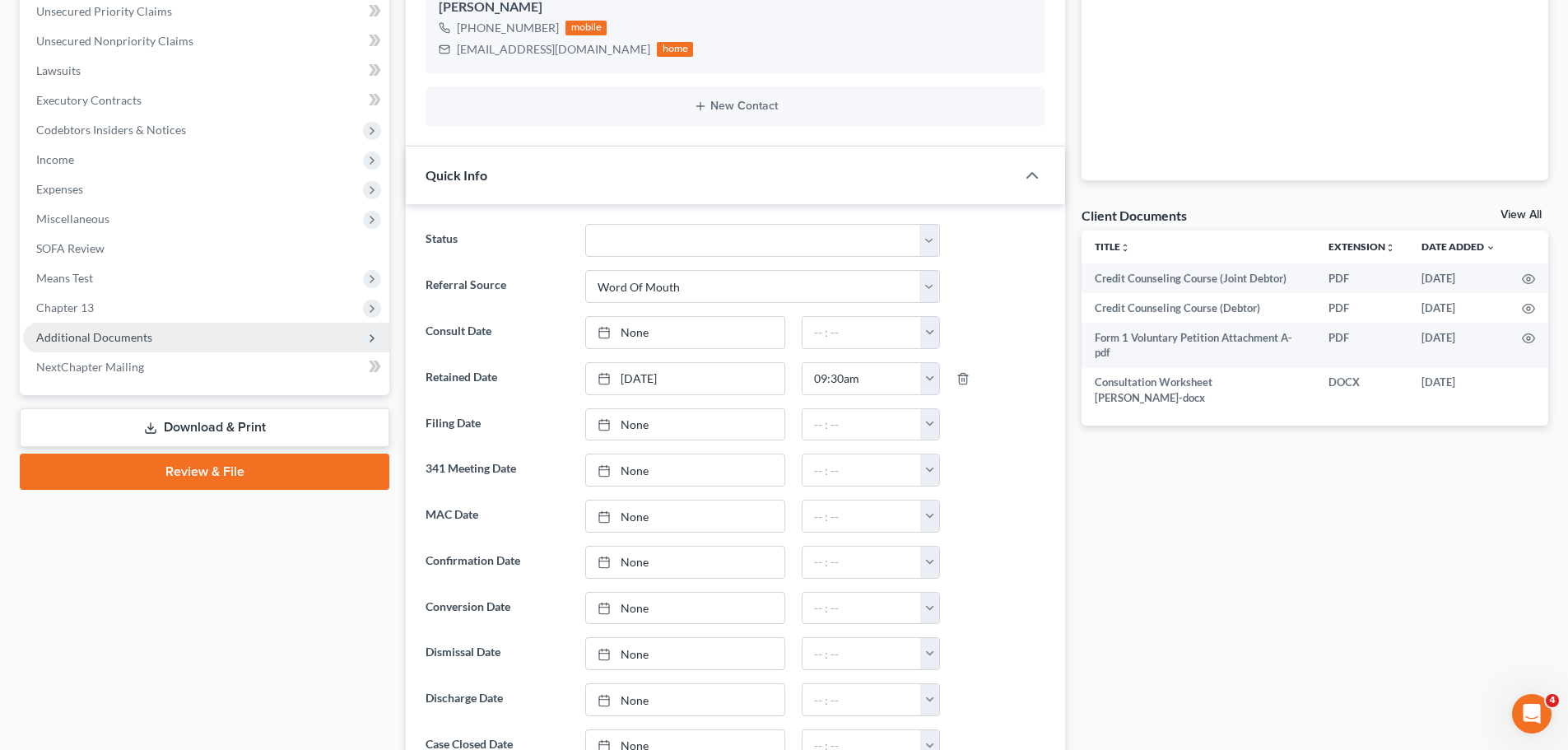
click at [132, 339] on span "Additional Documents" at bounding box center [94, 337] width 116 height 14
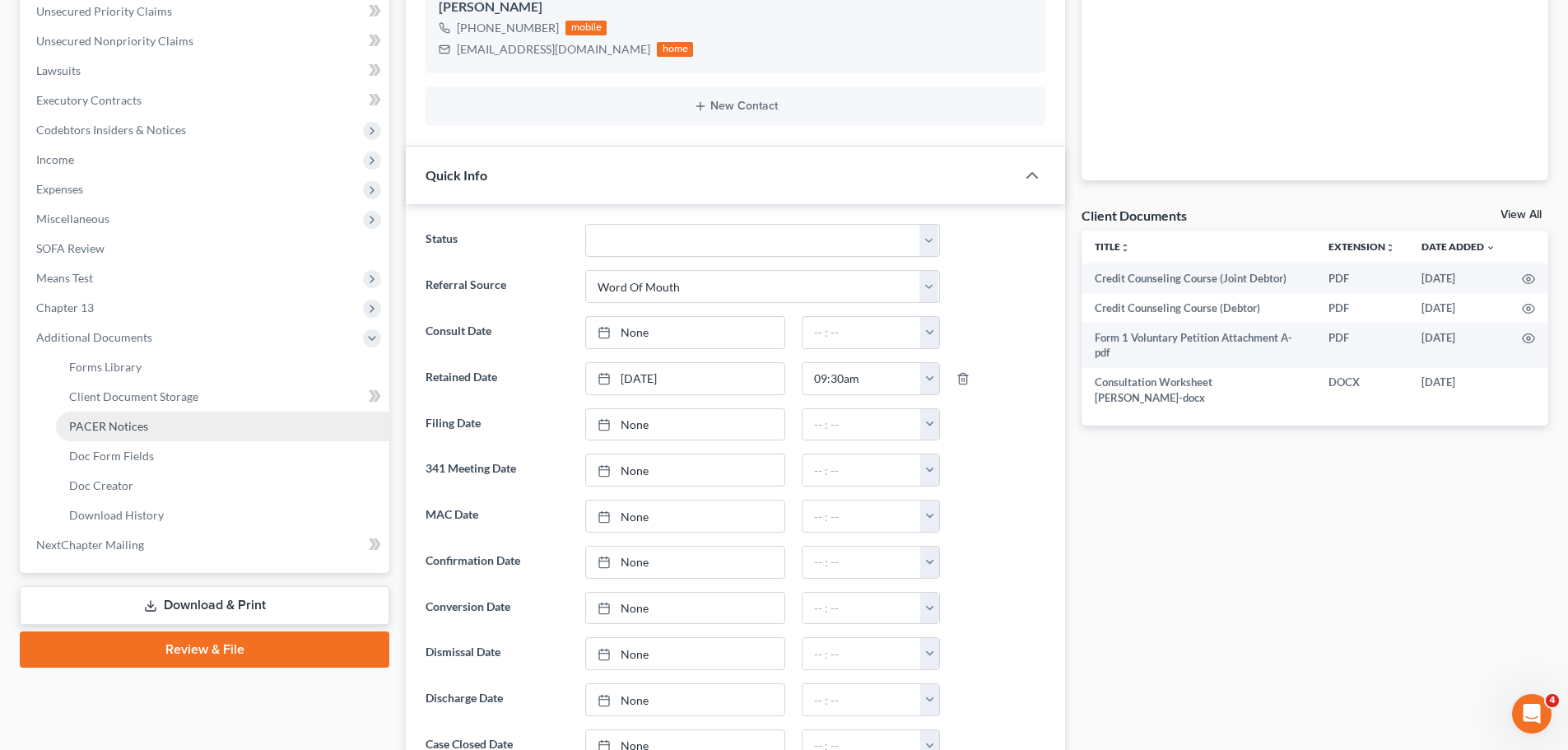
click at [115, 422] on span "PACER Notices" at bounding box center [108, 426] width 79 height 14
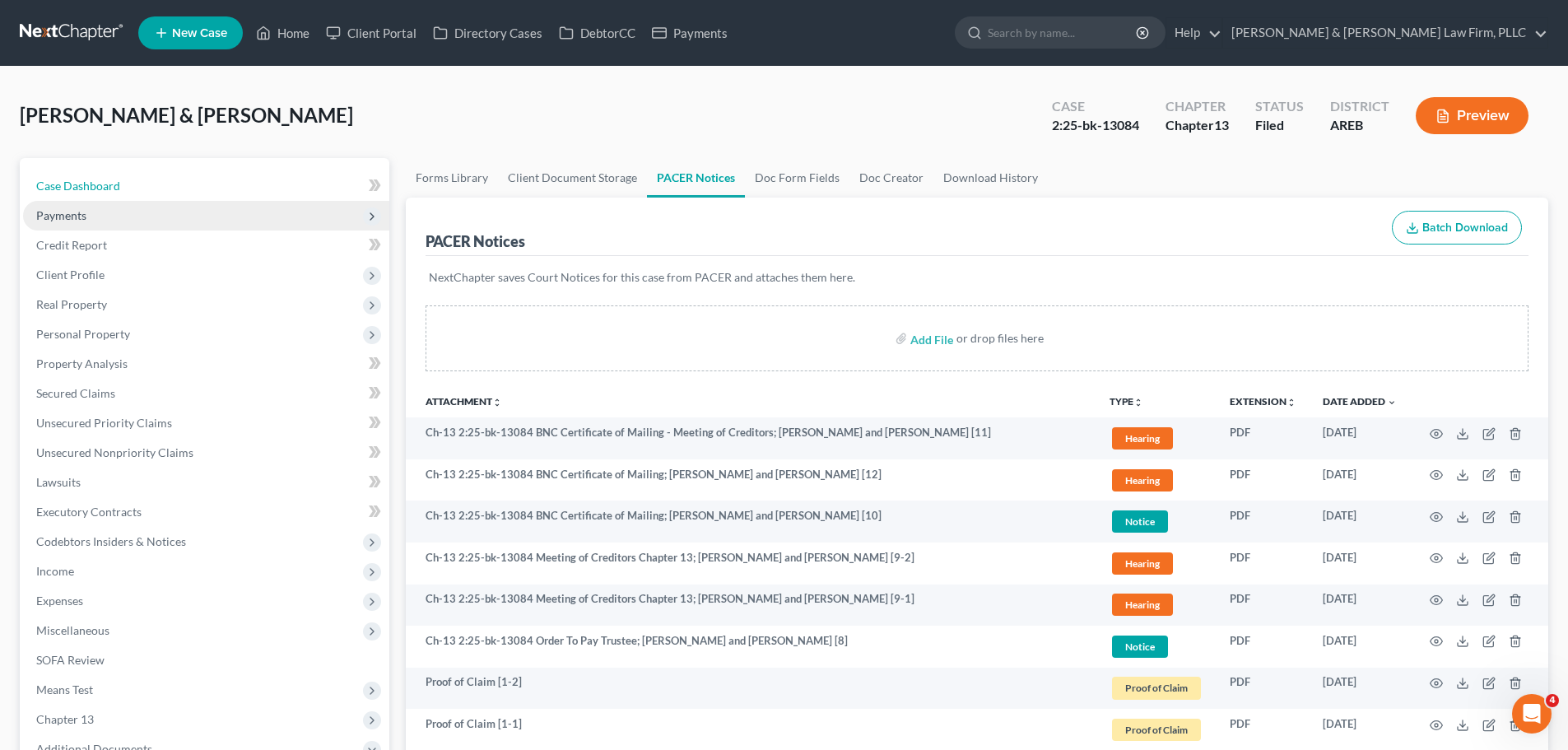
drag, startPoint x: 113, startPoint y: 186, endPoint x: 95, endPoint y: 207, distance: 27.7
click at [113, 186] on span "Case Dashboard" at bounding box center [78, 185] width 84 height 14
select select "0"
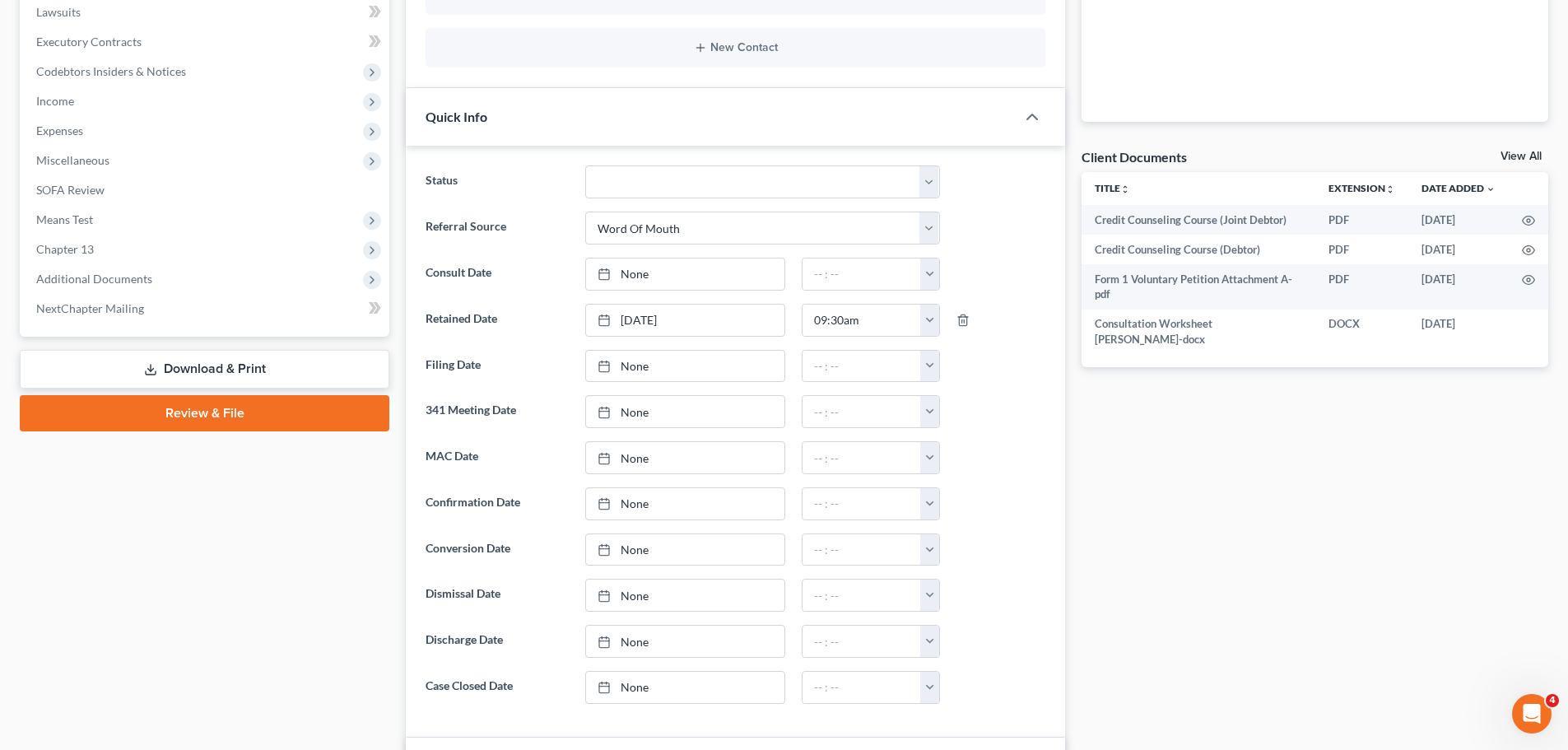
scroll to position [494, 0]
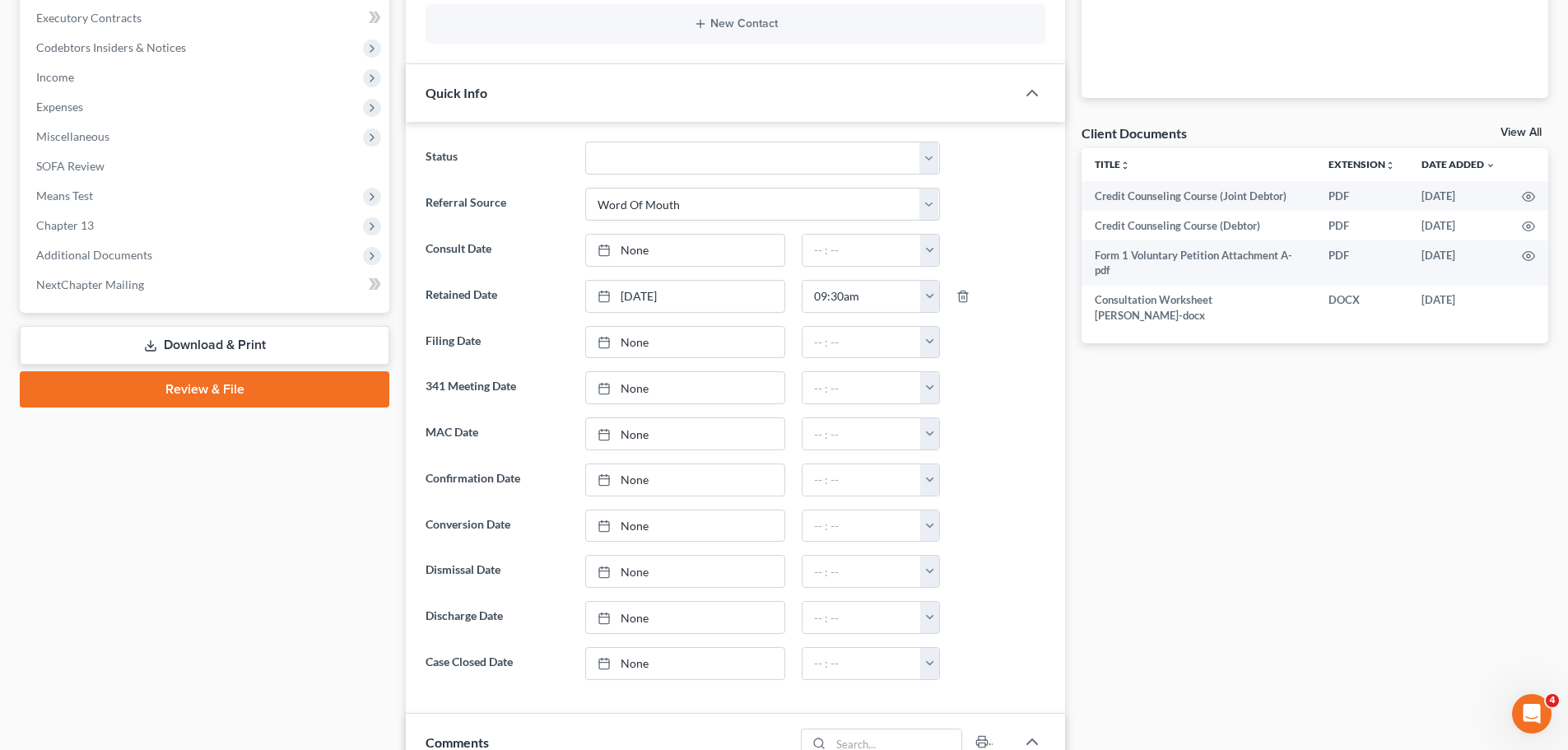
click at [153, 342] on icon at bounding box center [150, 346] width 14 height 14
